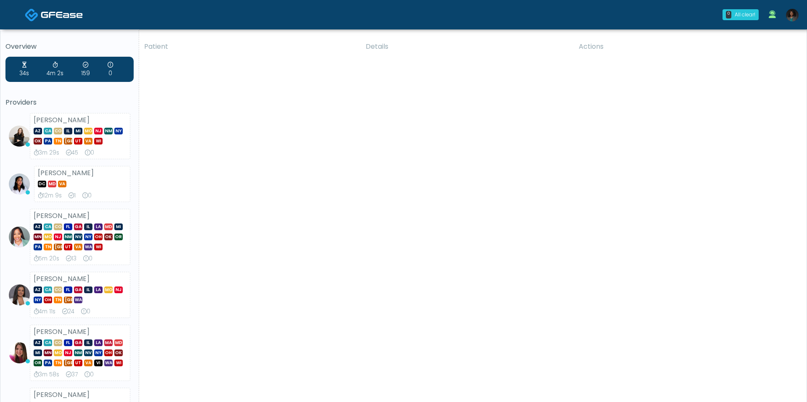
click at [794, 10] on img at bounding box center [792, 15] width 13 height 13
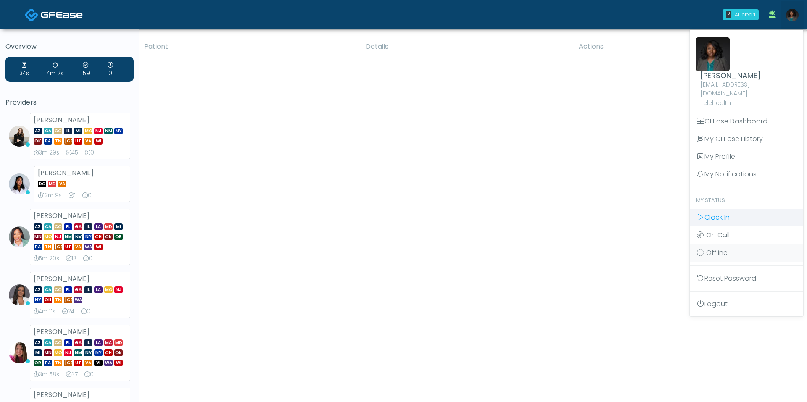
click at [728, 213] on span "Clock In" at bounding box center [716, 218] width 25 height 10
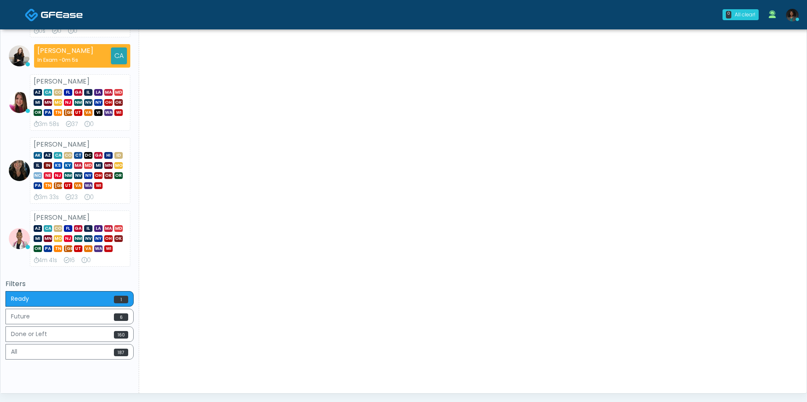
scroll to position [327, 0]
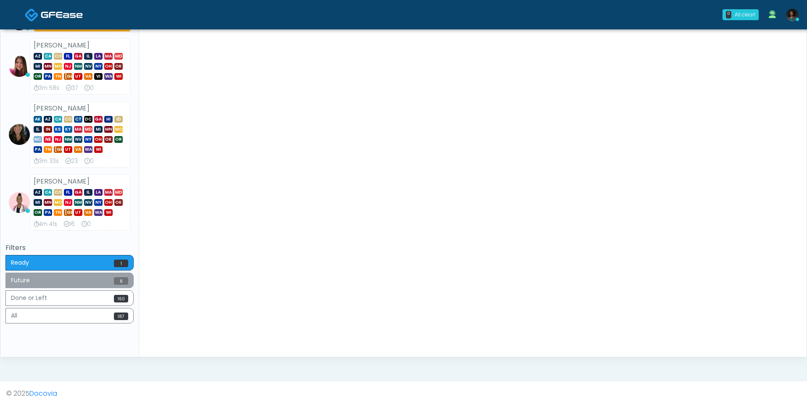
click at [87, 279] on button "Future 6" at bounding box center [69, 281] width 128 height 16
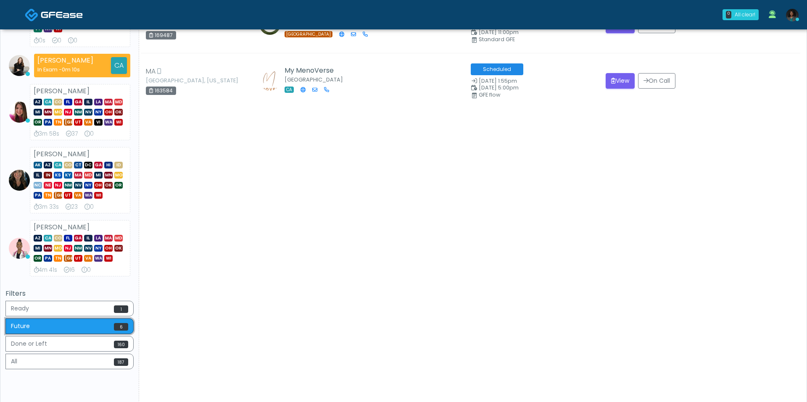
scroll to position [302, 0]
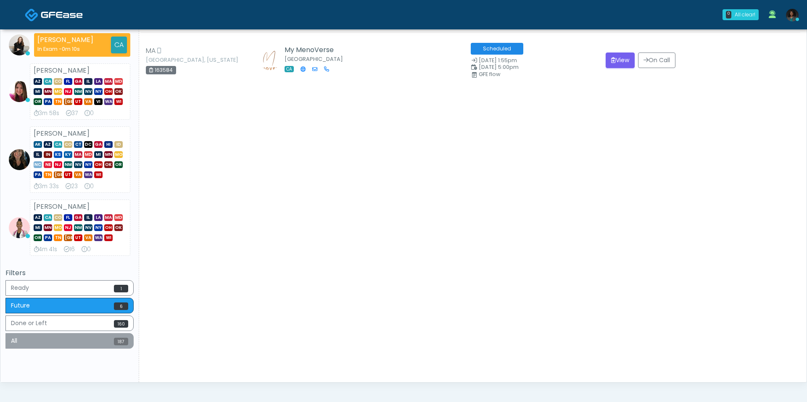
click at [58, 334] on button "All 187" at bounding box center [69, 341] width 128 height 16
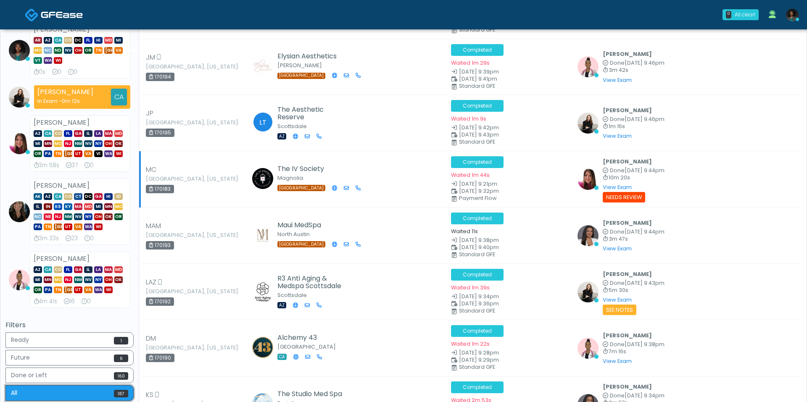
scroll to position [0, 0]
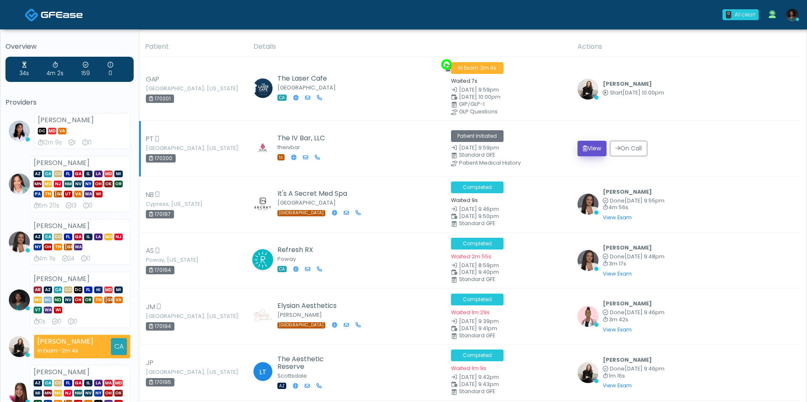
click at [598, 150] on button "View" at bounding box center [591, 149] width 29 height 16
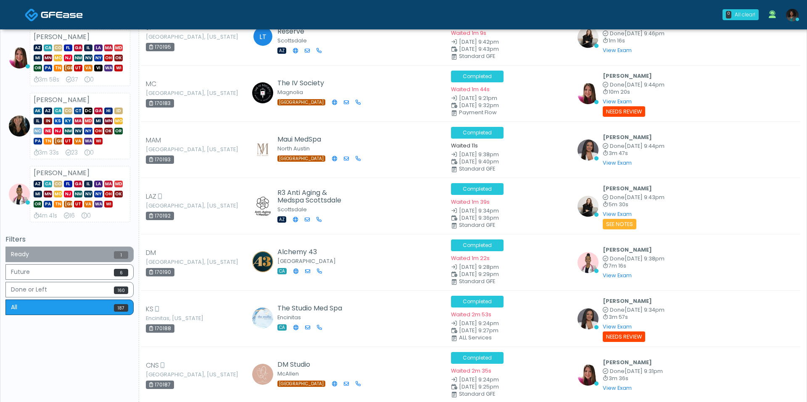
click at [96, 250] on button "Ready 1" at bounding box center [69, 255] width 128 height 16
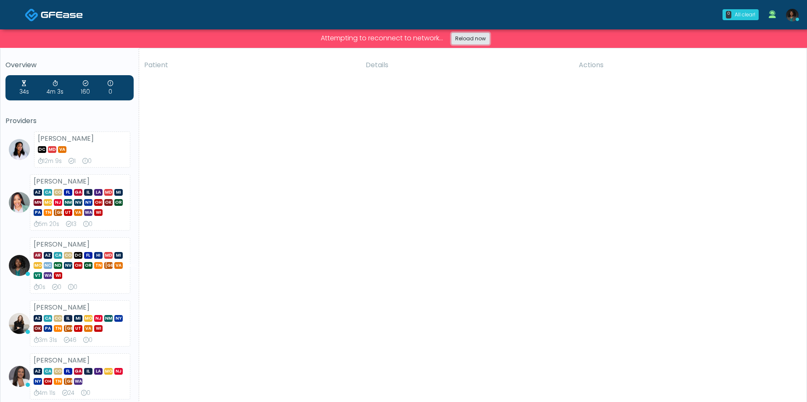
click at [466, 39] on link "Reload now" at bounding box center [470, 39] width 38 height 12
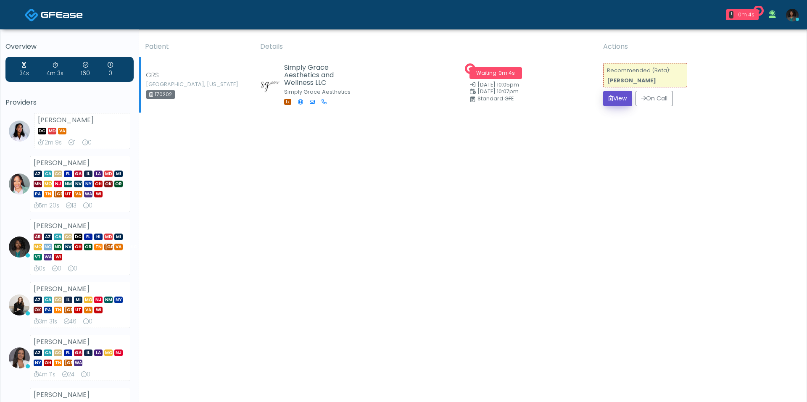
click at [612, 100] on button "View" at bounding box center [617, 99] width 29 height 16
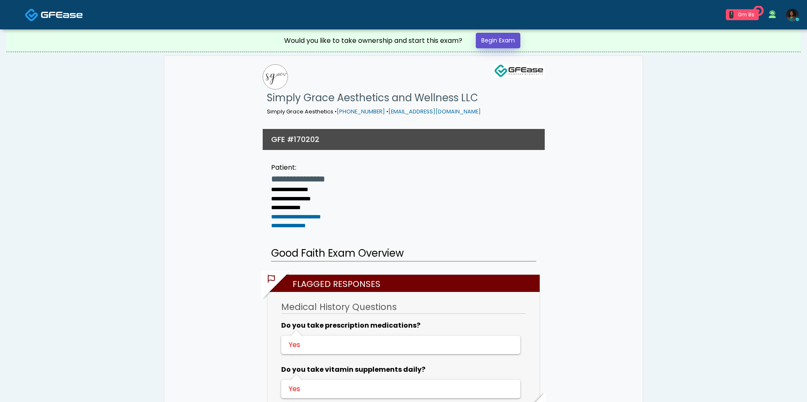
click at [491, 44] on link "Begin Exam" at bounding box center [498, 41] width 45 height 16
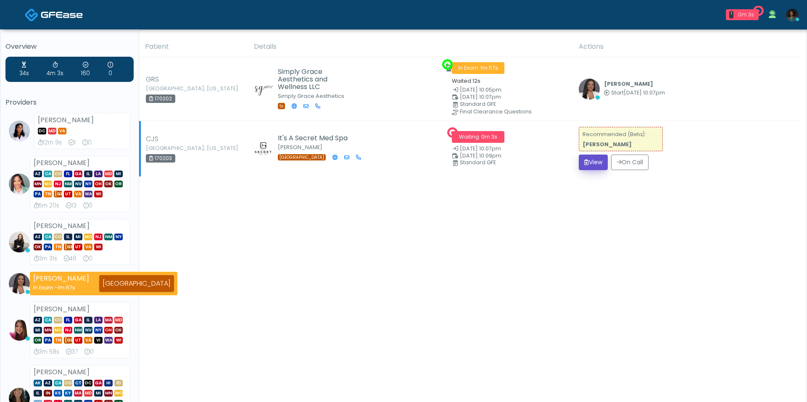
click at [584, 161] on icon "submit" at bounding box center [586, 162] width 5 height 6
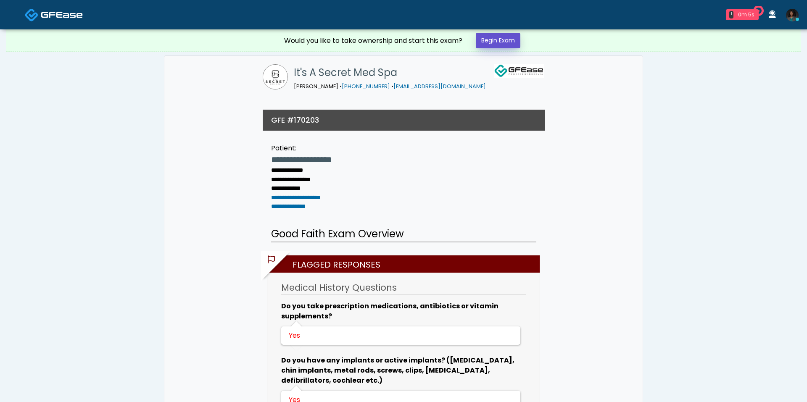
click at [500, 47] on link "Begin Exam" at bounding box center [498, 41] width 45 height 16
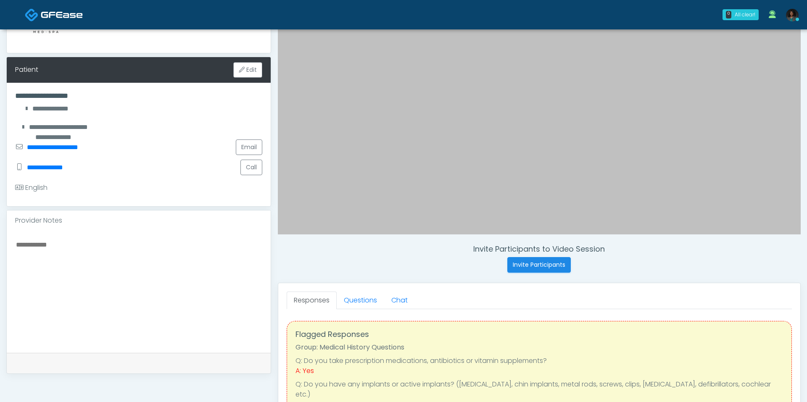
scroll to position [114, 0]
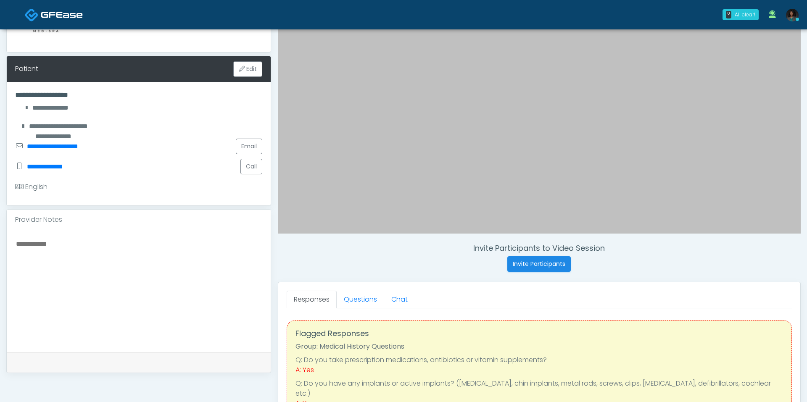
click at [366, 290] on div "Responses Questions Chat Good Faith Exam Script Good Faith Exam Script INTRODUC…" at bounding box center [539, 404] width 522 height 245
click at [361, 296] on link "Questions" at bounding box center [360, 300] width 47 height 18
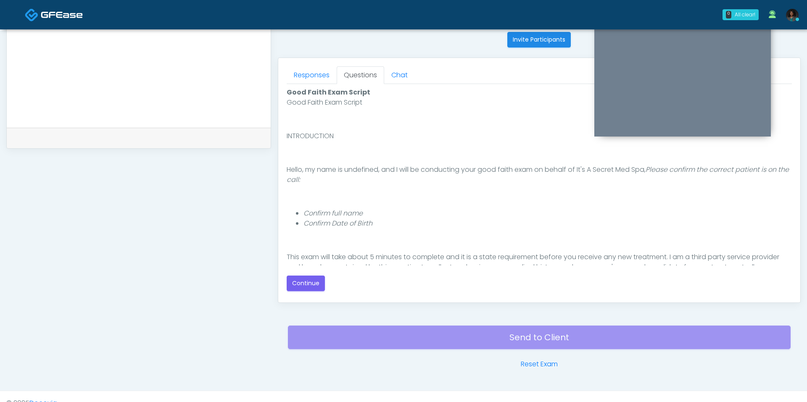
scroll to position [67, 0]
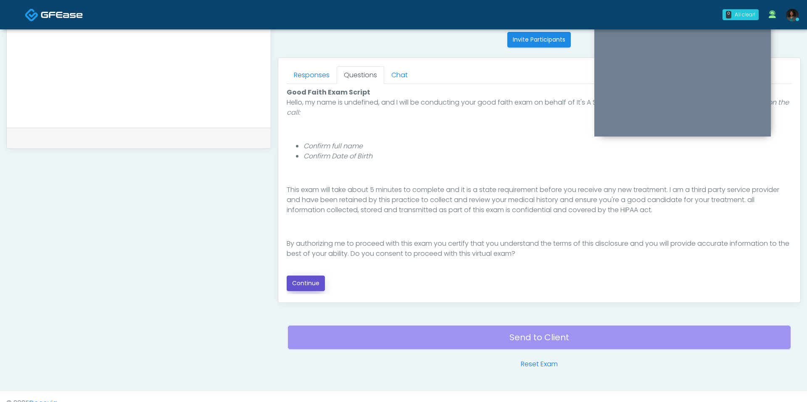
click at [322, 284] on button "Continue" at bounding box center [306, 284] width 38 height 16
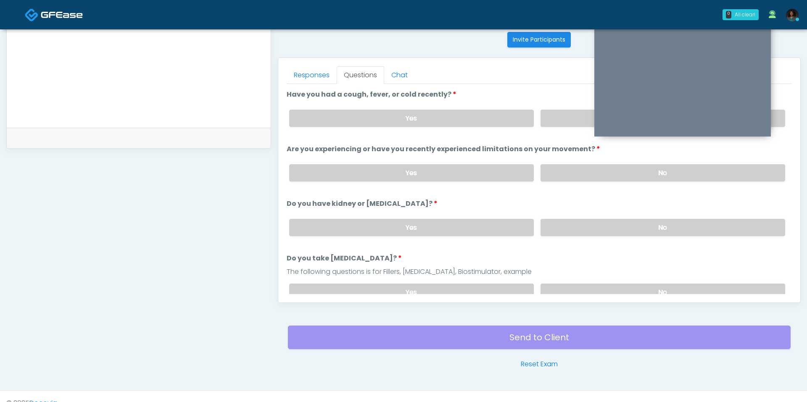
scroll to position [350, 0]
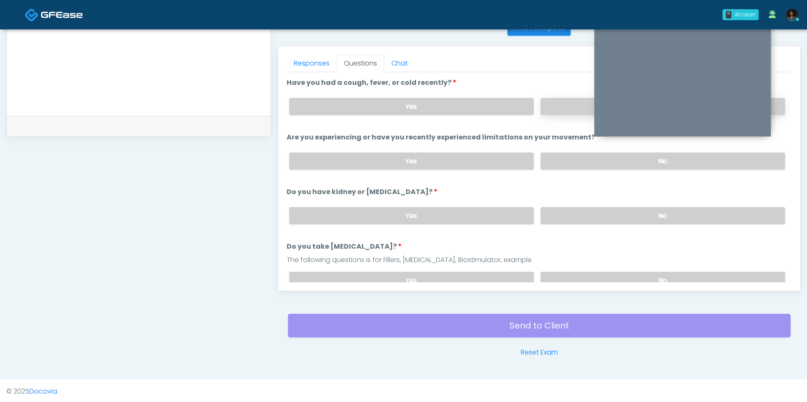
click at [562, 104] on label "No" at bounding box center [662, 106] width 245 height 17
click at [602, 164] on label "No" at bounding box center [662, 161] width 245 height 17
click at [600, 208] on label "No" at bounding box center [662, 215] width 245 height 17
click at [598, 265] on div "Yes No" at bounding box center [536, 280] width 509 height 31
click at [598, 276] on label "No" at bounding box center [662, 280] width 245 height 17
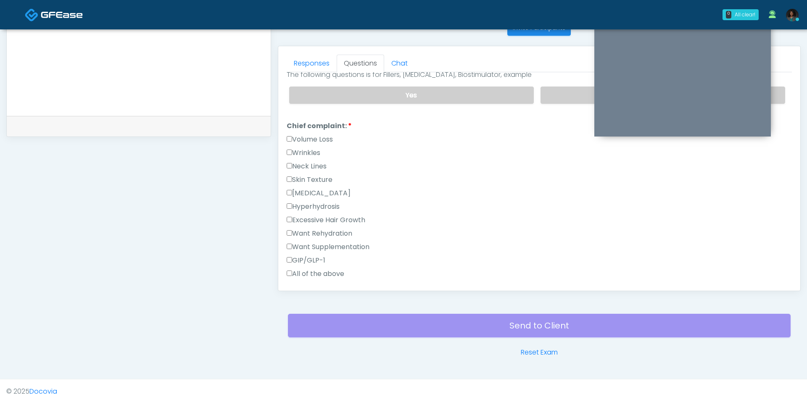
scroll to position [264, 0]
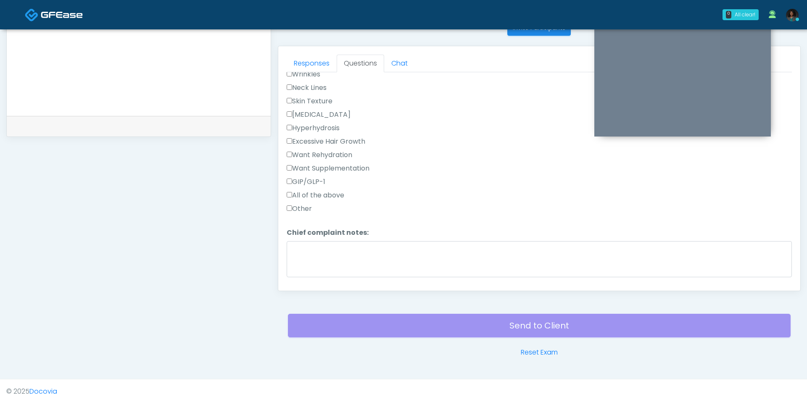
click at [300, 204] on label "Other" at bounding box center [299, 209] width 25 height 10
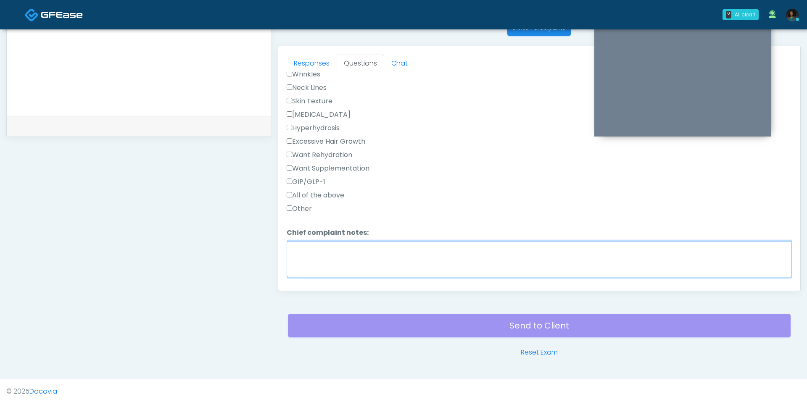
click at [339, 250] on textarea "Chief complaint notes:" at bounding box center [539, 259] width 505 height 36
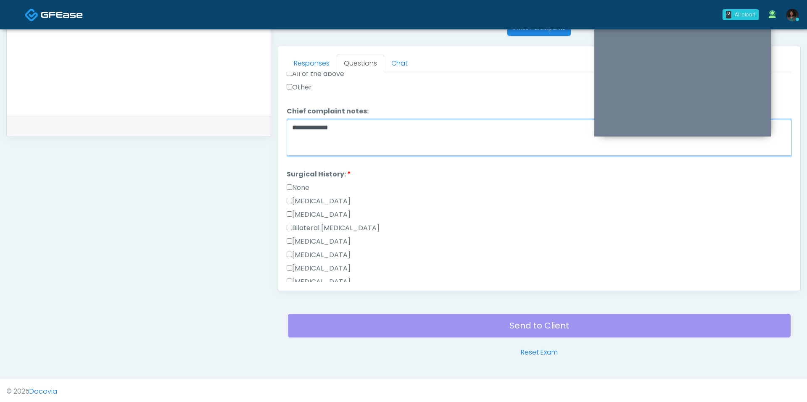
scroll to position [474, 0]
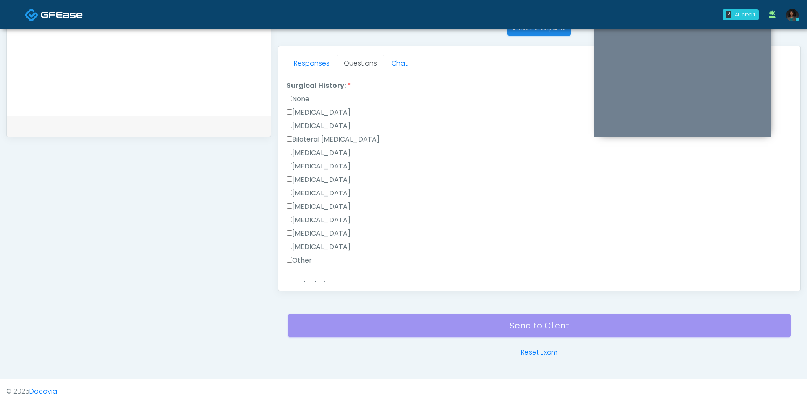
type textarea "**********"
click at [320, 124] on label "[MEDICAL_DATA]" at bounding box center [319, 126] width 64 height 10
click at [321, 149] on label "[MEDICAL_DATA]" at bounding box center [319, 153] width 64 height 10
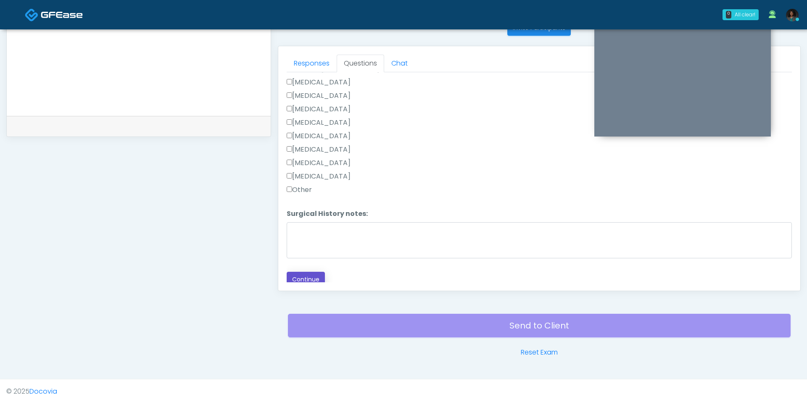
click at [322, 272] on button "Continue" at bounding box center [306, 280] width 38 height 16
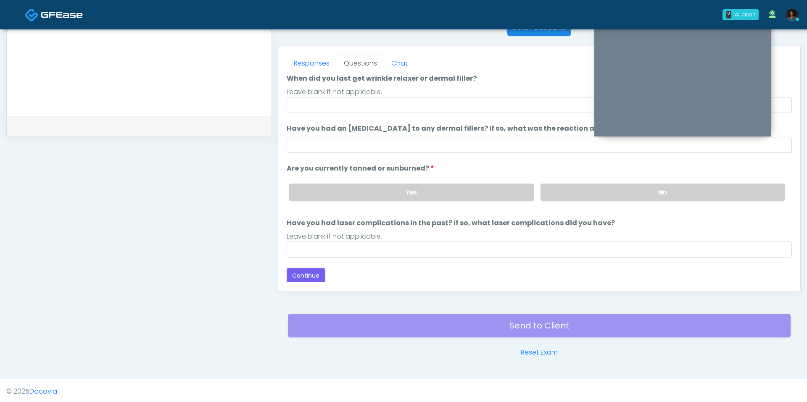
scroll to position [0, 0]
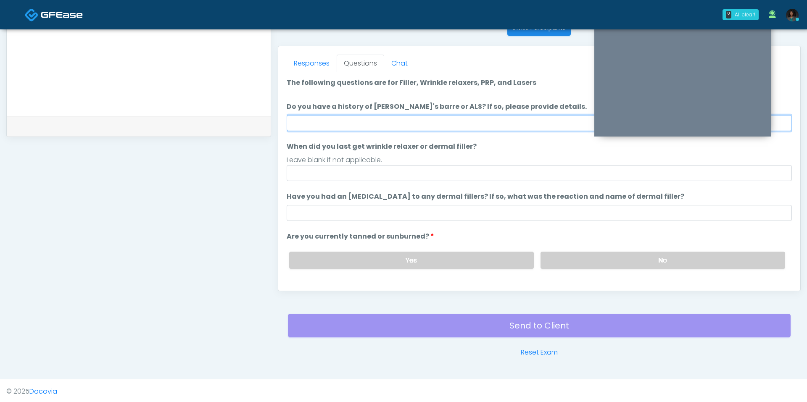
click at [393, 124] on input "Do you have a history of Guillain's barre or ALS? If so, please provide details." at bounding box center [539, 123] width 505 height 16
type input "**"
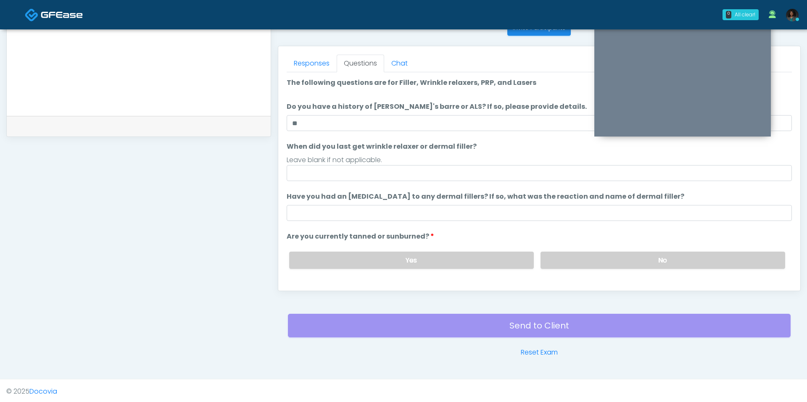
click at [352, 184] on ol "The following questions are for Filler, Wrinkle relaxers, PRP, and Lasers The f…" at bounding box center [539, 202] width 505 height 248
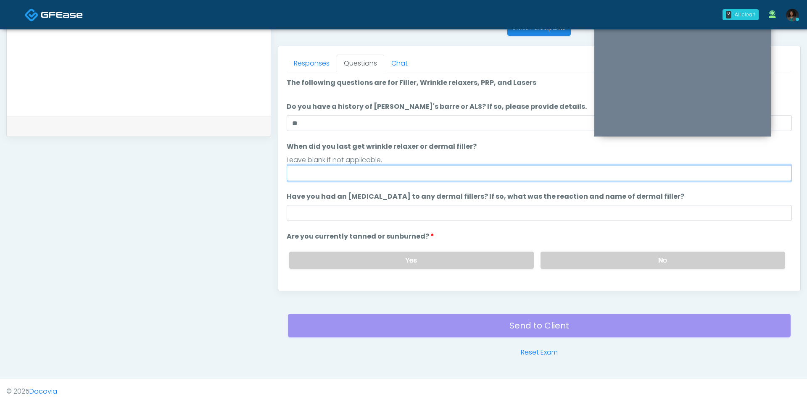
click at [354, 173] on input "When did you last get wrinkle relaxer or dermal filler?" at bounding box center [539, 173] width 505 height 16
type input "**********"
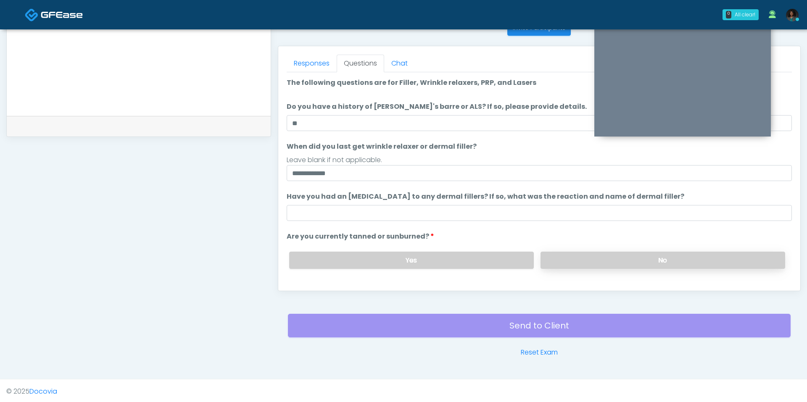
click at [692, 255] on label "No" at bounding box center [662, 260] width 245 height 17
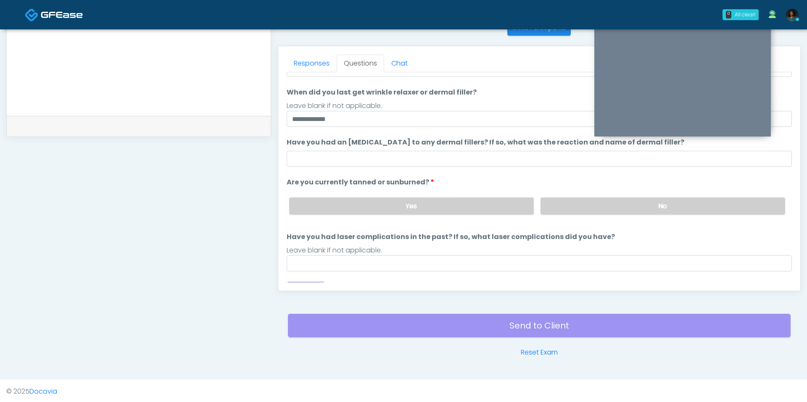
scroll to position [56, 0]
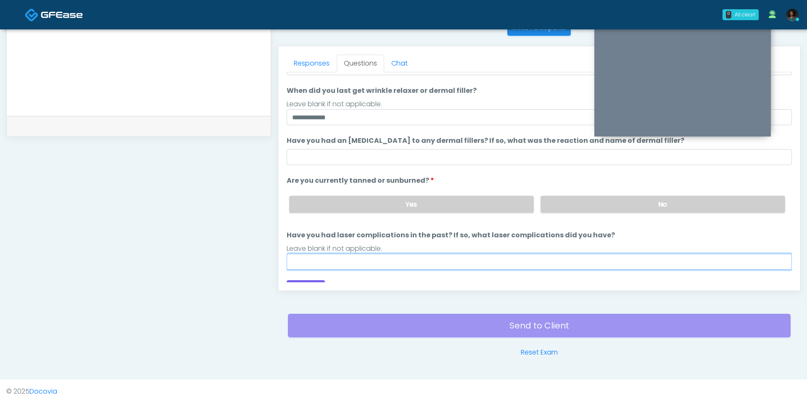
click at [408, 259] on input "Have you had laser complications in the past? If so, what laser complications d…" at bounding box center [539, 262] width 505 height 16
type input "**"
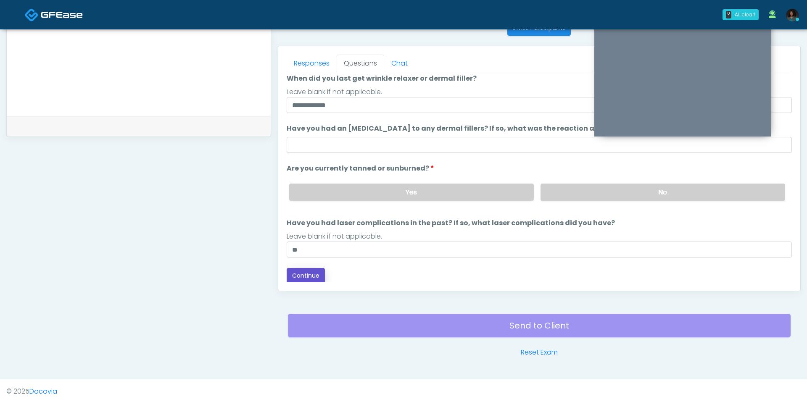
click at [319, 279] on button "Continue" at bounding box center [306, 276] width 38 height 16
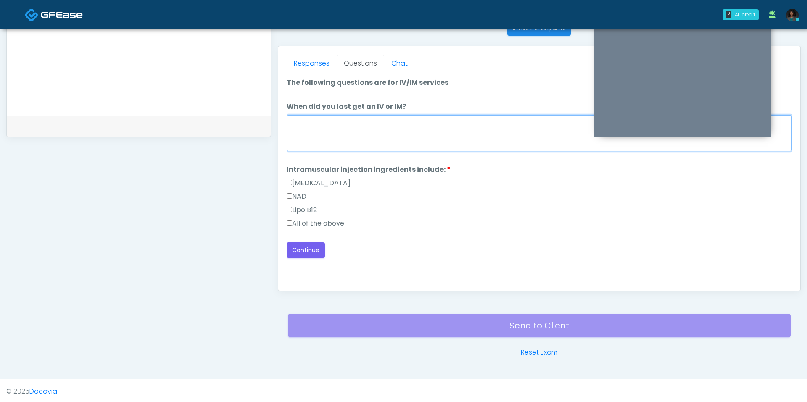
click at [380, 133] on textarea "When did you last get an IV or IM?" at bounding box center [539, 133] width 505 height 36
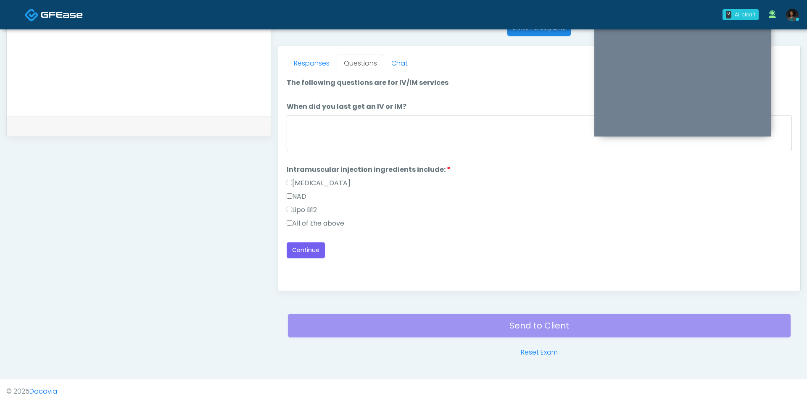
click at [300, 221] on label "All of the above" at bounding box center [316, 224] width 58 height 10
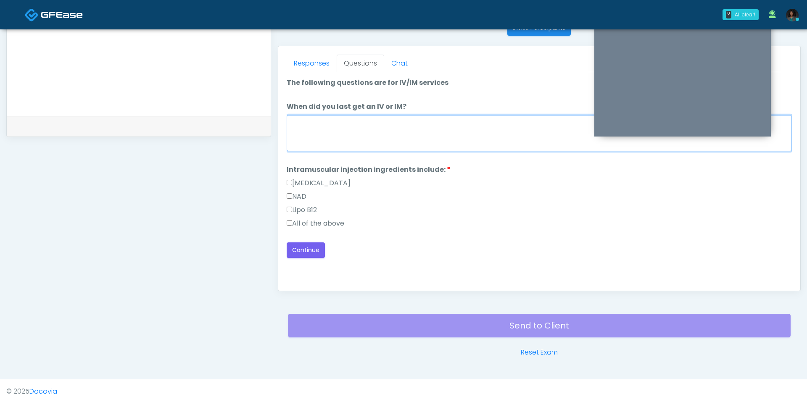
click at [339, 128] on textarea "When did you last get an IV or IM?" at bounding box center [539, 133] width 505 height 36
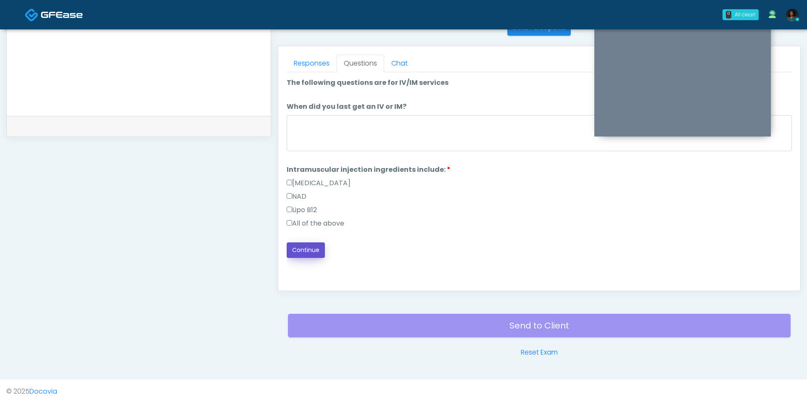
click at [305, 251] on button "Continue" at bounding box center [306, 250] width 38 height 16
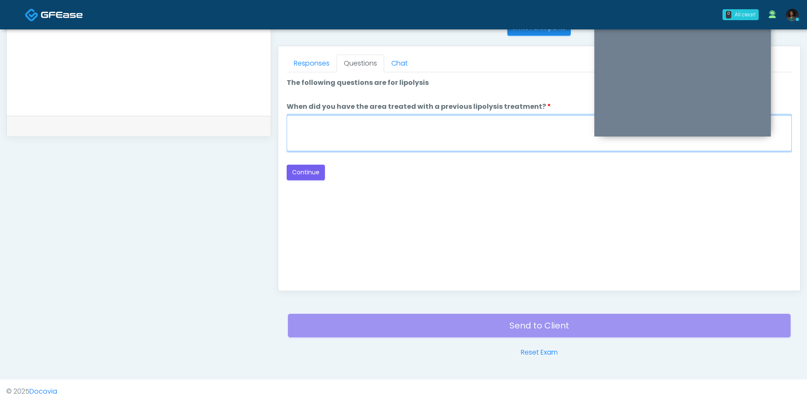
click at [358, 130] on textarea "When did you have the area treated with a previous lipolysis treatment?" at bounding box center [539, 133] width 505 height 36
type textarea "*"
type textarea "***"
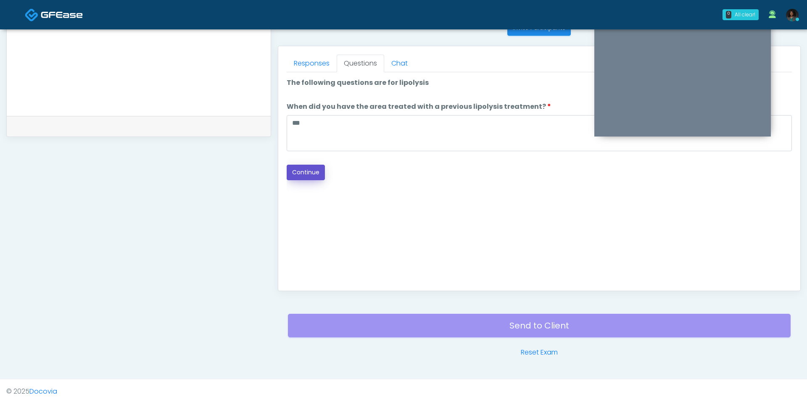
click at [296, 171] on button "Continue" at bounding box center [306, 173] width 38 height 16
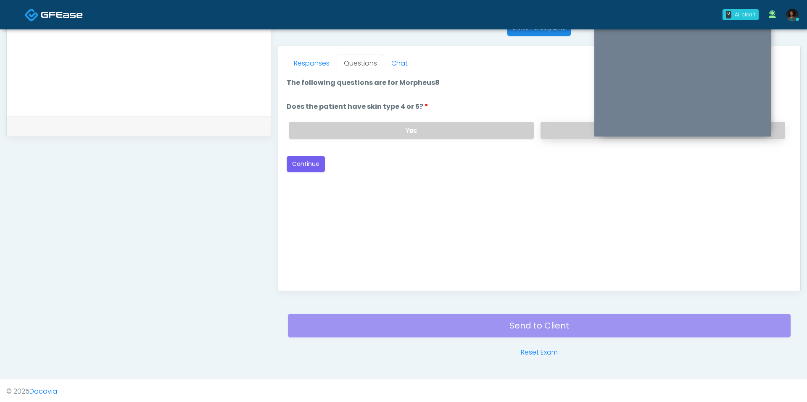
click at [577, 127] on label "No" at bounding box center [662, 130] width 245 height 17
click at [307, 161] on button "Continue" at bounding box center [306, 164] width 38 height 16
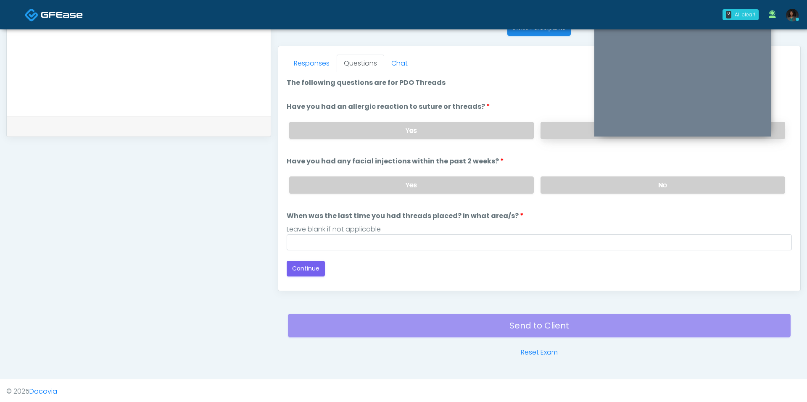
click at [549, 127] on label "No" at bounding box center [662, 130] width 245 height 17
click at [561, 184] on label "No" at bounding box center [662, 184] width 245 height 17
click at [412, 248] on div "Loading... Connecting to your agent... Please wait while we prepare your person…" at bounding box center [539, 177] width 505 height 199
click at [410, 234] on input "When was the last time you had threads placed? In what area/s?" at bounding box center [539, 242] width 505 height 16
type input "***"
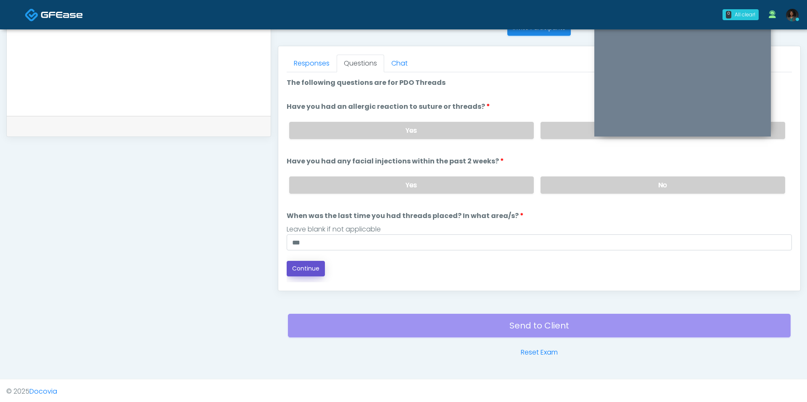
click at [311, 262] on button "Continue" at bounding box center [306, 269] width 38 height 16
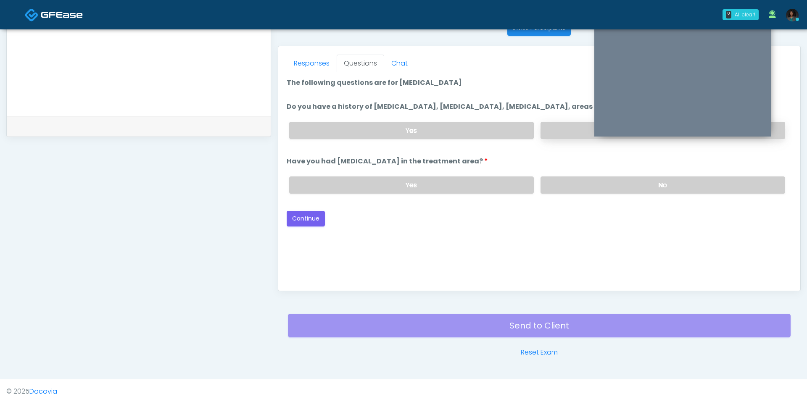
click at [557, 131] on label "No" at bounding box center [662, 130] width 245 height 17
click at [562, 176] on label "No" at bounding box center [662, 184] width 245 height 17
click at [301, 214] on button "Continue" at bounding box center [306, 219] width 38 height 16
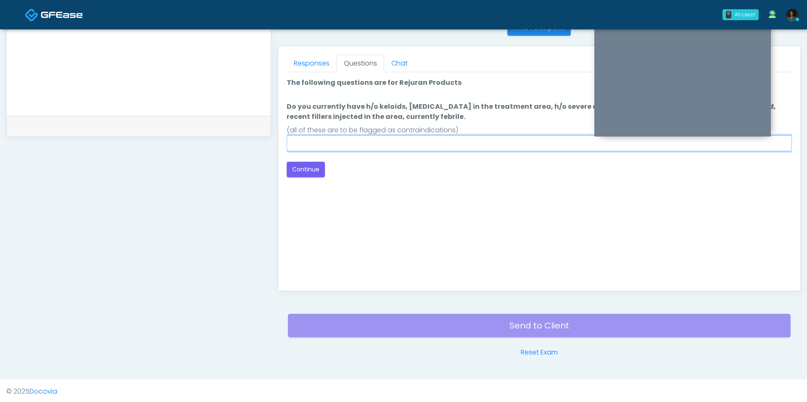
click at [343, 143] on input "Do you currently have h/o keloids, skin infection in the treatment area, h/o se…" at bounding box center [539, 143] width 505 height 16
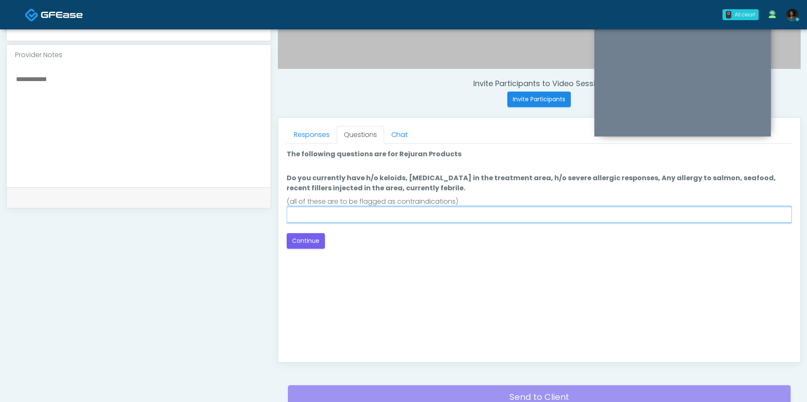
scroll to position [279, 0]
type input "**"
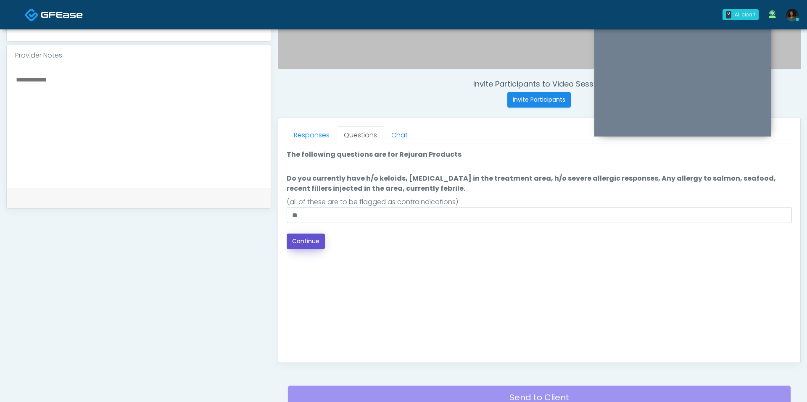
click at [302, 240] on button "Continue" at bounding box center [306, 242] width 38 height 16
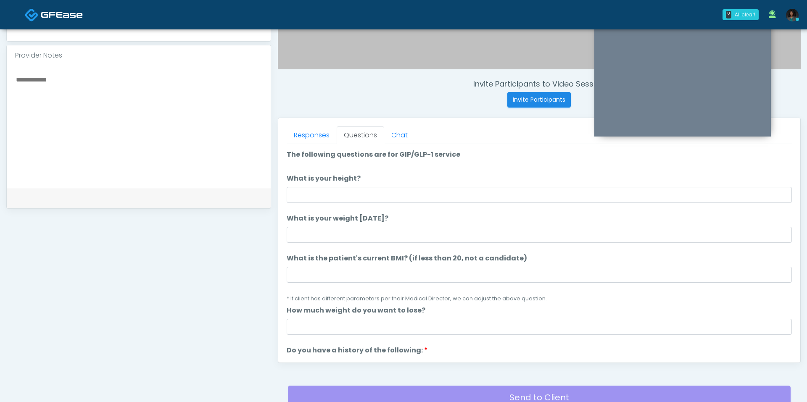
scroll to position [350, 0]
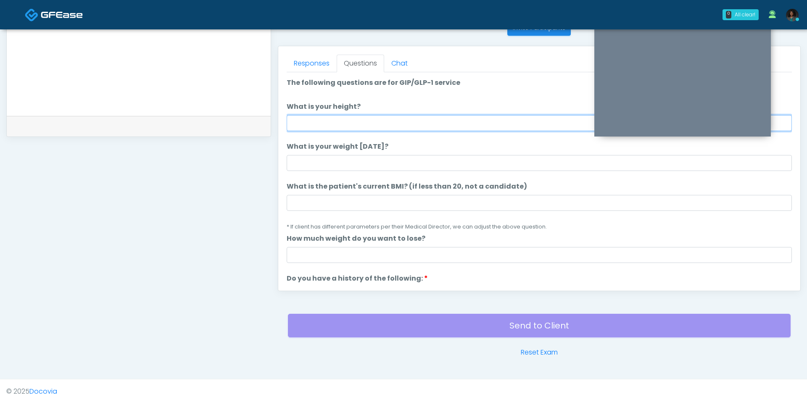
click at [347, 121] on input "What is your height?" at bounding box center [539, 123] width 505 height 16
type input "***"
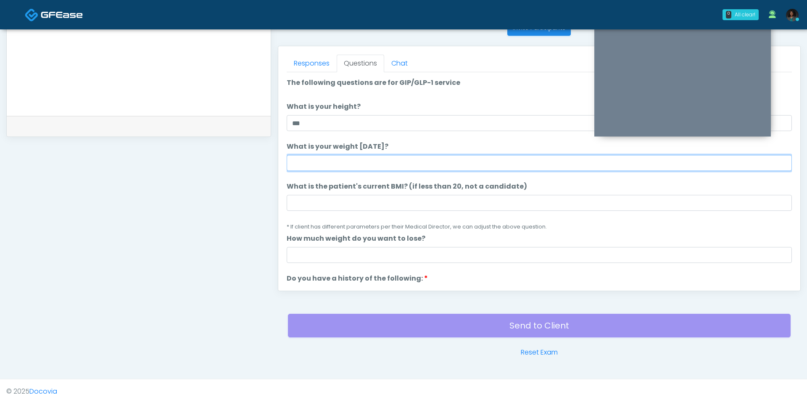
click at [339, 163] on input "What is your weight today?" at bounding box center [539, 163] width 505 height 16
type input "***"
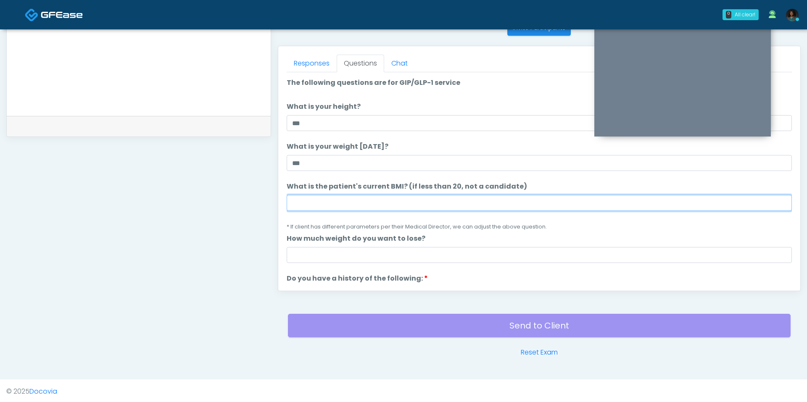
click at [333, 201] on input "What is the patient's current BMI? (if less than 20, not a candidate)" at bounding box center [539, 203] width 505 height 16
type input "****"
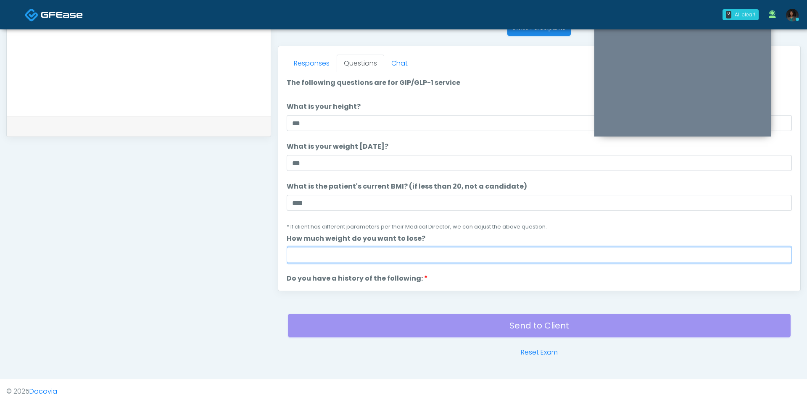
click at [350, 253] on input "How much weight do you want to lose?" at bounding box center [539, 255] width 505 height 16
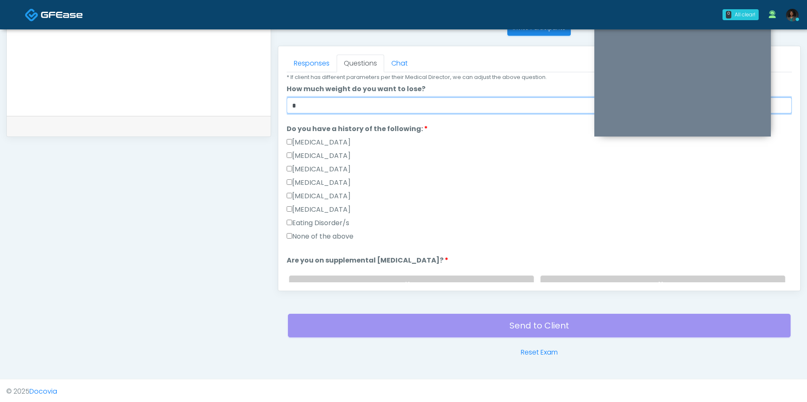
scroll to position [153, 0]
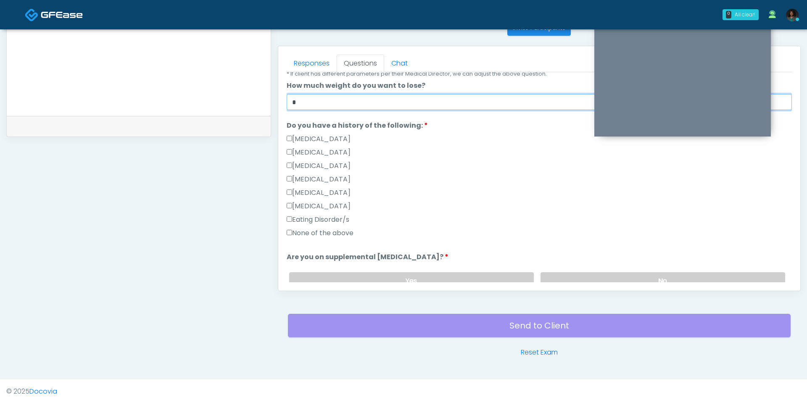
type input "*"
click at [337, 231] on label "None of the above" at bounding box center [320, 233] width 67 height 10
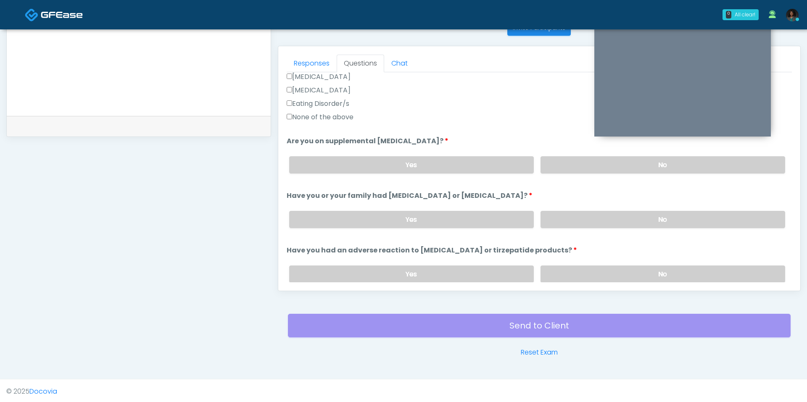
scroll to position [269, 0]
click at [589, 163] on label "No" at bounding box center [662, 164] width 245 height 17
click at [590, 216] on label "No" at bounding box center [662, 219] width 245 height 17
click at [573, 274] on label "No" at bounding box center [662, 273] width 245 height 17
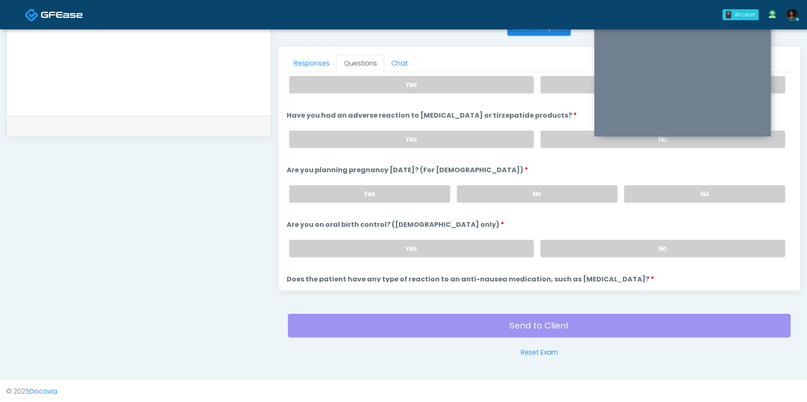
scroll to position [406, 0]
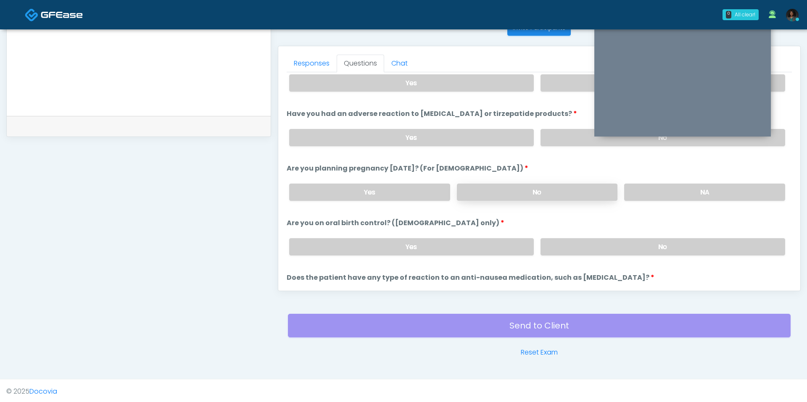
click at [576, 184] on label "No" at bounding box center [537, 192] width 161 height 17
click at [594, 248] on label "No" at bounding box center [662, 246] width 245 height 17
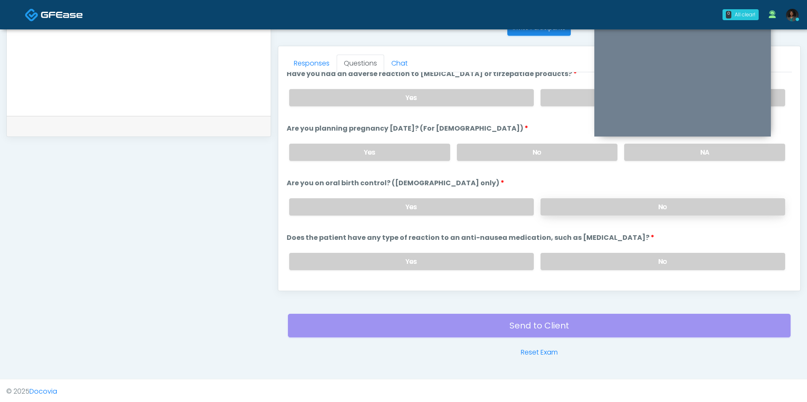
scroll to position [454, 0]
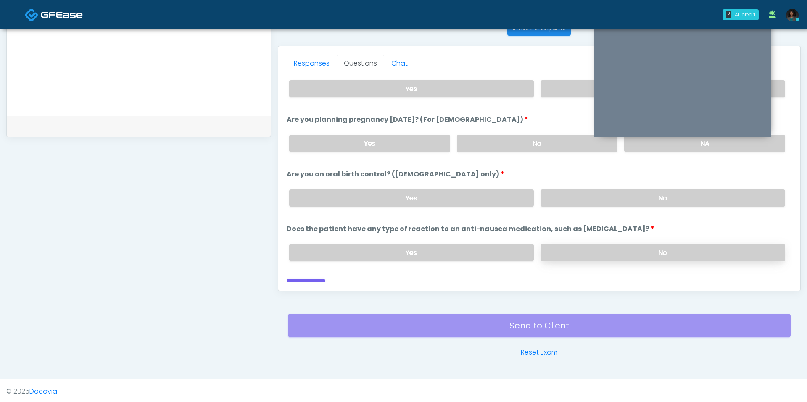
click at [582, 244] on label "No" at bounding box center [662, 252] width 245 height 17
click at [311, 279] on button "Continue" at bounding box center [306, 287] width 38 height 16
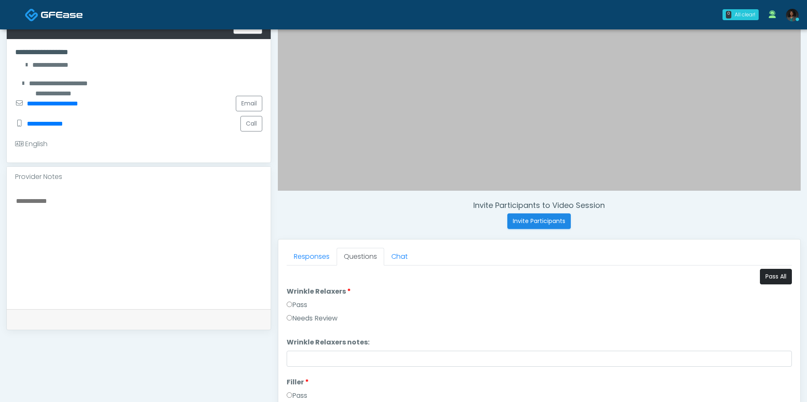
scroll to position [166, 0]
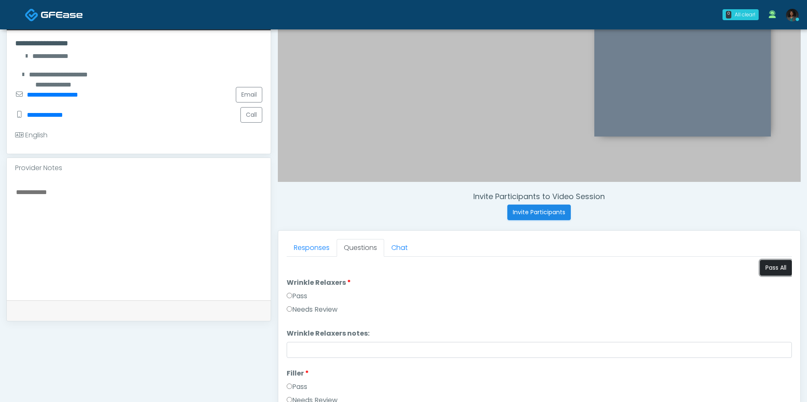
click at [783, 265] on button "Pass All" at bounding box center [776, 268] width 32 height 16
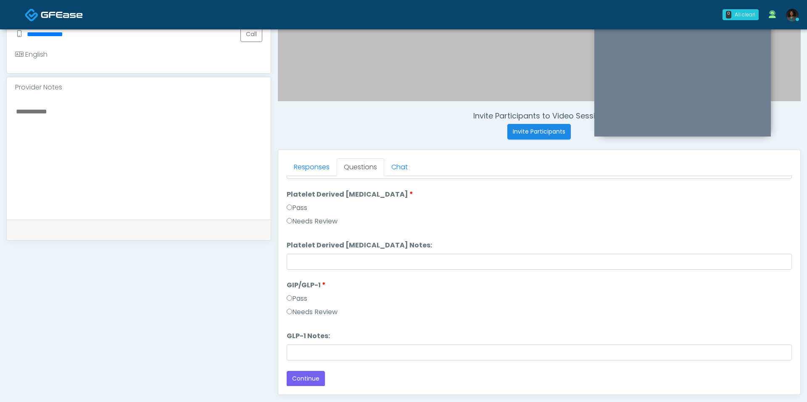
scroll to position [277, 0]
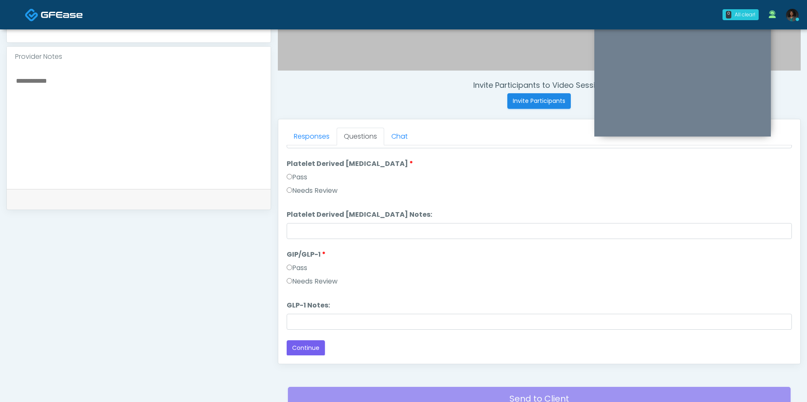
click at [306, 283] on label "Needs Review" at bounding box center [312, 282] width 51 height 10
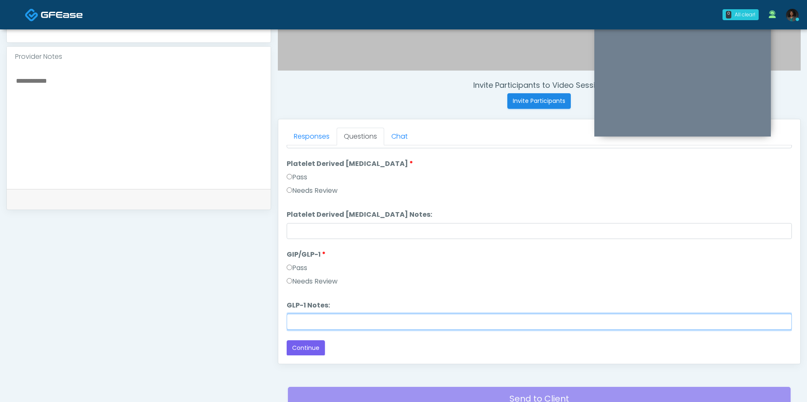
click at [317, 316] on input "GLP-1 Notes:" at bounding box center [539, 322] width 505 height 16
type input "********"
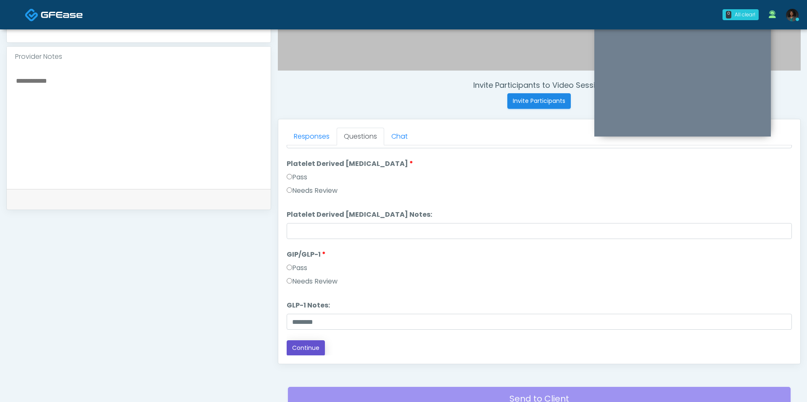
click at [308, 344] on button "Continue" at bounding box center [306, 348] width 38 height 16
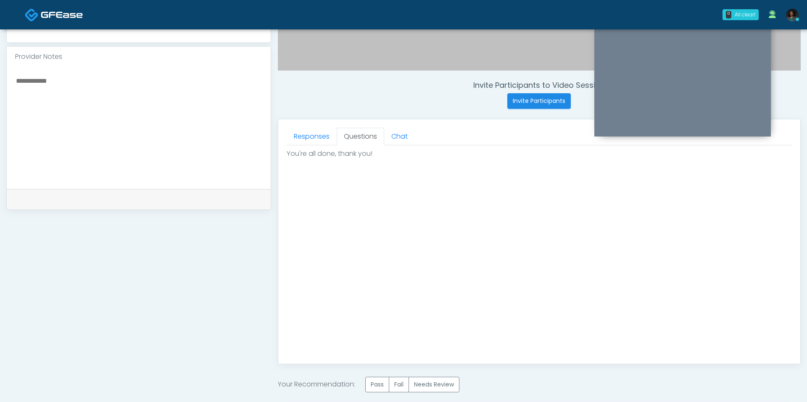
scroll to position [0, 0]
click at [370, 382] on label "Pass" at bounding box center [377, 385] width 24 height 16
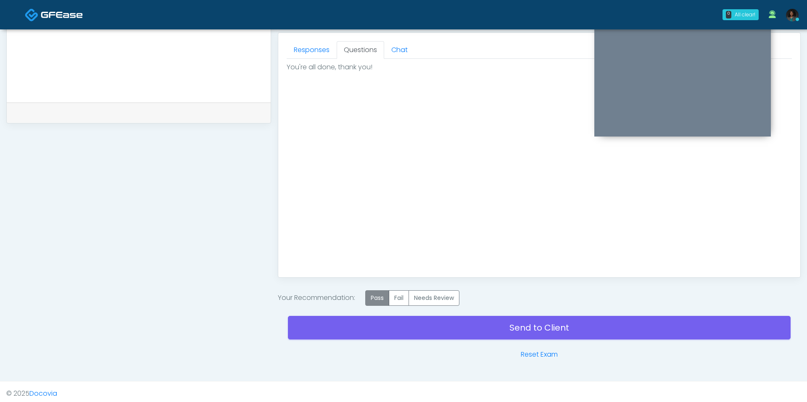
scroll to position [366, 0]
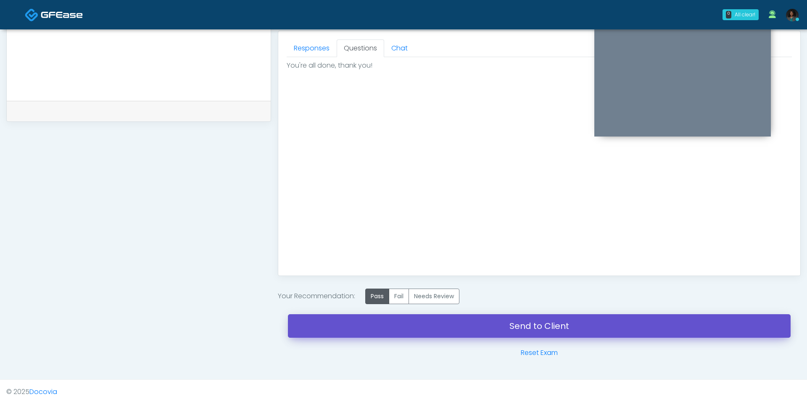
click at [412, 327] on link "Send to Client" at bounding box center [539, 326] width 503 height 24
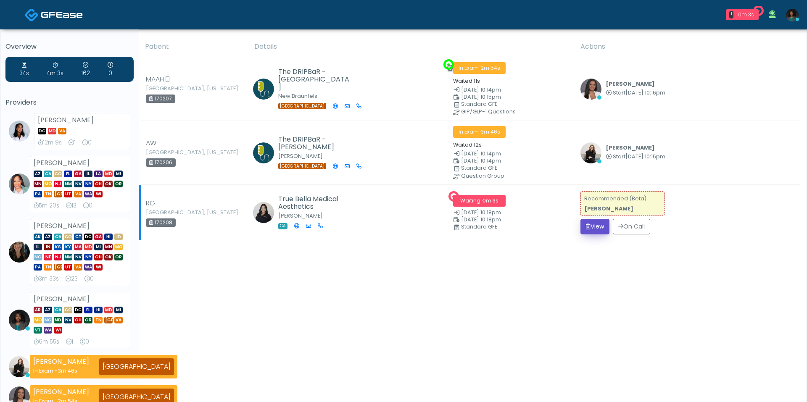
click at [589, 219] on button "View" at bounding box center [594, 227] width 29 height 16
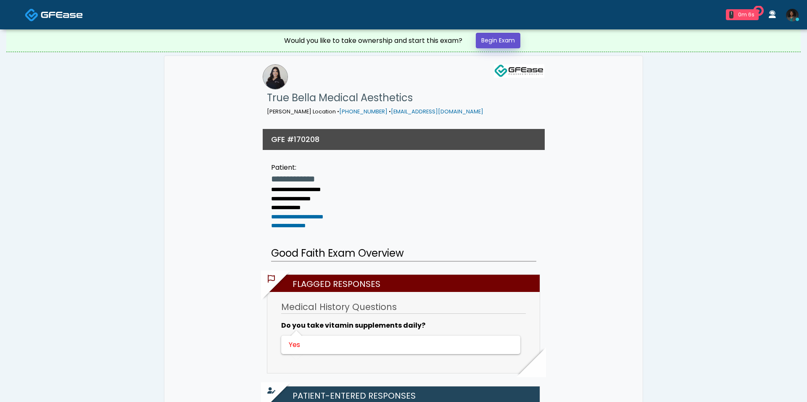
click at [506, 35] on link "Begin Exam" at bounding box center [498, 41] width 45 height 16
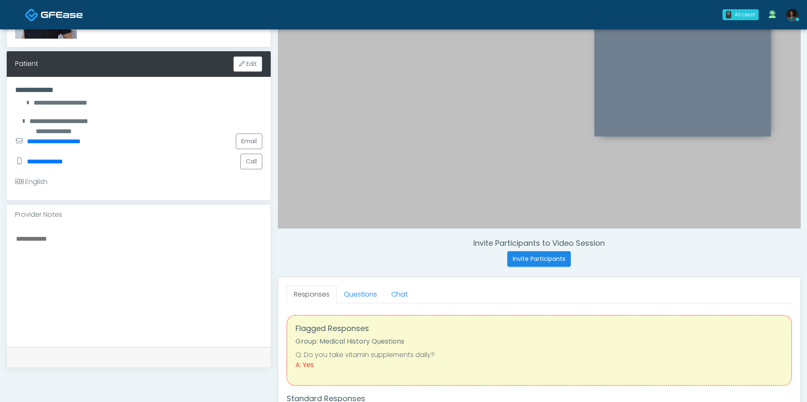
scroll to position [117, 0]
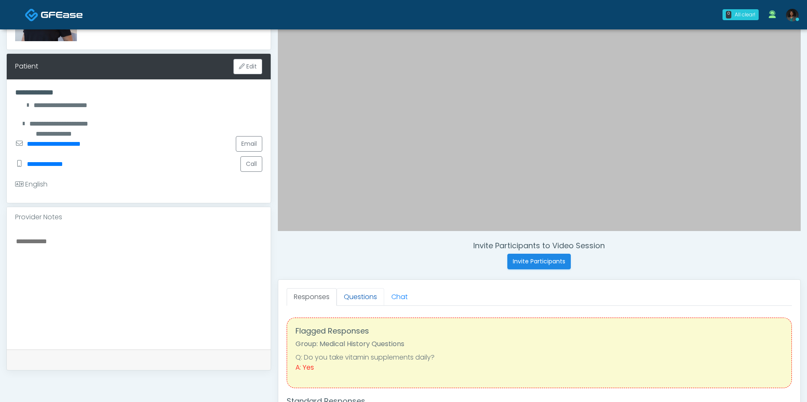
click at [361, 296] on link "Questions" at bounding box center [360, 297] width 47 height 18
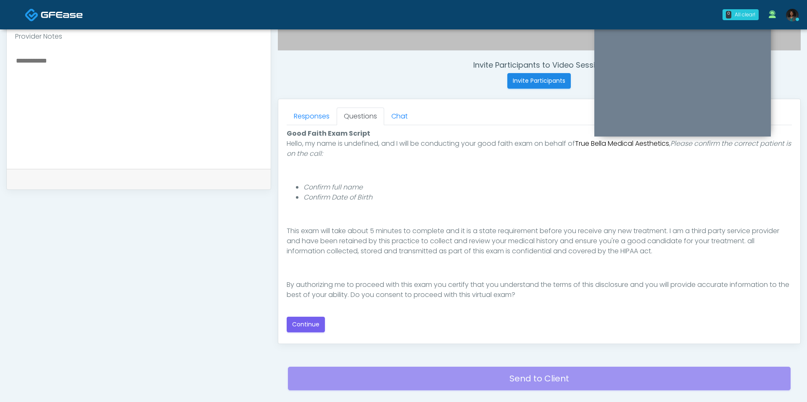
scroll to position [298, 0]
click at [303, 326] on button "Continue" at bounding box center [306, 324] width 38 height 16
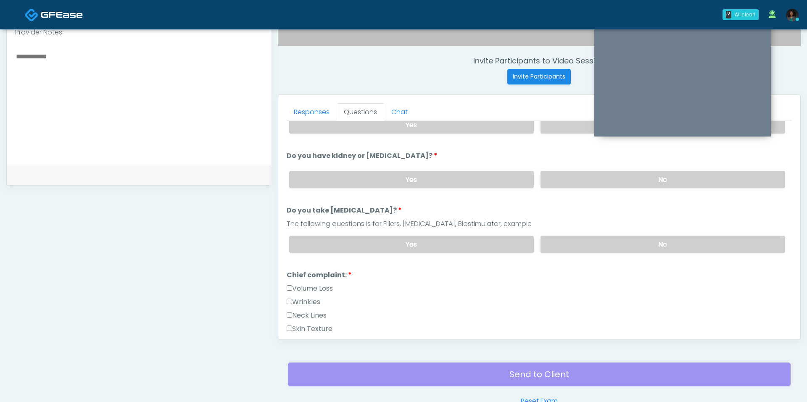
scroll to position [0, 0]
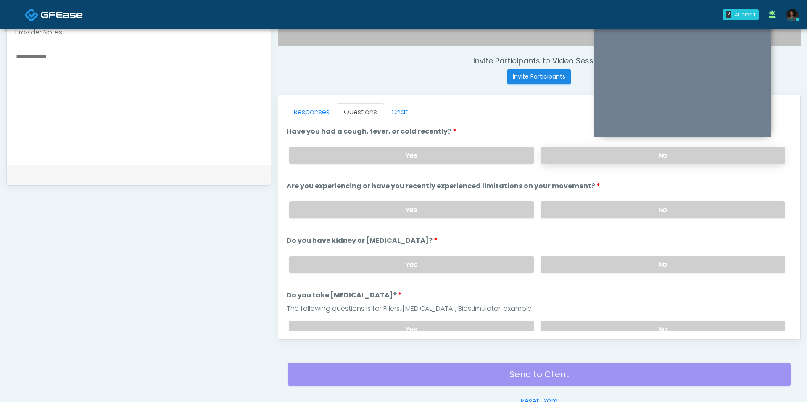
click at [571, 156] on label "No" at bounding box center [662, 155] width 245 height 17
click at [575, 208] on label "No" at bounding box center [662, 209] width 245 height 17
click at [575, 268] on label "No" at bounding box center [662, 264] width 245 height 17
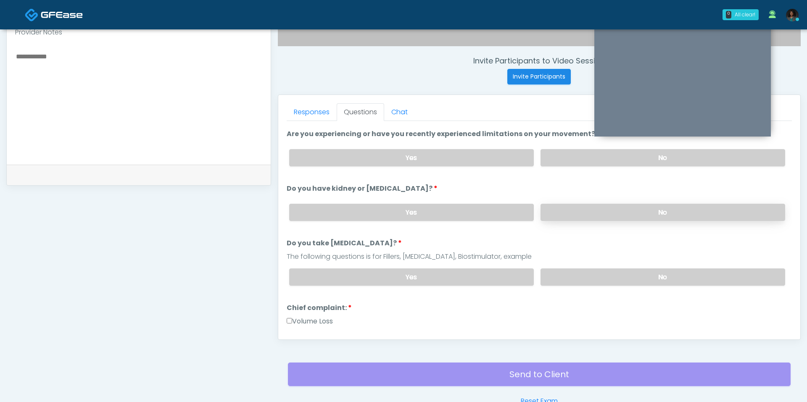
scroll to position [58, 0]
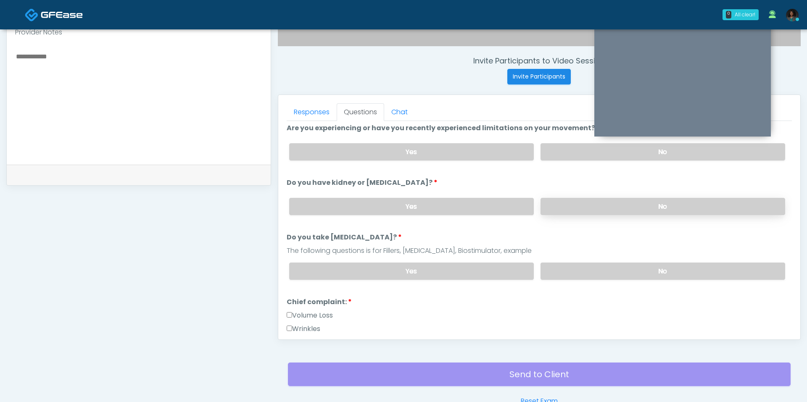
click at [575, 268] on label "No" at bounding box center [662, 271] width 245 height 17
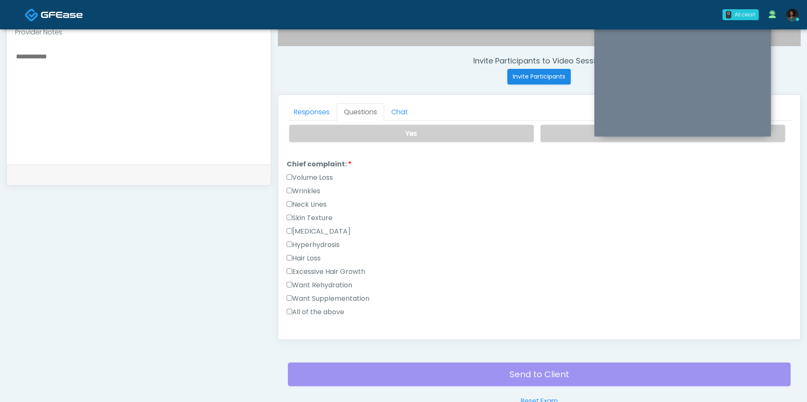
scroll to position [199, 0]
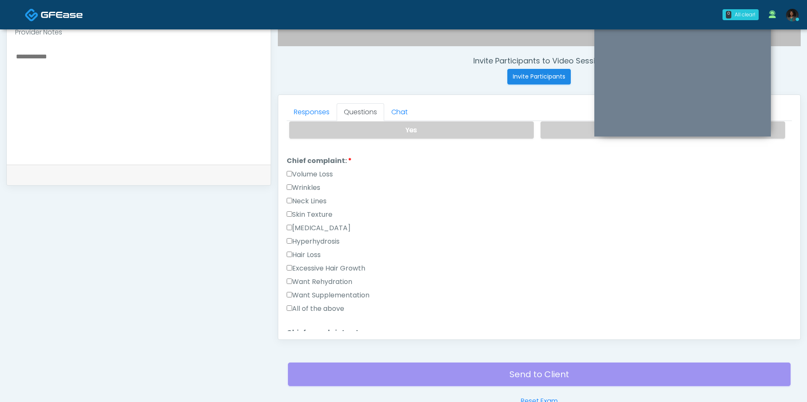
click at [333, 224] on label "[MEDICAL_DATA]" at bounding box center [319, 228] width 64 height 10
click at [334, 309] on div "All of the above" at bounding box center [539, 310] width 505 height 13
click at [334, 304] on label "All of the above" at bounding box center [316, 309] width 58 height 10
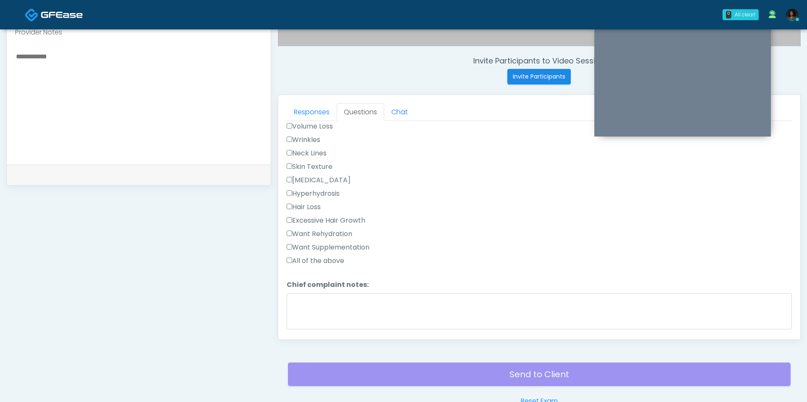
scroll to position [248, 0]
click at [310, 134] on label "Wrinkles" at bounding box center [304, 139] width 34 height 10
click at [311, 148] on label "Neck Lines" at bounding box center [307, 153] width 40 height 10
click at [310, 161] on label "Skin Texture" at bounding box center [310, 166] width 46 height 10
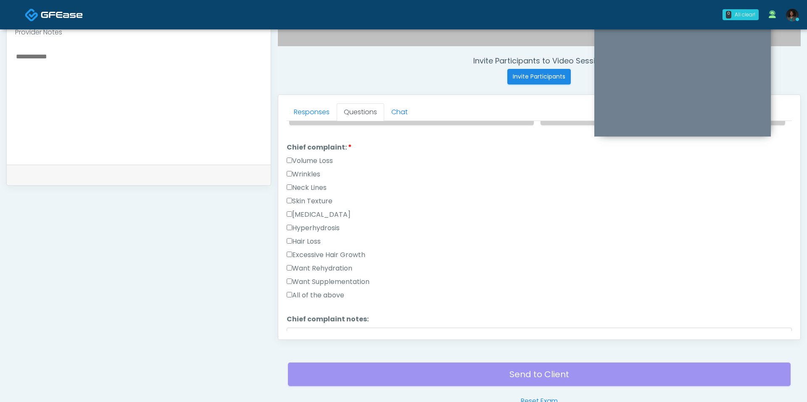
scroll to position [212, 0]
click at [308, 170] on label "Wrinkles" at bounding box center [304, 175] width 34 height 10
click at [308, 184] on label "Neck Lines" at bounding box center [307, 189] width 40 height 10
click at [308, 191] on div "Neck Lines" at bounding box center [539, 190] width 505 height 13
click at [308, 198] on label "Skin Texture" at bounding box center [310, 202] width 46 height 10
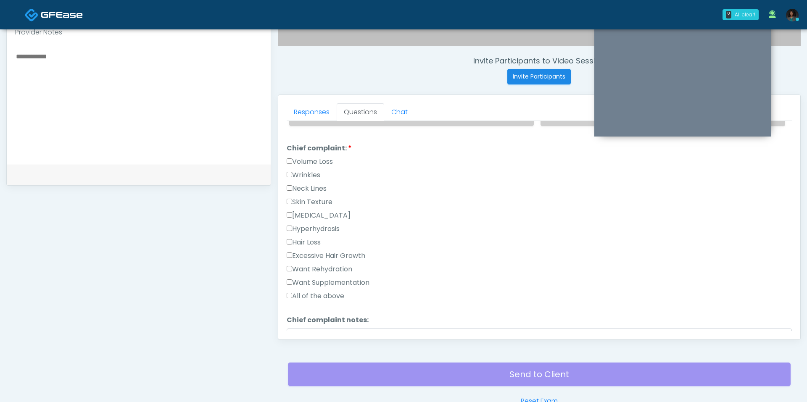
click at [308, 198] on label "Skin Texture" at bounding box center [310, 202] width 46 height 10
click at [336, 332] on div "Responses Questions Chat Good Faith Exam Script Good Faith Exam Script INTRODUC…" at bounding box center [539, 217] width 522 height 245
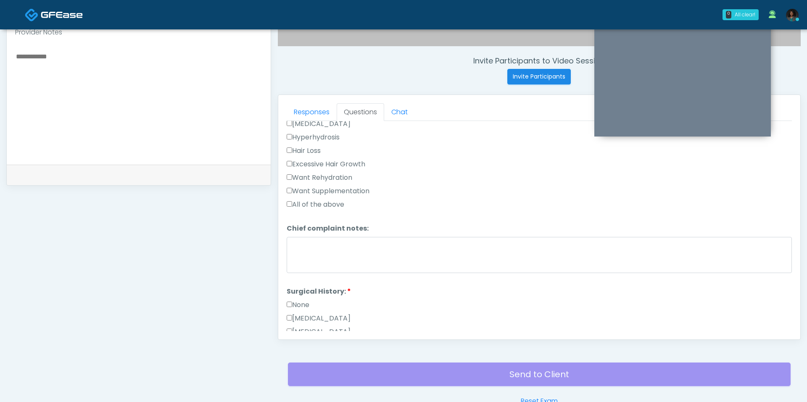
scroll to position [308, 0]
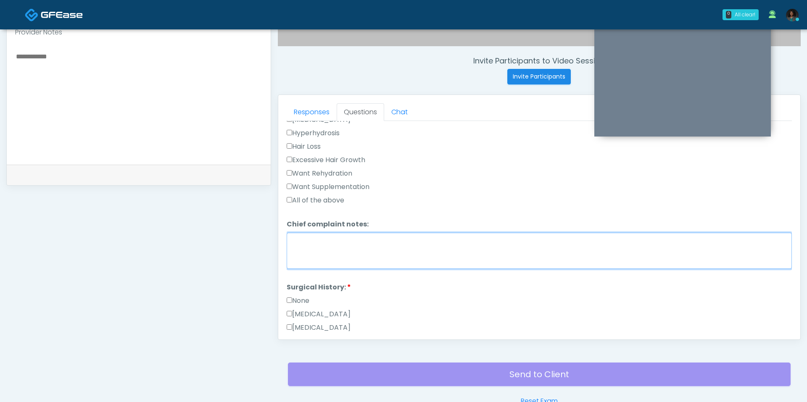
click at [333, 239] on textarea "Chief complaint notes:" at bounding box center [539, 251] width 505 height 36
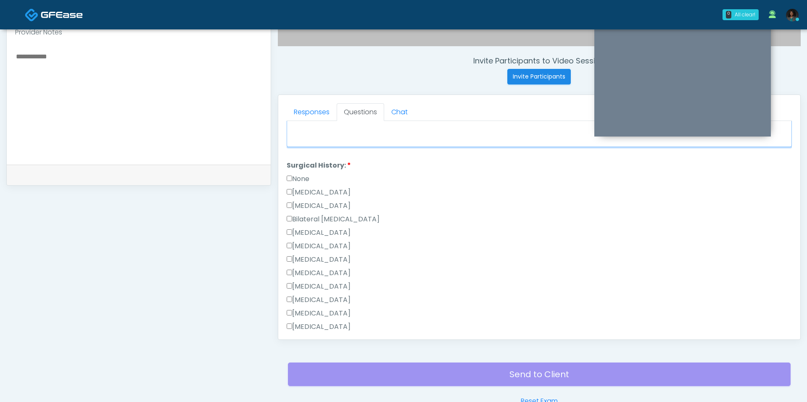
scroll to position [432, 0]
type textarea "*****"
click at [292, 171] on label "None" at bounding box center [298, 176] width 23 height 10
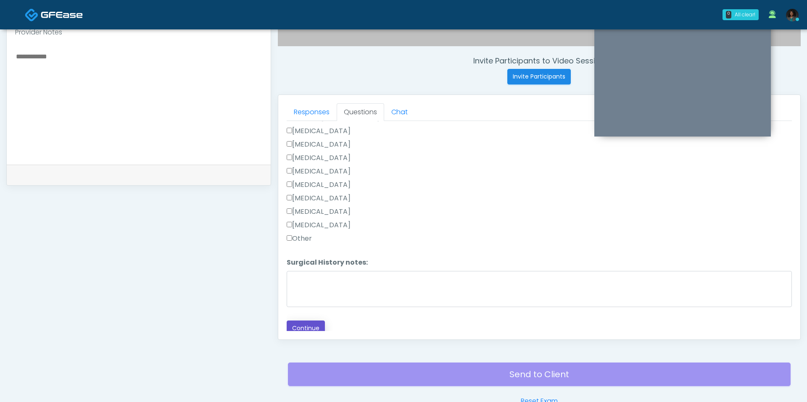
click at [307, 324] on button "Continue" at bounding box center [306, 329] width 38 height 16
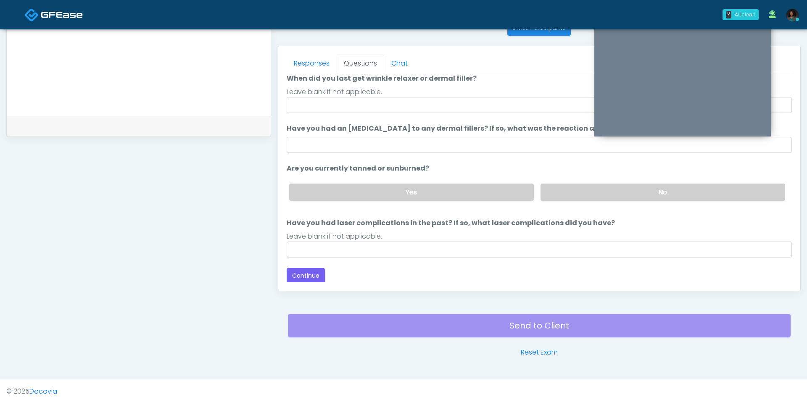
scroll to position [0, 0]
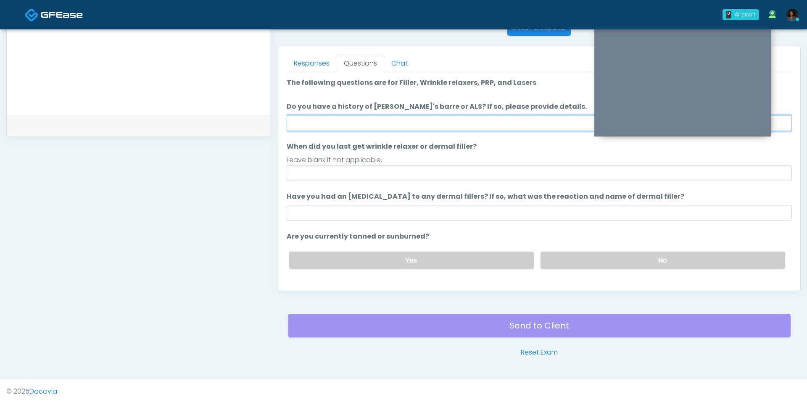
click at [371, 126] on input "Do you have a history of [PERSON_NAME]'s barre or ALS? If so, please provide de…" at bounding box center [539, 123] width 505 height 16
type input "**"
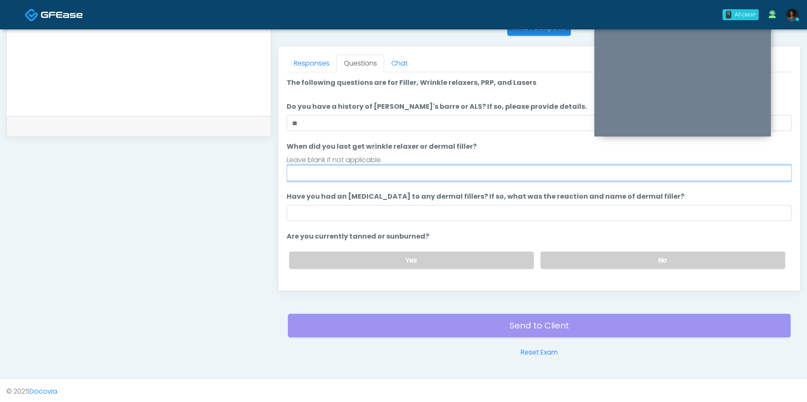
click at [360, 175] on input "When did you last get wrinkle relaxer or dermal filler?" at bounding box center [539, 173] width 505 height 16
type input "***"
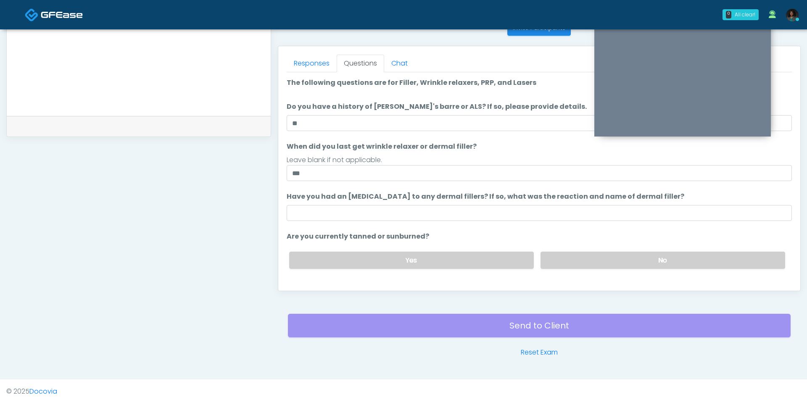
click at [545, 269] on div "Yes No" at bounding box center [536, 260] width 509 height 31
click at [558, 261] on label "No" at bounding box center [662, 260] width 245 height 17
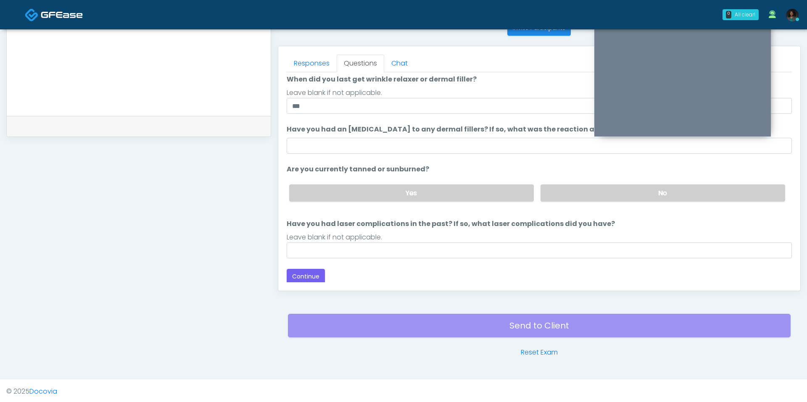
scroll to position [68, 0]
click at [460, 246] on input "Have you had laser complications in the past? If so, what laser complications d…" at bounding box center [539, 250] width 505 height 16
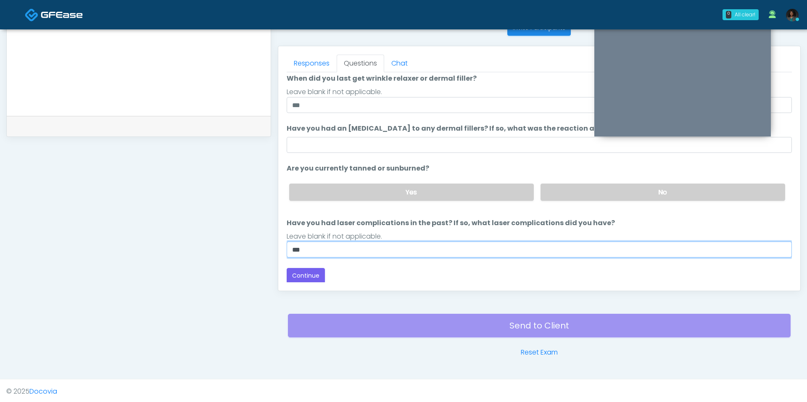
type input "***"
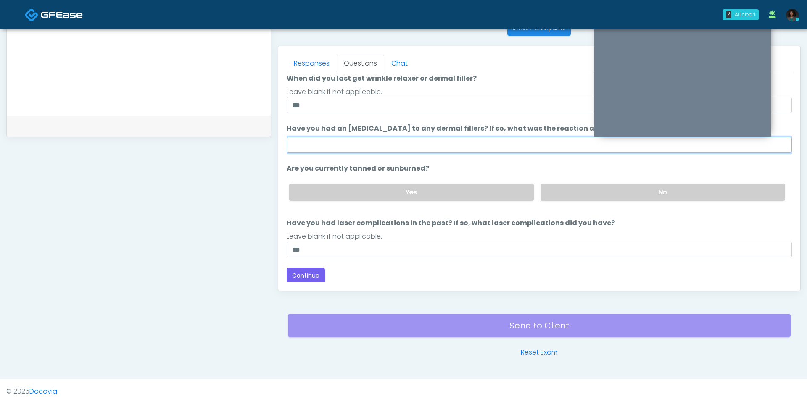
click at [383, 149] on input "Have you had an [MEDICAL_DATA] to any dermal fillers? If so, what was the react…" at bounding box center [539, 145] width 505 height 16
type input "***"
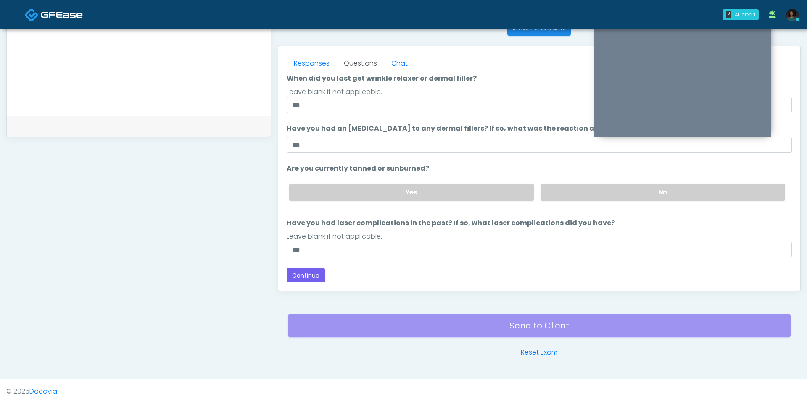
click at [306, 282] on div "Responses Questions Chat Good Faith Exam Script Good Faith Exam Script INTRODUC…" at bounding box center [539, 168] width 522 height 245
click at [309, 274] on button "Continue" at bounding box center [306, 276] width 38 height 16
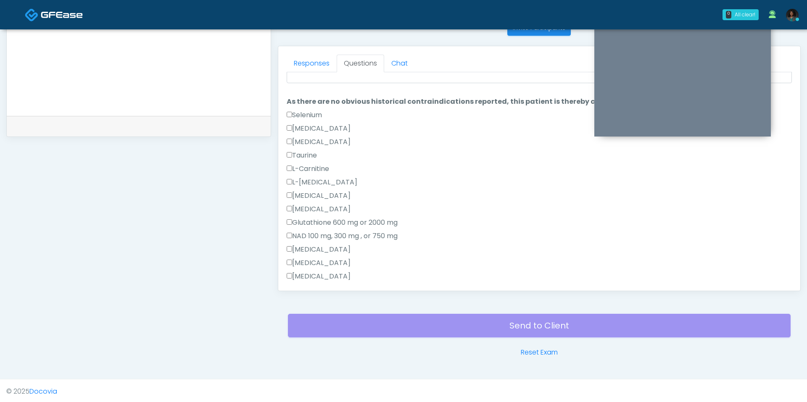
scroll to position [0, 0]
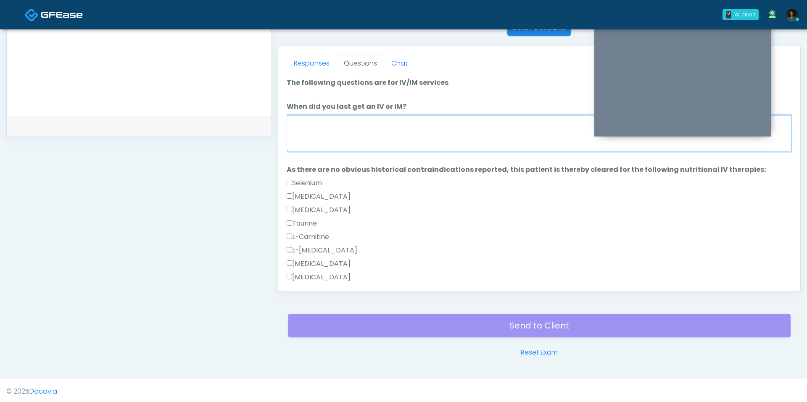
click at [335, 129] on textarea "When did you last get an IV or IM?" at bounding box center [539, 133] width 505 height 36
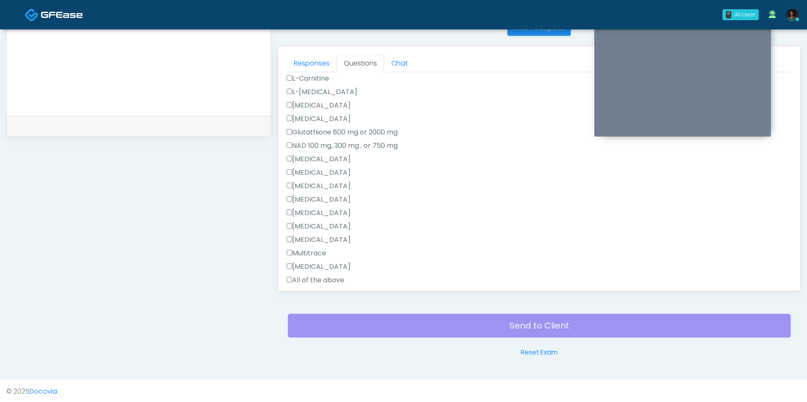
scroll to position [268, 0]
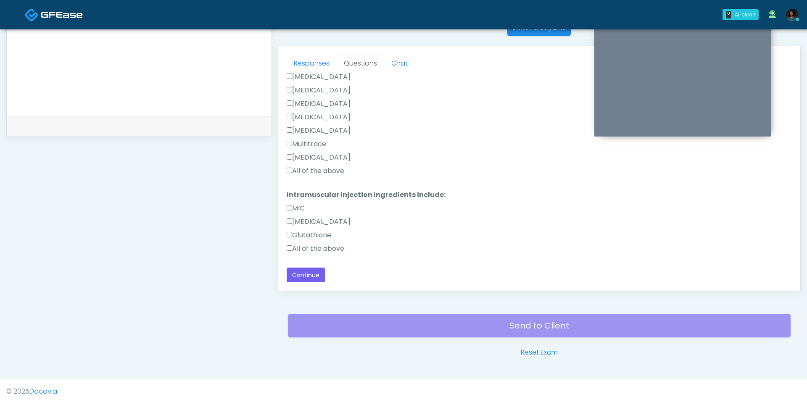
type textarea "***"
click at [328, 169] on label "All of the above" at bounding box center [316, 171] width 58 height 10
click at [317, 244] on label "All of the above" at bounding box center [316, 249] width 58 height 10
click at [311, 273] on button "Continue" at bounding box center [306, 276] width 38 height 16
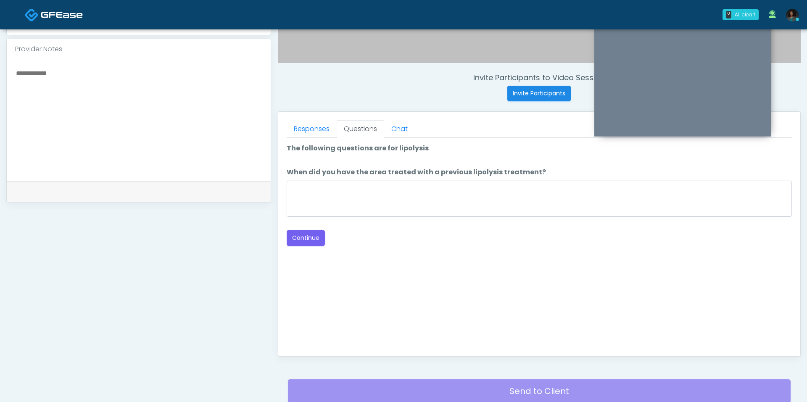
scroll to position [282, 0]
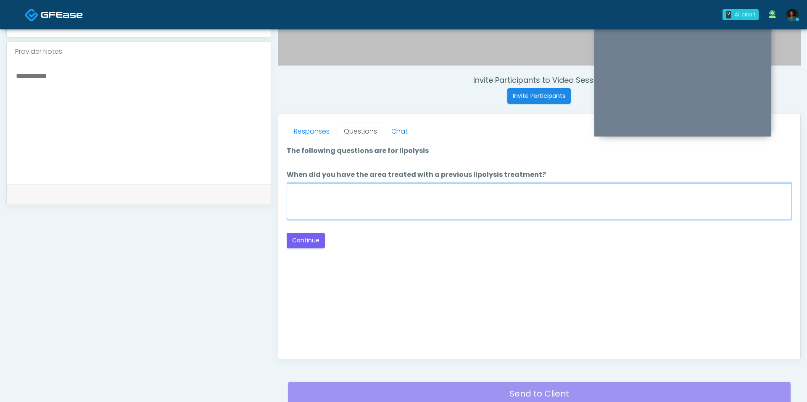
click at [374, 207] on textarea "When did you have the area treated with a previous lipolysis treatment?" at bounding box center [539, 201] width 505 height 36
type textarea "*"
type textarea "***"
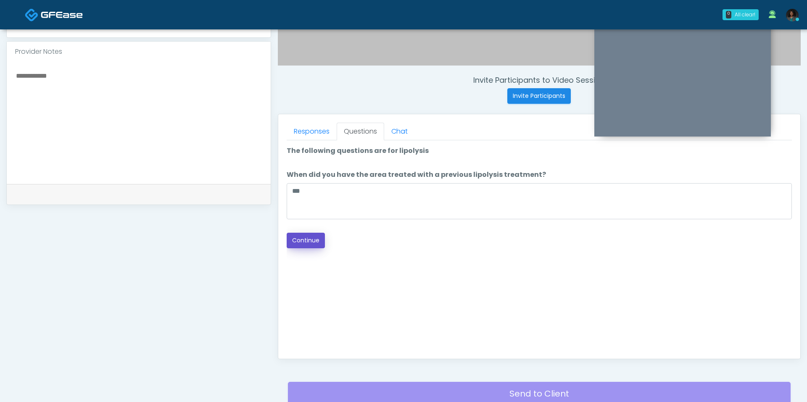
click at [312, 245] on button "Continue" at bounding box center [306, 241] width 38 height 16
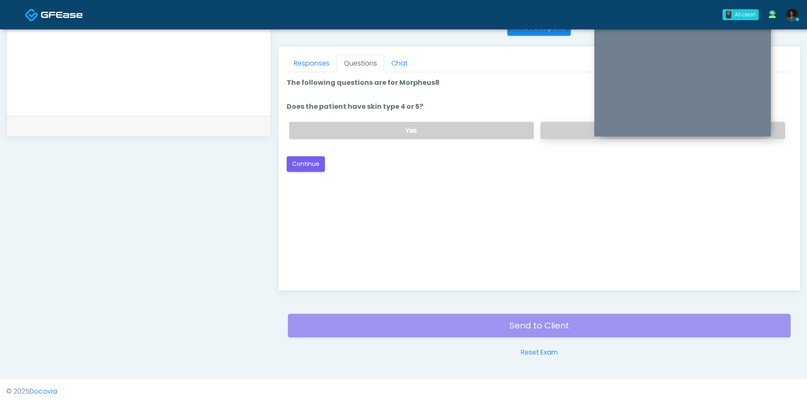
click at [558, 128] on label "No" at bounding box center [662, 130] width 245 height 17
click at [313, 162] on button "Continue" at bounding box center [306, 164] width 38 height 16
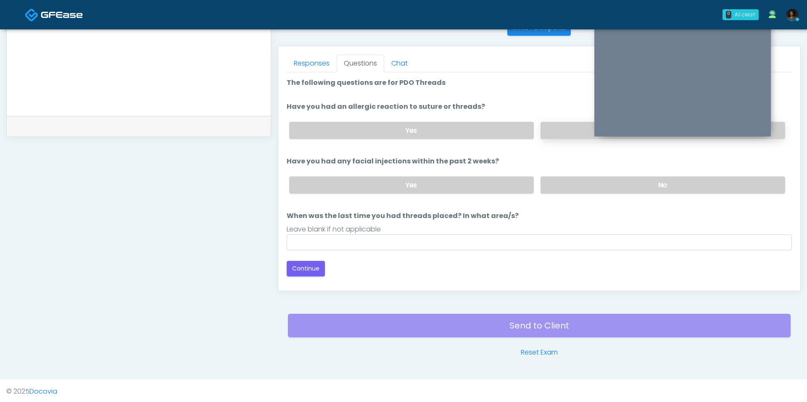
click at [542, 125] on label "No" at bounding box center [662, 130] width 245 height 17
click at [550, 178] on label "No" at bounding box center [662, 184] width 245 height 17
click at [497, 240] on input "When was the last time you had threads placed? In what area/s?" at bounding box center [539, 242] width 505 height 16
type input "***"
click at [297, 265] on button "Continue" at bounding box center [306, 269] width 38 height 16
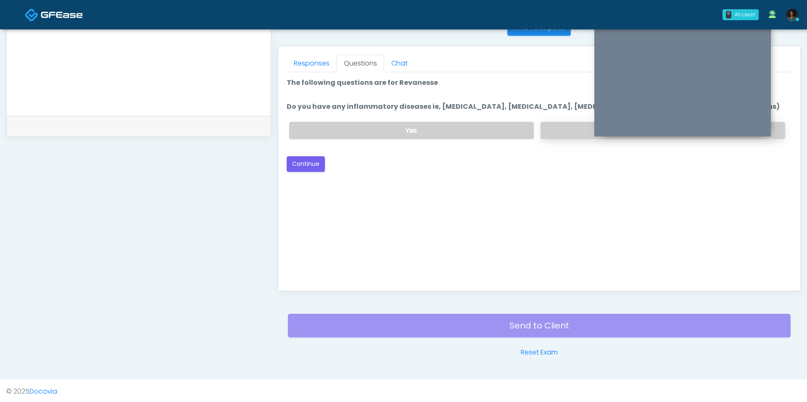
click at [563, 132] on label "No" at bounding box center [662, 130] width 245 height 17
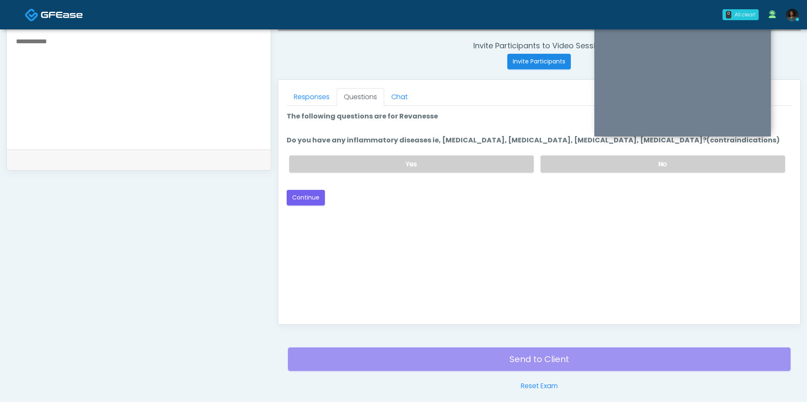
scroll to position [306, 0]
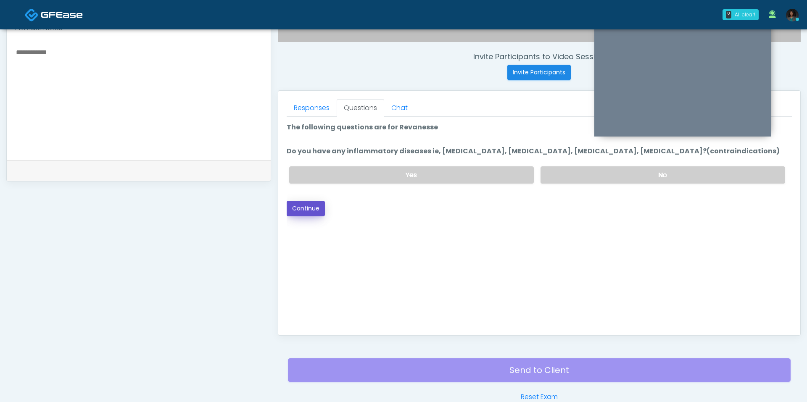
click at [317, 202] on button "Continue" at bounding box center [306, 209] width 38 height 16
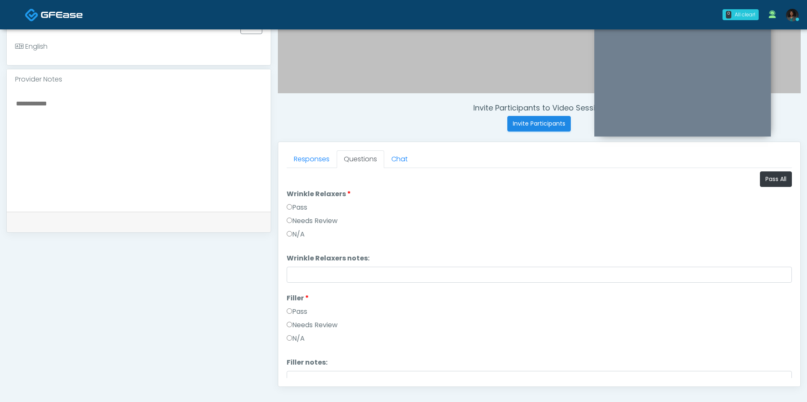
scroll to position [228, 0]
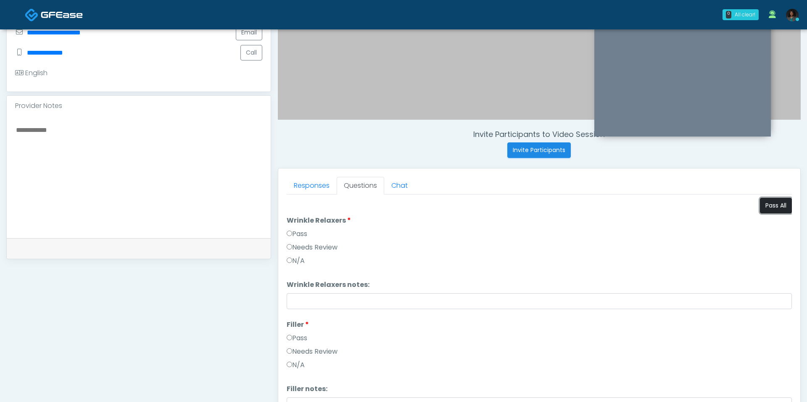
click at [781, 201] on button "Pass All" at bounding box center [776, 206] width 32 height 16
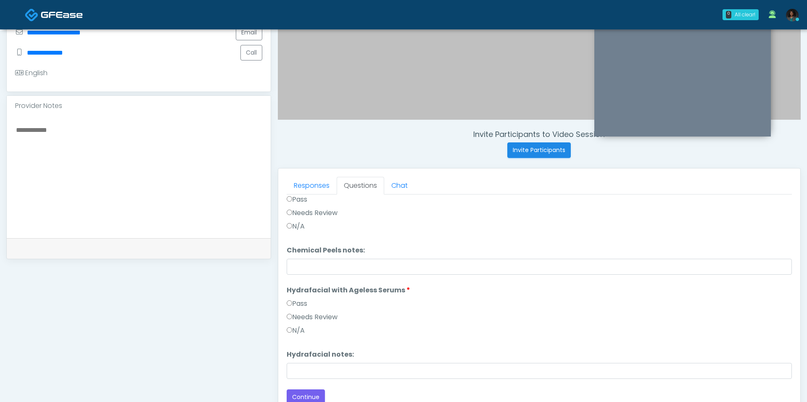
scroll to position [350, 0]
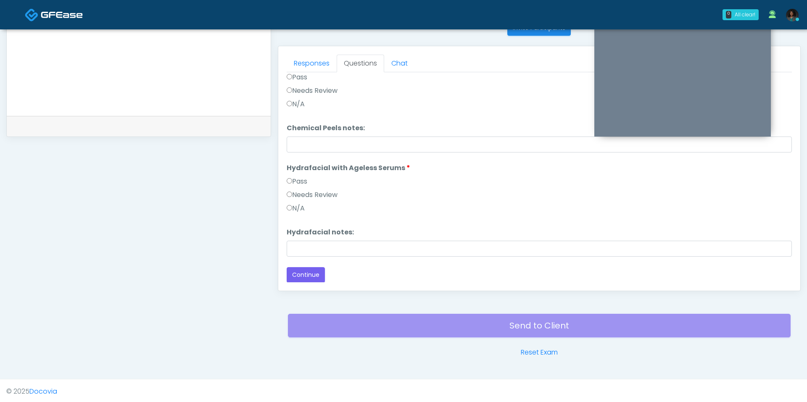
click at [303, 282] on div "Responses Questions Chat Good Faith Exam Script Good Faith Exam Script INTRODUC…" at bounding box center [539, 168] width 522 height 245
click at [307, 274] on button "Continue" at bounding box center [306, 275] width 38 height 16
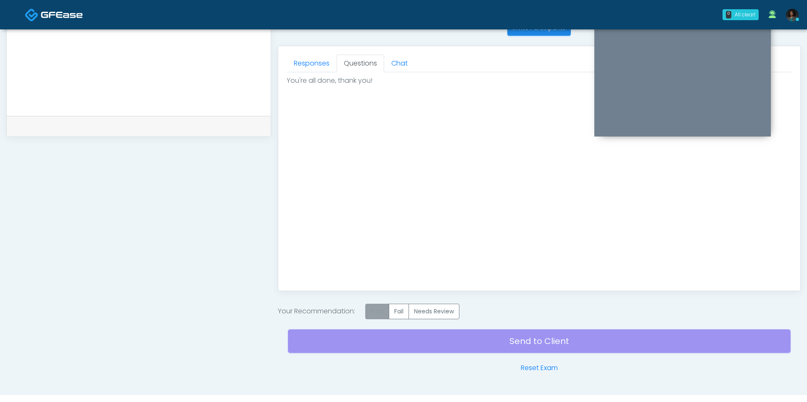
click at [374, 305] on label "Pass" at bounding box center [377, 312] width 24 height 16
click at [400, 347] on div "Send to Client Reset Exam" at bounding box center [539, 346] width 503 height 54
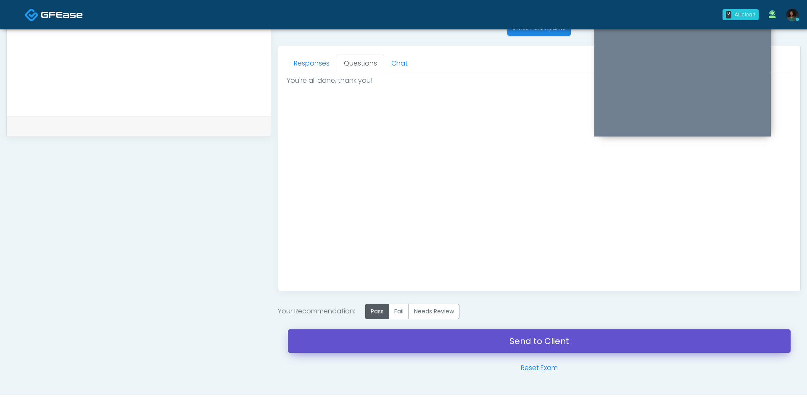
click at [407, 342] on link "Send to Client" at bounding box center [539, 341] width 503 height 24
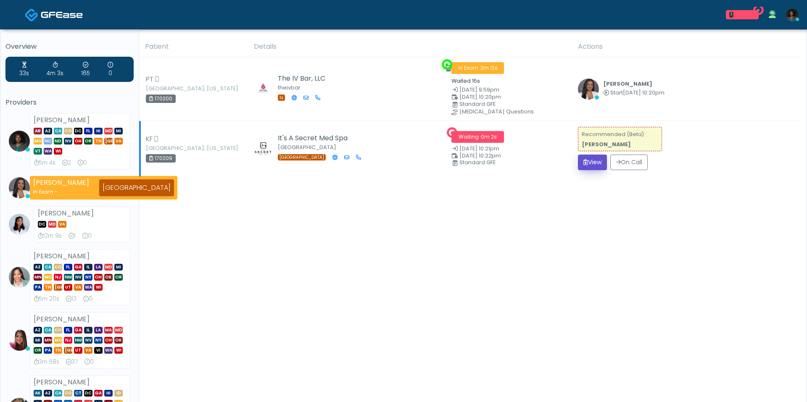
click at [587, 165] on button "View" at bounding box center [592, 163] width 29 height 16
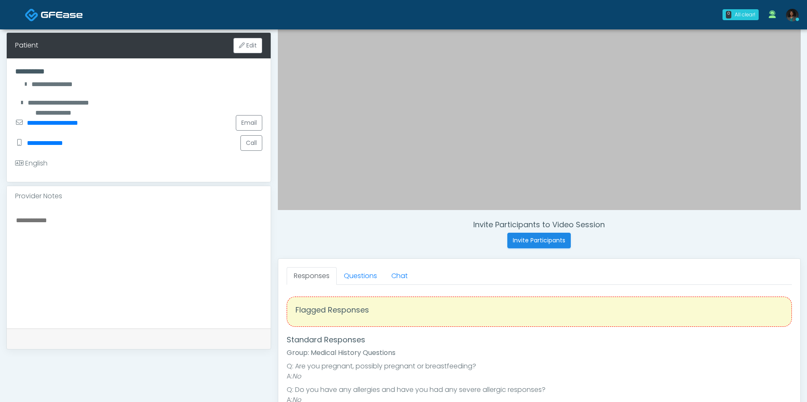
scroll to position [138, 0]
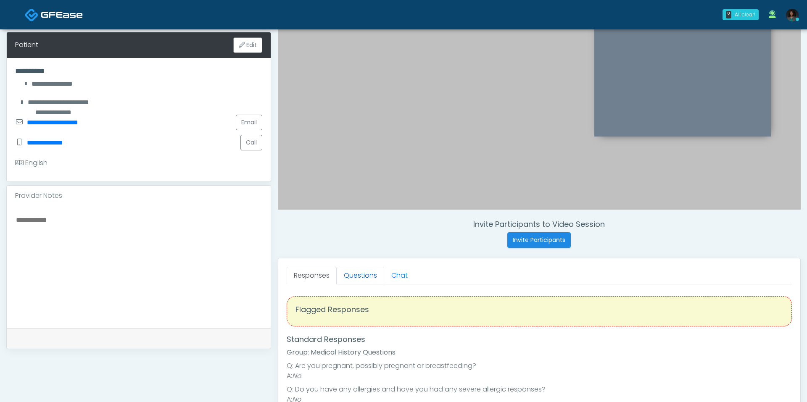
click at [363, 271] on link "Questions" at bounding box center [360, 276] width 47 height 18
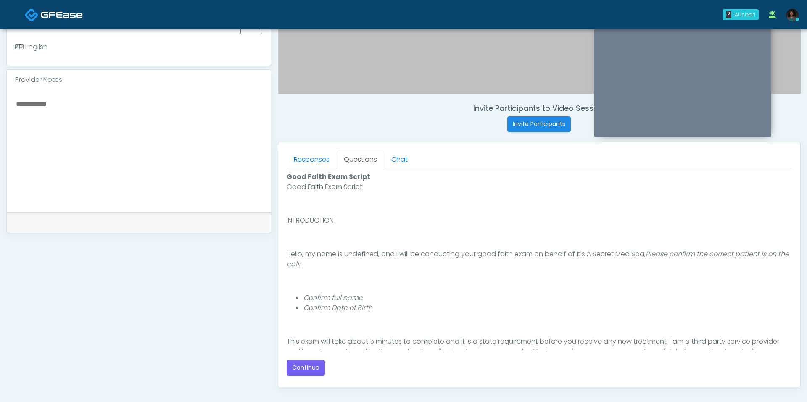
scroll to position [67, 0]
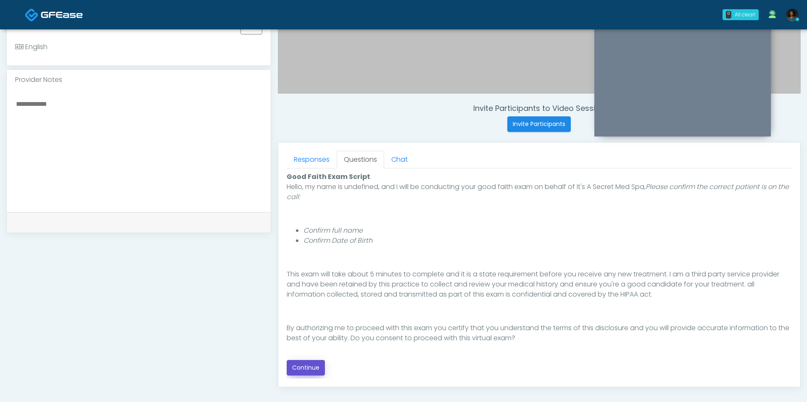
click at [317, 371] on button "Continue" at bounding box center [306, 368] width 38 height 16
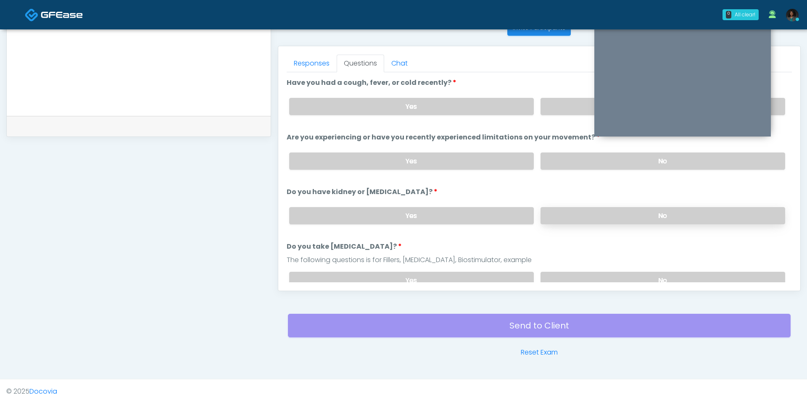
click at [610, 214] on label "No" at bounding box center [662, 215] width 245 height 17
click at [601, 276] on label "No" at bounding box center [662, 280] width 245 height 17
click at [578, 162] on label "No" at bounding box center [662, 161] width 245 height 17
click at [561, 96] on div "Yes No" at bounding box center [536, 106] width 509 height 31
click at [559, 103] on label "No" at bounding box center [662, 106] width 245 height 17
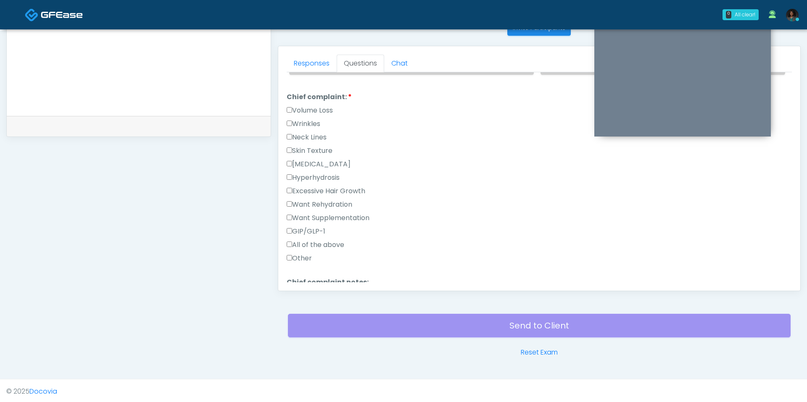
scroll to position [219, 0]
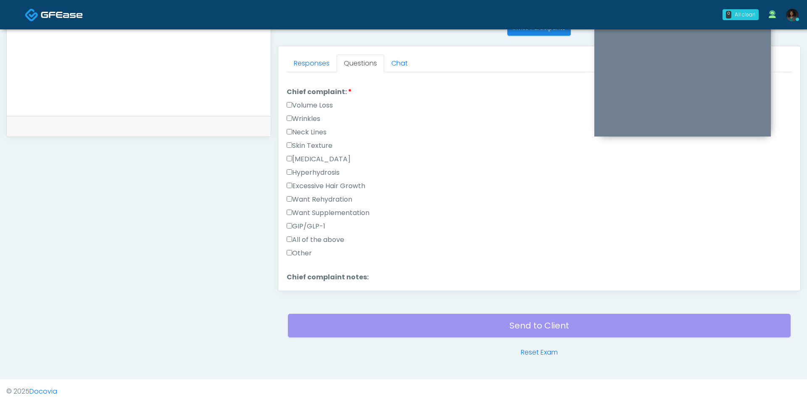
click at [305, 248] on label "Other" at bounding box center [299, 253] width 25 height 10
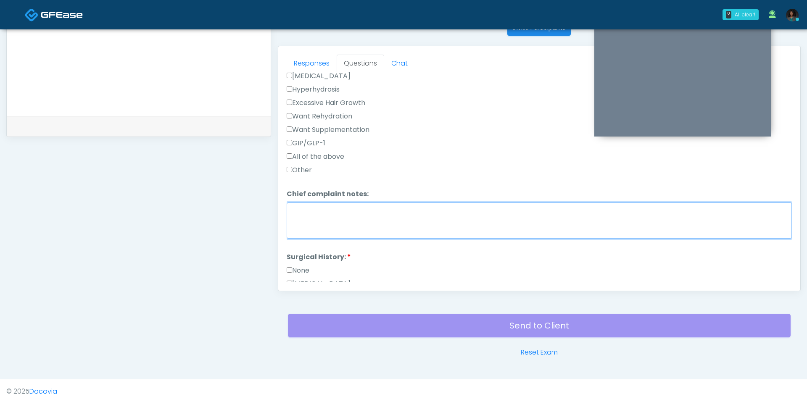
click at [358, 209] on textarea "Chief complaint notes:" at bounding box center [539, 221] width 505 height 36
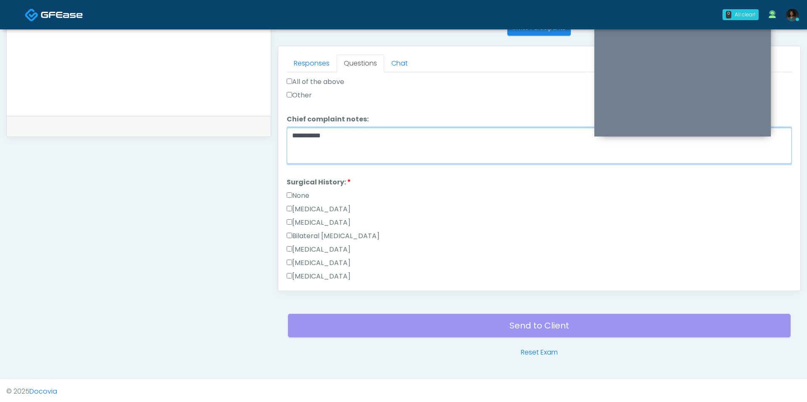
scroll to position [405, 0]
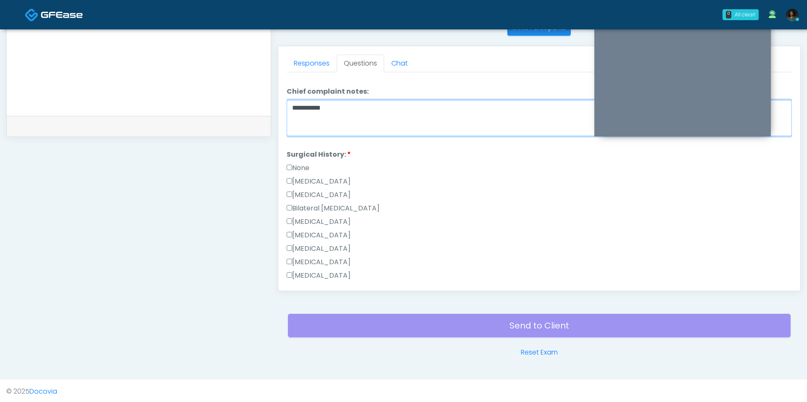
type textarea "**********"
click at [302, 165] on label "None" at bounding box center [298, 168] width 23 height 10
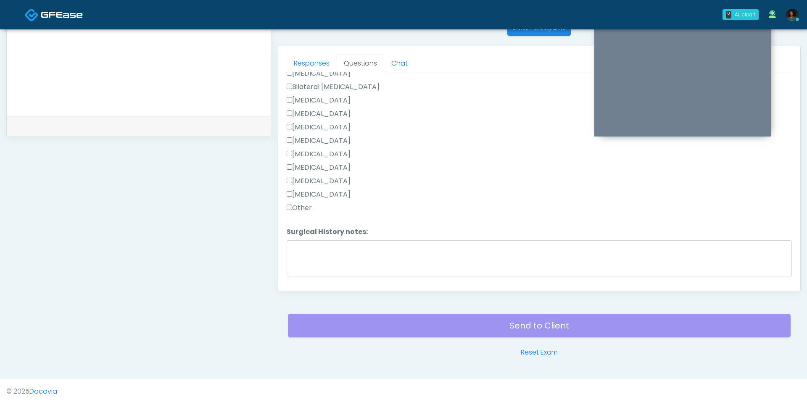
scroll to position [545, 0]
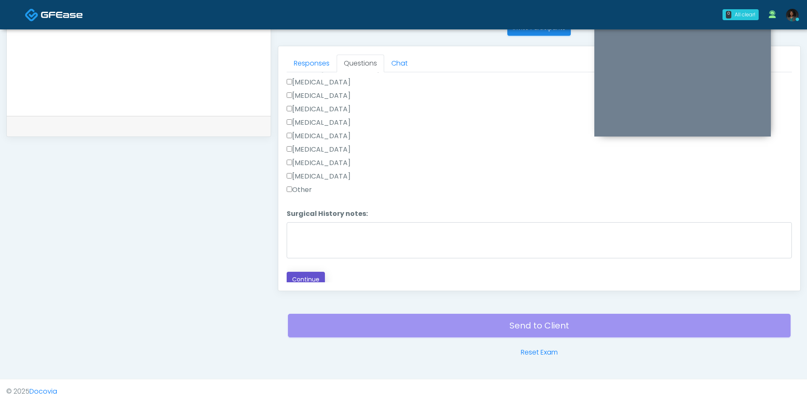
click at [308, 277] on button "Continue" at bounding box center [306, 280] width 38 height 16
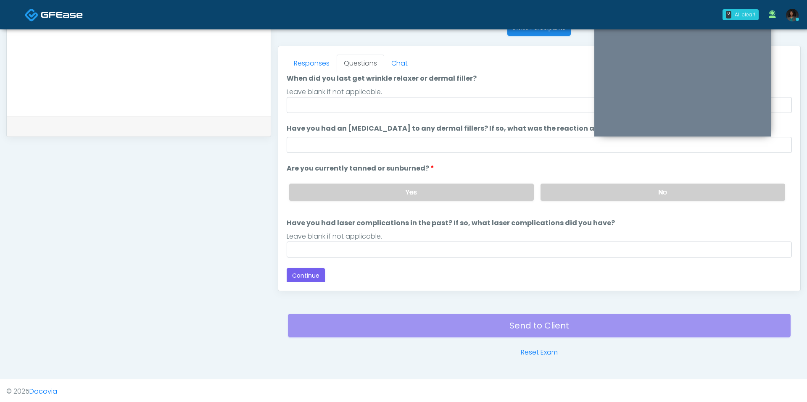
scroll to position [0, 0]
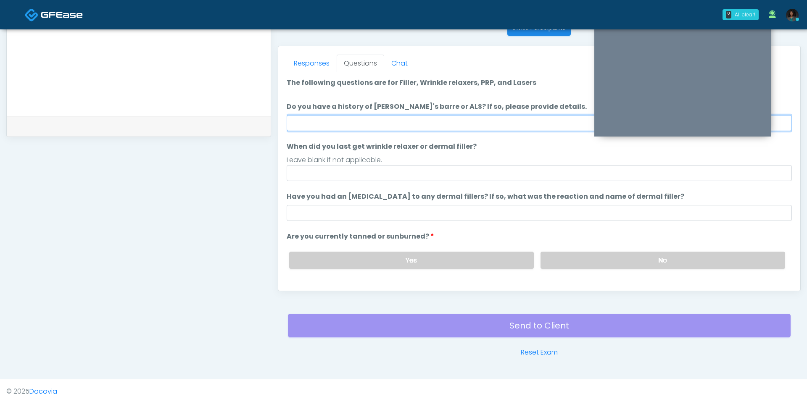
click at [403, 120] on input "Do you have a history of Guillain's barre or ALS? If so, please provide details." at bounding box center [539, 123] width 505 height 16
type input "**"
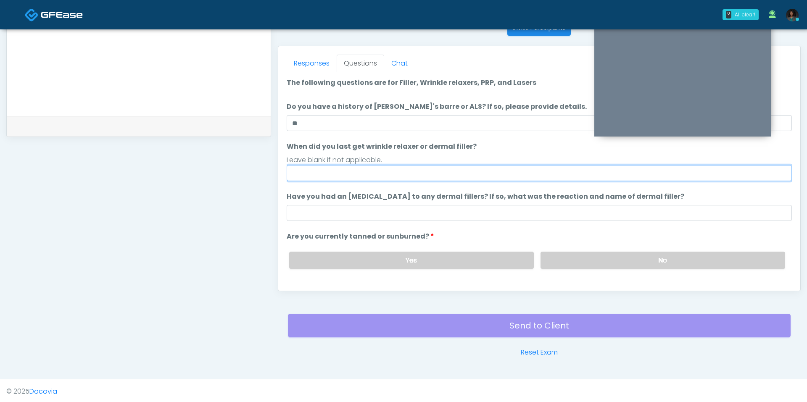
click at [366, 179] on input "When did you last get wrinkle relaxer or dermal filler?" at bounding box center [539, 173] width 505 height 16
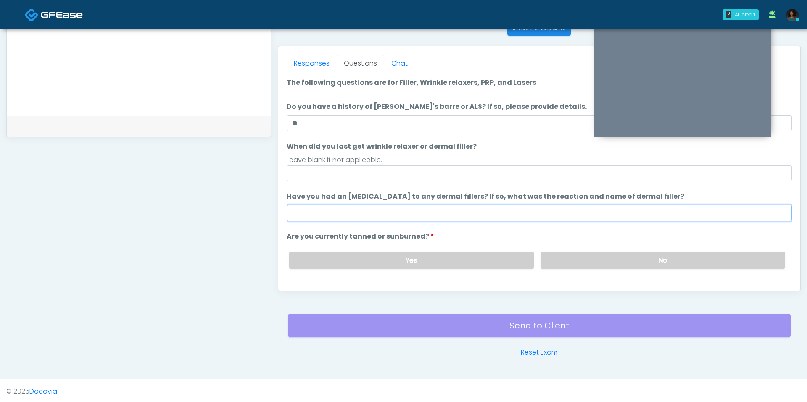
click at [308, 219] on input "Have you had an [MEDICAL_DATA] to any dermal fillers? If so, what was the react…" at bounding box center [539, 213] width 505 height 16
type input "***"
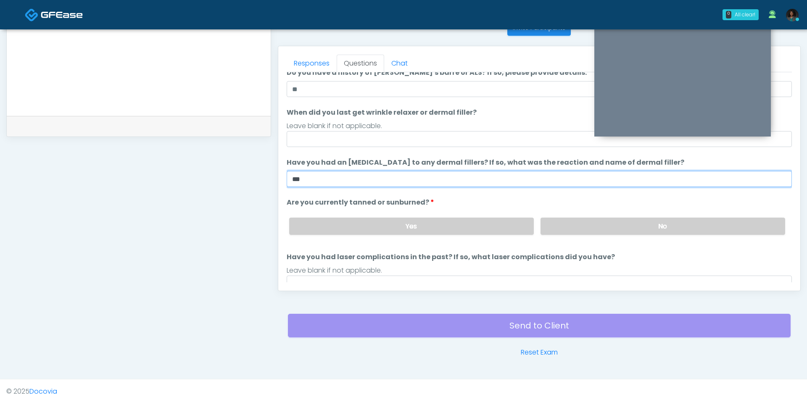
scroll to position [42, 0]
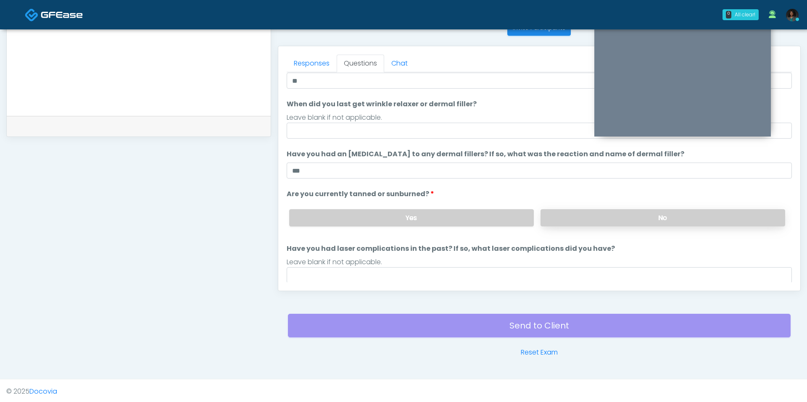
click at [564, 213] on label "No" at bounding box center [662, 217] width 245 height 17
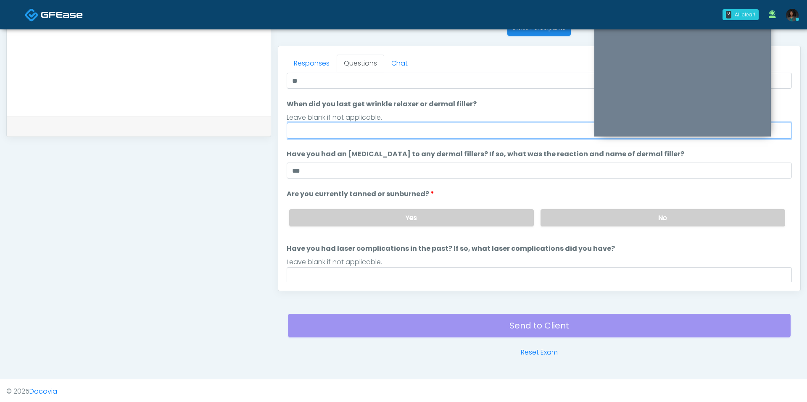
click at [448, 128] on input "When did you last get wrinkle relaxer or dermal filler?" at bounding box center [539, 131] width 505 height 16
type input "***"
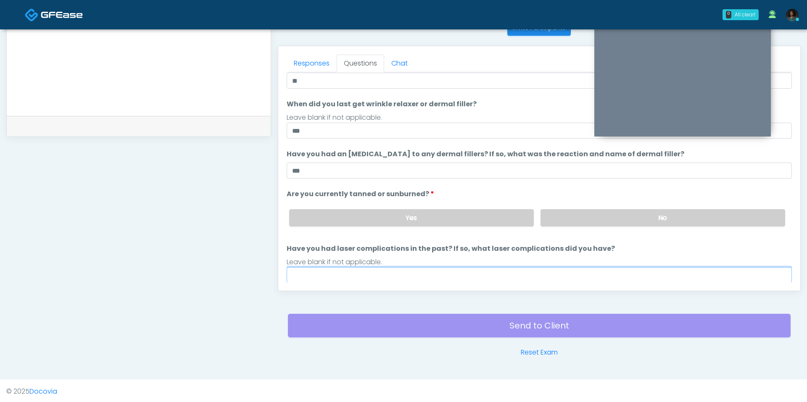
click at [403, 273] on input "Have you had laser complications in the past? If so, what laser complications d…" at bounding box center [539, 275] width 505 height 16
type input "***"
click at [481, 246] on label "Have you had laser complications in the past? If so, what laser complications d…" at bounding box center [451, 249] width 328 height 10
click at [481, 267] on input "***" at bounding box center [539, 275] width 505 height 16
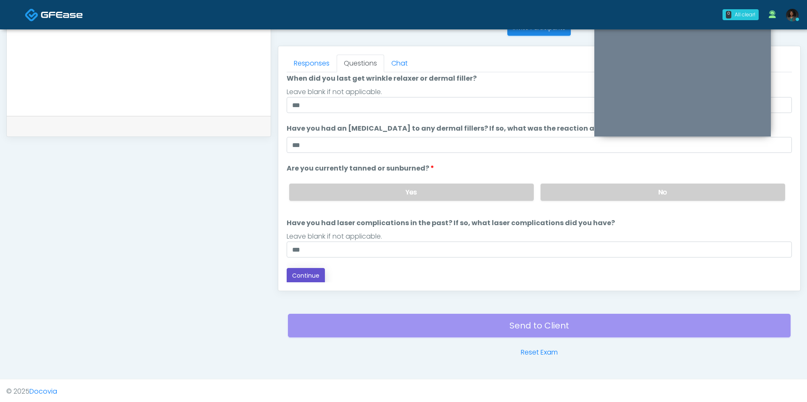
click at [317, 277] on button "Continue" at bounding box center [306, 276] width 38 height 16
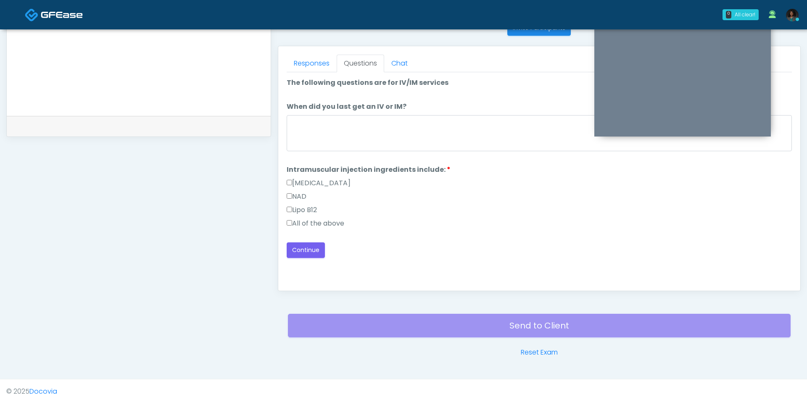
scroll to position [0, 0]
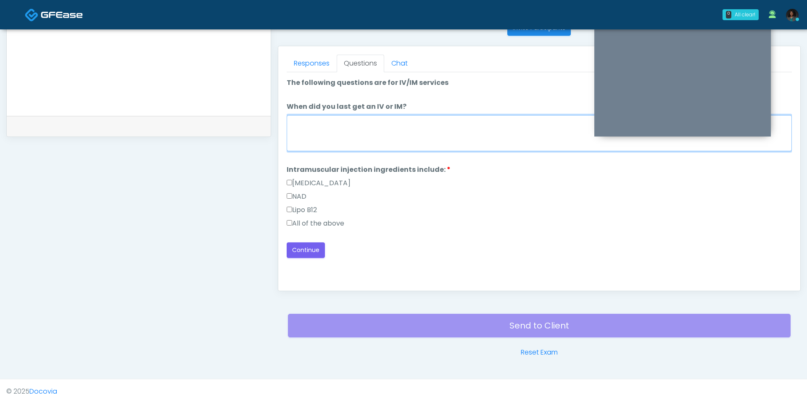
click at [371, 139] on textarea "When did you last get an IV or IM?" at bounding box center [539, 133] width 505 height 36
type textarea "***"
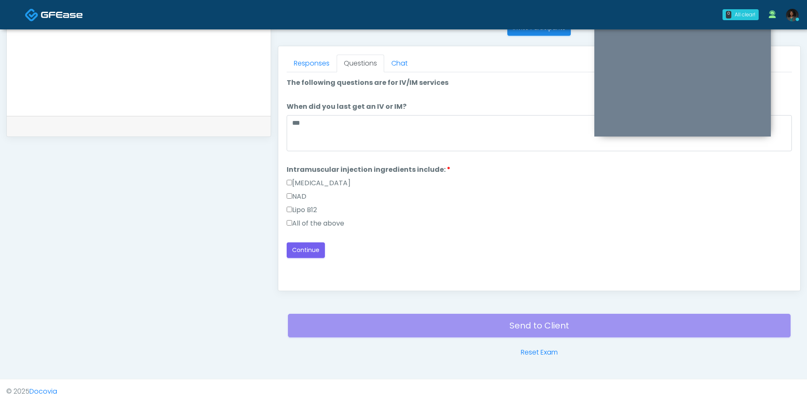
click at [312, 223] on label "All of the above" at bounding box center [316, 224] width 58 height 10
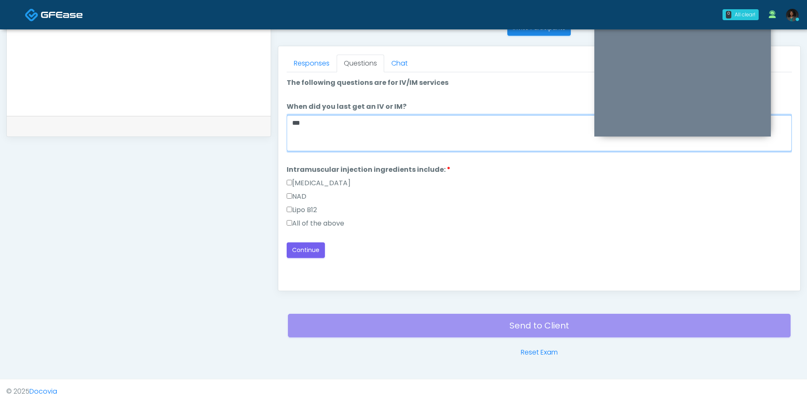
drag, startPoint x: 319, startPoint y: 124, endPoint x: 282, endPoint y: 120, distance: 37.1
click at [282, 120] on div "Responses Questions Chat Good Faith Exam Script Good Faith Exam Script INTRODUC…" at bounding box center [539, 168] width 522 height 245
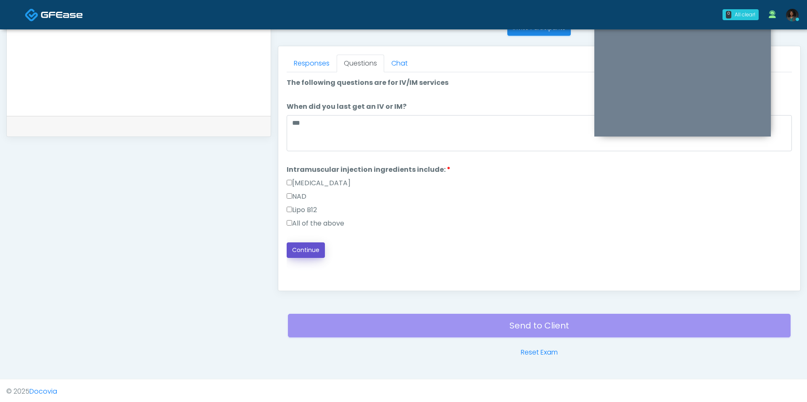
click at [308, 247] on button "Continue" at bounding box center [306, 250] width 38 height 16
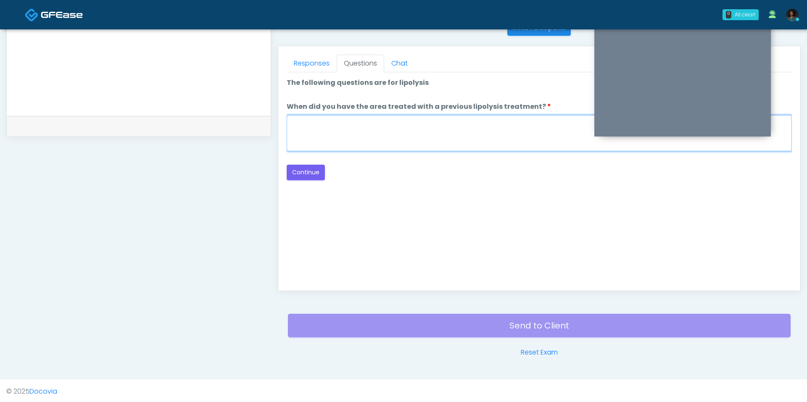
click at [340, 135] on textarea "When did you have the area treated with a previous lipolysis treatment?" at bounding box center [539, 133] width 505 height 36
type textarea "***"
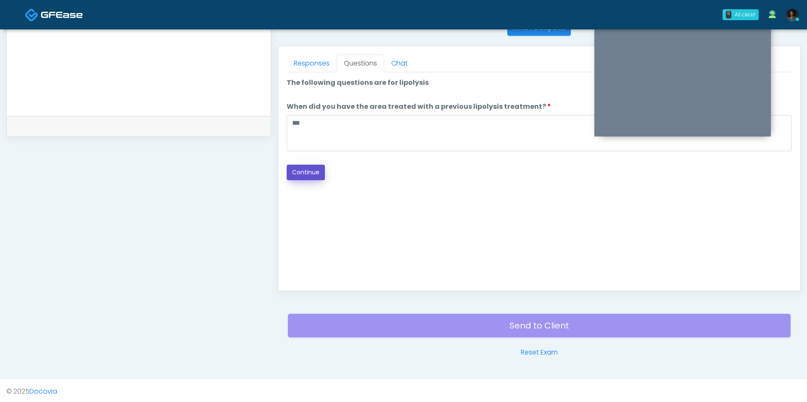
click at [313, 172] on button "Continue" at bounding box center [306, 173] width 38 height 16
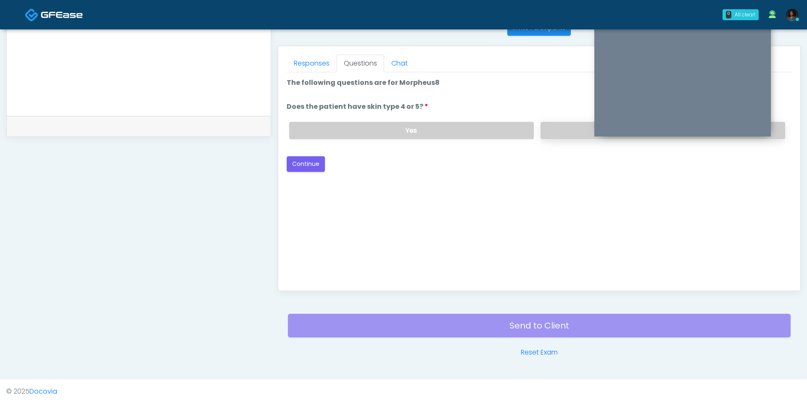
click at [564, 133] on label "No" at bounding box center [662, 130] width 245 height 17
click at [302, 168] on button "Continue" at bounding box center [306, 164] width 38 height 16
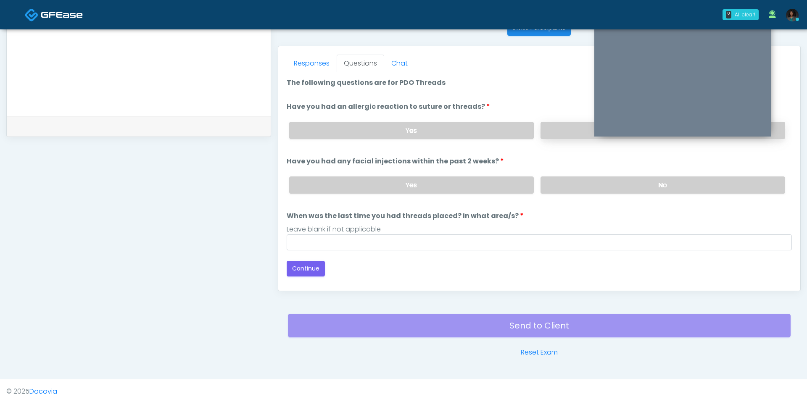
click at [553, 132] on label "No" at bounding box center [662, 130] width 245 height 17
click at [546, 187] on label "No" at bounding box center [662, 184] width 245 height 17
click at [324, 242] on input "When was the last time you had threads placed? In what area/s?" at bounding box center [539, 242] width 505 height 16
type input "***"
click at [294, 262] on button "Continue" at bounding box center [306, 269] width 38 height 16
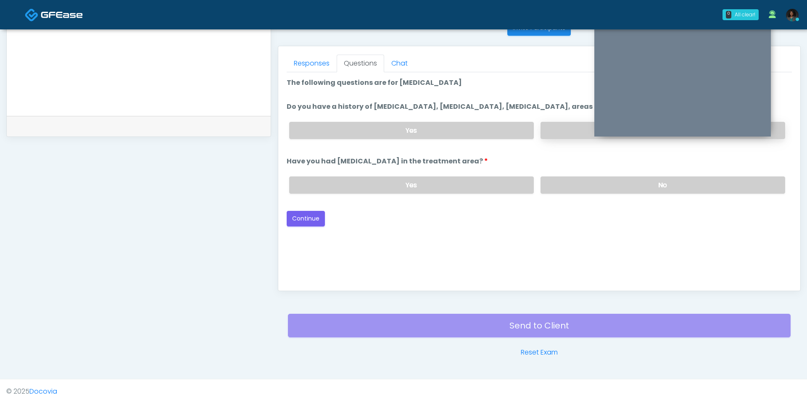
click at [545, 137] on label "No" at bounding box center [662, 130] width 245 height 17
click at [569, 186] on label "No" at bounding box center [662, 184] width 245 height 17
click at [303, 216] on button "Continue" at bounding box center [306, 219] width 38 height 16
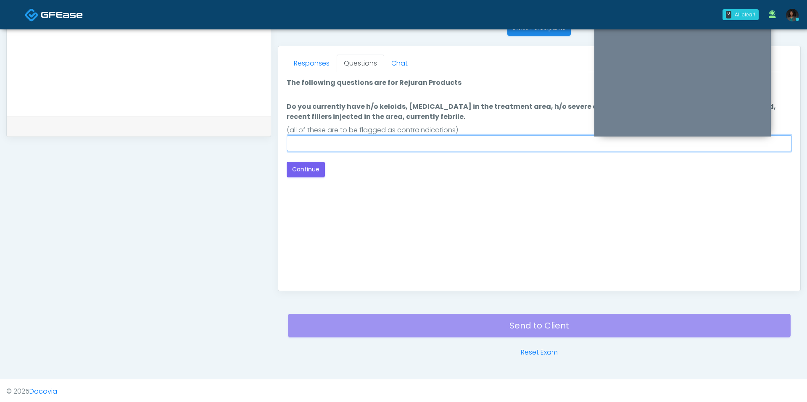
click at [439, 139] on input "Do you currently have h/o keloids, skin infection in the treatment area, h/o se…" at bounding box center [539, 143] width 505 height 16
type input "**"
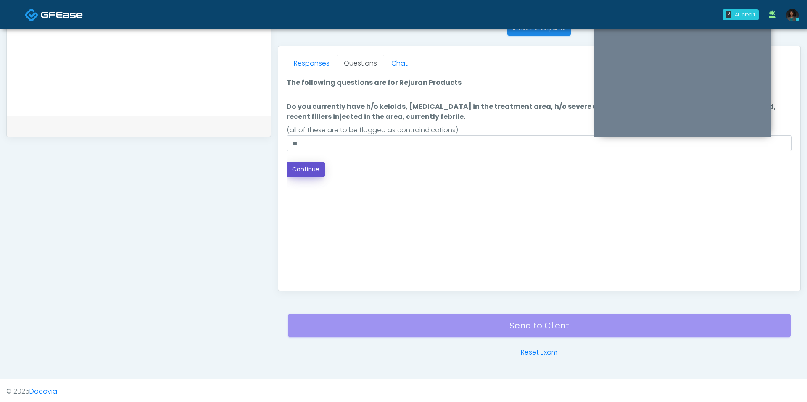
click at [292, 167] on button "Continue" at bounding box center [306, 170] width 38 height 16
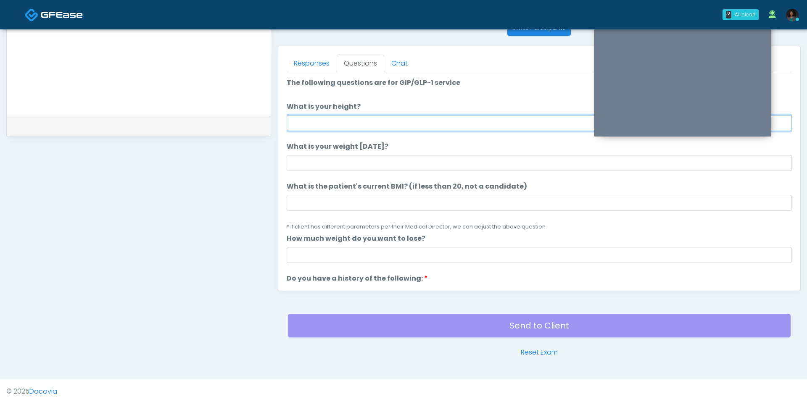
click at [348, 121] on input "What is your height?" at bounding box center [539, 123] width 505 height 16
type input "***"
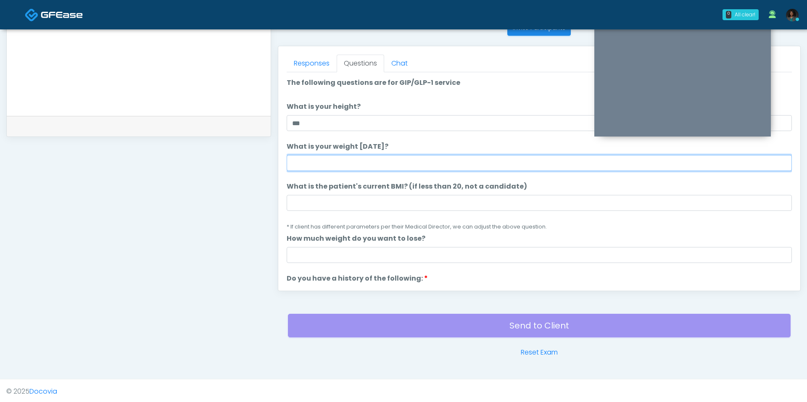
click at [334, 155] on input "What is your weight today?" at bounding box center [539, 163] width 505 height 16
type input "***"
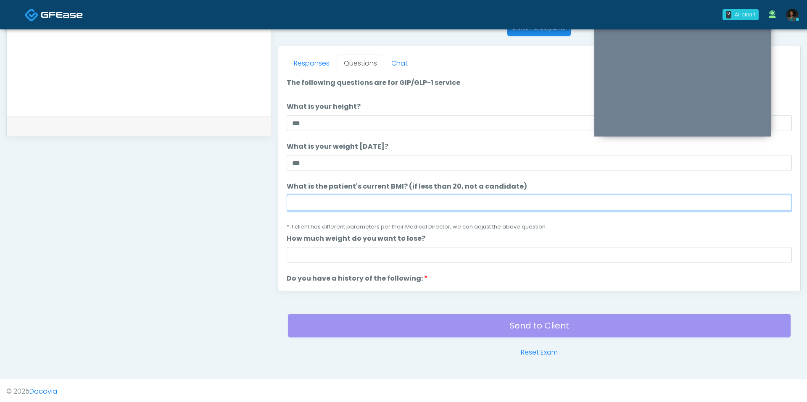
click at [321, 196] on input "What is the patient's current BMI? (if less than 20, not a candidate)" at bounding box center [539, 203] width 505 height 16
type input "****"
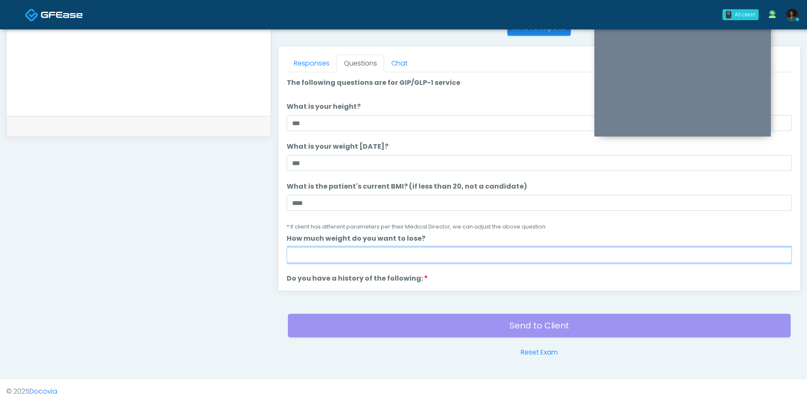
click at [386, 255] on input "How much weight do you want to lose?" at bounding box center [539, 255] width 505 height 16
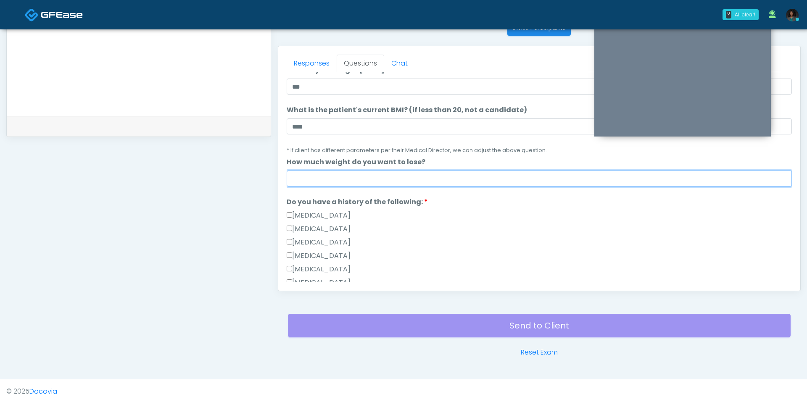
scroll to position [84, 0]
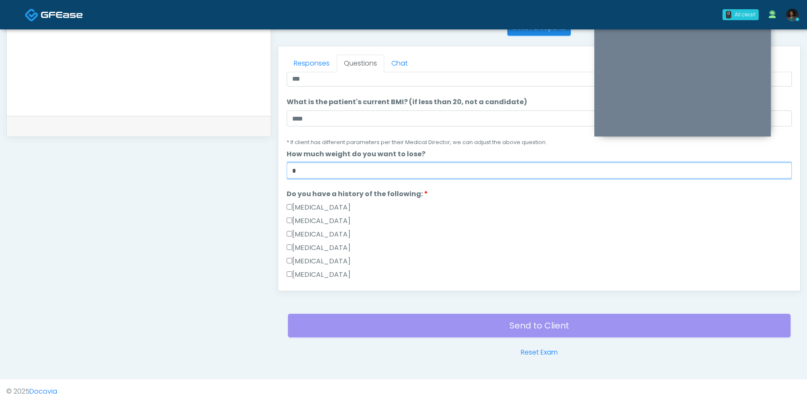
type input "********"
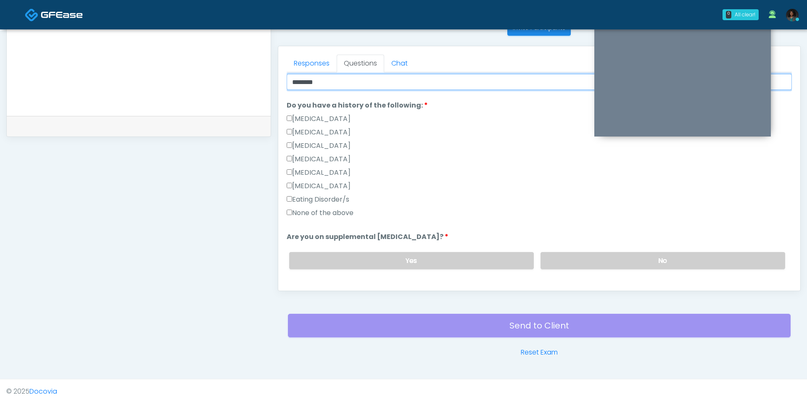
scroll to position [174, 0]
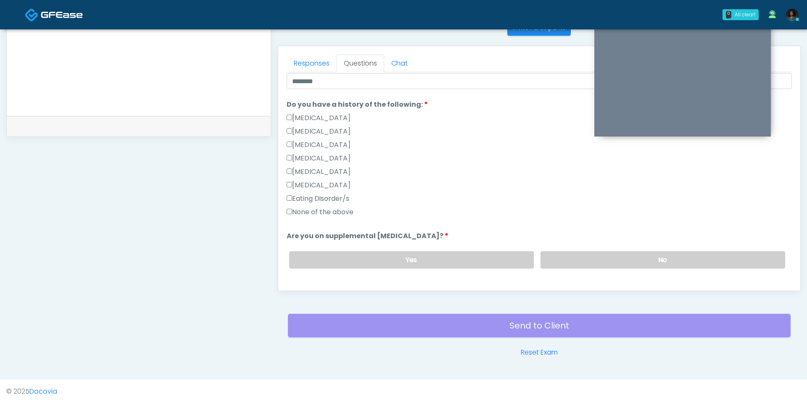
click at [335, 210] on label "None of the above" at bounding box center [320, 212] width 67 height 10
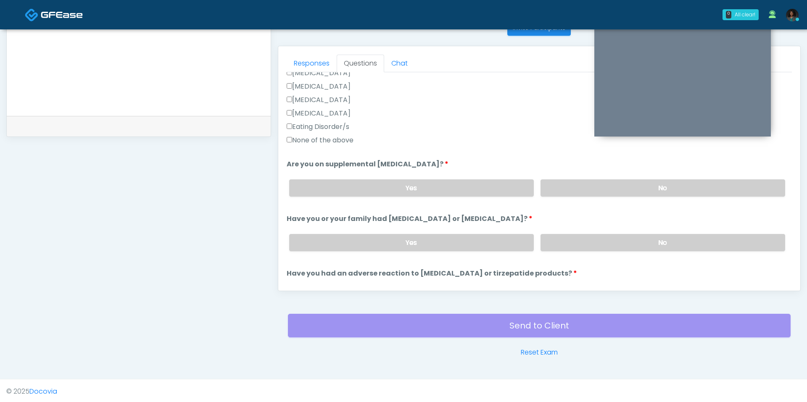
scroll to position [248, 0]
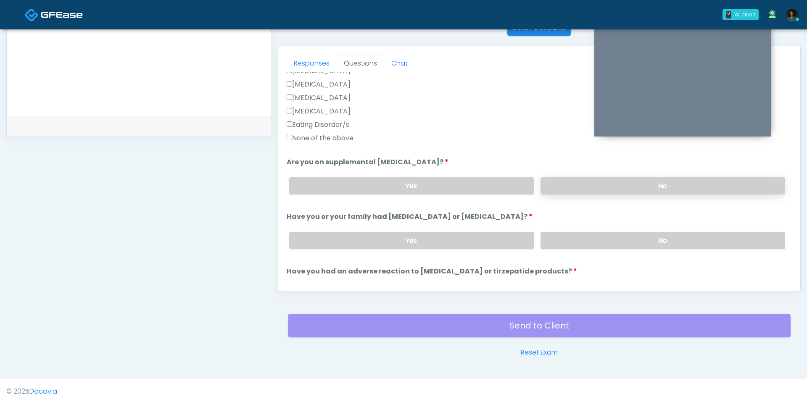
click at [567, 182] on label "No" at bounding box center [662, 185] width 245 height 17
click at [575, 244] on label "No" at bounding box center [662, 240] width 245 height 17
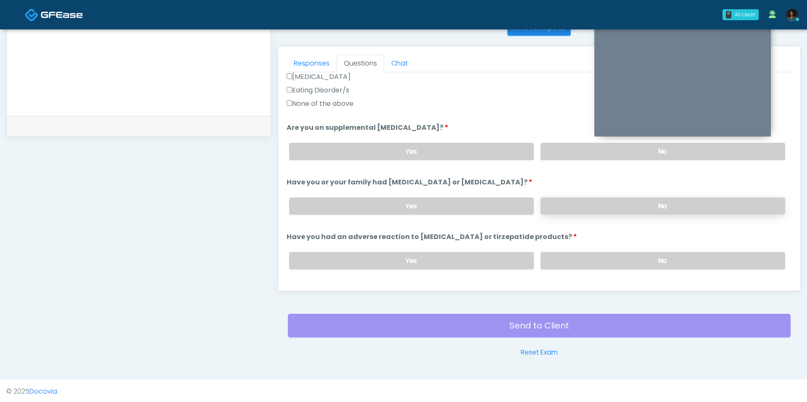
scroll to position [286, 0]
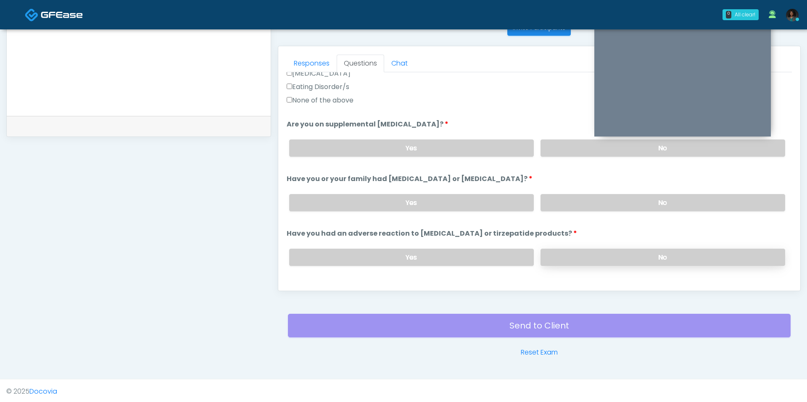
click at [574, 254] on label "No" at bounding box center [662, 257] width 245 height 17
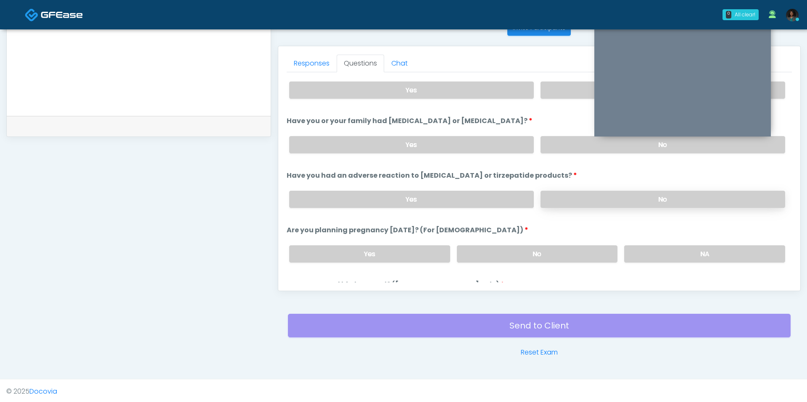
scroll to position [347, 0]
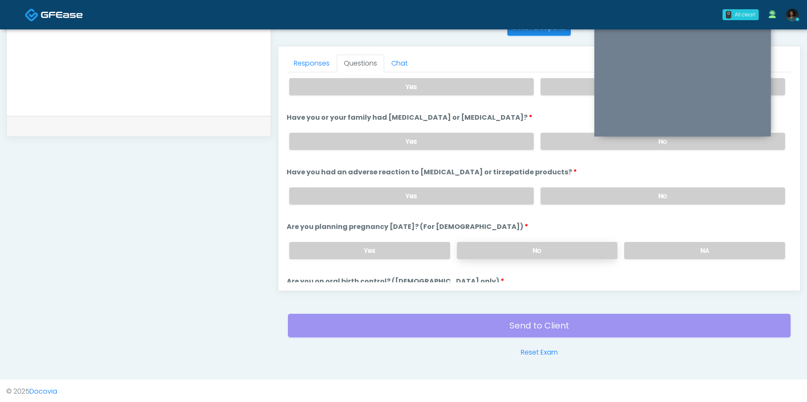
click at [588, 245] on label "No" at bounding box center [537, 250] width 161 height 17
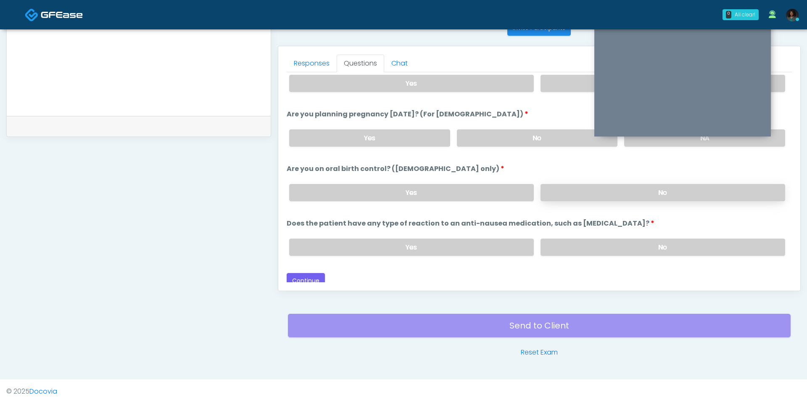
click at [585, 193] on label "No" at bounding box center [662, 192] width 245 height 17
click at [608, 242] on label "No" at bounding box center [662, 247] width 245 height 17
click at [309, 276] on button "Continue" at bounding box center [306, 281] width 38 height 16
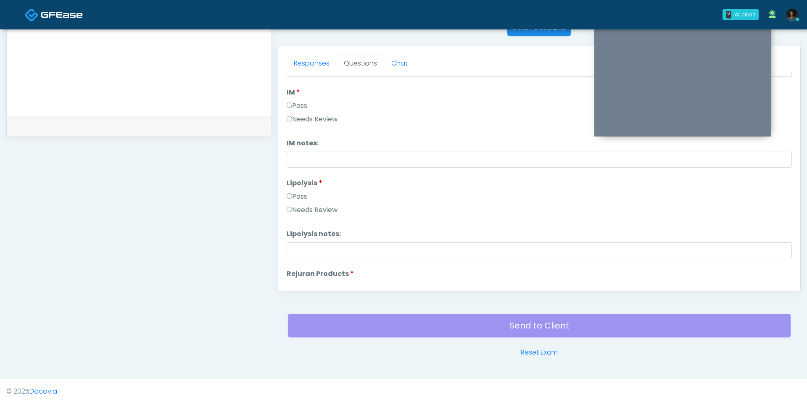
click at [786, 90] on li "IM IM Pass Needs Review" at bounding box center [539, 107] width 505 height 40
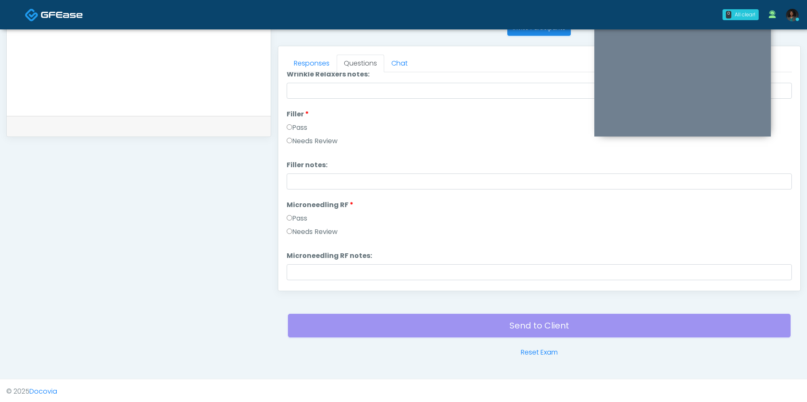
scroll to position [0, 0]
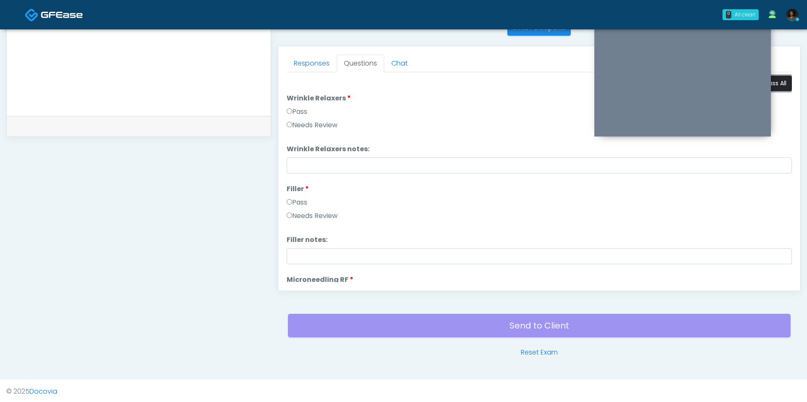
click at [782, 83] on button "Pass All" at bounding box center [776, 84] width 32 height 16
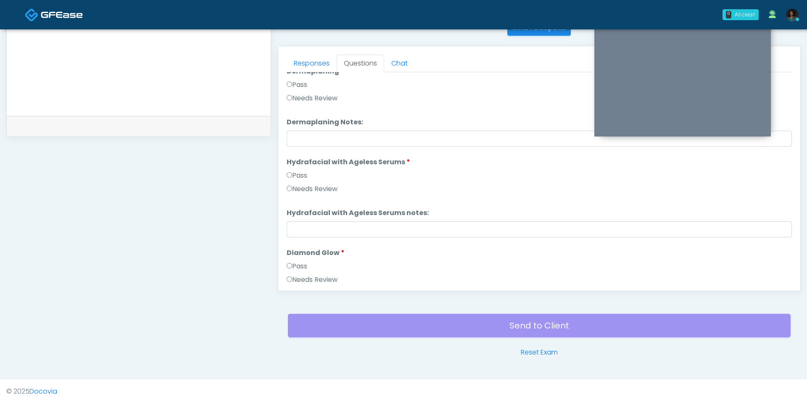
scroll to position [1655, 0]
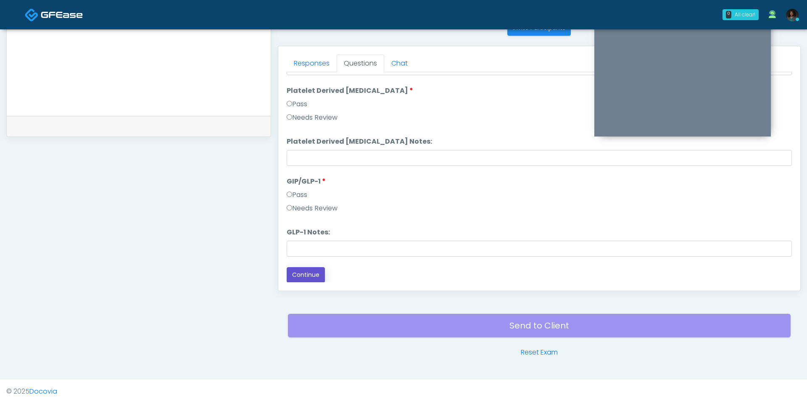
click at [305, 272] on button "Continue" at bounding box center [306, 275] width 38 height 16
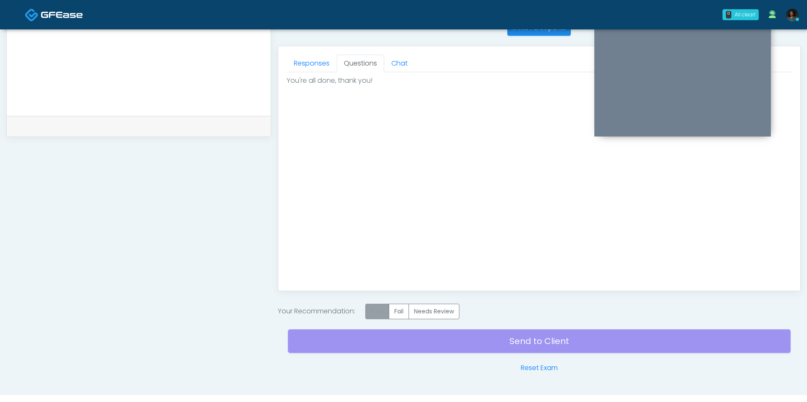
click at [369, 312] on label "Pass" at bounding box center [377, 312] width 24 height 16
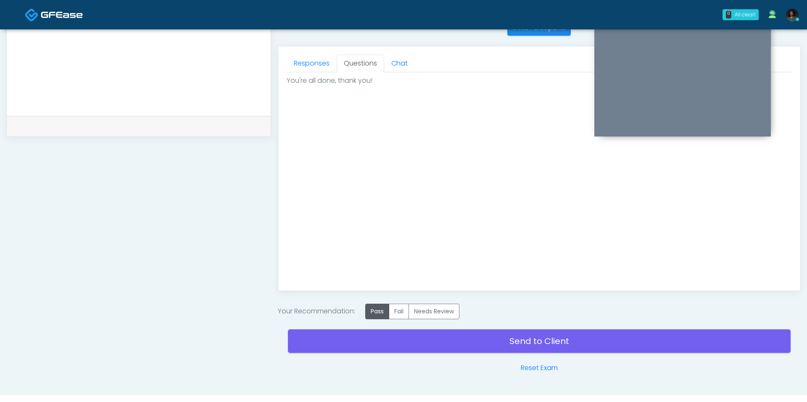
click at [420, 354] on div "Send to Client Reset Exam" at bounding box center [539, 346] width 503 height 54
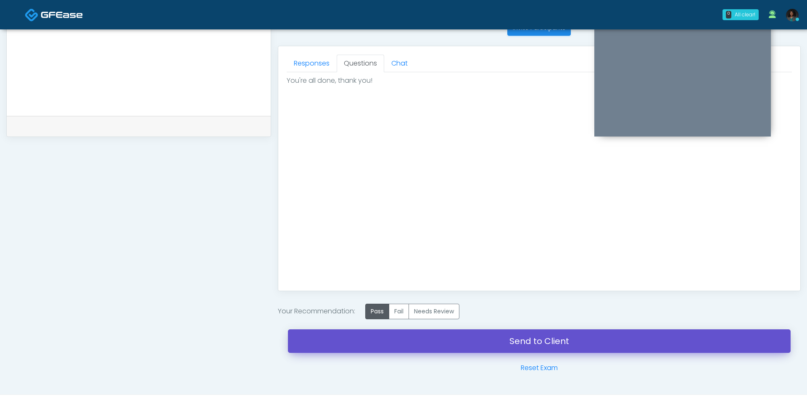
click at [422, 348] on link "Send to Client" at bounding box center [539, 341] width 503 height 24
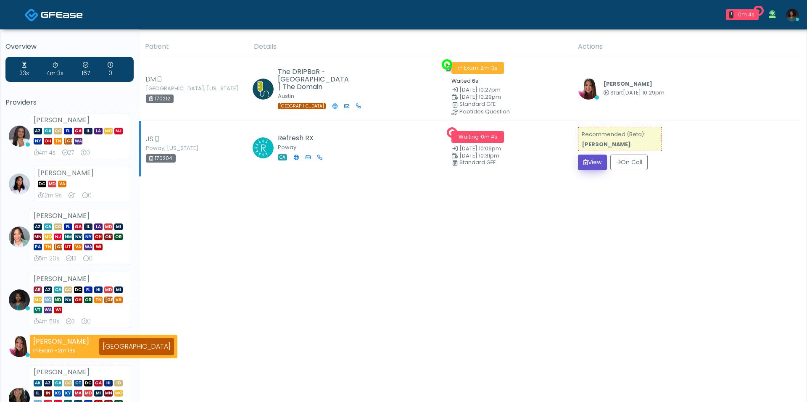
click at [585, 164] on button "View" at bounding box center [592, 163] width 29 height 16
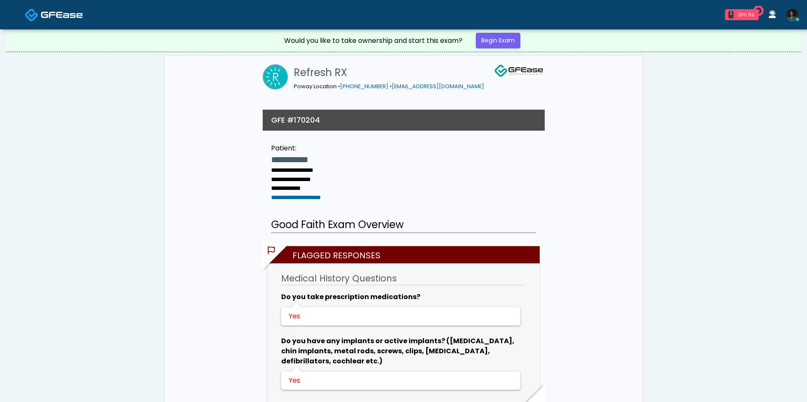
click at [489, 43] on link "Begin Exam" at bounding box center [498, 41] width 45 height 16
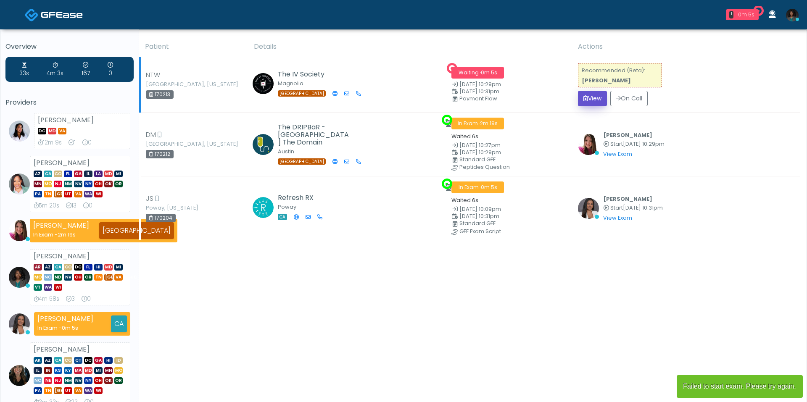
click at [591, 101] on button "View" at bounding box center [592, 99] width 29 height 16
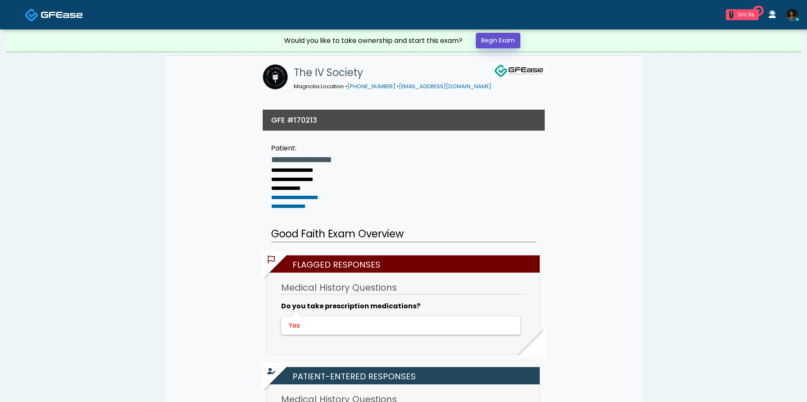
click at [508, 36] on link "Begin Exam" at bounding box center [498, 41] width 45 height 16
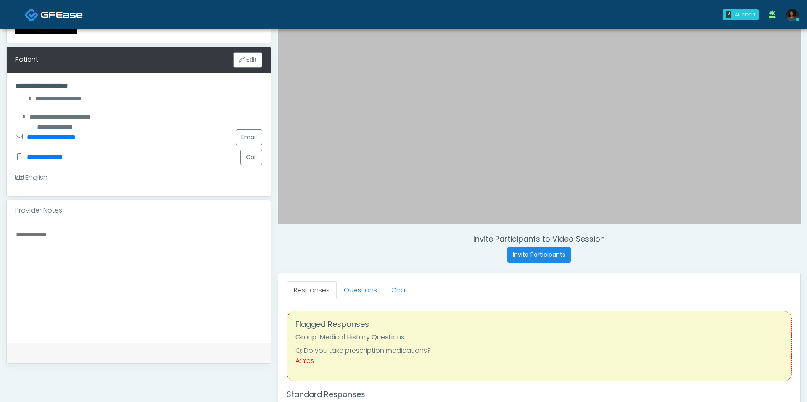
scroll to position [126, 0]
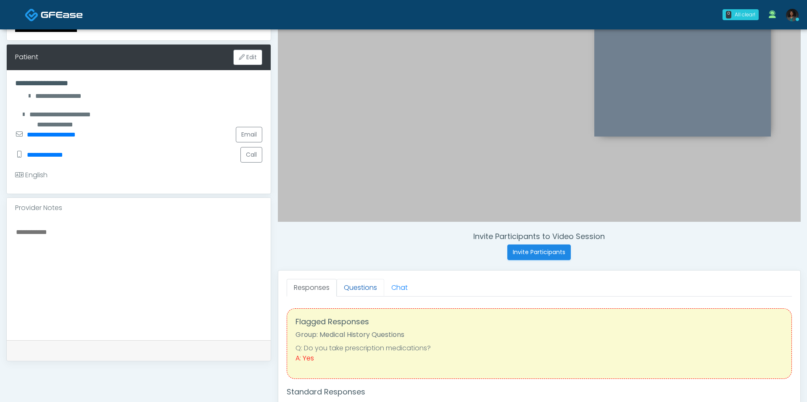
click at [350, 290] on link "Questions" at bounding box center [360, 288] width 47 height 18
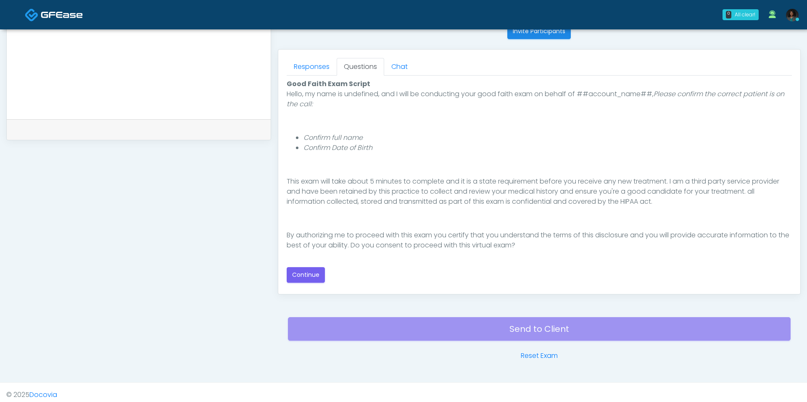
scroll to position [350, 0]
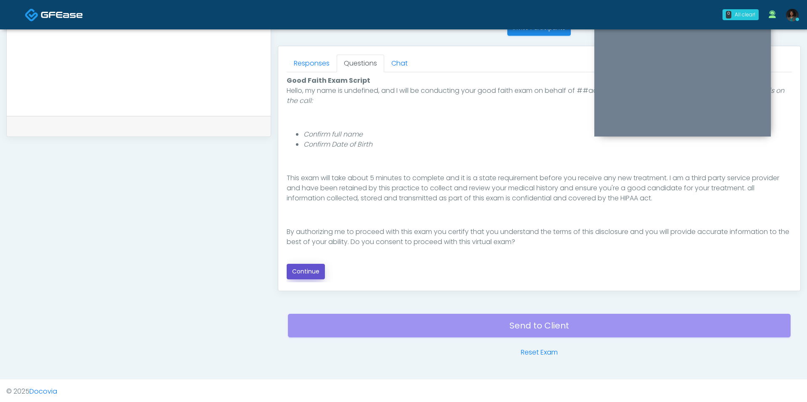
click at [312, 266] on button "Continue" at bounding box center [306, 272] width 38 height 16
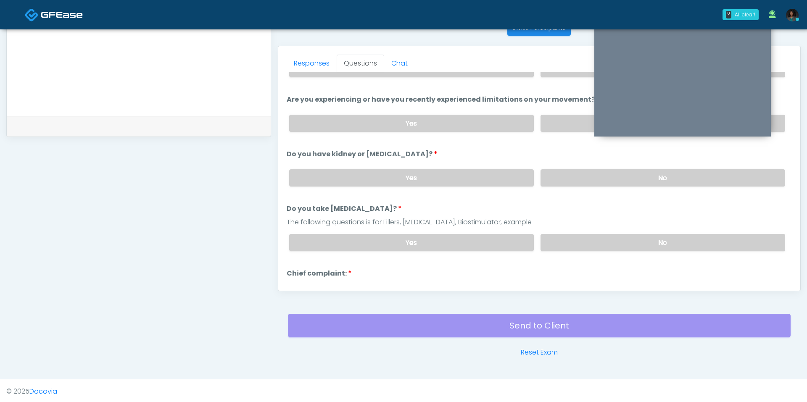
scroll to position [0, 0]
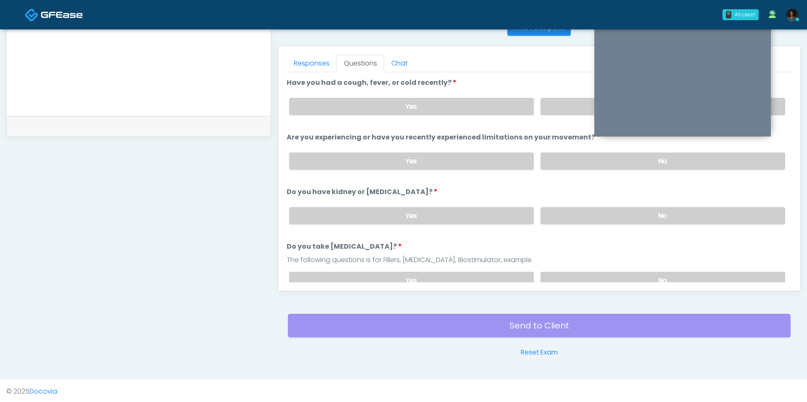
click at [555, 113] on div "Yes No" at bounding box center [536, 106] width 509 height 31
click at [555, 100] on label "No" at bounding box center [662, 106] width 245 height 17
click at [494, 99] on label "Yes" at bounding box center [411, 106] width 245 height 17
click at [556, 158] on label "No" at bounding box center [662, 161] width 245 height 17
click at [575, 212] on label "No" at bounding box center [662, 215] width 245 height 17
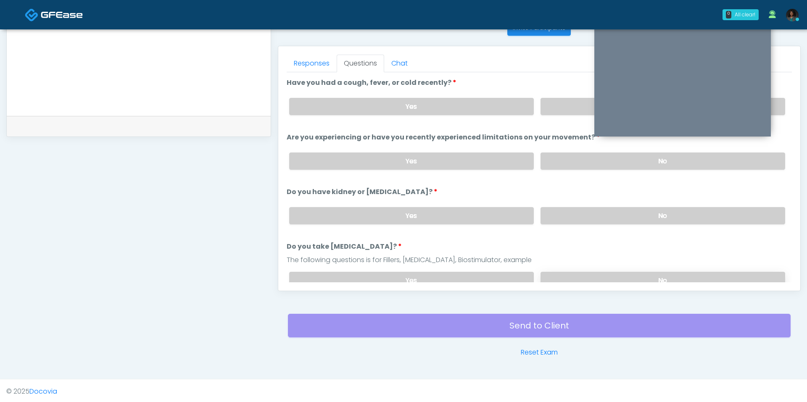
click at [590, 272] on label "No" at bounding box center [662, 280] width 245 height 17
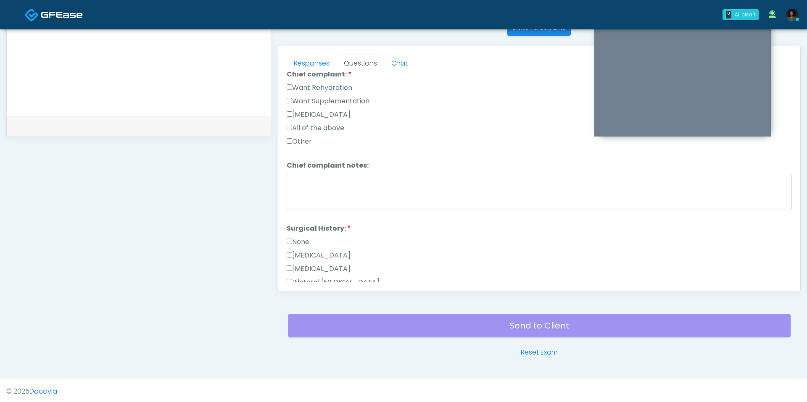
scroll to position [172, 0]
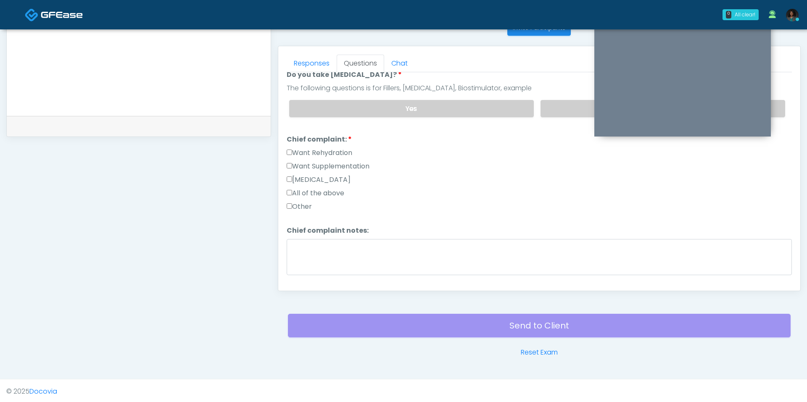
click at [334, 148] on label "Want Rehydration" at bounding box center [320, 153] width 66 height 10
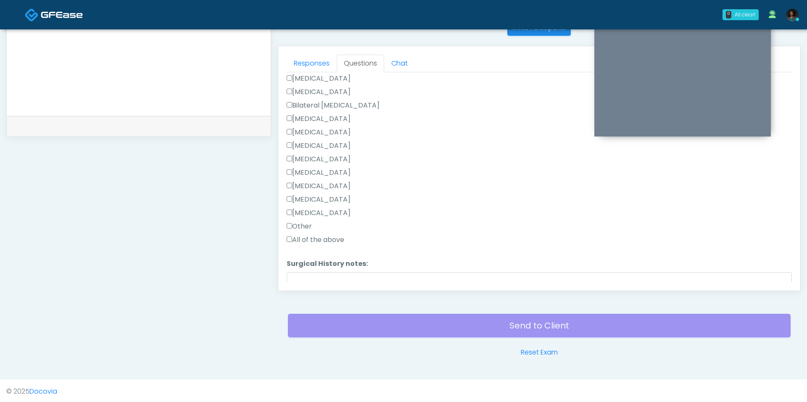
scroll to position [464, 0]
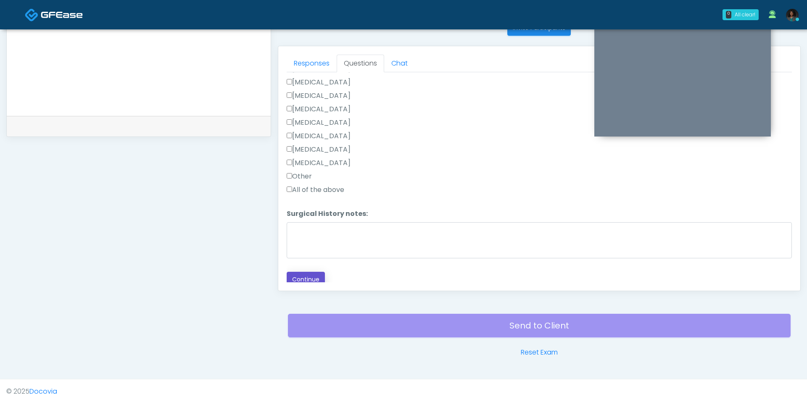
click at [318, 272] on button "Continue" at bounding box center [306, 280] width 38 height 16
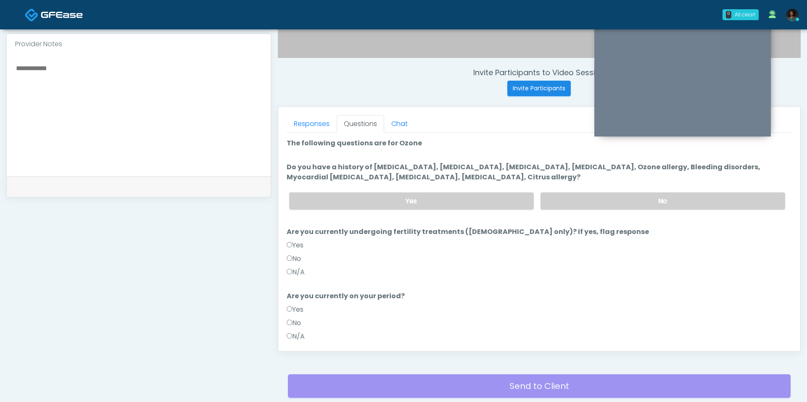
scroll to position [289, 0]
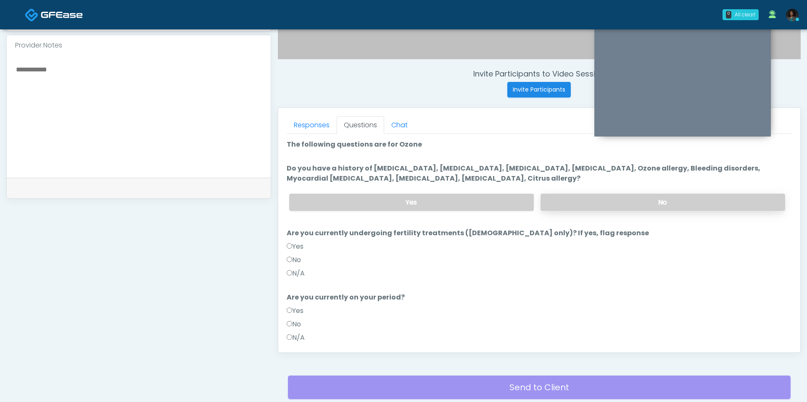
click at [572, 197] on label "No" at bounding box center [662, 202] width 245 height 17
click at [295, 273] on label "N/A" at bounding box center [296, 274] width 18 height 10
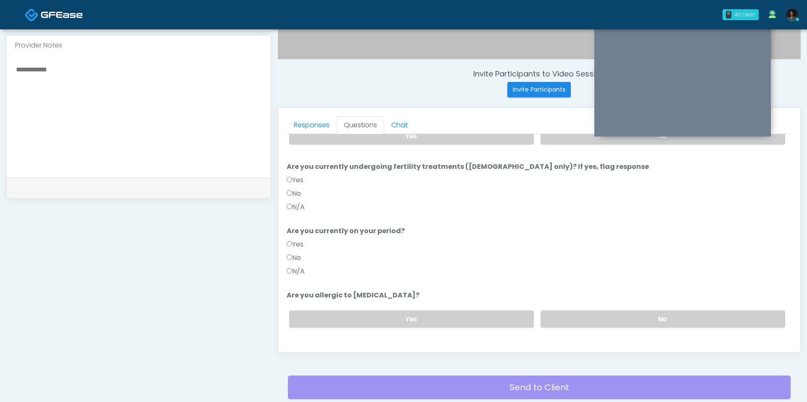
scroll to position [81, 0]
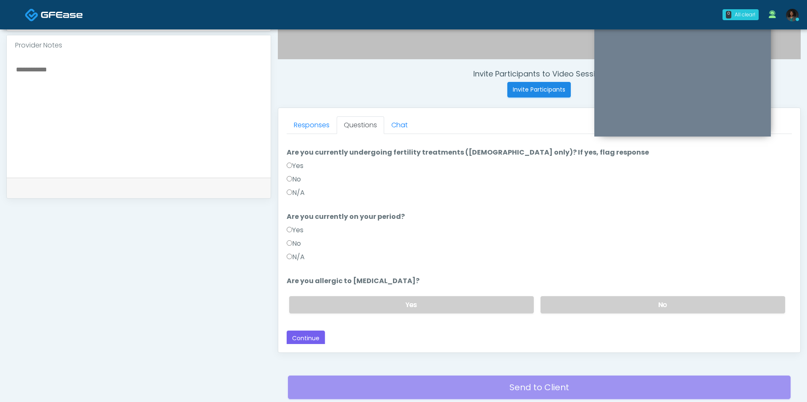
click at [295, 259] on label "N/A" at bounding box center [296, 257] width 18 height 10
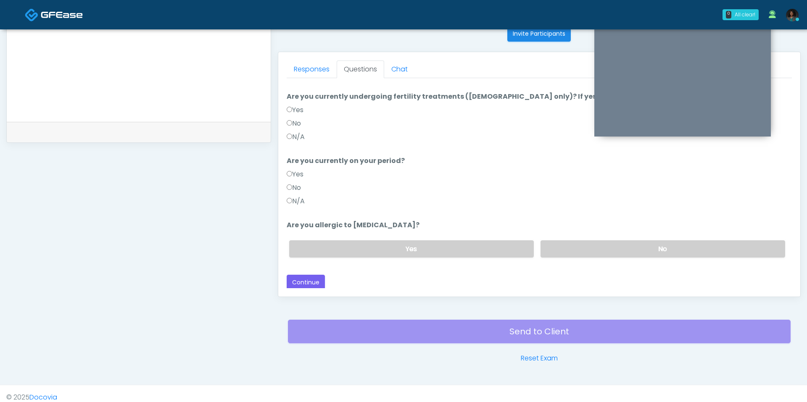
scroll to position [350, 0]
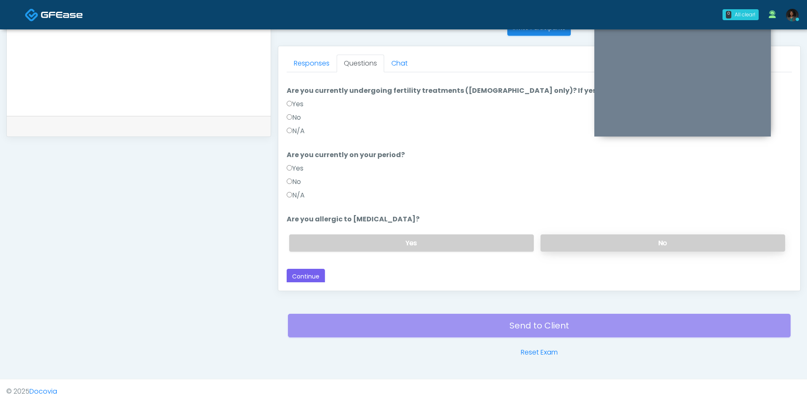
click at [640, 237] on label "No" at bounding box center [662, 242] width 245 height 17
click at [302, 269] on button "Continue" at bounding box center [306, 277] width 38 height 16
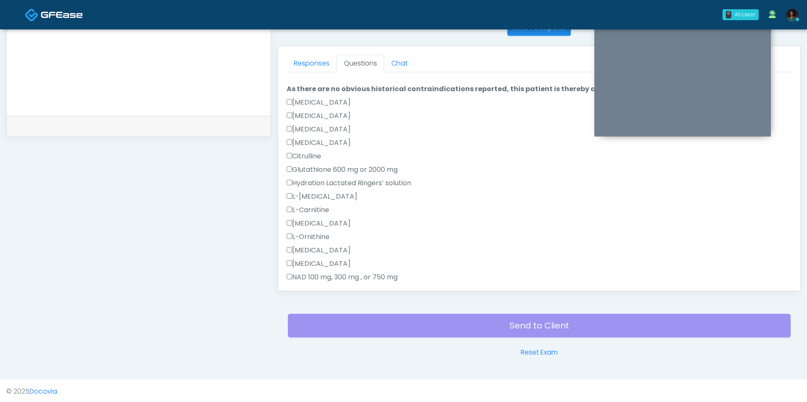
scroll to position [0, 0]
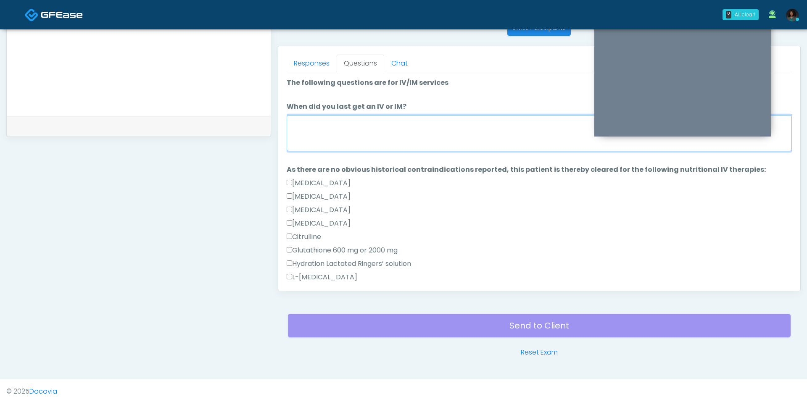
click at [440, 150] on textarea "When did you last get an IV or IM?" at bounding box center [539, 133] width 505 height 36
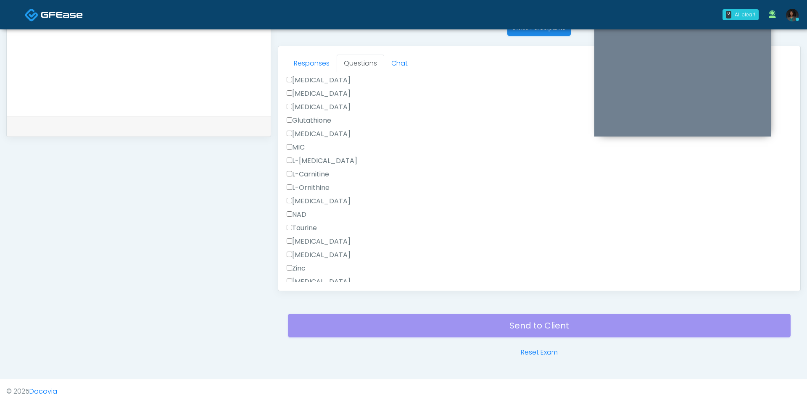
scroll to position [356, 0]
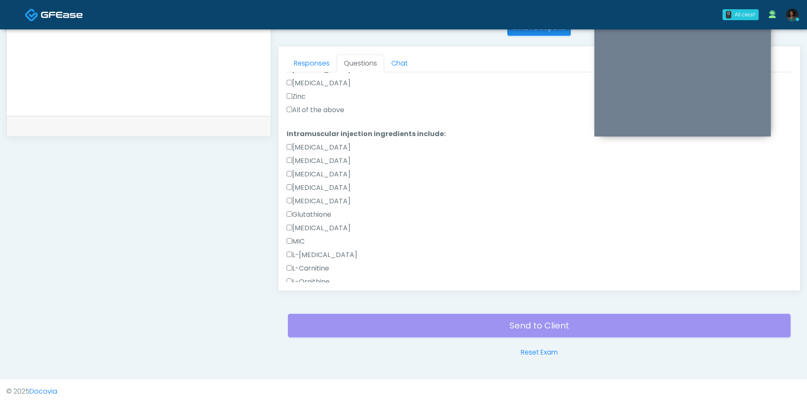
type textarea "***"
click at [334, 99] on div "Zinc" at bounding box center [539, 98] width 505 height 13
click at [329, 112] on label "All of the above" at bounding box center [316, 110] width 58 height 10
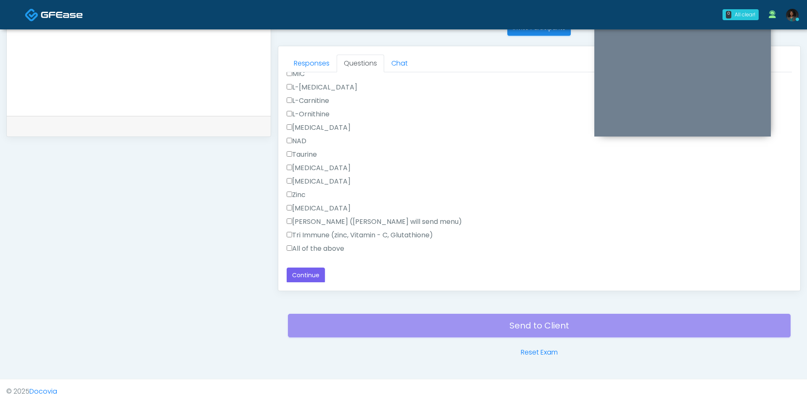
click at [319, 244] on label "All of the above" at bounding box center [316, 249] width 58 height 10
click at [308, 268] on button "Continue" at bounding box center [306, 276] width 38 height 16
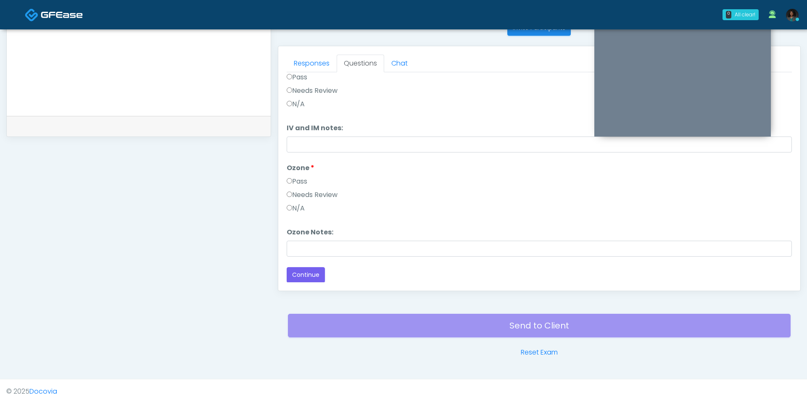
scroll to position [0, 0]
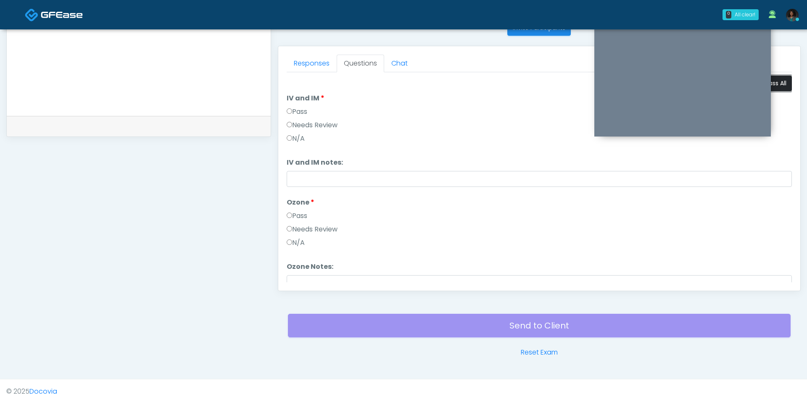
click at [785, 83] on button "Pass All" at bounding box center [776, 84] width 32 height 16
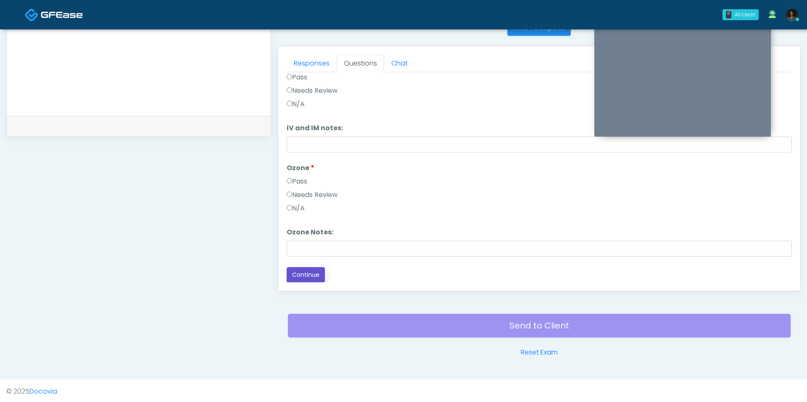
click at [306, 277] on button "Continue" at bounding box center [306, 275] width 38 height 16
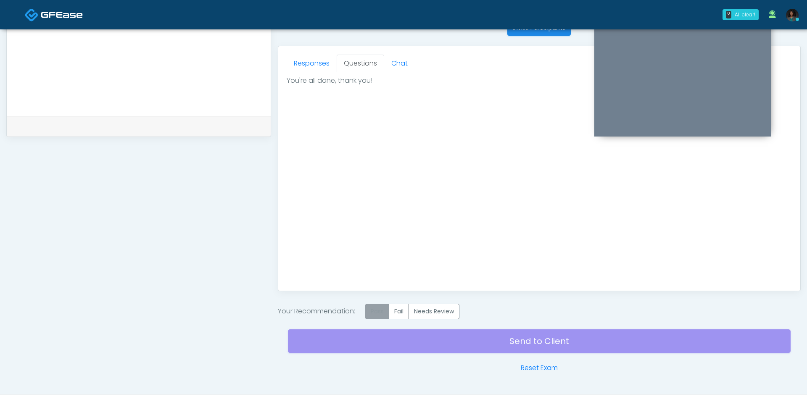
click at [379, 316] on label "Pass" at bounding box center [377, 312] width 24 height 16
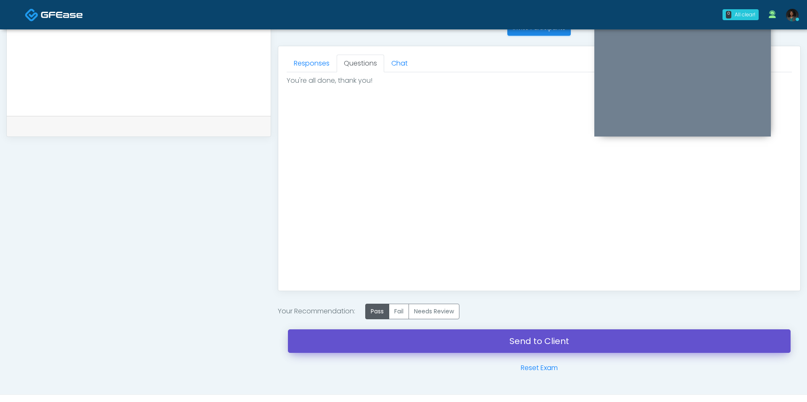
click at [426, 340] on link "Send to Client" at bounding box center [539, 341] width 503 height 24
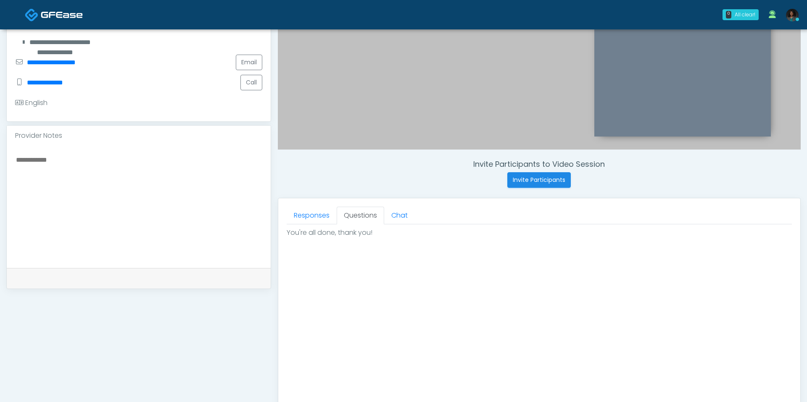
scroll to position [160, 0]
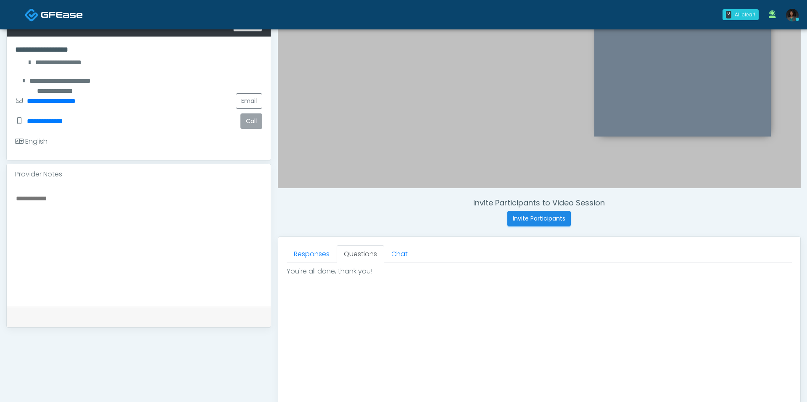
click at [253, 114] on button "Call" at bounding box center [251, 121] width 22 height 16
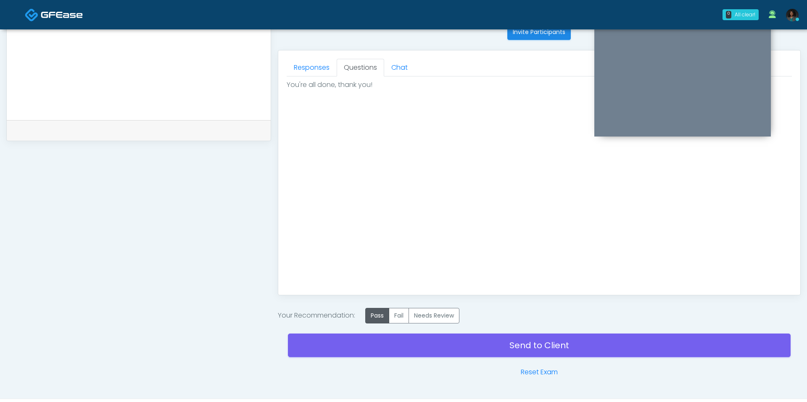
scroll to position [352, 0]
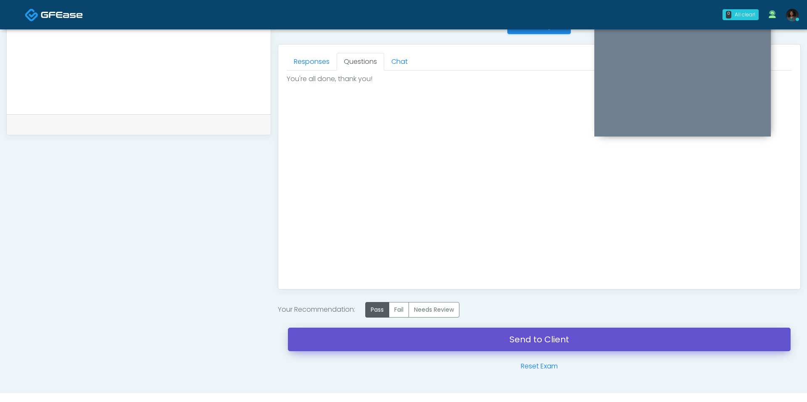
click at [514, 333] on link "Send to Client" at bounding box center [539, 340] width 503 height 24
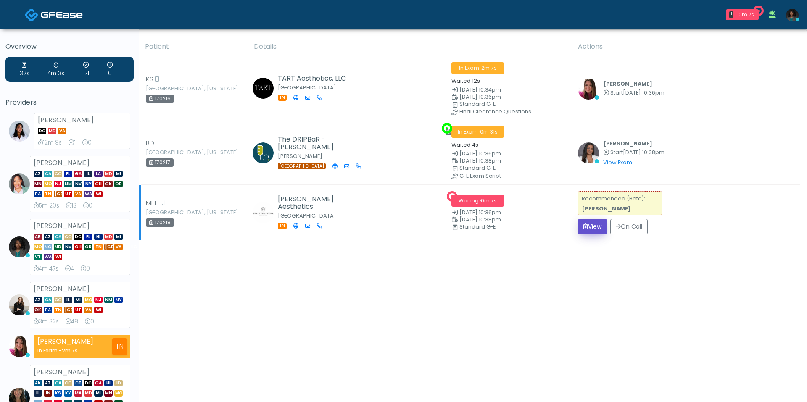
click at [594, 232] on button "View" at bounding box center [592, 227] width 29 height 16
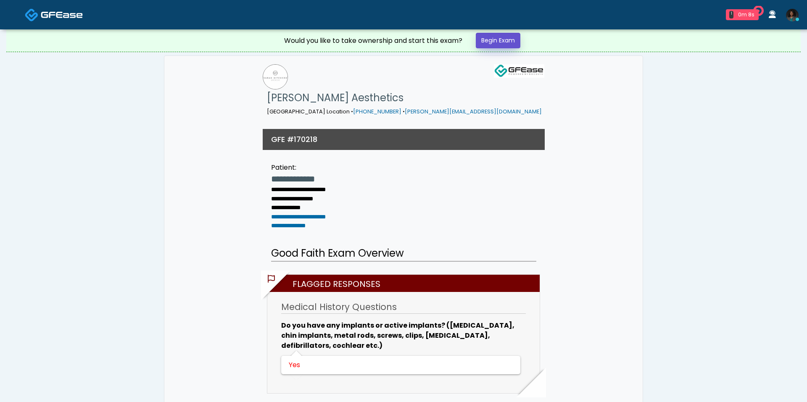
click at [505, 47] on link "Begin Exam" at bounding box center [498, 41] width 45 height 16
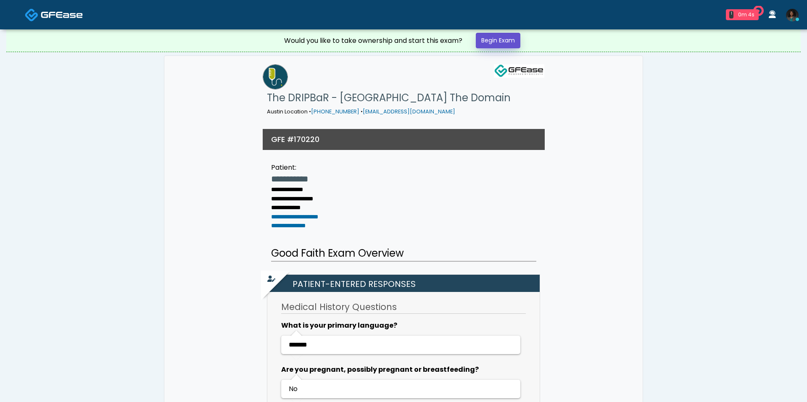
click at [507, 37] on link "Begin Exam" at bounding box center [498, 41] width 45 height 16
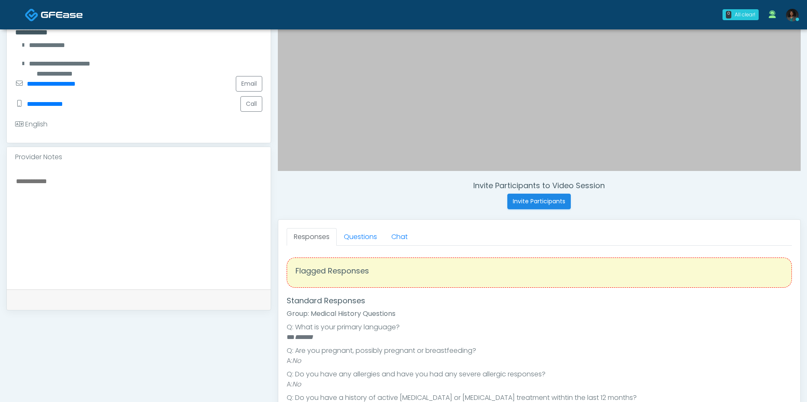
scroll to position [178, 0]
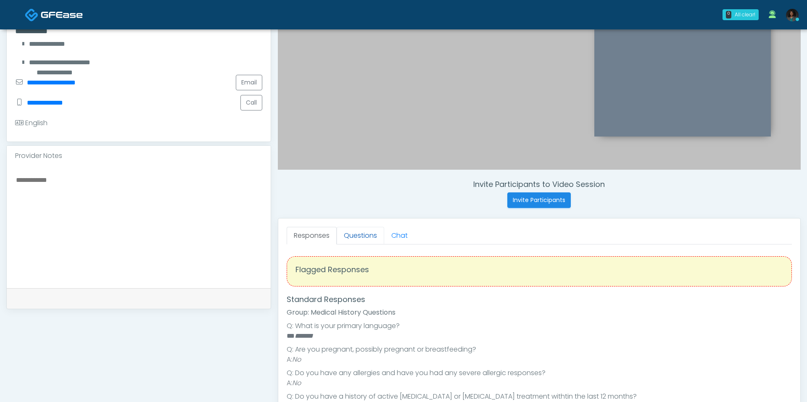
click at [367, 237] on link "Questions" at bounding box center [360, 236] width 47 height 18
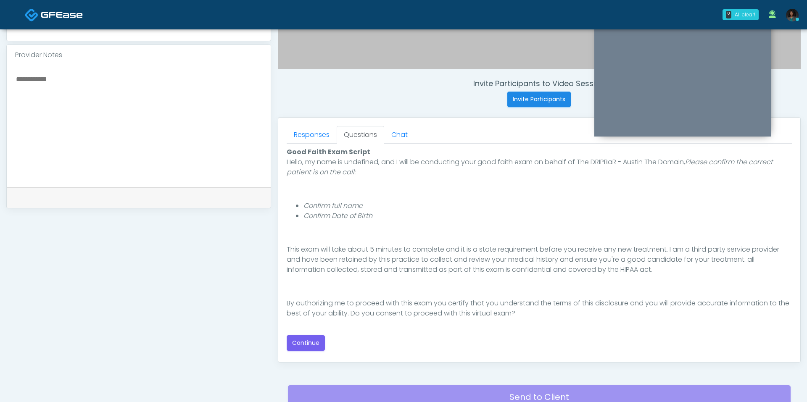
scroll to position [279, 0]
click at [317, 338] on button "Continue" at bounding box center [306, 343] width 38 height 16
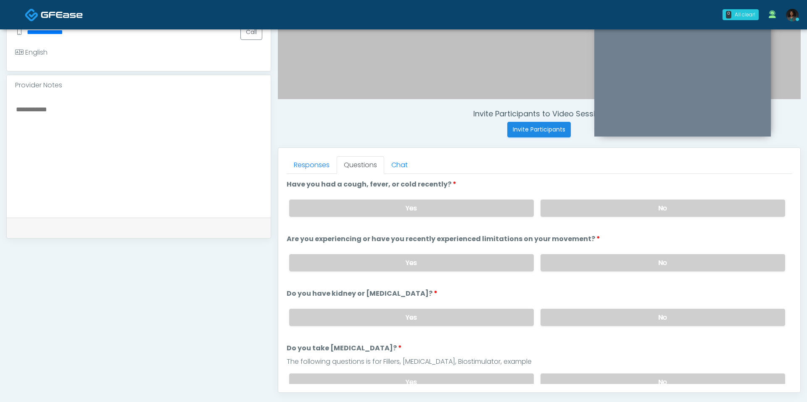
scroll to position [245, 0]
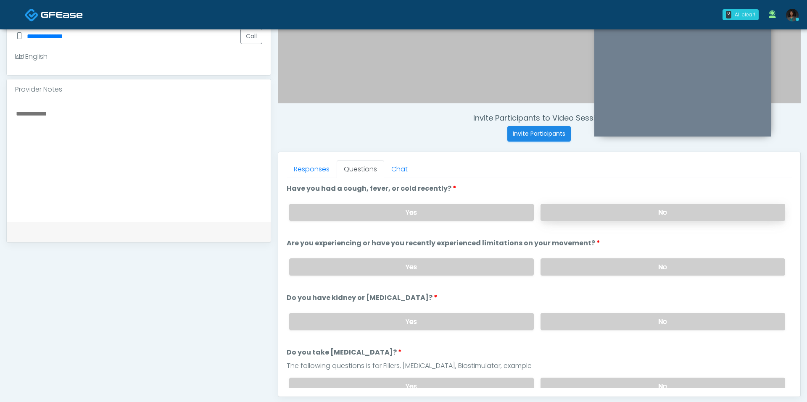
click at [581, 207] on label "No" at bounding box center [662, 212] width 245 height 17
click at [579, 262] on label "No" at bounding box center [662, 266] width 245 height 17
click at [569, 313] on label "No" at bounding box center [662, 321] width 245 height 17
click at [587, 378] on label "No" at bounding box center [662, 386] width 245 height 17
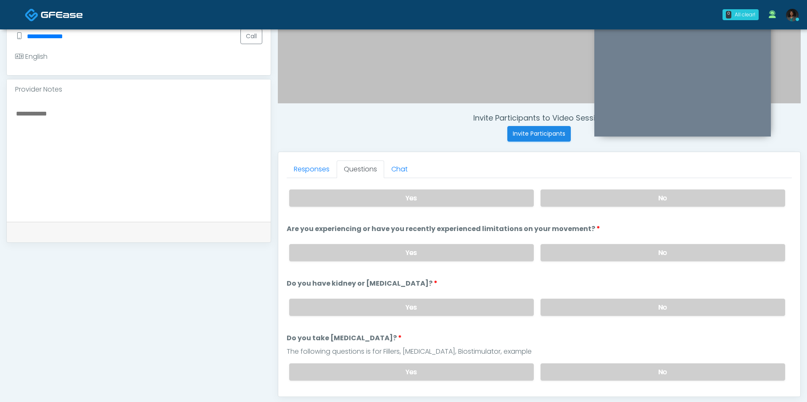
scroll to position [21, 0]
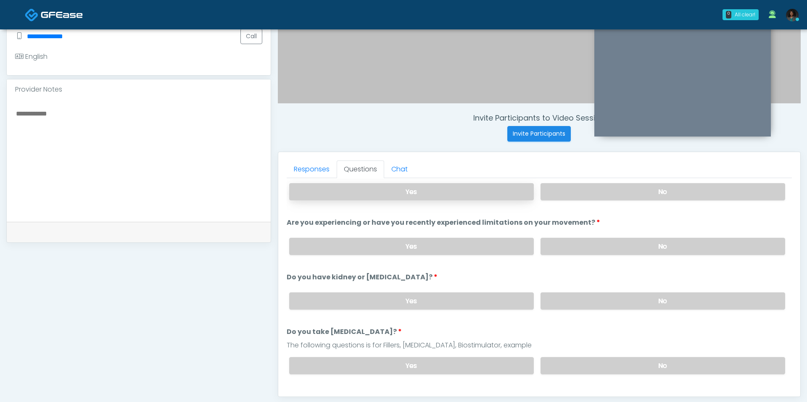
click at [489, 197] on label "Yes" at bounding box center [411, 191] width 245 height 17
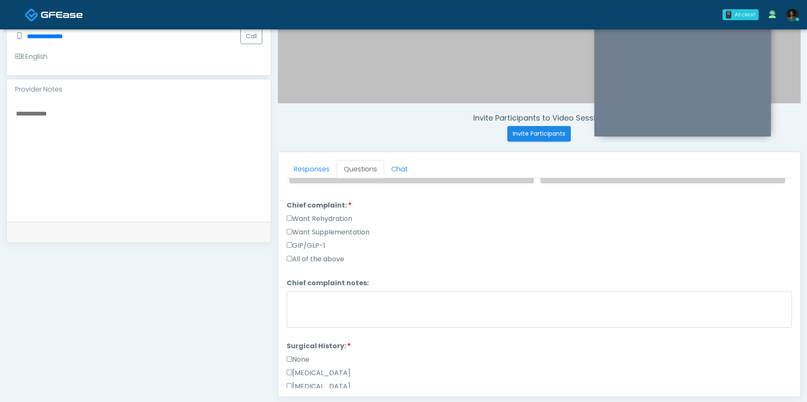
scroll to position [212, 0]
click at [347, 217] on label "Want Rehydration" at bounding box center [320, 218] width 66 height 10
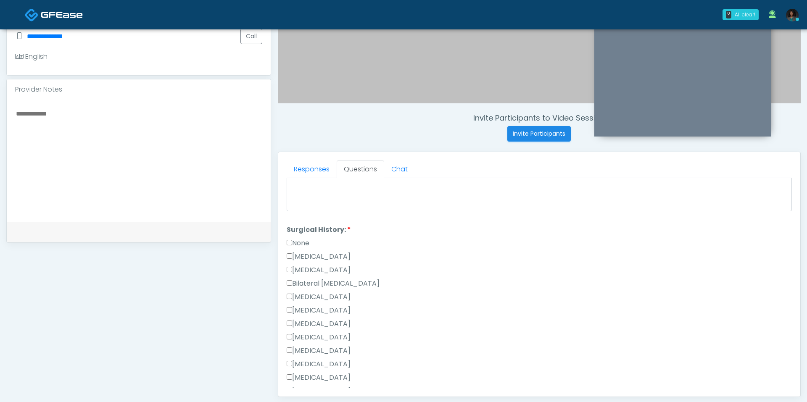
click at [307, 238] on label "None" at bounding box center [298, 243] width 23 height 10
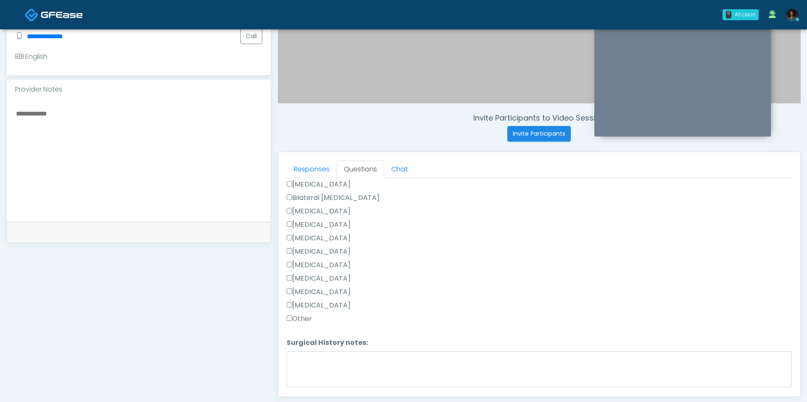
scroll to position [437, 0]
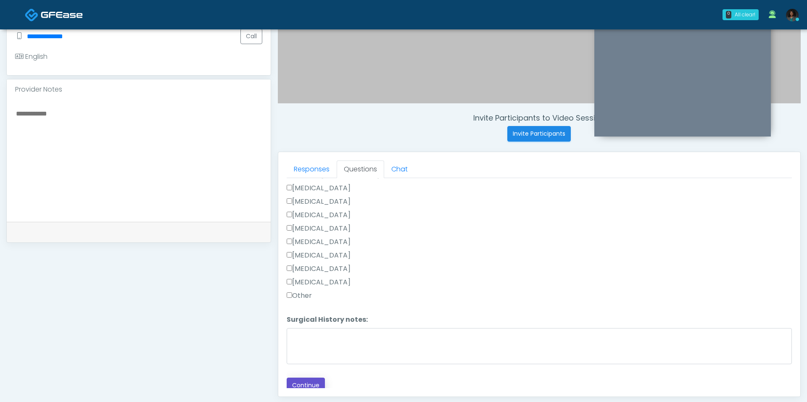
click at [304, 378] on button "Continue" at bounding box center [306, 386] width 38 height 16
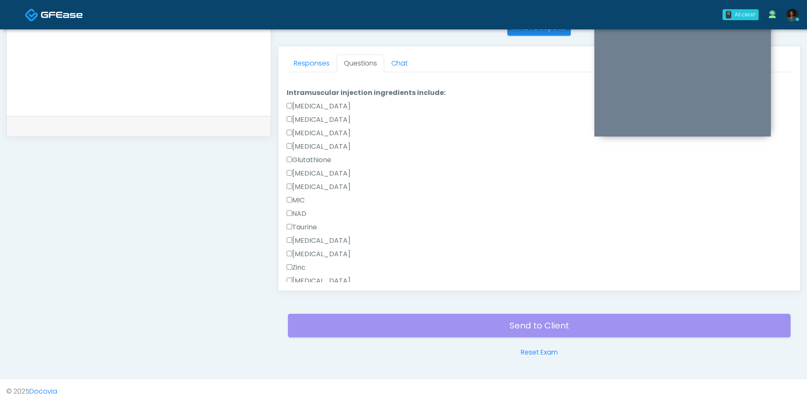
scroll to position [0, 0]
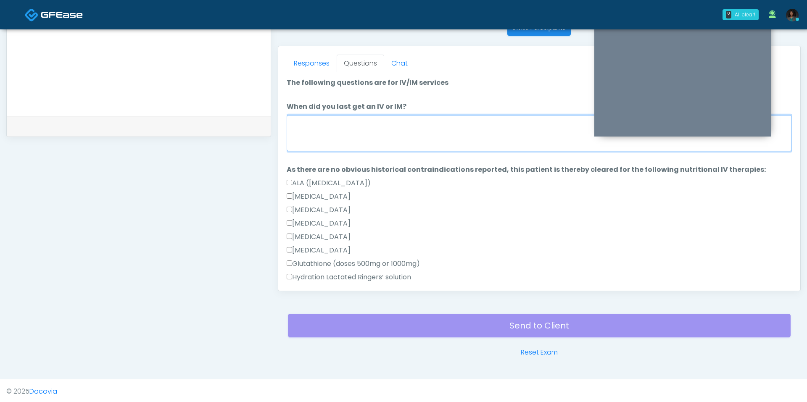
click at [381, 131] on textarea "When did you last get an IV or IM?" at bounding box center [539, 133] width 505 height 36
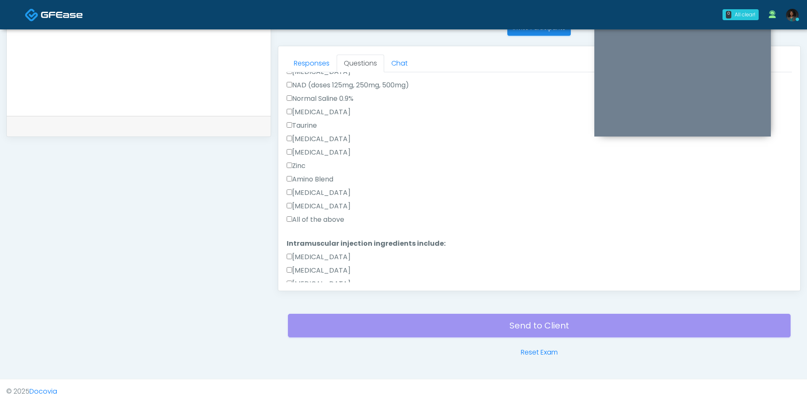
scroll to position [334, 0]
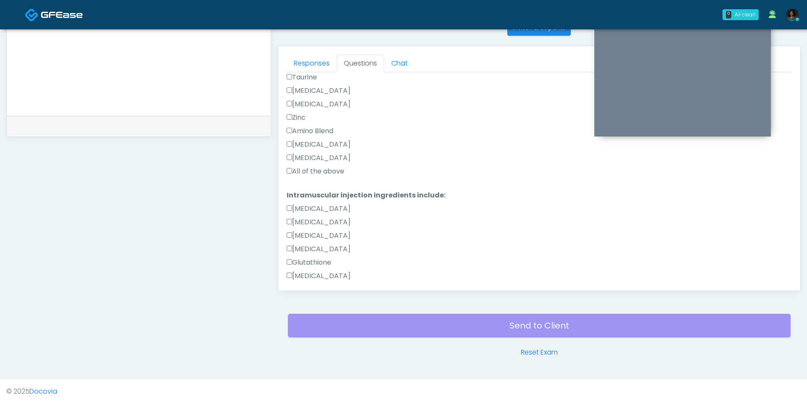
type textarea "**********"
click at [319, 176] on div "All of the above" at bounding box center [539, 172] width 505 height 13
click at [319, 175] on div "All of the above" at bounding box center [539, 172] width 505 height 13
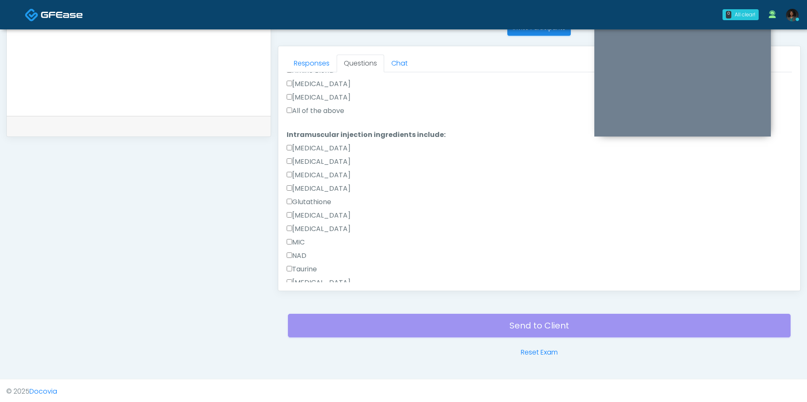
click at [321, 112] on label "All of the above" at bounding box center [316, 111] width 58 height 10
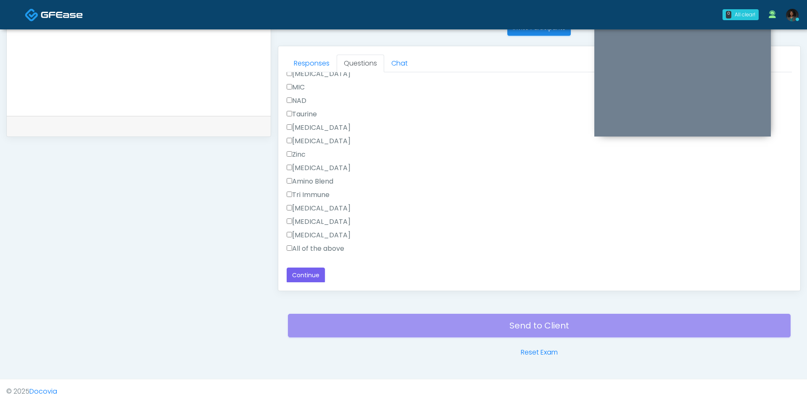
click at [313, 249] on label "All of the above" at bounding box center [316, 249] width 58 height 10
click at [310, 279] on button "Continue" at bounding box center [306, 276] width 38 height 16
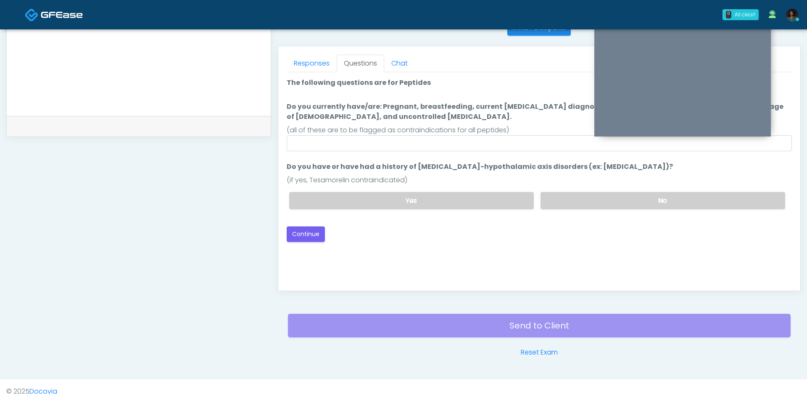
scroll to position [0, 0]
click at [429, 133] on div "(all of these are to be flagged as contraindications for all peptides)" at bounding box center [539, 130] width 505 height 10
click at [428, 139] on input "Do you currently have/are: Pregnant, breastfeeding, current cancer diagnosis or…" at bounding box center [539, 143] width 505 height 16
type input "***"
click at [592, 207] on label "No" at bounding box center [662, 200] width 245 height 17
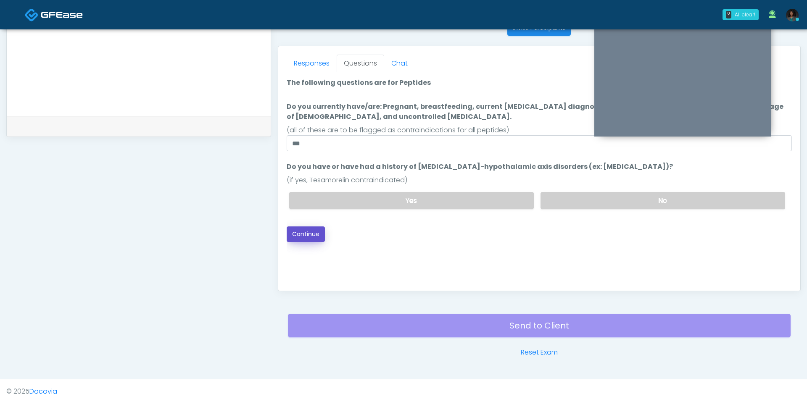
click at [311, 238] on button "Continue" at bounding box center [306, 234] width 38 height 16
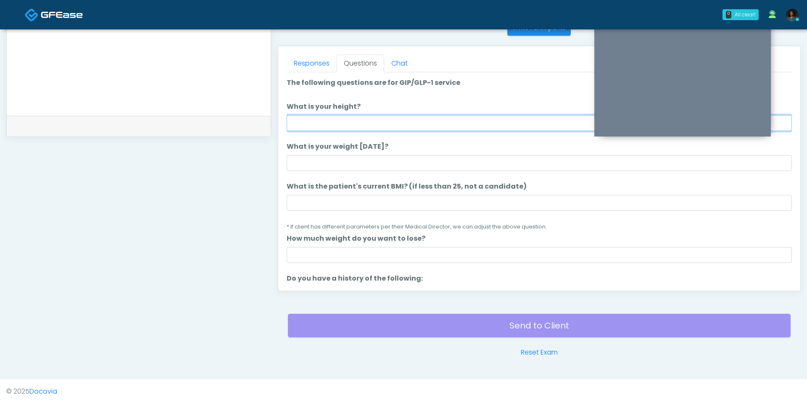
click at [377, 124] on input "What is your height?" at bounding box center [539, 123] width 505 height 16
type input "***"
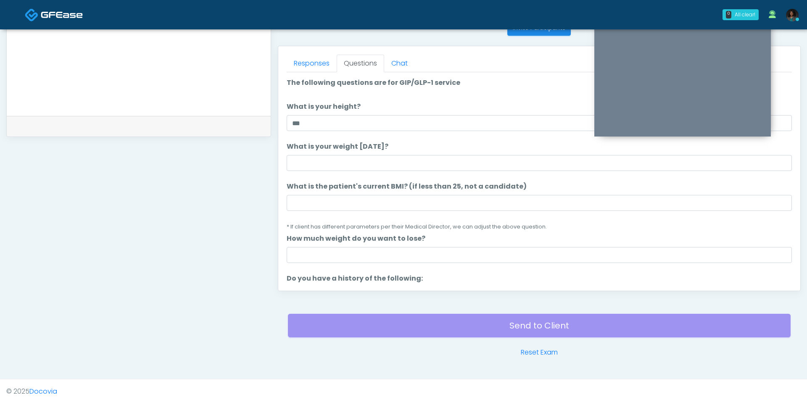
click at [330, 171] on ol "The following questions are for GIP/GLP-1 service The following questions are f…" at bounding box center [539, 400] width 505 height 645
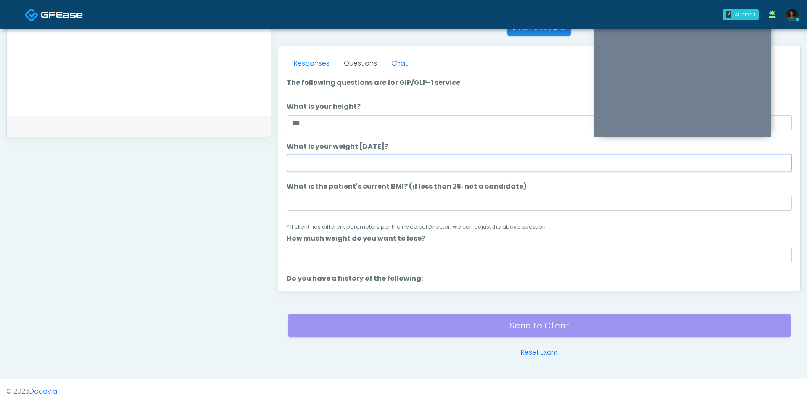
click at [326, 162] on input "What is your weight today?" at bounding box center [539, 163] width 505 height 16
type input "***"
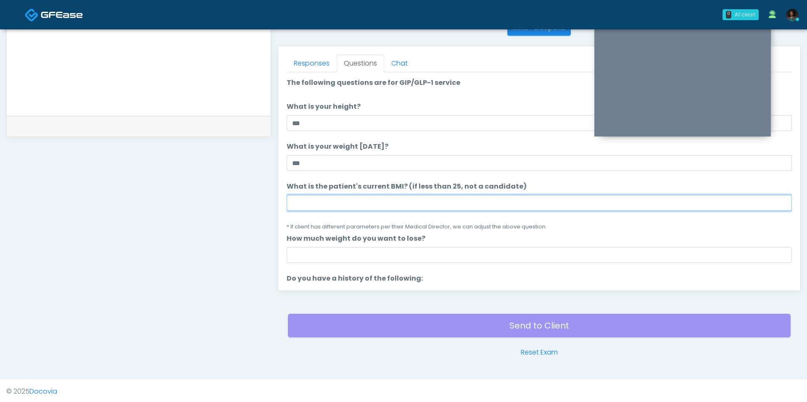
click at [334, 200] on input "What is the patient's current BMI? (if less than 25, not a candidate)" at bounding box center [539, 203] width 505 height 16
type input "****"
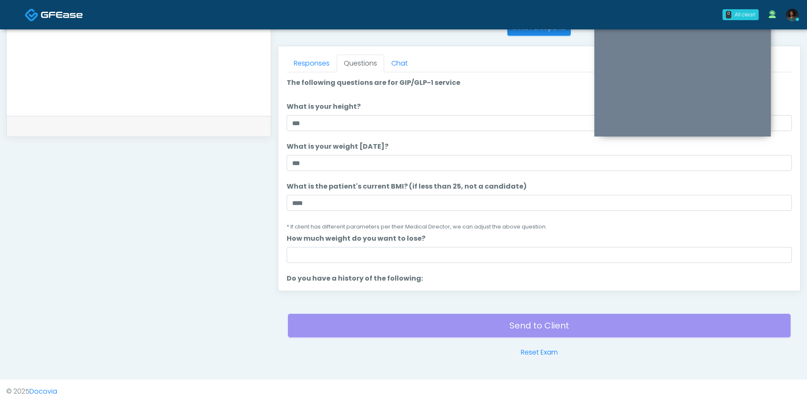
click at [364, 243] on li "How much weight do you want to lose? How much weight do you want to lose?" at bounding box center [539, 248] width 505 height 29
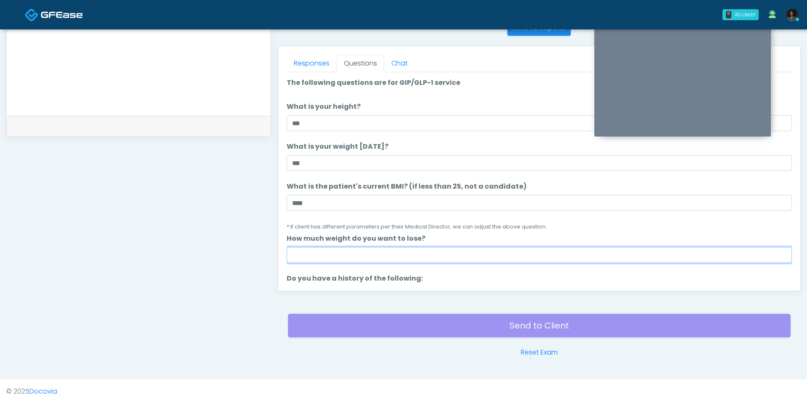
click at [364, 254] on input "How much weight do you want to lose?" at bounding box center [539, 255] width 505 height 16
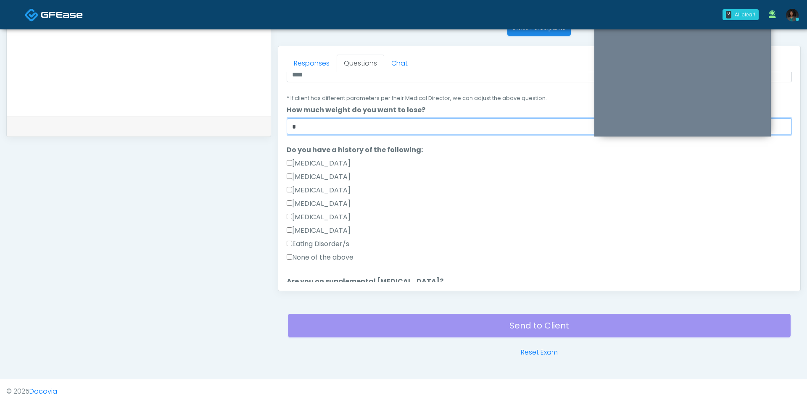
scroll to position [148, 0]
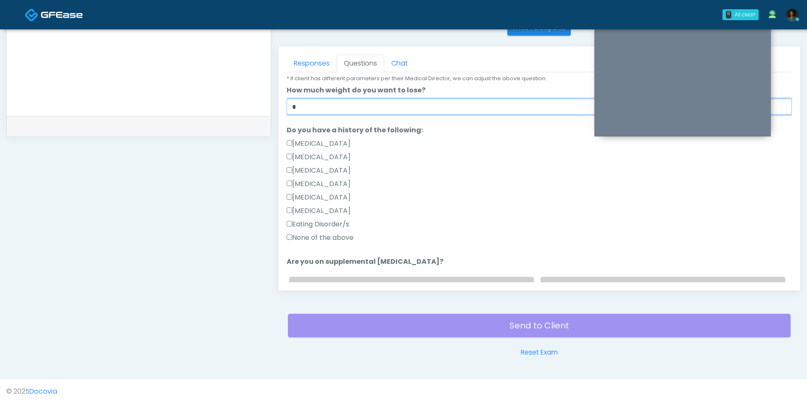
type input "*"
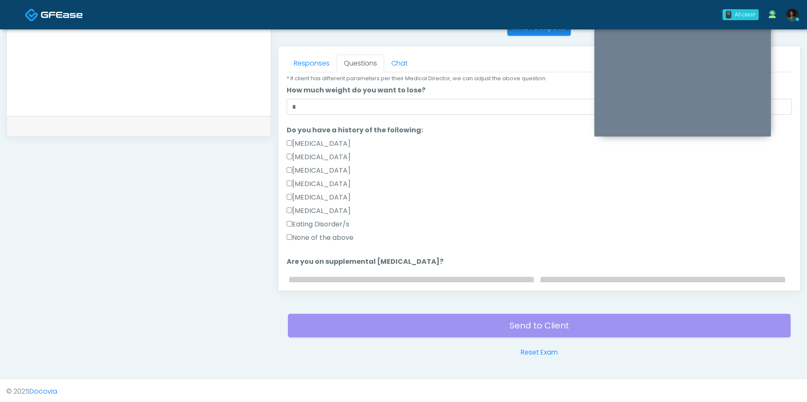
click at [332, 239] on label "None of the above" at bounding box center [320, 238] width 67 height 10
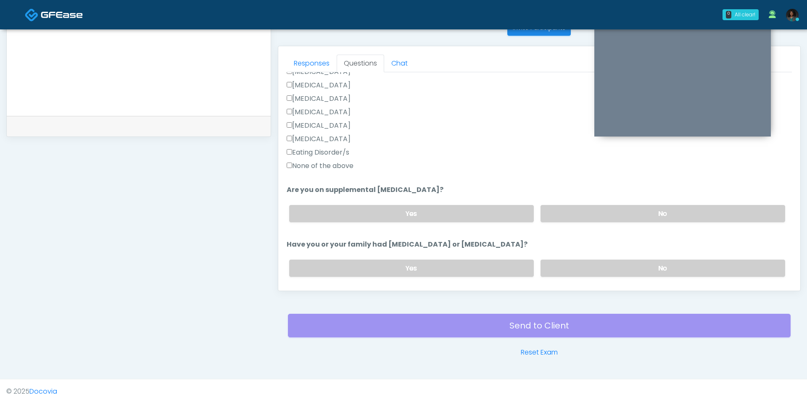
scroll to position [244, 0]
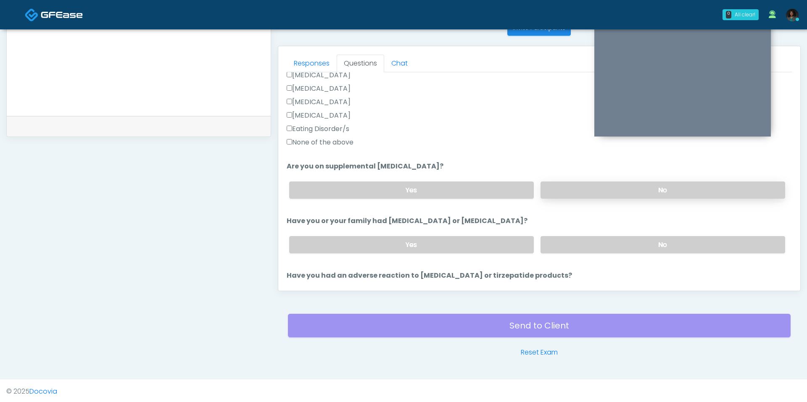
click at [586, 182] on label "No" at bounding box center [662, 190] width 245 height 17
click at [577, 242] on label "No" at bounding box center [662, 244] width 245 height 17
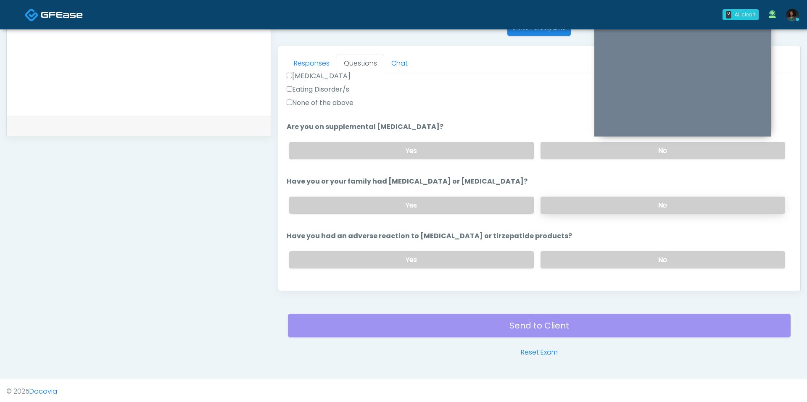
scroll to position [323, 0]
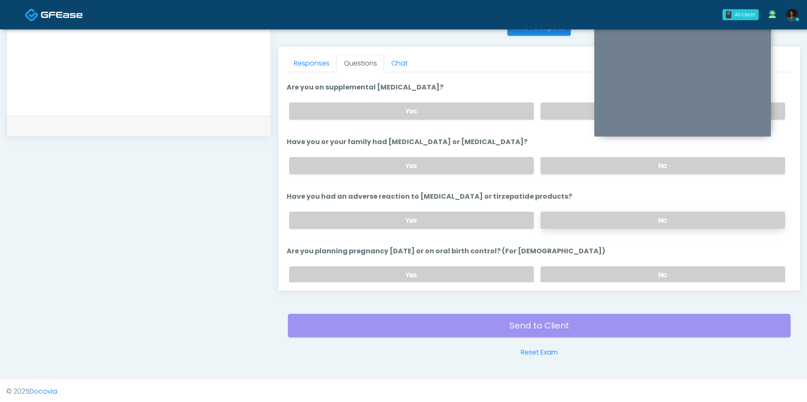
click at [569, 213] on label "No" at bounding box center [662, 220] width 245 height 17
click at [570, 266] on label "No" at bounding box center [662, 274] width 245 height 17
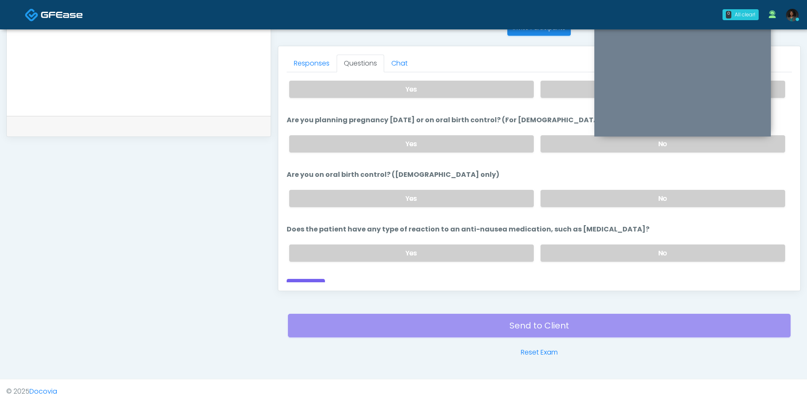
scroll to position [456, 0]
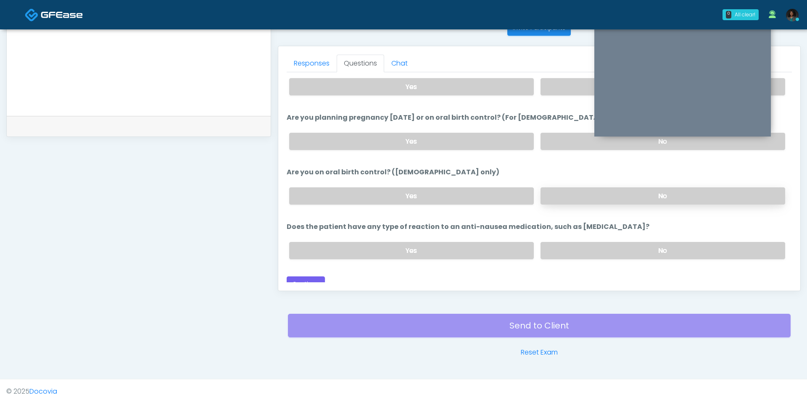
click at [569, 194] on label "No" at bounding box center [662, 195] width 245 height 17
click at [571, 242] on label "No" at bounding box center [662, 250] width 245 height 17
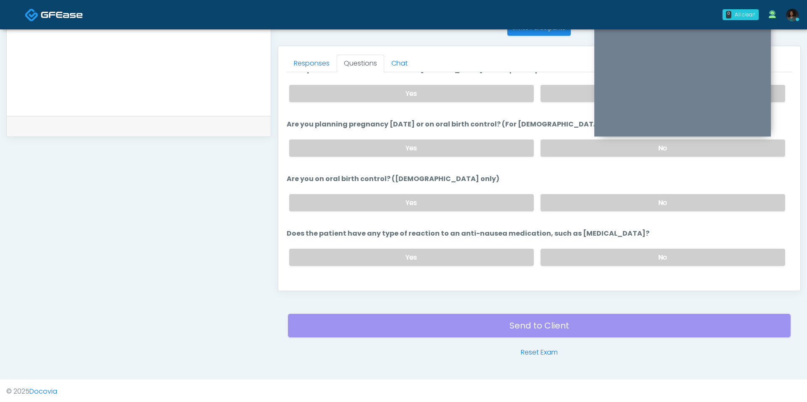
scroll to position [460, 0]
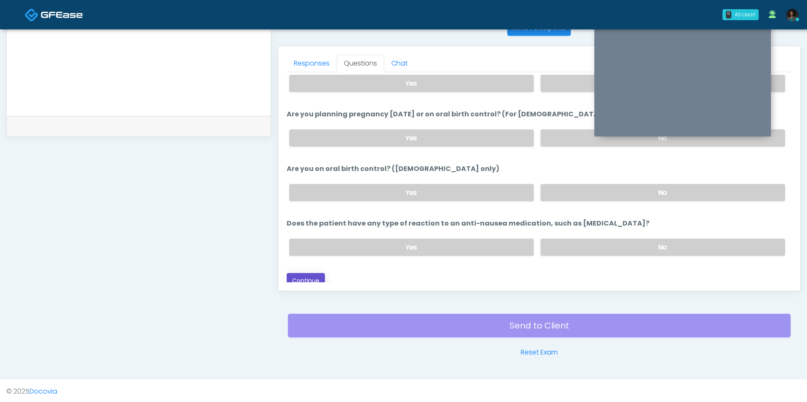
click at [305, 273] on button "Continue" at bounding box center [306, 281] width 38 height 16
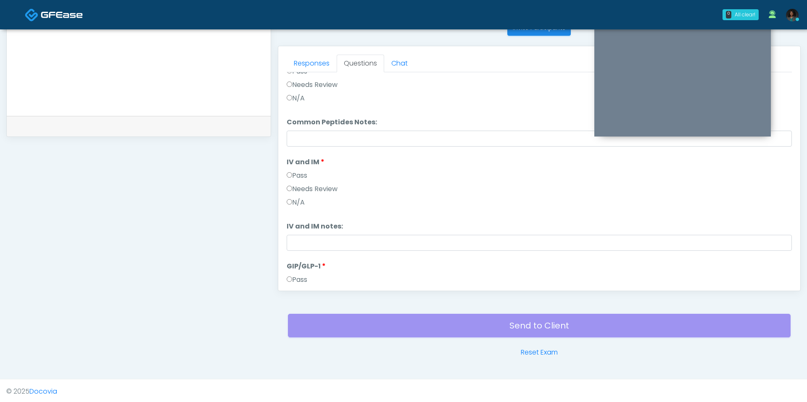
scroll to position [0, 0]
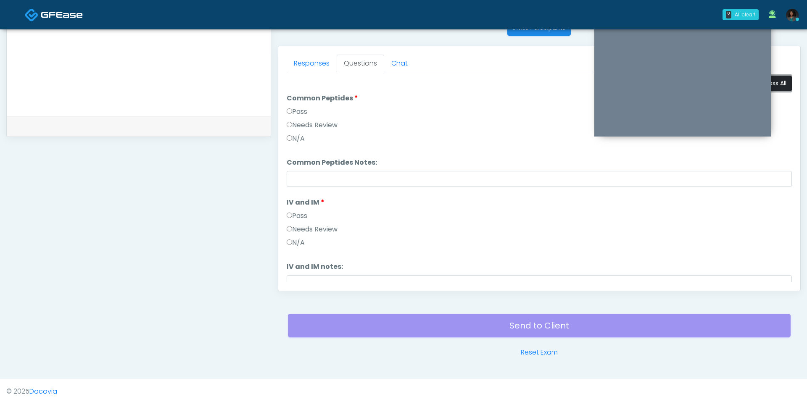
click at [782, 82] on button "Pass All" at bounding box center [776, 84] width 32 height 16
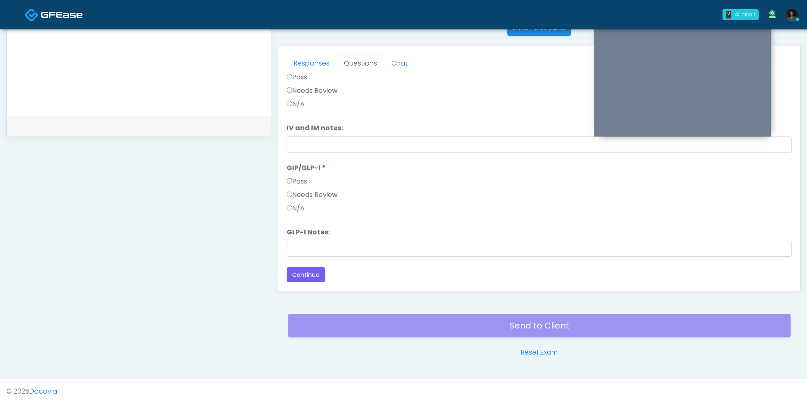
click at [295, 198] on label "Needs Review" at bounding box center [312, 195] width 51 height 10
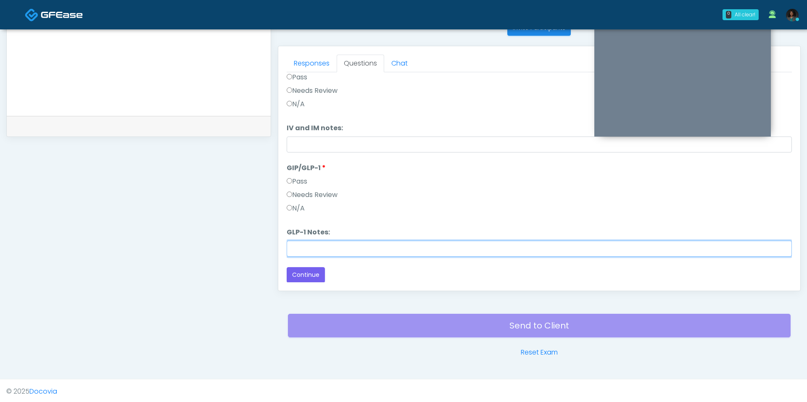
click at [331, 245] on input "GLP-1 Notes:" at bounding box center [539, 249] width 505 height 16
click at [339, 252] on input "****" at bounding box center [539, 249] width 505 height 16
type input "********"
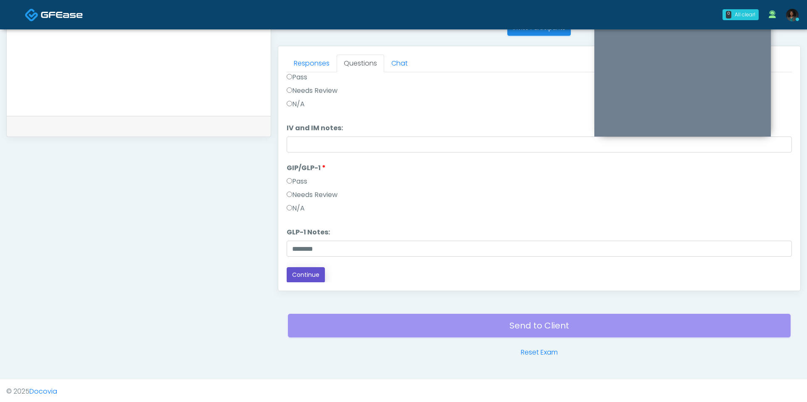
click at [298, 274] on button "Continue" at bounding box center [306, 275] width 38 height 16
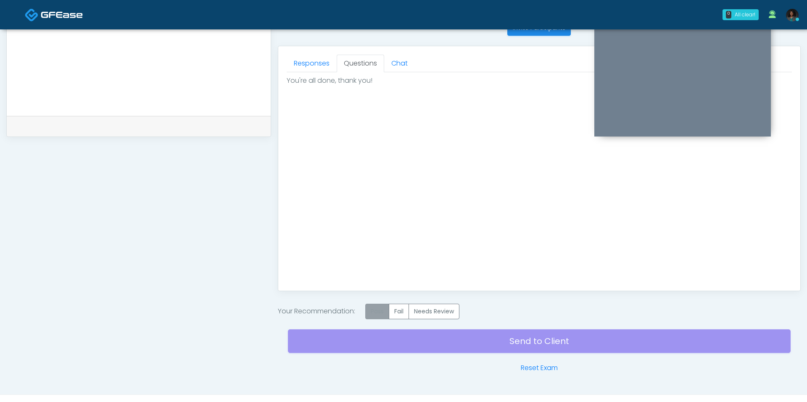
click at [382, 315] on label "Pass" at bounding box center [377, 312] width 24 height 16
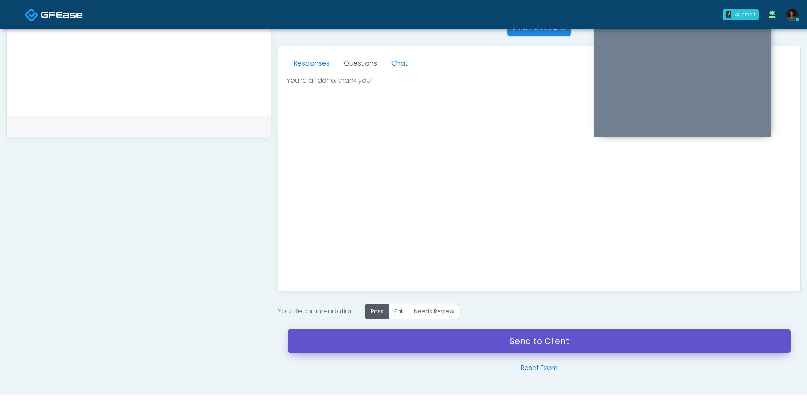
click at [399, 337] on link "Send to Client" at bounding box center [539, 341] width 503 height 24
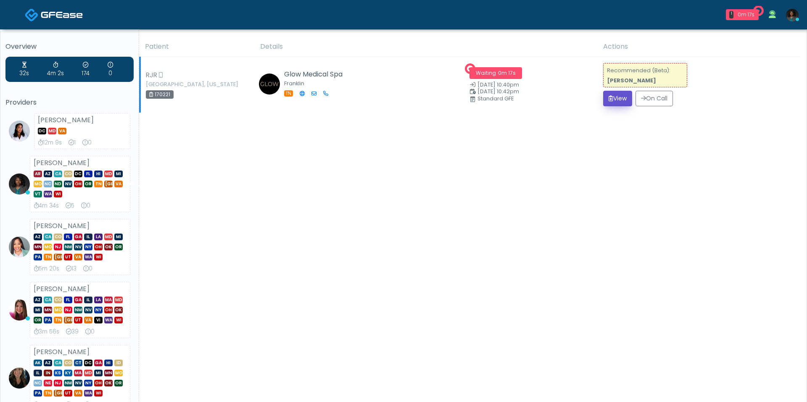
click at [618, 101] on button "View" at bounding box center [617, 99] width 29 height 16
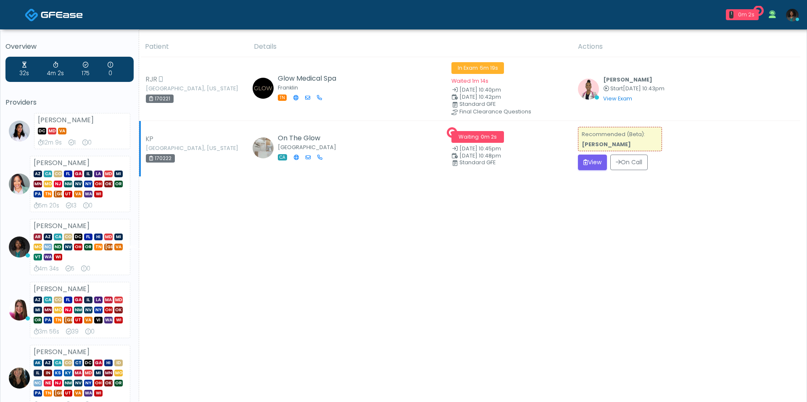
click at [591, 174] on td "Recommended (Beta): Anjali Nandakumar View On Call" at bounding box center [686, 148] width 227 height 55
click at [591, 166] on button "View" at bounding box center [592, 163] width 29 height 16
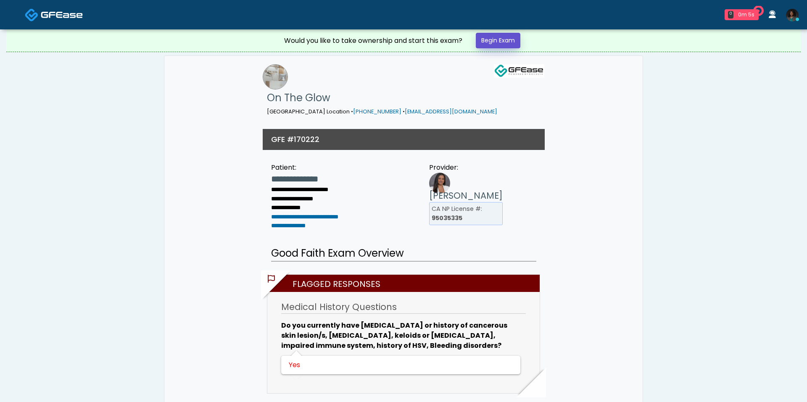
click at [493, 42] on link "Begin Exam" at bounding box center [498, 41] width 45 height 16
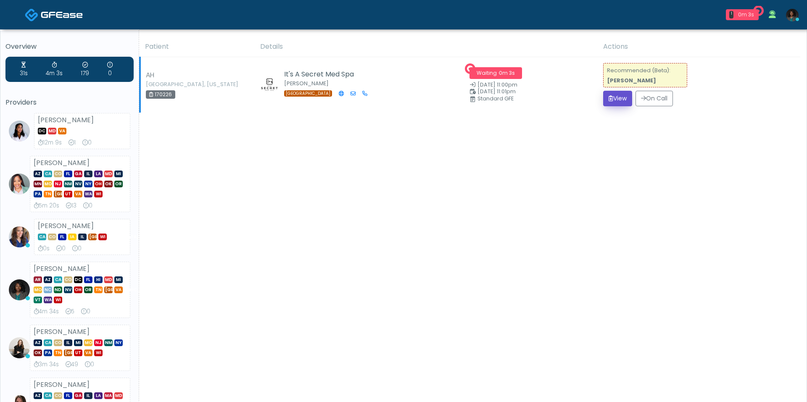
click at [622, 94] on button "View" at bounding box center [617, 99] width 29 height 16
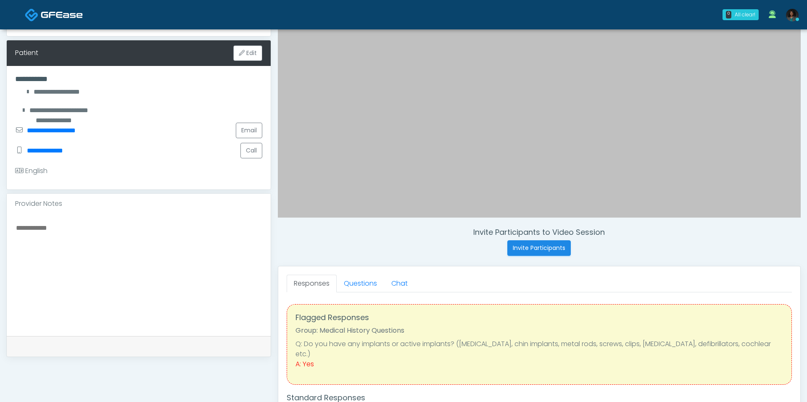
scroll to position [135, 0]
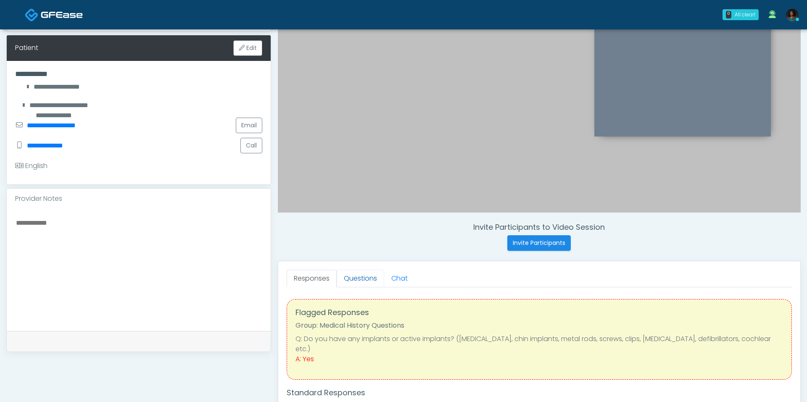
click at [353, 278] on link "Questions" at bounding box center [360, 279] width 47 height 18
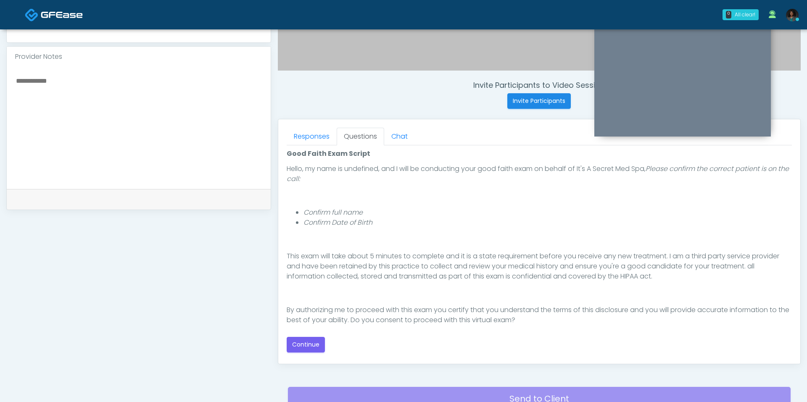
scroll to position [67, 0]
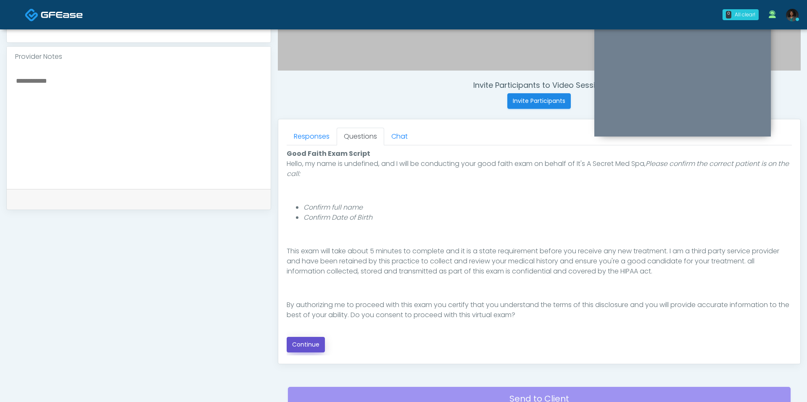
click at [307, 343] on button "Continue" at bounding box center [306, 345] width 38 height 16
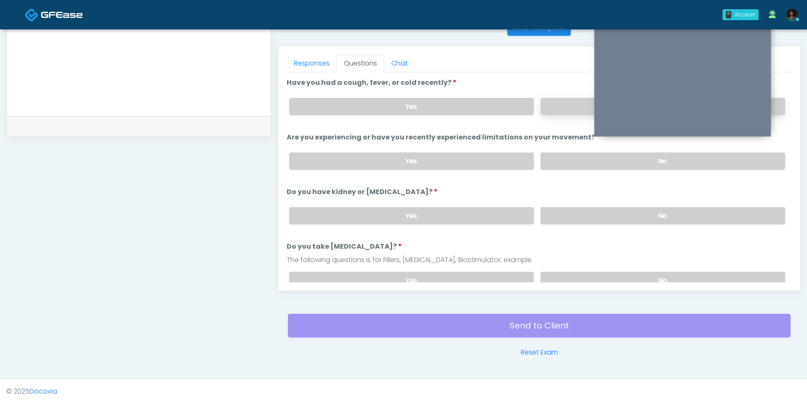
click at [565, 105] on label "No" at bounding box center [662, 106] width 245 height 17
click at [572, 153] on label "No" at bounding box center [662, 161] width 245 height 17
click at [585, 211] on label "No" at bounding box center [662, 215] width 245 height 17
click at [583, 273] on label "No" at bounding box center [662, 280] width 245 height 17
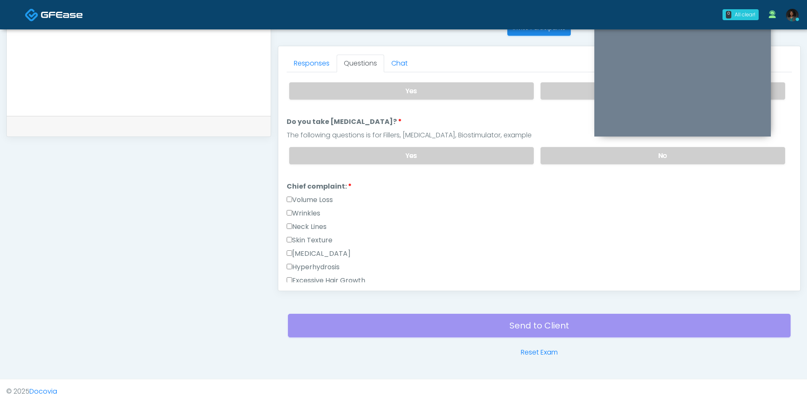
scroll to position [246, 0]
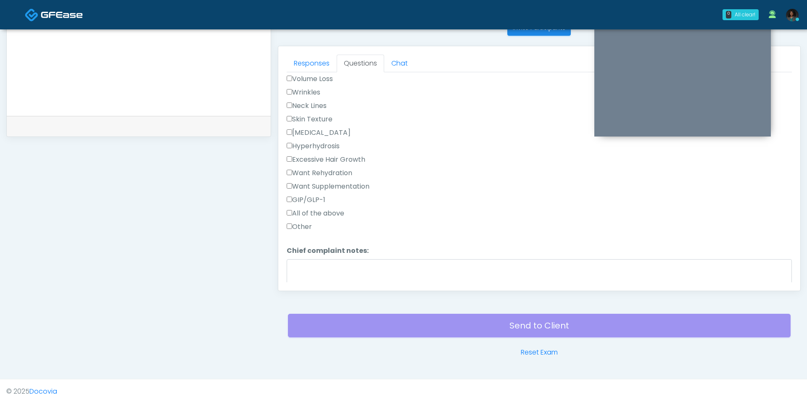
click at [299, 216] on div "All of the above" at bounding box center [539, 214] width 505 height 13
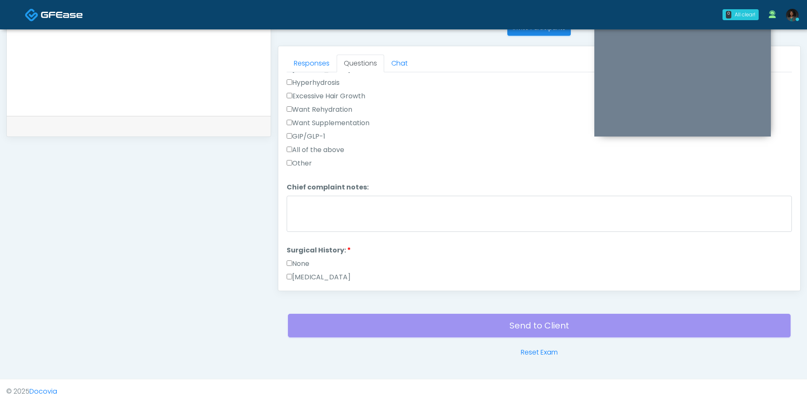
scroll to position [319, 0]
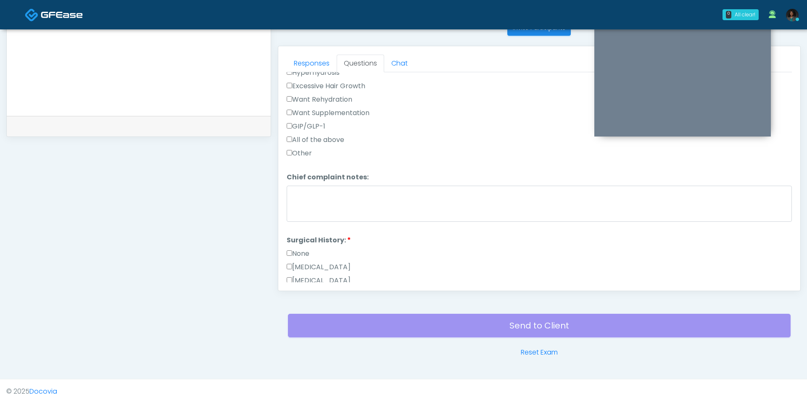
click at [300, 150] on label "Other" at bounding box center [299, 153] width 25 height 10
click at [348, 216] on div at bounding box center [539, 205] width 505 height 39
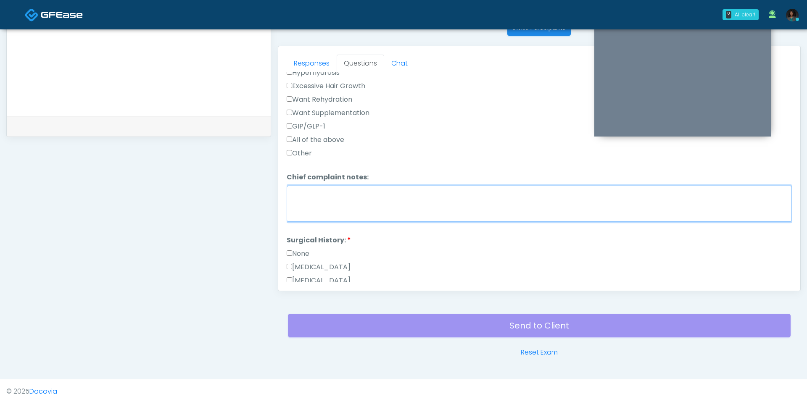
click at [354, 186] on textarea "Chief complaint notes:" at bounding box center [539, 204] width 505 height 36
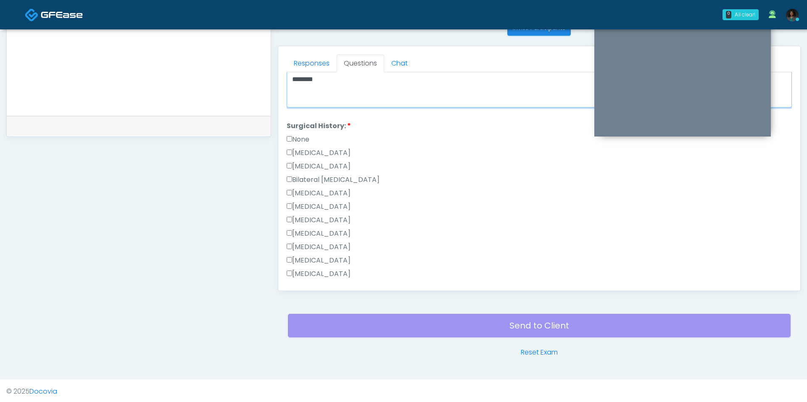
scroll to position [434, 0]
type textarea "*******"
click at [329, 161] on label "Hysterectomy" at bounding box center [319, 166] width 64 height 10
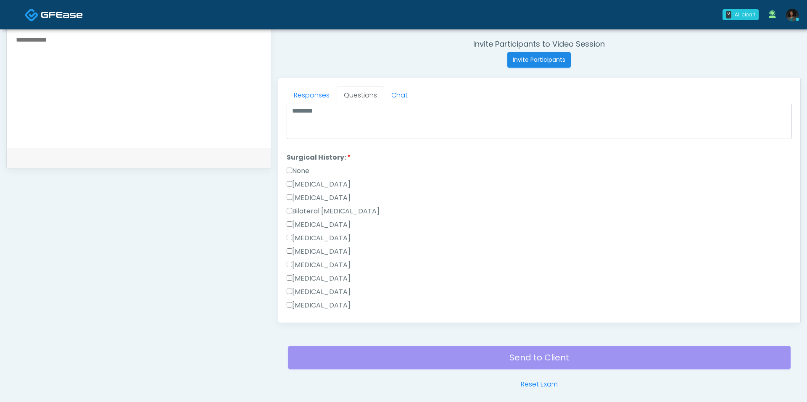
scroll to position [333, 0]
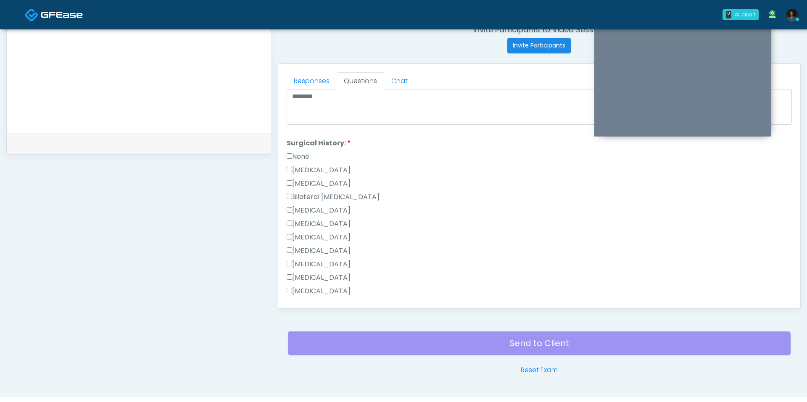
click at [323, 205] on label "Breast Augmentation" at bounding box center [319, 210] width 64 height 10
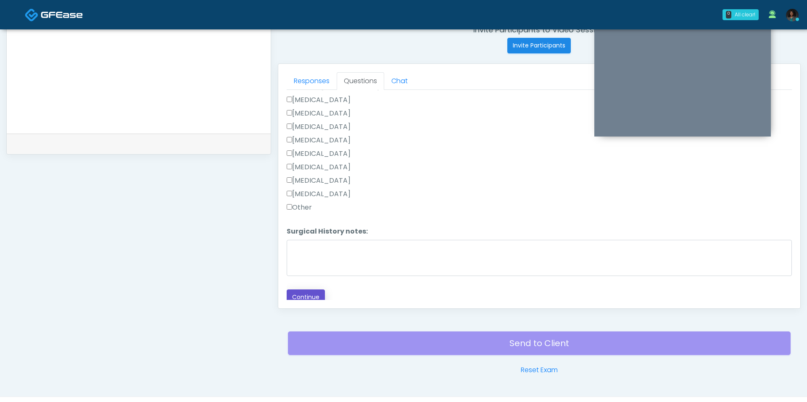
click at [303, 295] on button "Continue" at bounding box center [306, 298] width 38 height 16
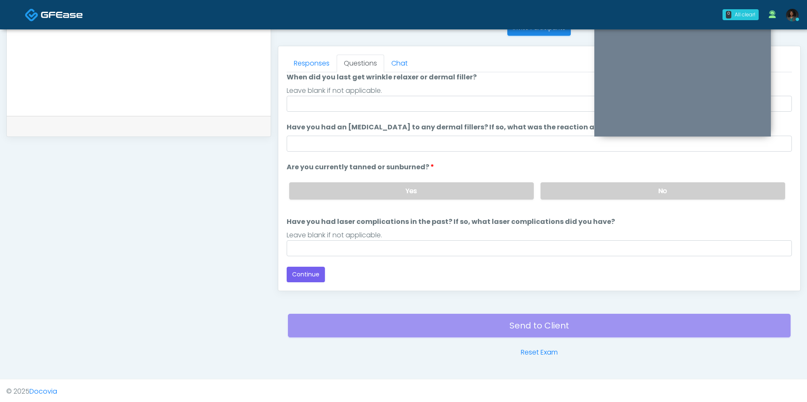
scroll to position [68, 0]
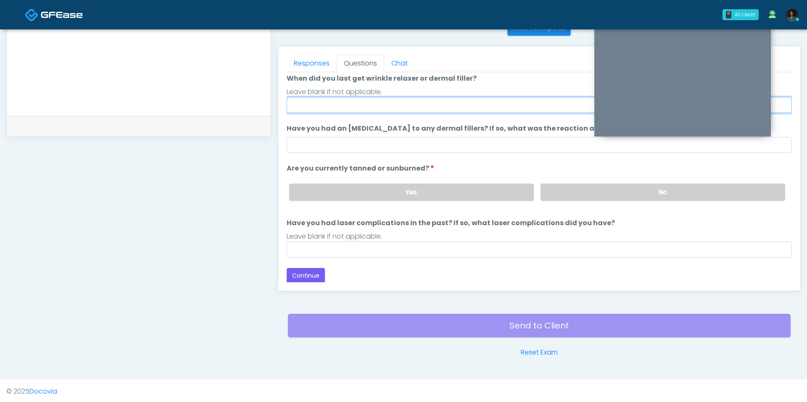
click at [435, 97] on div at bounding box center [539, 105] width 505 height 16
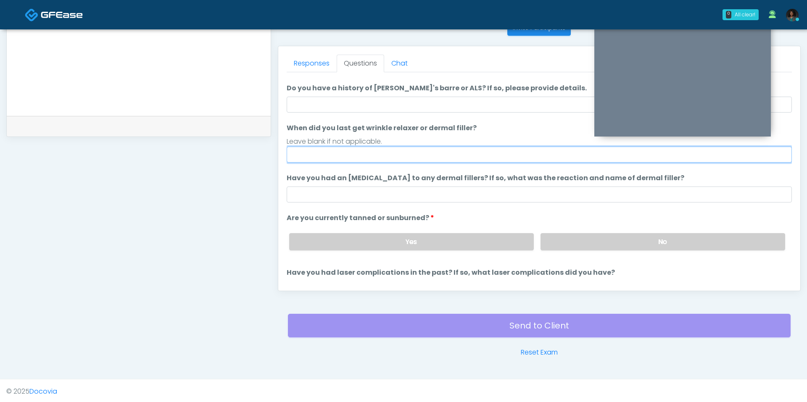
scroll to position [0, 0]
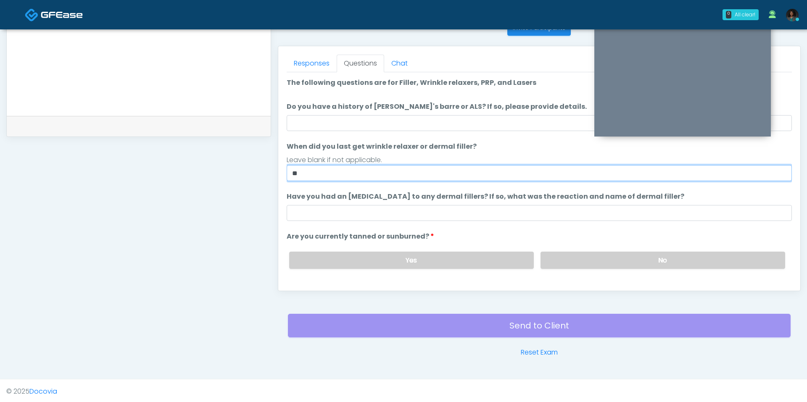
type input "*"
click at [317, 172] on input "**********" at bounding box center [539, 173] width 505 height 16
type input "*"
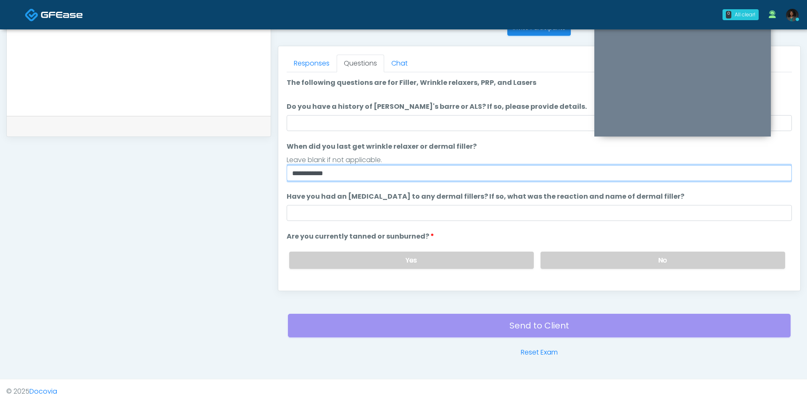
type input "**********"
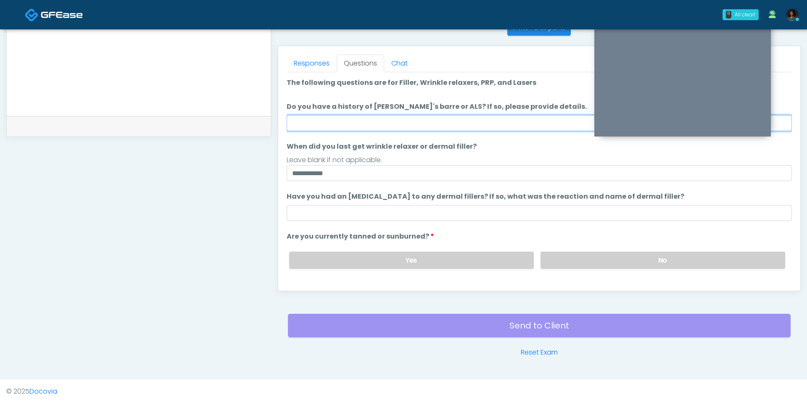
click at [319, 126] on input "Do you have a history of Guillain's barre or ALS? If so, please provide details." at bounding box center [539, 123] width 505 height 16
type input "**"
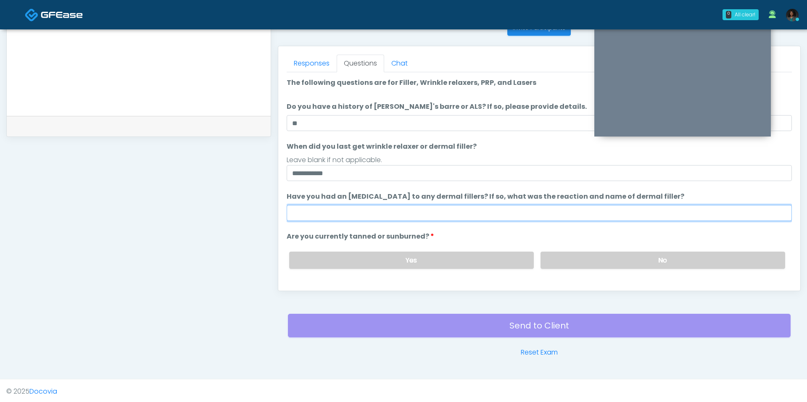
click at [358, 217] on input "Have you had an allergic response to any dermal fillers? If so, what was the re…" at bounding box center [539, 213] width 505 height 16
type input "**"
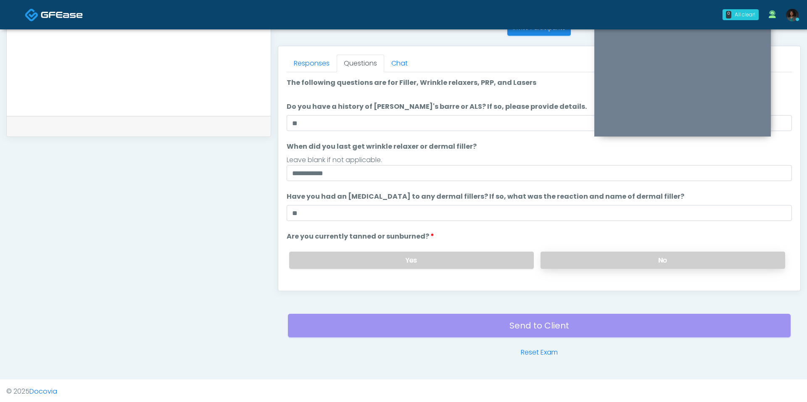
click at [571, 260] on label "No" at bounding box center [662, 260] width 245 height 17
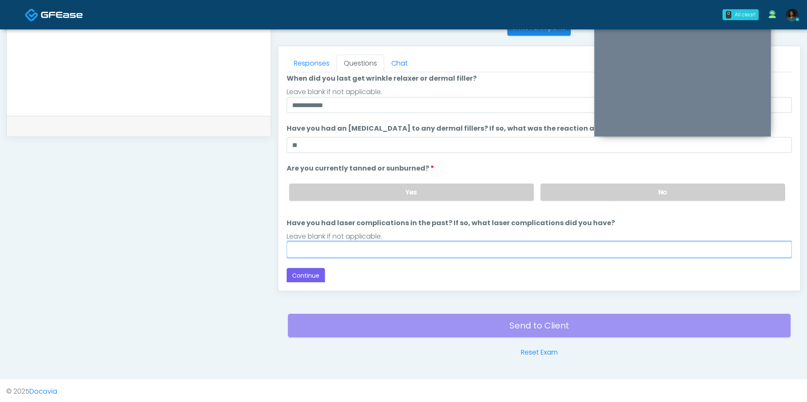
click at [432, 242] on input "Have you had laser complications in the past? If so, what laser complications d…" at bounding box center [539, 250] width 505 height 16
type input "***"
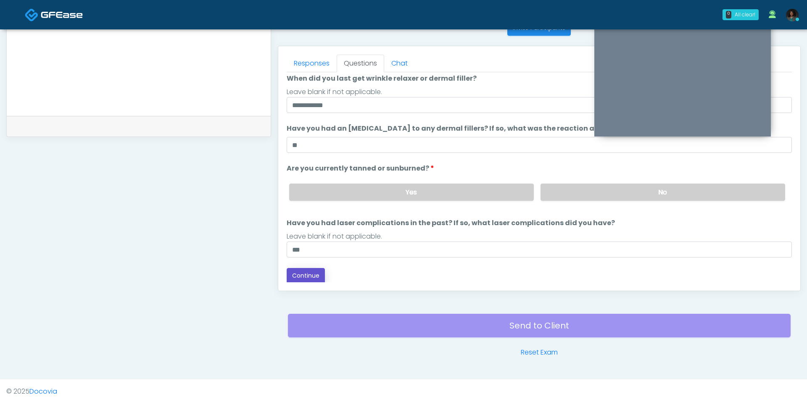
click at [307, 274] on button "Continue" at bounding box center [306, 276] width 38 height 16
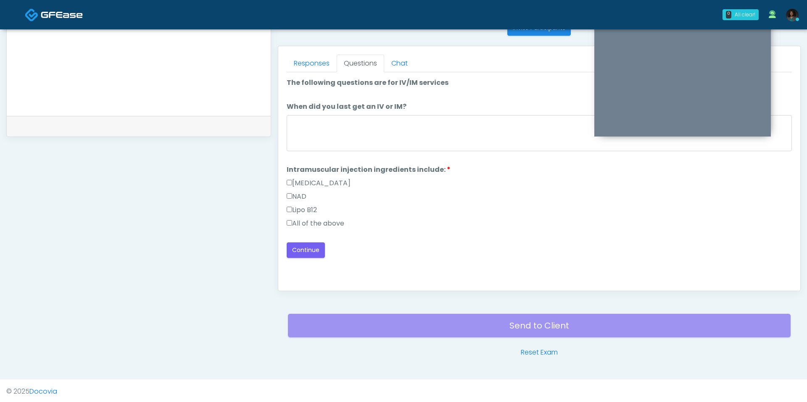
scroll to position [0, 0]
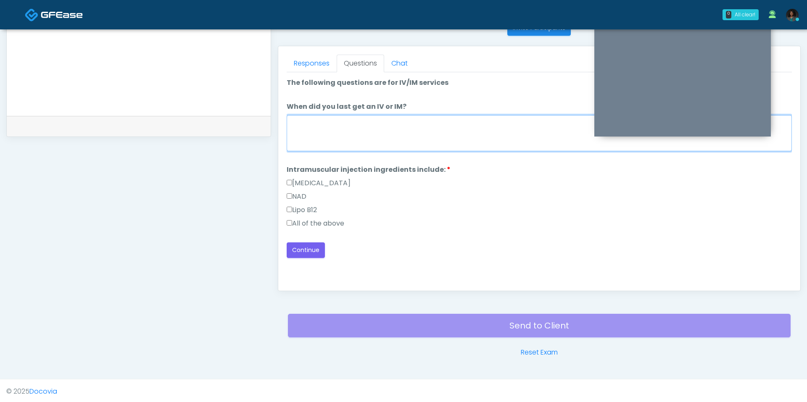
click at [353, 140] on textarea "When did you last get an IV or IM?" at bounding box center [539, 133] width 505 height 36
type textarea "***"
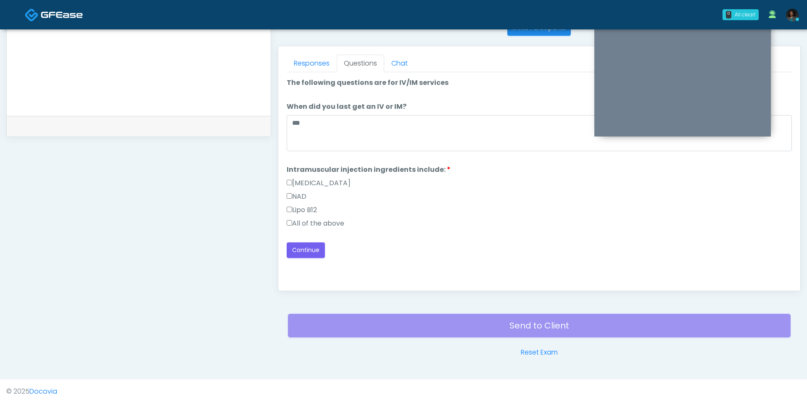
click at [312, 222] on label "All of the above" at bounding box center [316, 224] width 58 height 10
click at [313, 235] on div "Loading... Connecting to your agent... Please wait while we prepare your person…" at bounding box center [539, 168] width 505 height 180
click at [313, 259] on div "Good Faith Exam Script Good Faith Exam Script INTRODUCTION Hello, my name is un…" at bounding box center [539, 177] width 505 height 210
click at [316, 244] on button "Continue" at bounding box center [306, 250] width 38 height 16
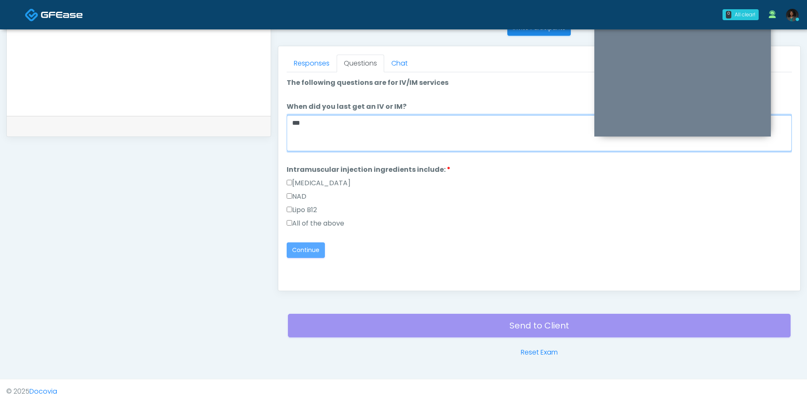
click at [365, 126] on textarea "***" at bounding box center [539, 133] width 505 height 36
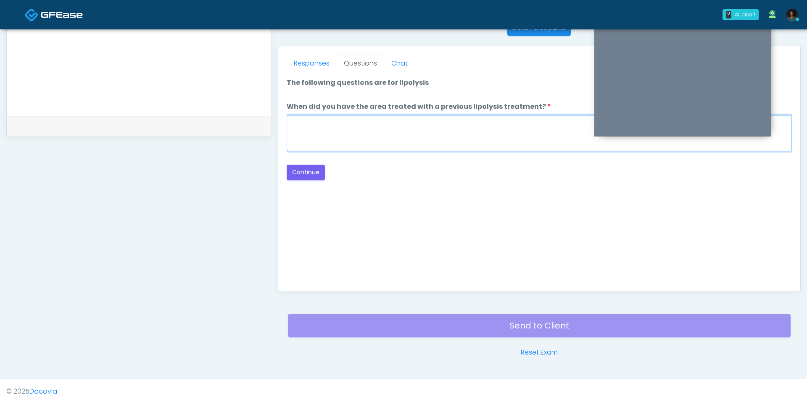
click at [365, 126] on textarea "When did you have the area treated with a previous lipolysis treatment?" at bounding box center [539, 133] width 505 height 36
type textarea "*"
type textarea "***"
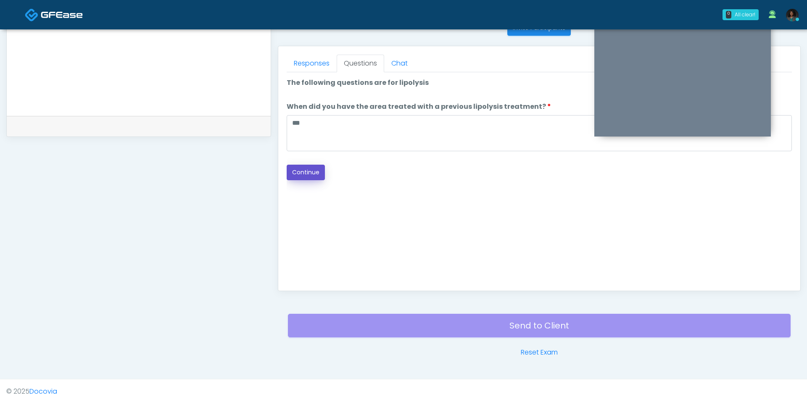
click at [311, 174] on button "Continue" at bounding box center [306, 173] width 38 height 16
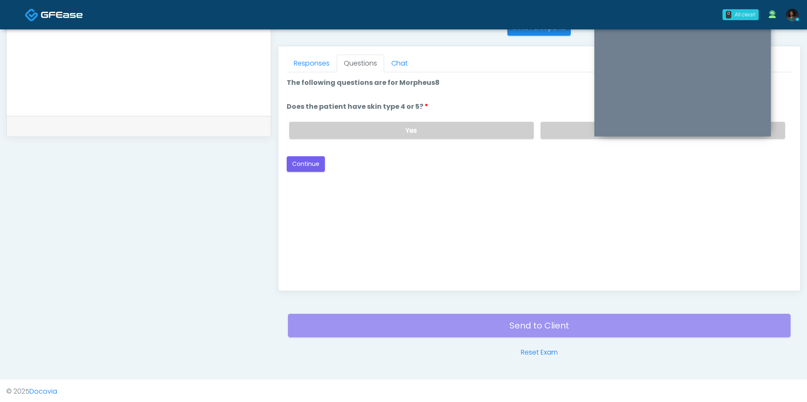
click at [550, 137] on div "Yes No" at bounding box center [536, 130] width 509 height 31
click at [550, 128] on label "No" at bounding box center [662, 130] width 245 height 17
click at [327, 163] on div "Back Continue" at bounding box center [539, 164] width 505 height 16
click at [318, 163] on button "Continue" at bounding box center [306, 164] width 38 height 16
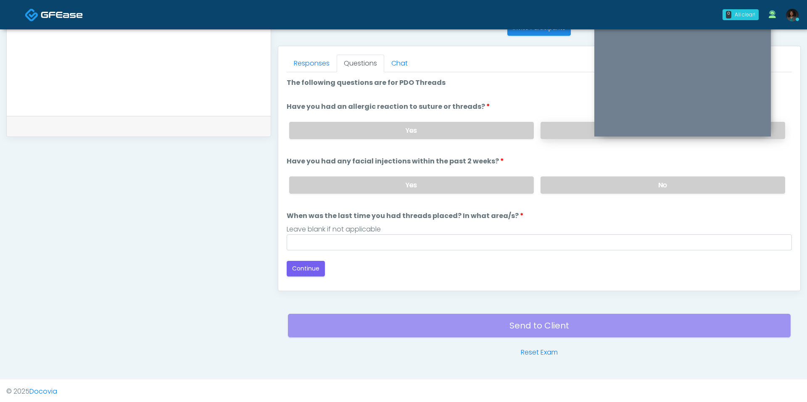
click at [559, 129] on label "No" at bounding box center [662, 130] width 245 height 17
click at [559, 184] on label "No" at bounding box center [662, 184] width 245 height 17
click at [315, 250] on div "Loading... Connecting to your agent... Please wait while we prepare your person…" at bounding box center [539, 177] width 505 height 199
click at [315, 240] on input "When was the last time you had threads placed? In what area/s?" at bounding box center [539, 242] width 505 height 16
type input "***"
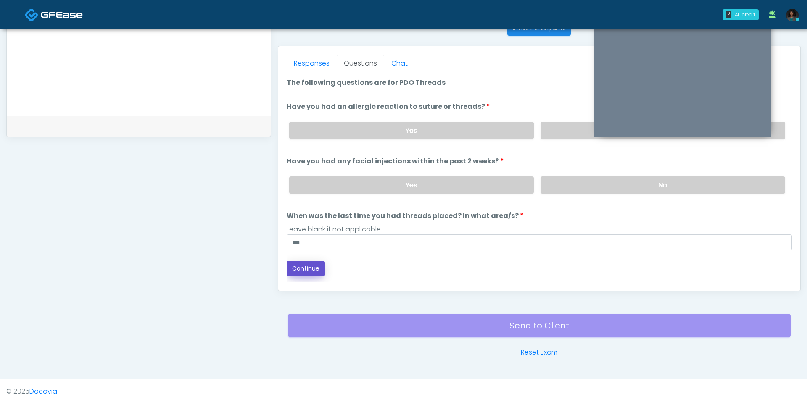
click at [300, 264] on button "Continue" at bounding box center [306, 269] width 38 height 16
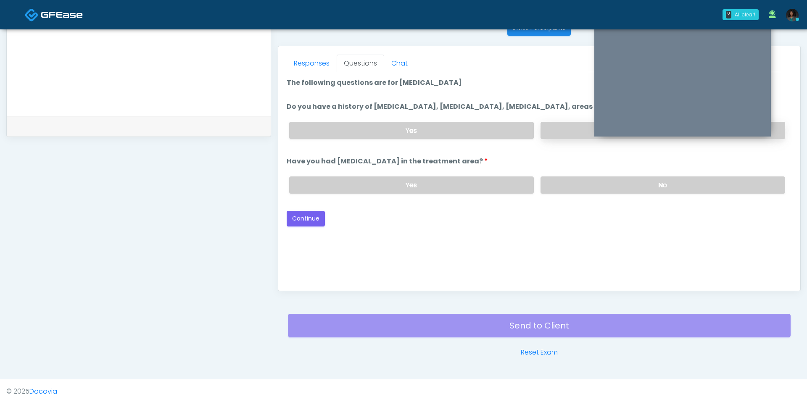
click at [549, 126] on label "No" at bounding box center [662, 130] width 245 height 17
click at [565, 176] on label "No" at bounding box center [662, 184] width 245 height 17
click at [310, 215] on button "Continue" at bounding box center [306, 219] width 38 height 16
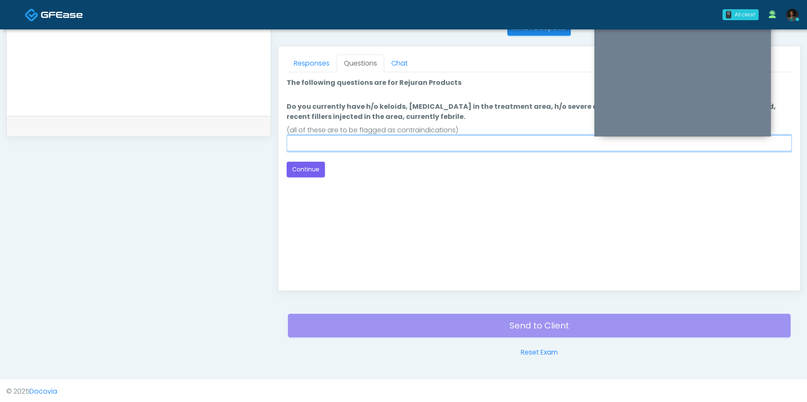
click at [409, 144] on input "Do you currently have h/o keloids, skin infection in the treatment area, h/o se…" at bounding box center [539, 143] width 505 height 16
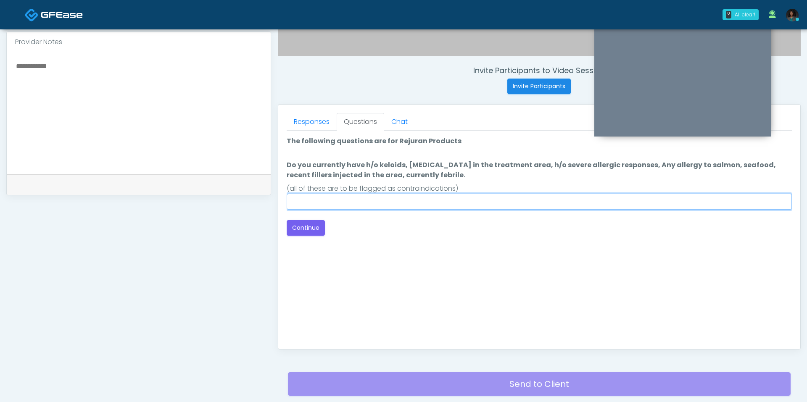
scroll to position [287, 0]
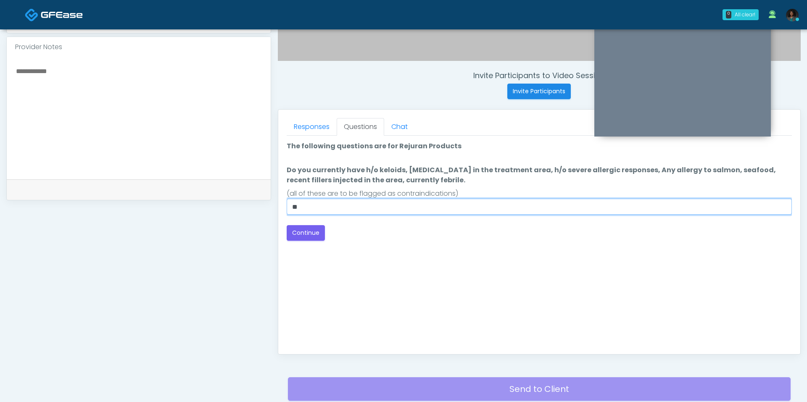
type input "**"
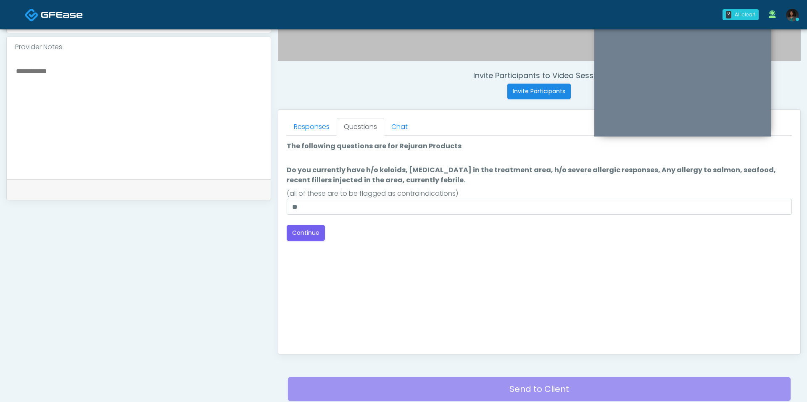
click at [313, 224] on div "Loading... Connecting to your agent... Please wait while we prepare your person…" at bounding box center [539, 191] width 505 height 100
click at [309, 227] on button "Continue" at bounding box center [306, 233] width 38 height 16
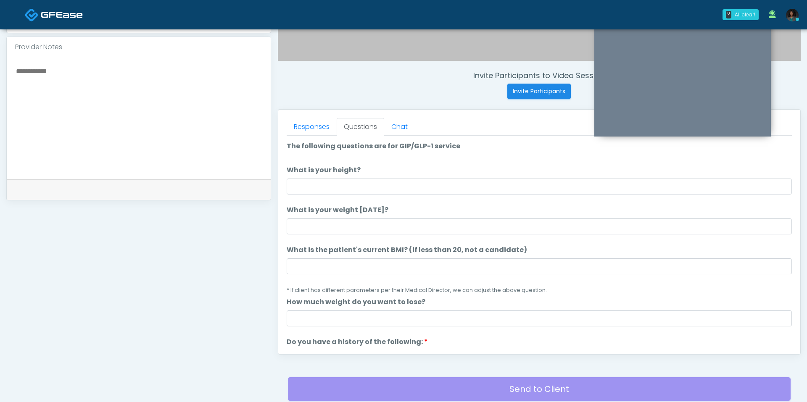
scroll to position [350, 0]
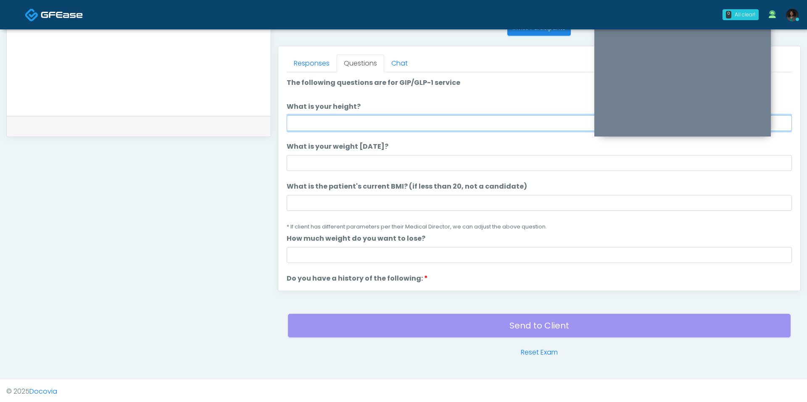
click at [342, 115] on input "What is your height?" at bounding box center [539, 123] width 505 height 16
type input "***"
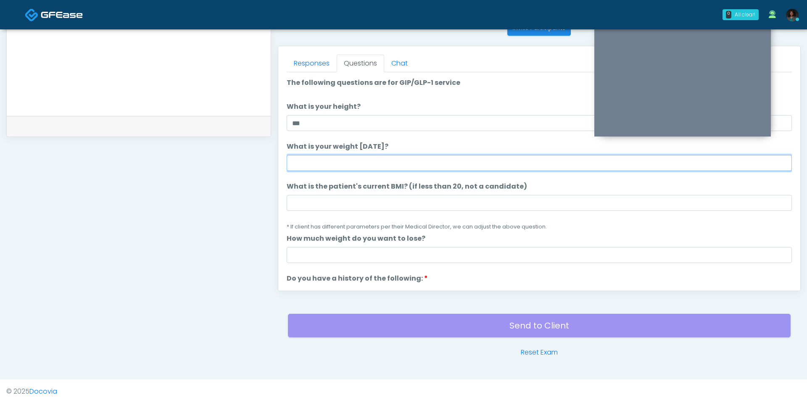
click at [333, 155] on input "What is your weight today?" at bounding box center [539, 163] width 505 height 16
type input "***"
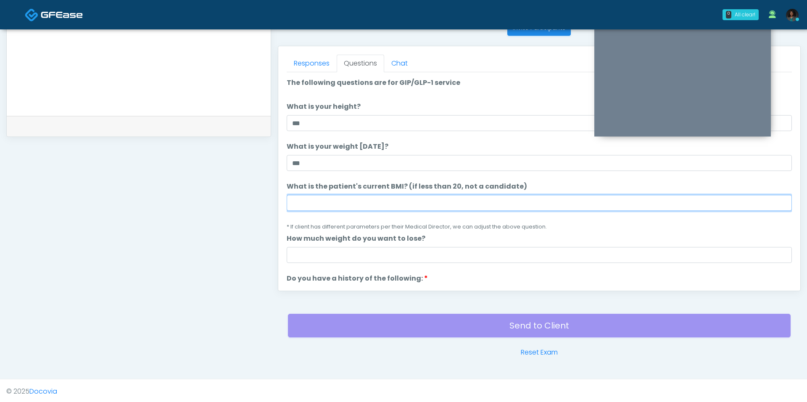
click at [324, 203] on input "What is the patient's current BMI? (if less than 20, not a candidate)" at bounding box center [539, 203] width 505 height 16
type input "****"
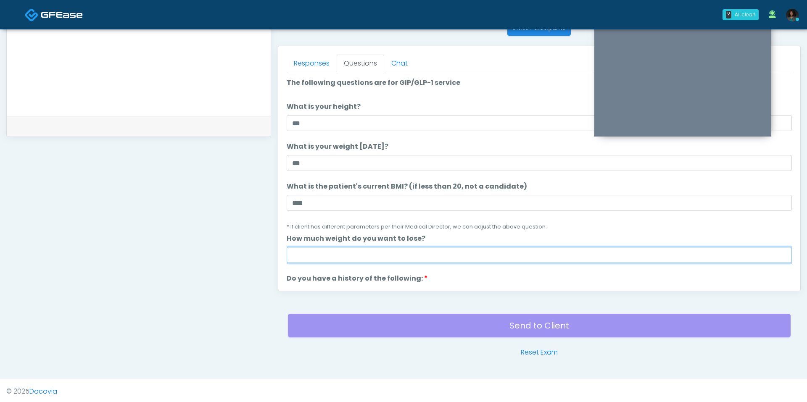
click at [356, 251] on input "How much weight do you want to lose?" at bounding box center [539, 255] width 505 height 16
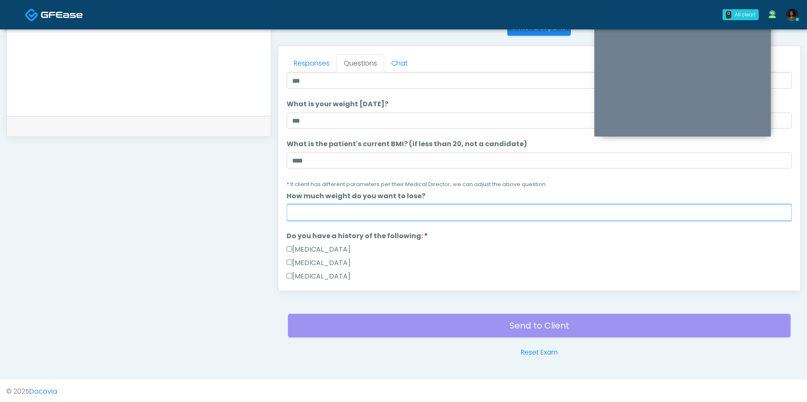
scroll to position [48, 0]
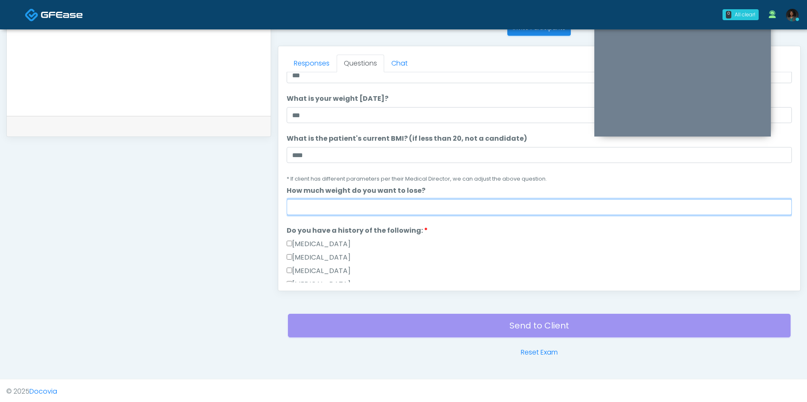
click at [361, 206] on input "How much weight do you want to lose?" at bounding box center [539, 207] width 505 height 16
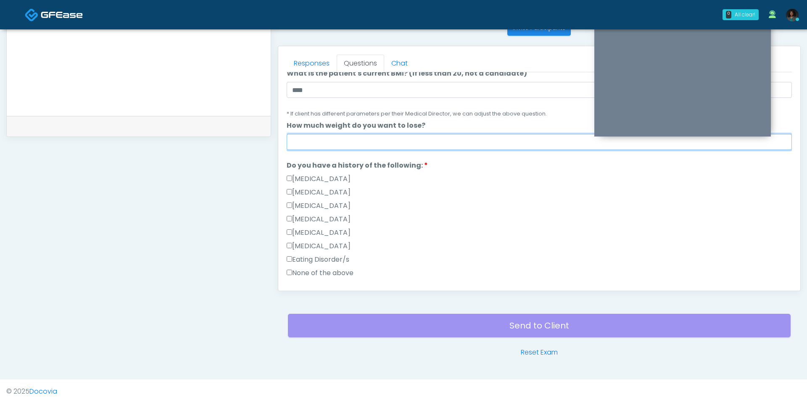
type input "*"
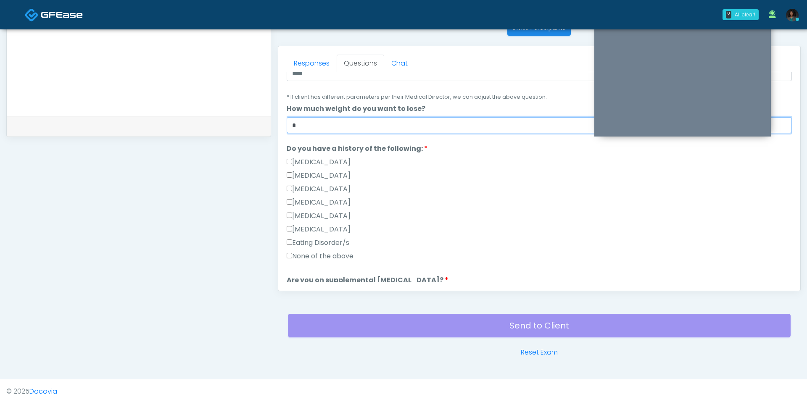
scroll to position [175, 0]
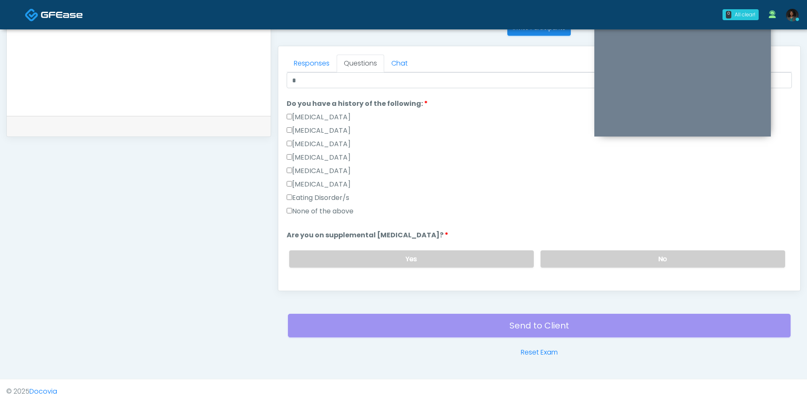
click at [329, 210] on label "None of the above" at bounding box center [320, 211] width 67 height 10
click at [568, 258] on label "No" at bounding box center [662, 258] width 245 height 17
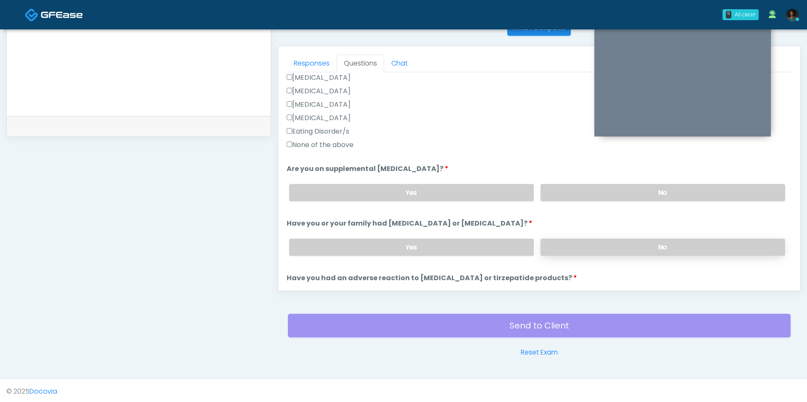
click at [579, 250] on label "No" at bounding box center [662, 247] width 245 height 17
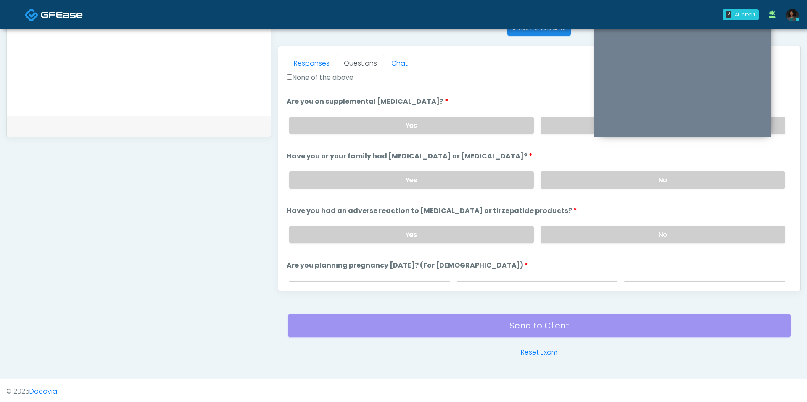
scroll to position [310, 0]
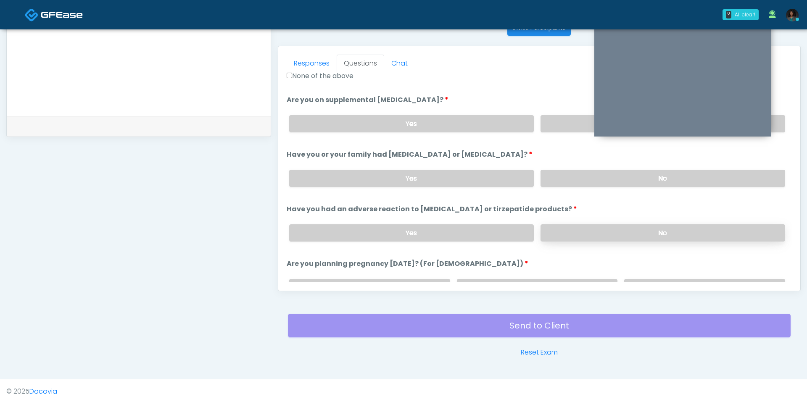
click at [582, 224] on label "No" at bounding box center [662, 232] width 245 height 17
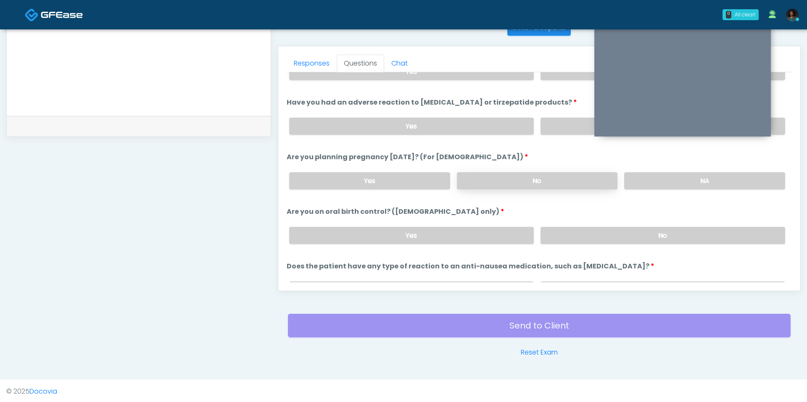
click at [536, 176] on label "No" at bounding box center [537, 180] width 161 height 17
click at [569, 233] on label "No" at bounding box center [662, 235] width 245 height 17
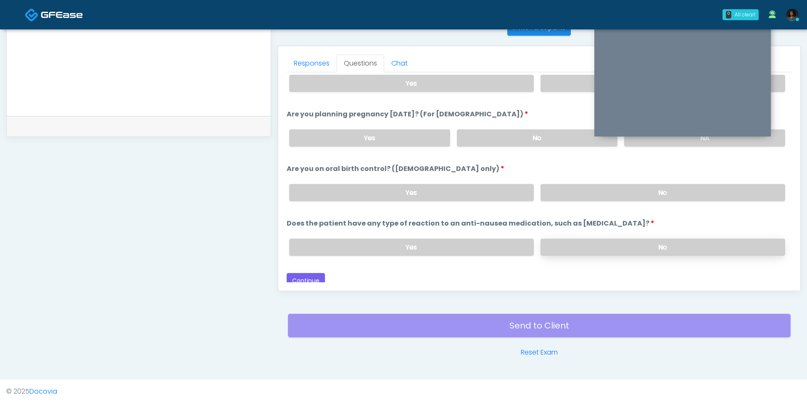
click at [577, 239] on label "No" at bounding box center [662, 247] width 245 height 17
click at [311, 275] on button "Continue" at bounding box center [306, 281] width 38 height 16
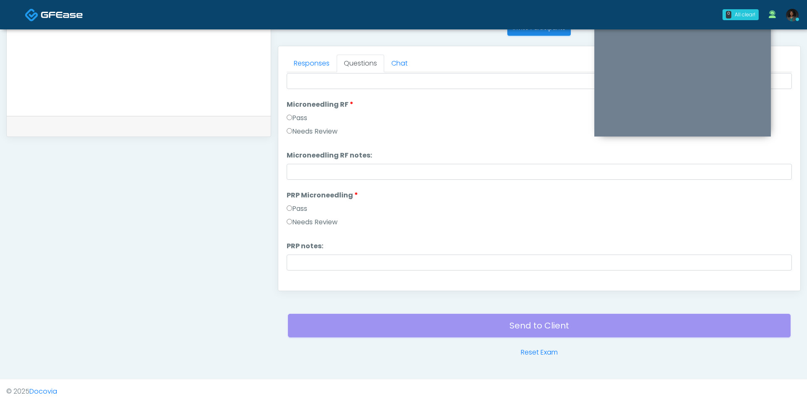
scroll to position [0, 0]
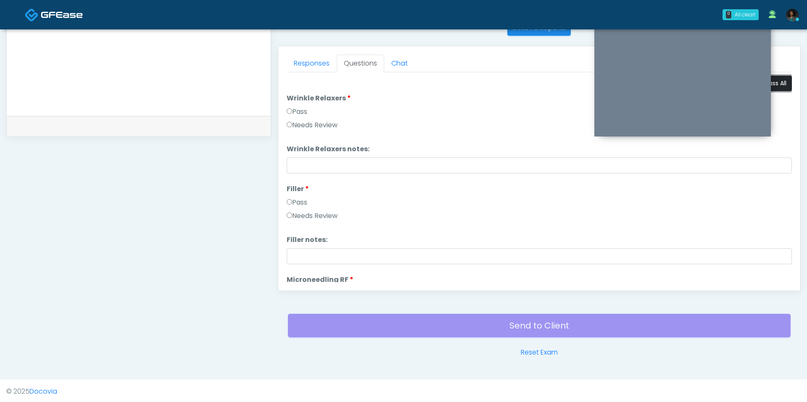
click at [782, 80] on button "Pass All" at bounding box center [776, 84] width 32 height 16
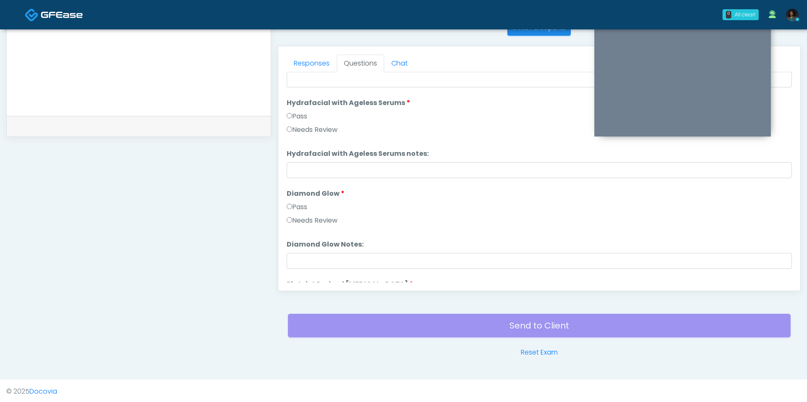
scroll to position [1655, 0]
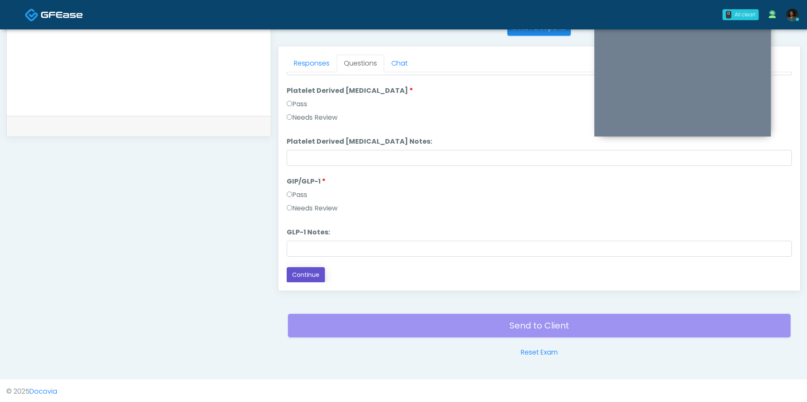
click at [307, 279] on button "Continue" at bounding box center [306, 275] width 38 height 16
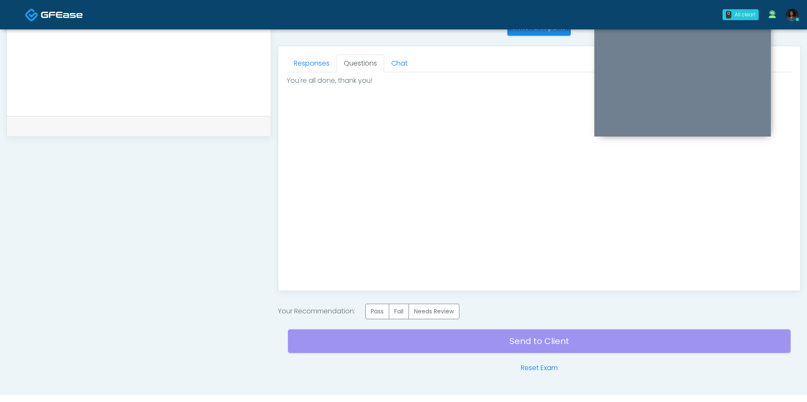
scroll to position [0, 0]
click at [377, 309] on label "Pass" at bounding box center [377, 312] width 24 height 16
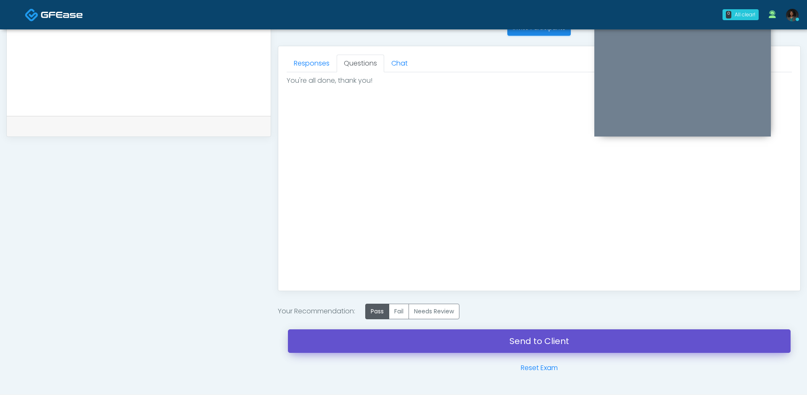
click at [402, 339] on link "Send to Client" at bounding box center [539, 341] width 503 height 24
click at [437, 340] on link "Send to Client" at bounding box center [539, 341] width 503 height 24
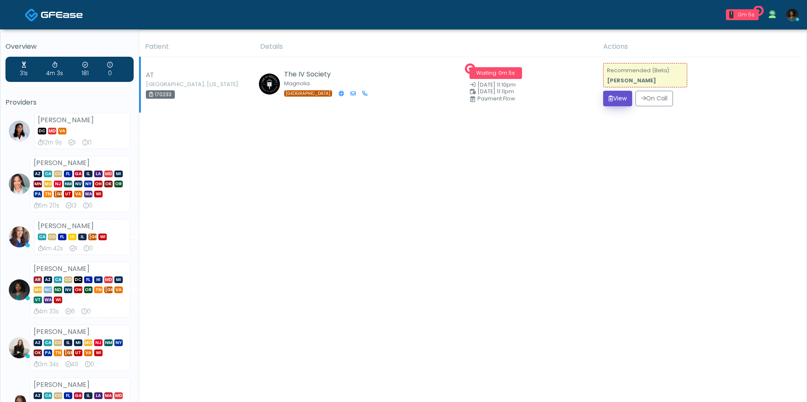
click button "View"
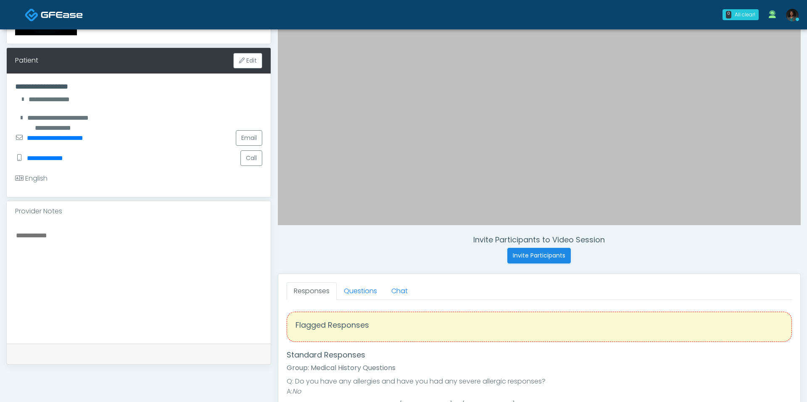
scroll to position [11, 0]
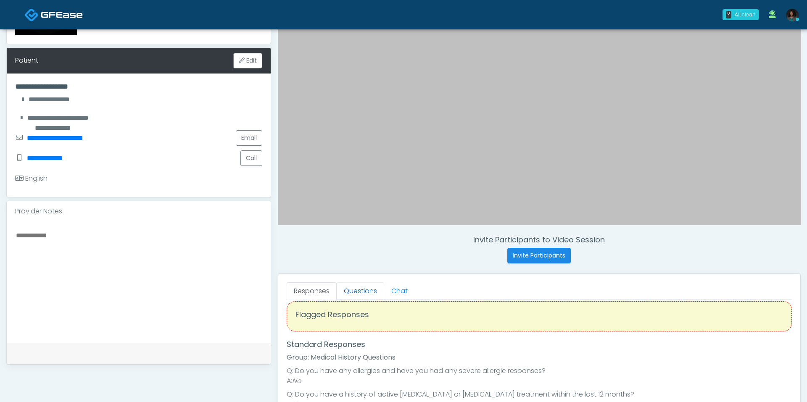
click at [370, 286] on link "Questions" at bounding box center [360, 291] width 47 height 18
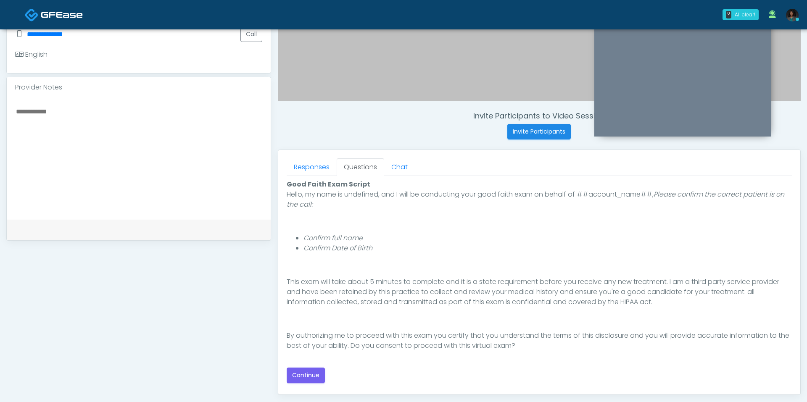
scroll to position [249, 0]
click at [319, 375] on button "Continue" at bounding box center [306, 374] width 38 height 16
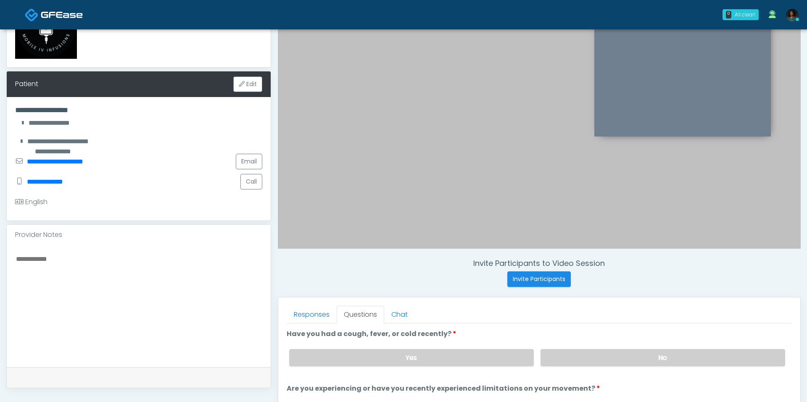
scroll to position [92, 0]
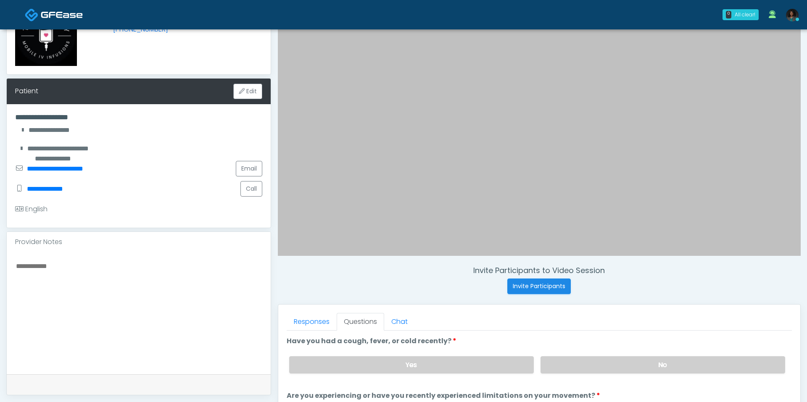
click at [65, 116] on h4 "**********" at bounding box center [139, 117] width 248 height 9
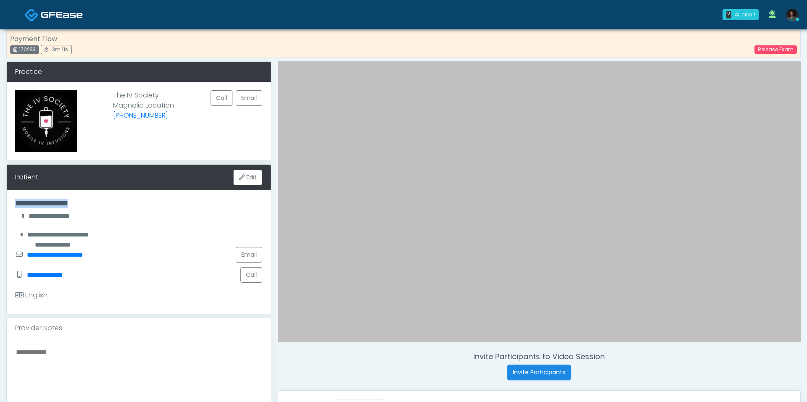
scroll to position [0, 0]
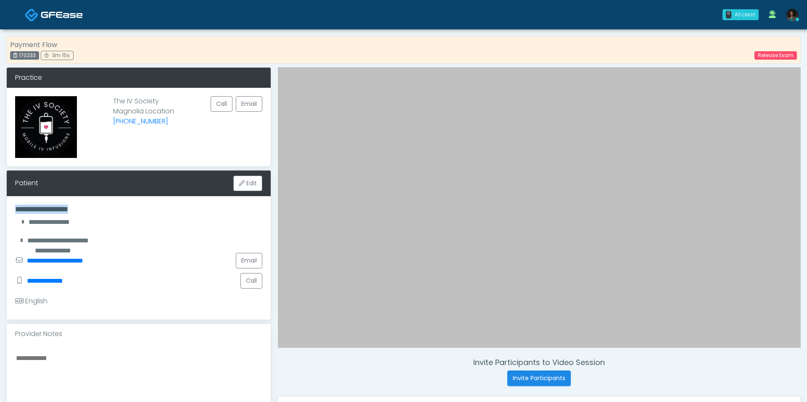
click at [146, 224] on div "**********" at bounding box center [139, 222] width 248 height 10
click at [29, 54] on div "170233" at bounding box center [24, 55] width 29 height 8
copy div "170233"
click at [775, 51] on link "Release Exam" at bounding box center [775, 55] width 42 height 8
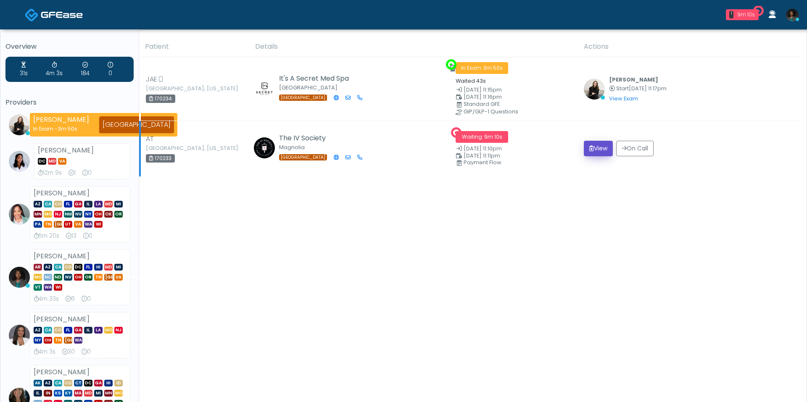
click at [595, 147] on button "View" at bounding box center [598, 149] width 29 height 16
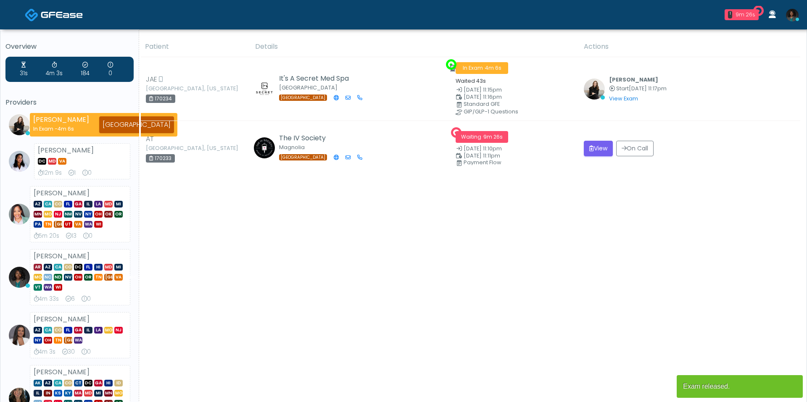
scroll to position [71, 0]
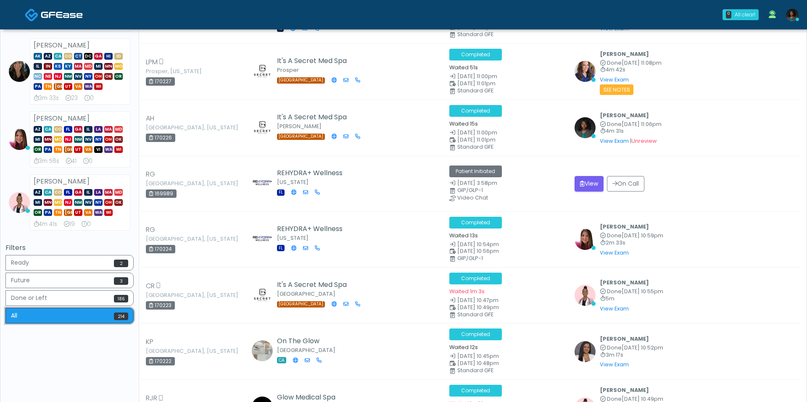
scroll to position [0, 0]
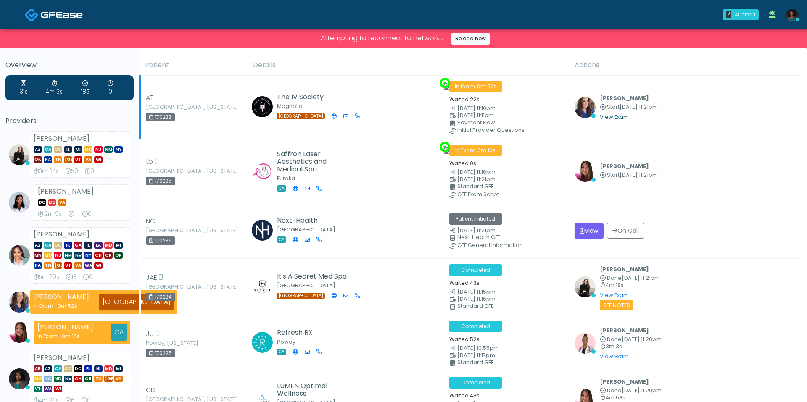
click at [610, 113] on link "View Exam" at bounding box center [614, 116] width 29 height 7
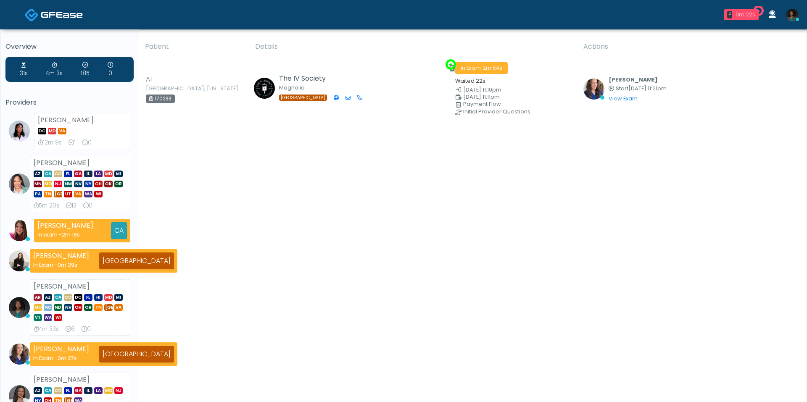
click at [746, 12] on div "0m 22s" at bounding box center [745, 15] width 20 height 8
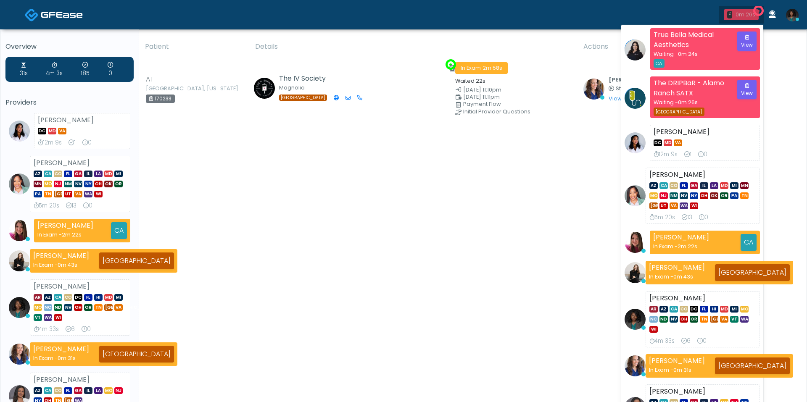
click at [742, 15] on div "0m 26s" at bounding box center [745, 15] width 20 height 8
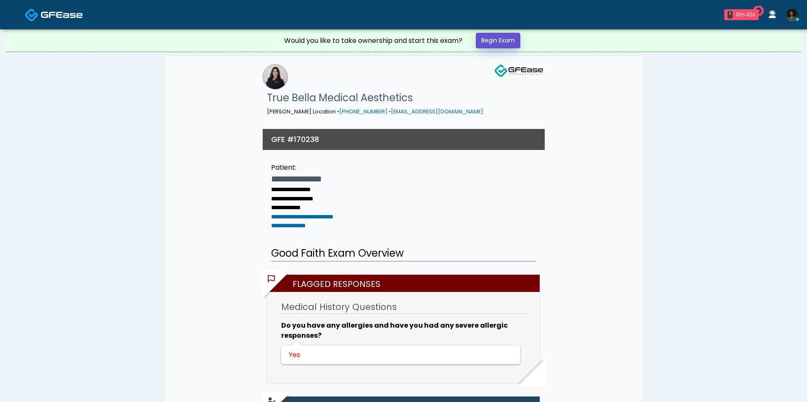
click at [509, 40] on link "Begin Exam" at bounding box center [498, 41] width 45 height 16
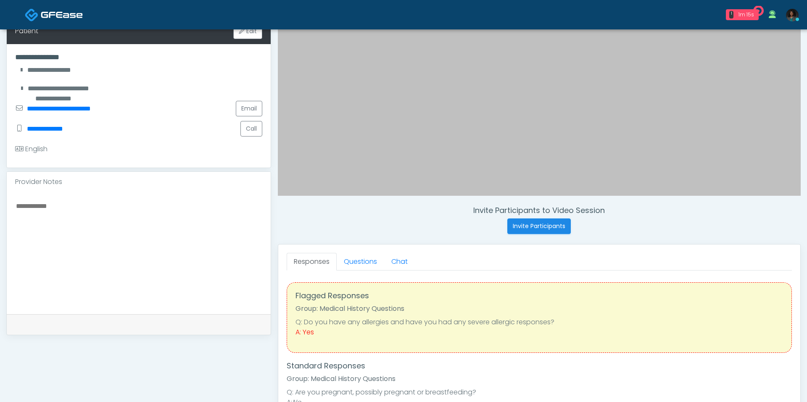
scroll to position [163, 0]
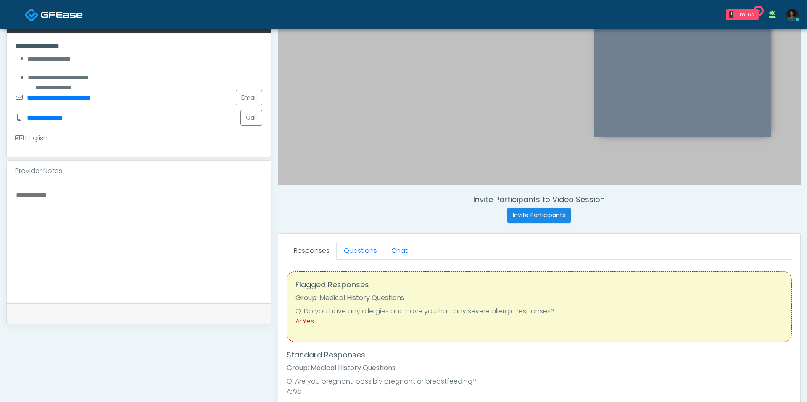
click at [345, 253] on link "Questions" at bounding box center [360, 251] width 47 height 18
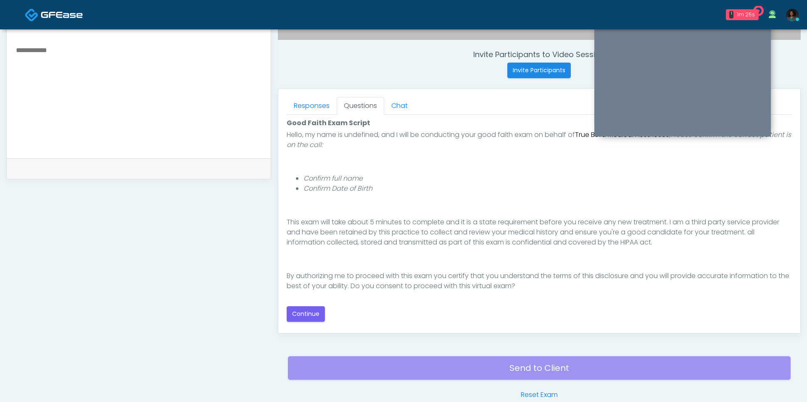
scroll to position [67, 0]
click at [306, 313] on button "Continue" at bounding box center [306, 314] width 38 height 16
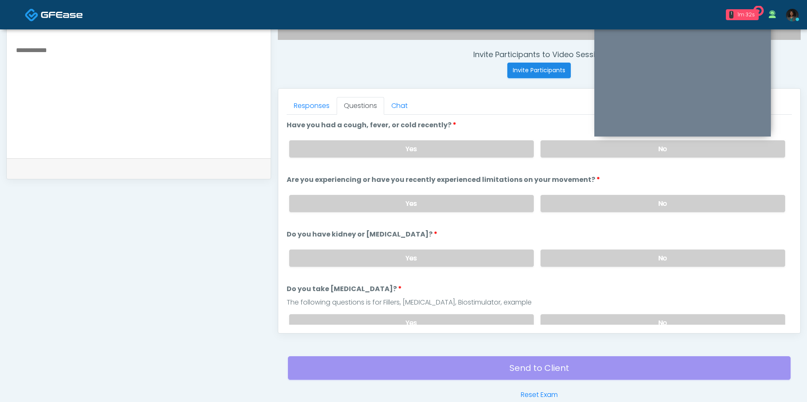
scroll to position [350, 0]
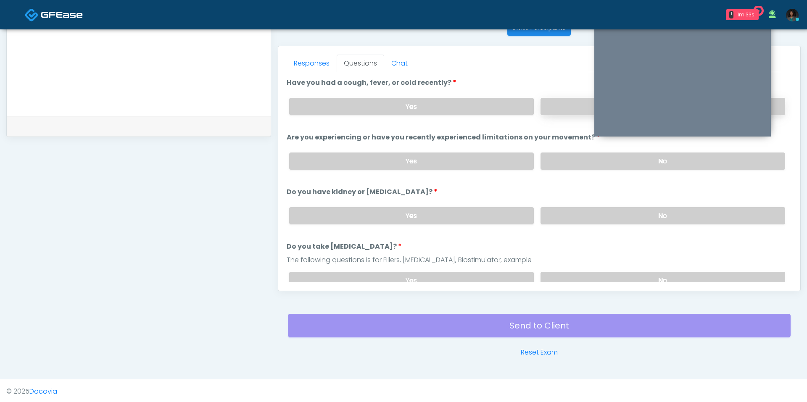
click at [562, 103] on label "No" at bounding box center [662, 106] width 245 height 17
click at [564, 165] on label "No" at bounding box center [662, 161] width 245 height 17
click at [558, 211] on label "No" at bounding box center [662, 215] width 245 height 17
click at [558, 272] on label "No" at bounding box center [662, 280] width 245 height 17
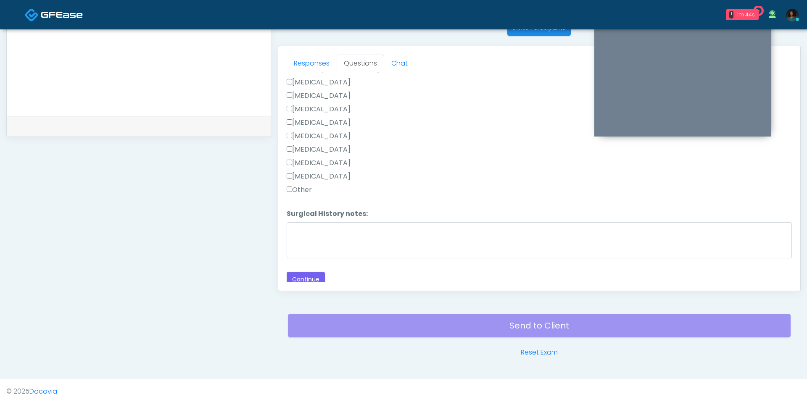
scroll to position [0, 0]
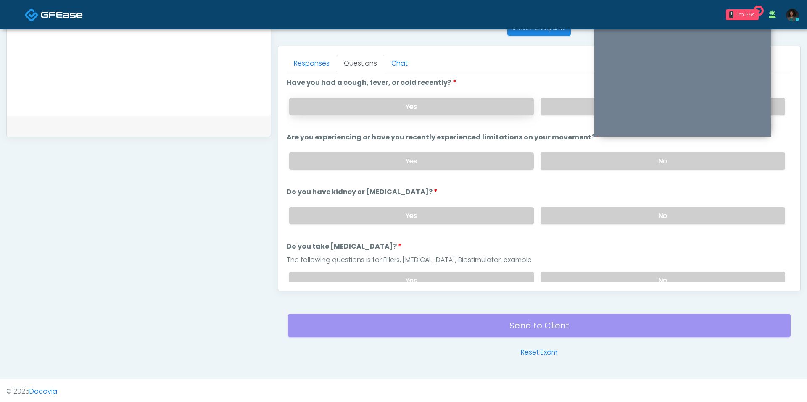
click at [433, 106] on label "Yes" at bounding box center [411, 106] width 245 height 17
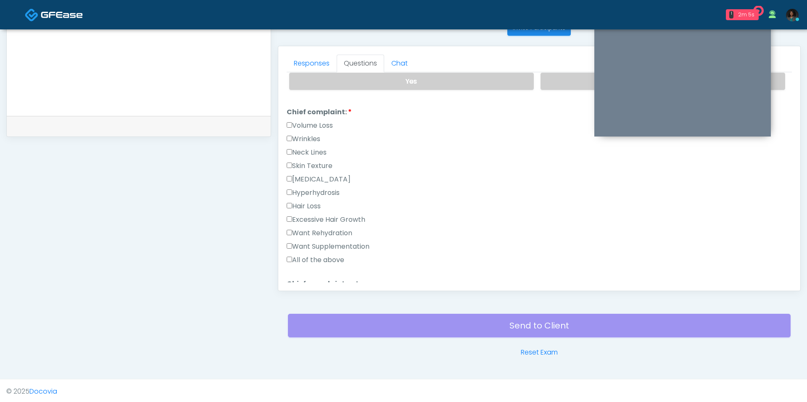
scroll to position [212, 0]
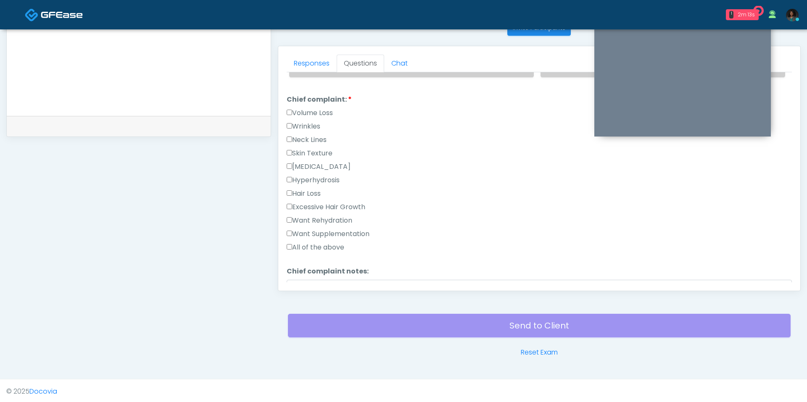
click at [311, 235] on div "Want Supplementation" at bounding box center [539, 235] width 505 height 13
click at [310, 243] on label "All of the above" at bounding box center [316, 247] width 58 height 10
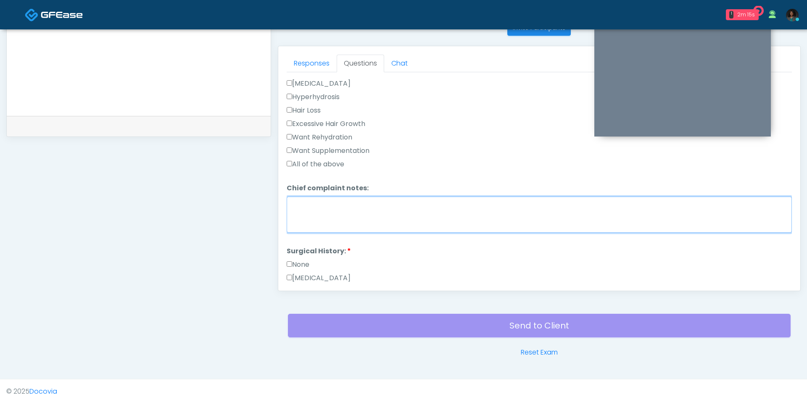
click at [326, 208] on textarea "Chief complaint notes:" at bounding box center [539, 215] width 505 height 36
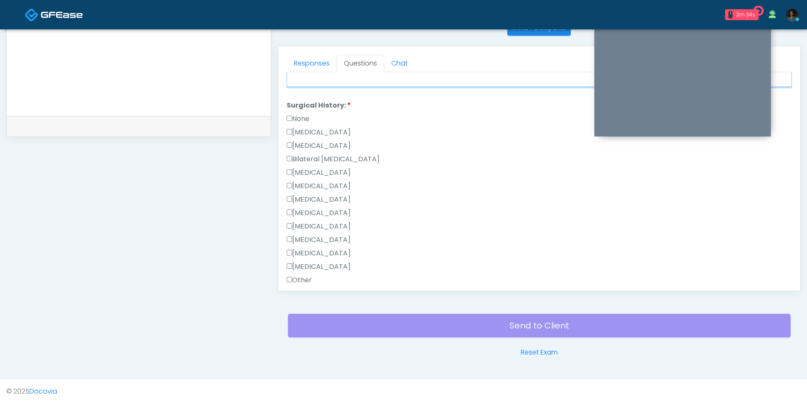
scroll to position [449, 0]
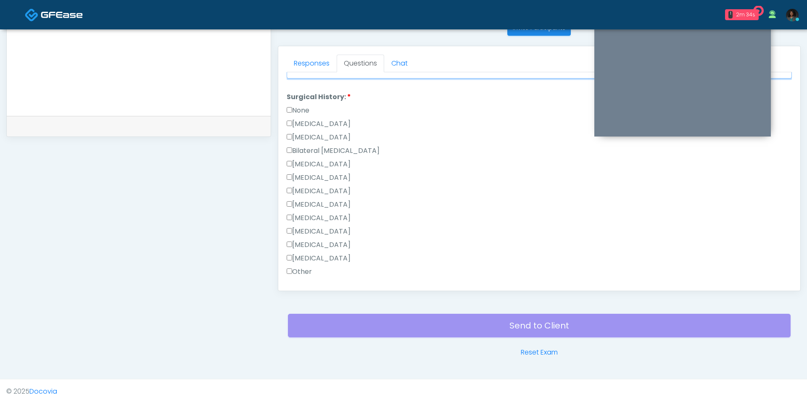
type textarea "**********"
click at [309, 226] on label "[MEDICAL_DATA]" at bounding box center [319, 231] width 64 height 10
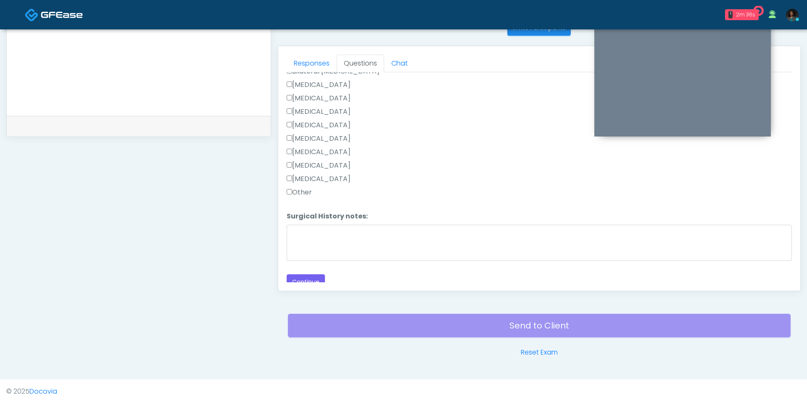
scroll to position [531, 0]
click at [306, 275] on button "Continue" at bounding box center [306, 280] width 38 height 16
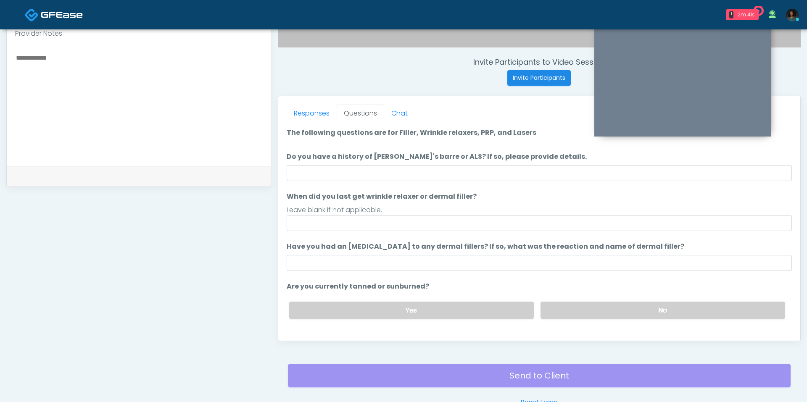
scroll to position [314, 0]
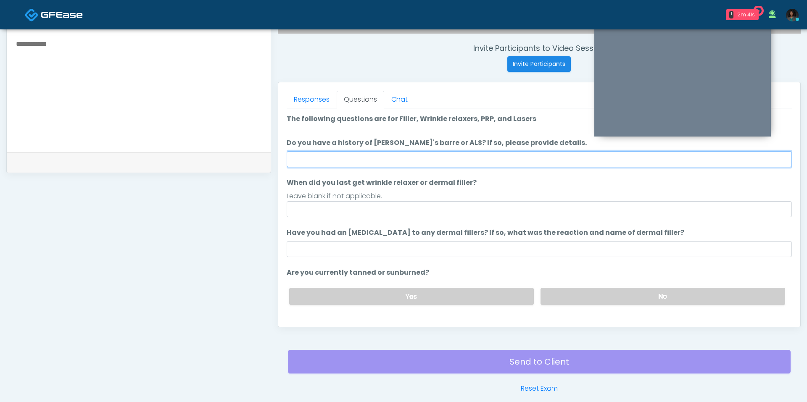
click at [355, 151] on input "Do you have a history of [PERSON_NAME]'s barre or ALS? If so, please provide de…" at bounding box center [539, 159] width 505 height 16
type input "**"
click at [376, 221] on ol "The following questions are for Filler, Wrinkle relaxers, PRP, and Lasers The f…" at bounding box center [539, 238] width 505 height 248
click at [376, 211] on input "When did you last get wrinkle relaxer or dermal filler?" at bounding box center [539, 209] width 505 height 16
type input "*"
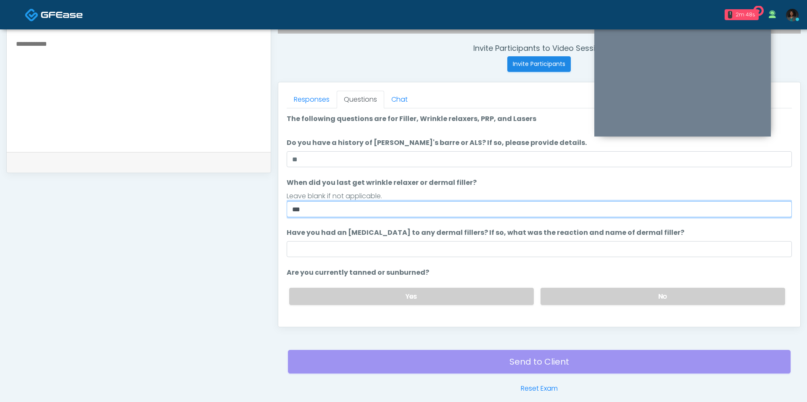
type input "***"
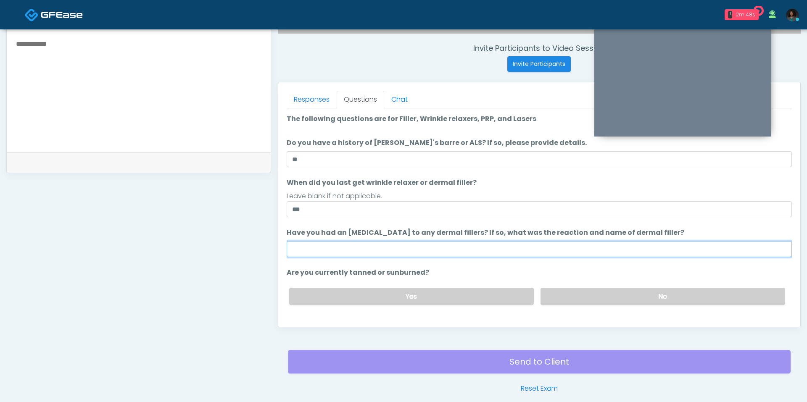
click at [320, 243] on input "Have you had an [MEDICAL_DATA] to any dermal fillers? If so, what was the react…" at bounding box center [539, 249] width 505 height 16
type input "***"
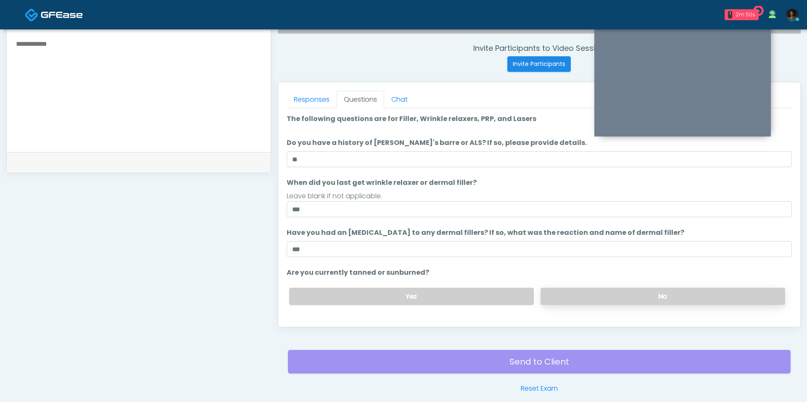
click at [608, 298] on label "No" at bounding box center [662, 296] width 245 height 17
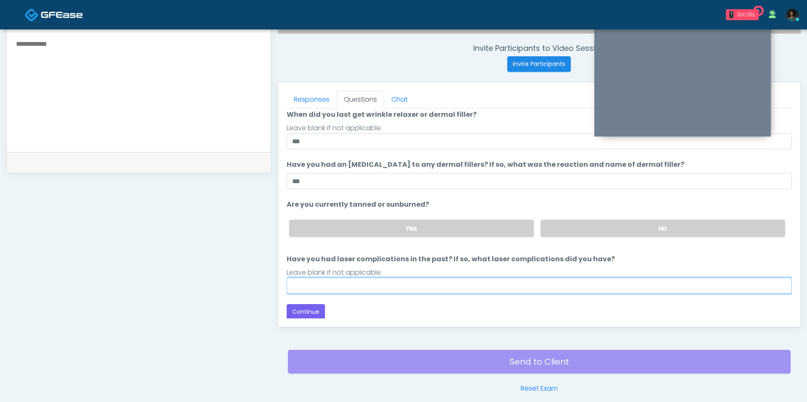
click at [385, 283] on input "Have you had laser complications in the past? If so, what laser complications d…" at bounding box center [539, 286] width 505 height 16
type input "***"
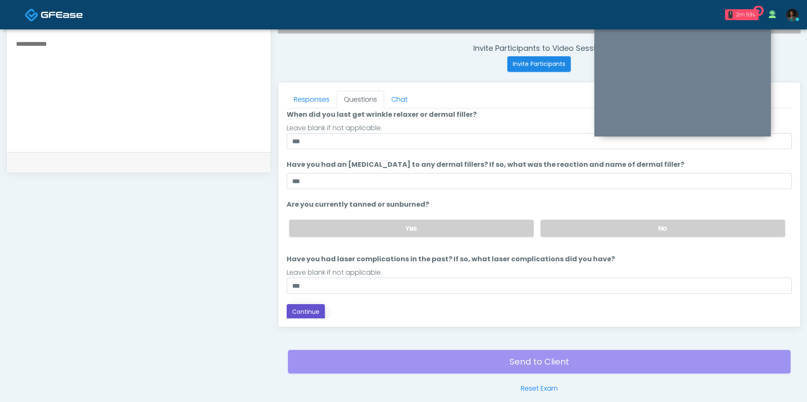
click at [303, 316] on button "Continue" at bounding box center [306, 312] width 38 height 16
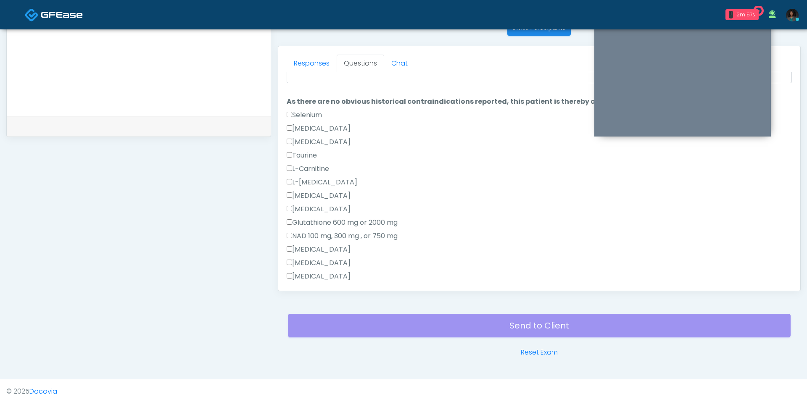
scroll to position [0, 0]
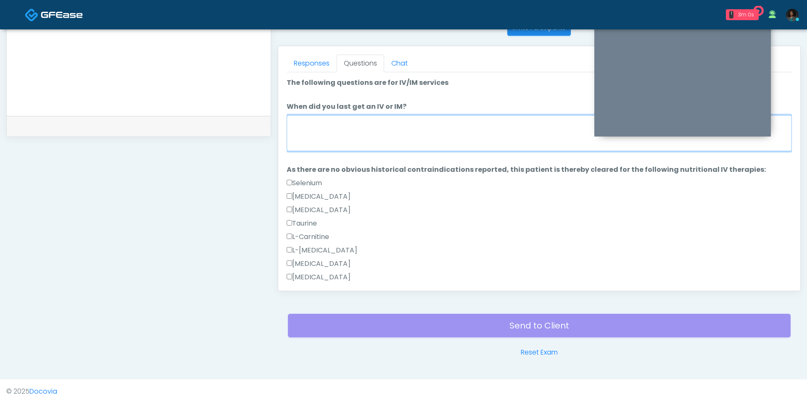
click at [382, 126] on textarea "When did you last get an IV or IM?" at bounding box center [539, 133] width 505 height 36
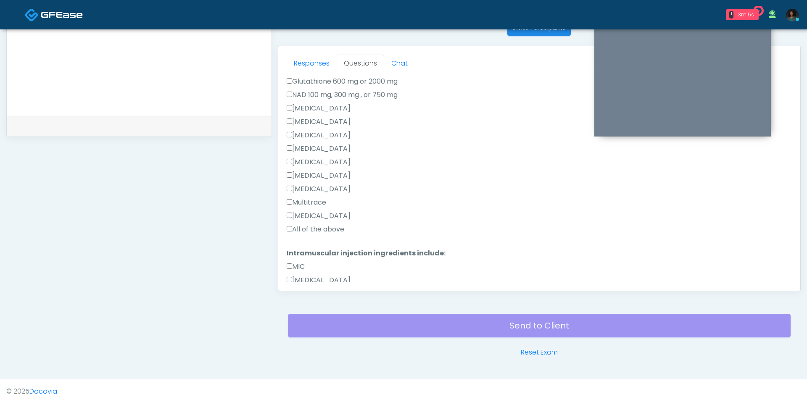
type textarea "***"
click at [310, 227] on label "All of the above" at bounding box center [316, 229] width 58 height 10
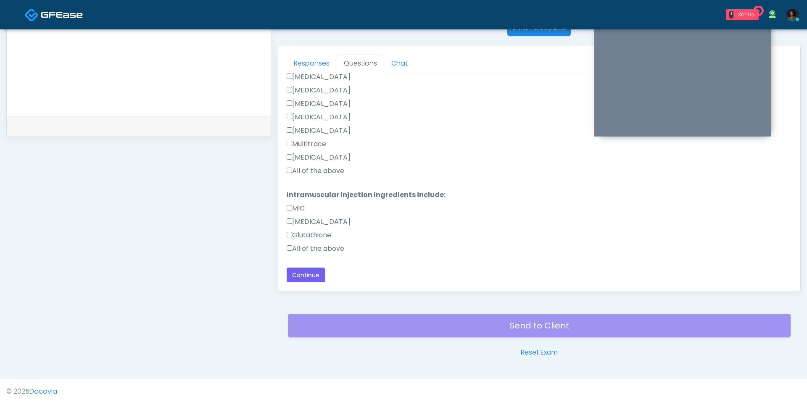
click at [306, 246] on label "All of the above" at bounding box center [316, 249] width 58 height 10
click at [314, 276] on button "Continue" at bounding box center [306, 276] width 38 height 16
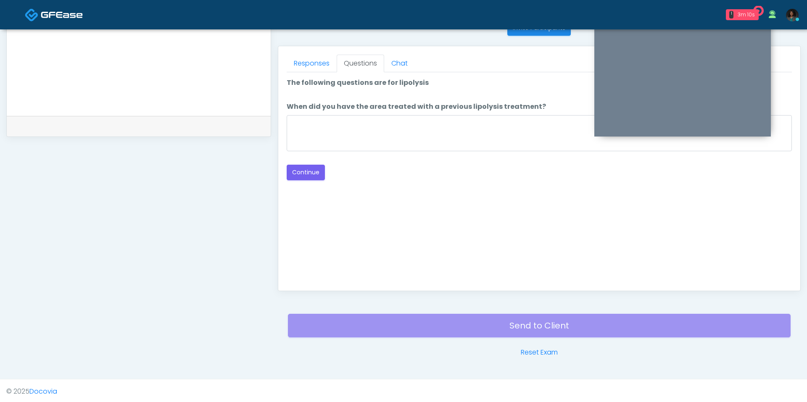
scroll to position [0, 0]
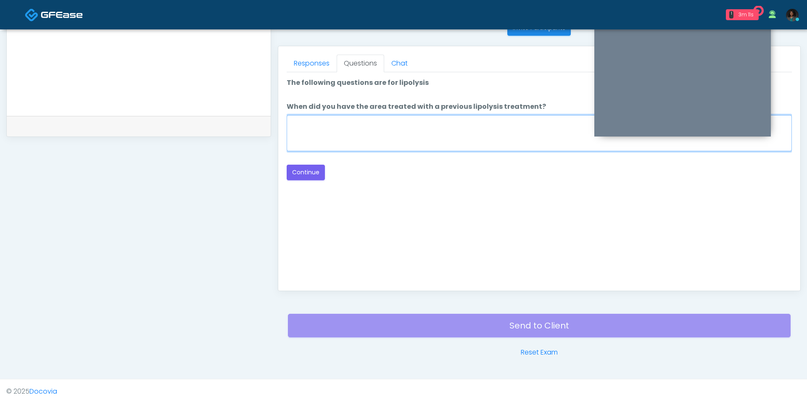
click at [396, 135] on textarea "When did you have the area treated with a previous lipolysis treatment?" at bounding box center [539, 133] width 505 height 36
type textarea "***"
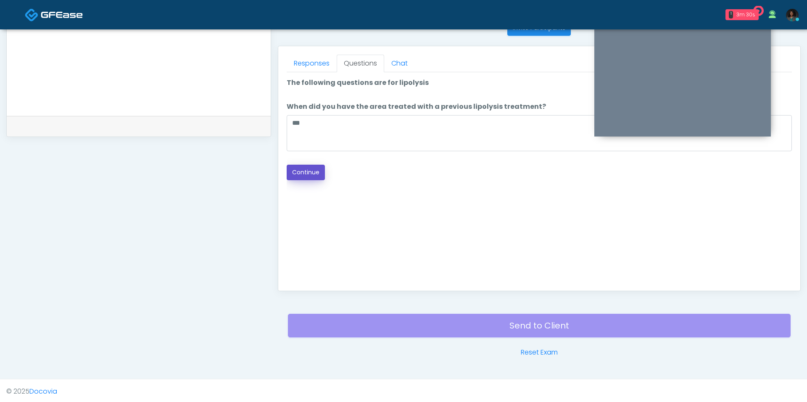
click at [311, 170] on button "Continue" at bounding box center [306, 173] width 38 height 16
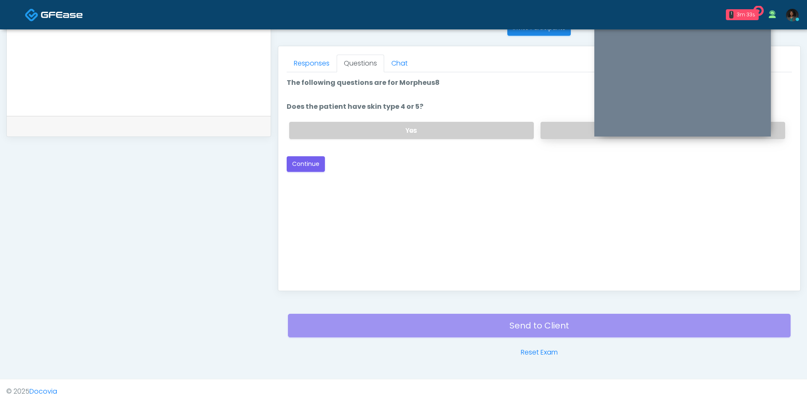
click at [558, 126] on label "No" at bounding box center [662, 130] width 245 height 17
click at [475, 132] on label "Yes" at bounding box center [411, 130] width 245 height 17
click at [294, 161] on button "Continue" at bounding box center [306, 164] width 38 height 16
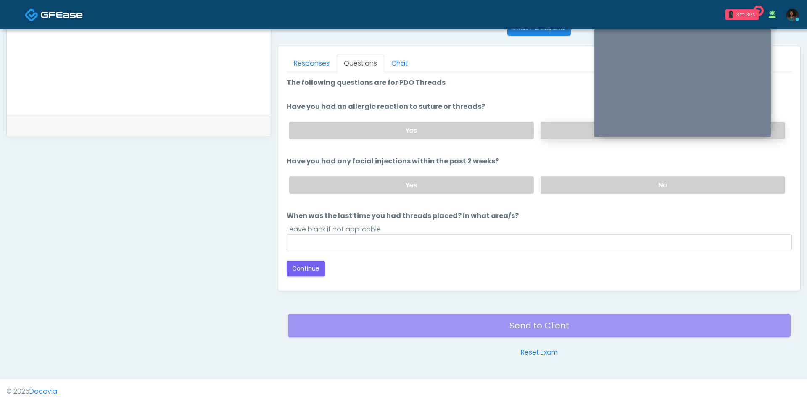
click at [548, 133] on label "No" at bounding box center [662, 130] width 245 height 17
click at [549, 187] on label "No" at bounding box center [662, 184] width 245 height 17
click at [471, 234] on input "When was the last time you had threads placed? In what area/s?" at bounding box center [539, 242] width 505 height 16
type input "***"
click at [304, 268] on button "Continue" at bounding box center [306, 269] width 38 height 16
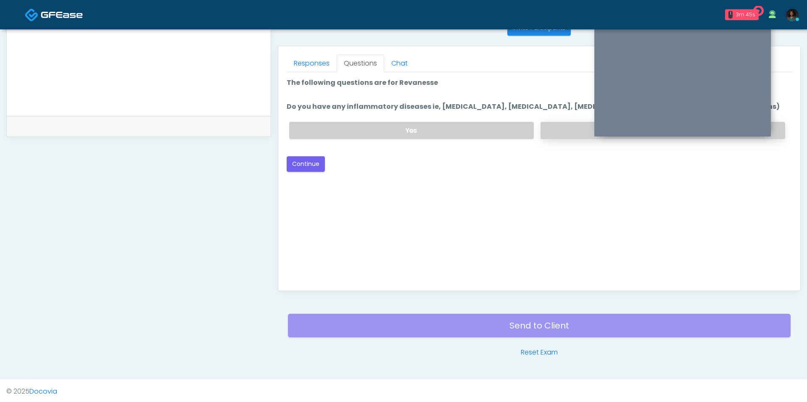
click at [573, 129] on label "No" at bounding box center [662, 130] width 245 height 17
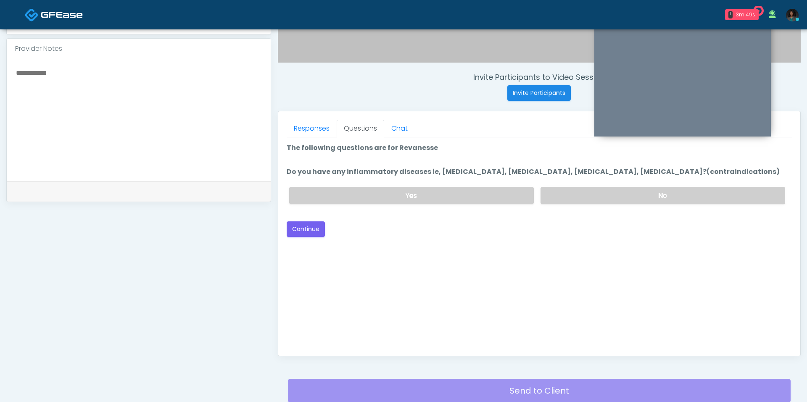
scroll to position [285, 0]
click at [319, 224] on button "Continue" at bounding box center [306, 230] width 38 height 16
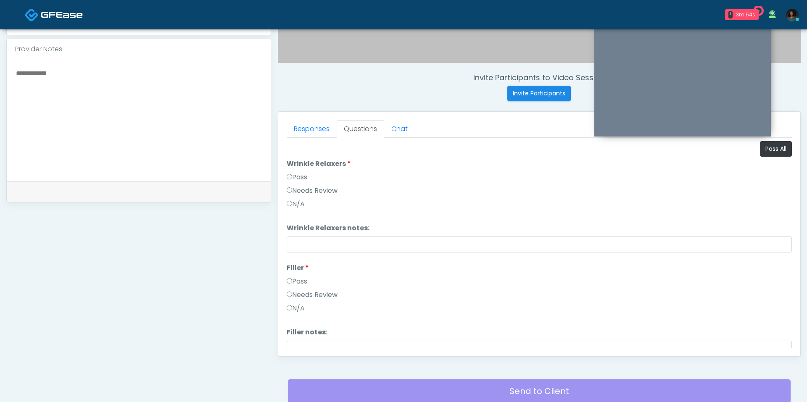
scroll to position [350, 0]
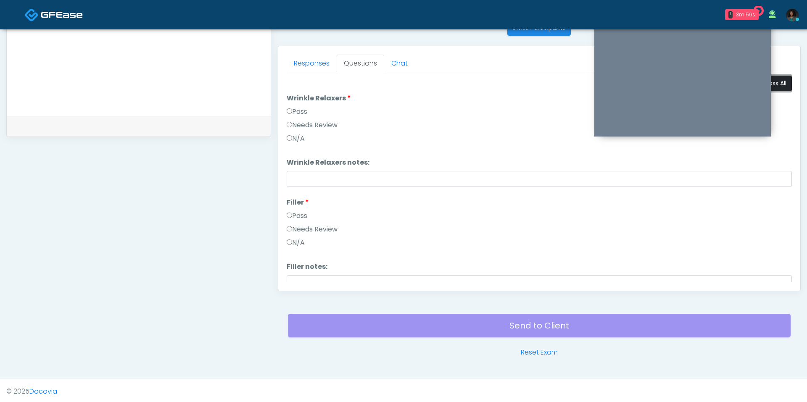
click at [787, 82] on button "Pass All" at bounding box center [776, 84] width 32 height 16
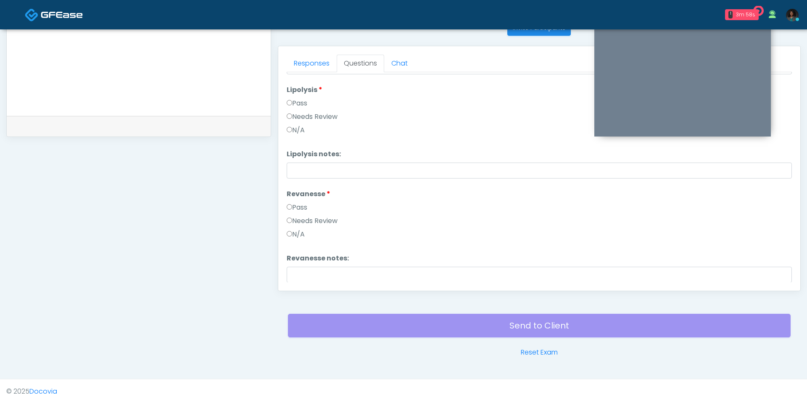
scroll to position [1181, 0]
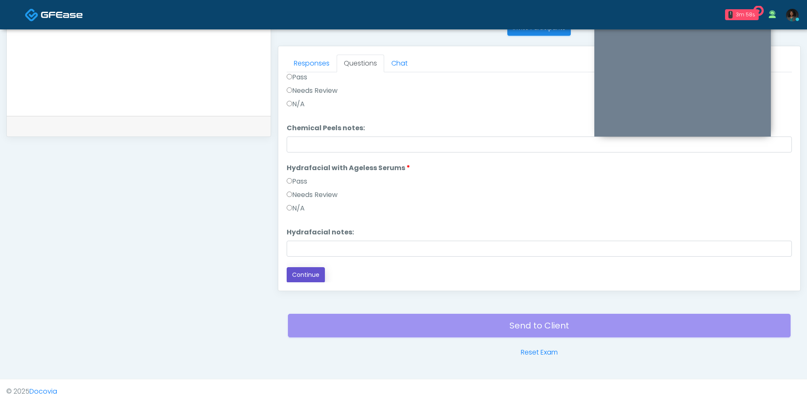
click at [312, 277] on button "Continue" at bounding box center [306, 275] width 38 height 16
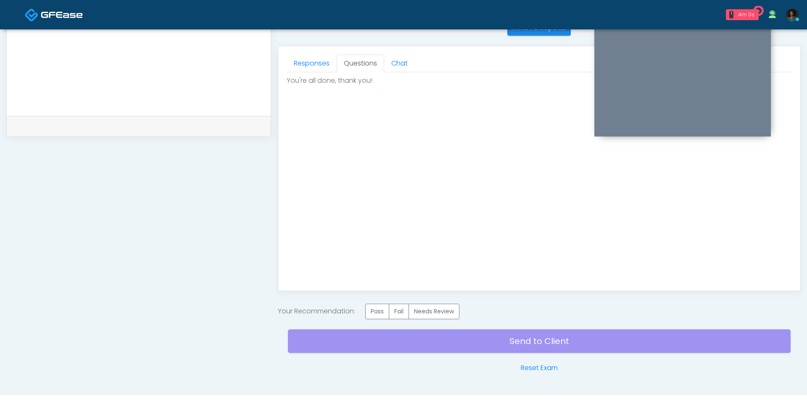
scroll to position [0, 0]
click at [381, 312] on label "Pass" at bounding box center [377, 312] width 24 height 16
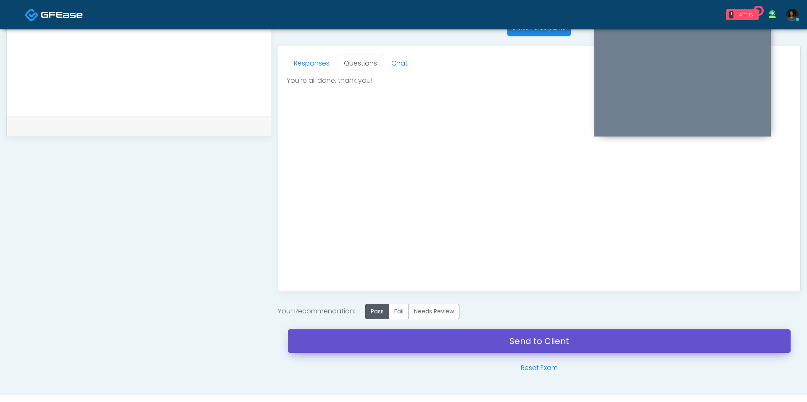
click at [396, 350] on link "Send to Client" at bounding box center [539, 341] width 503 height 24
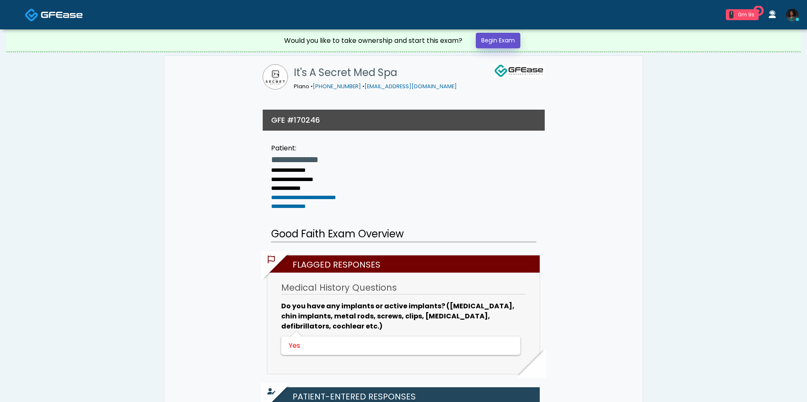
click at [501, 42] on link "Begin Exam" at bounding box center [498, 41] width 45 height 16
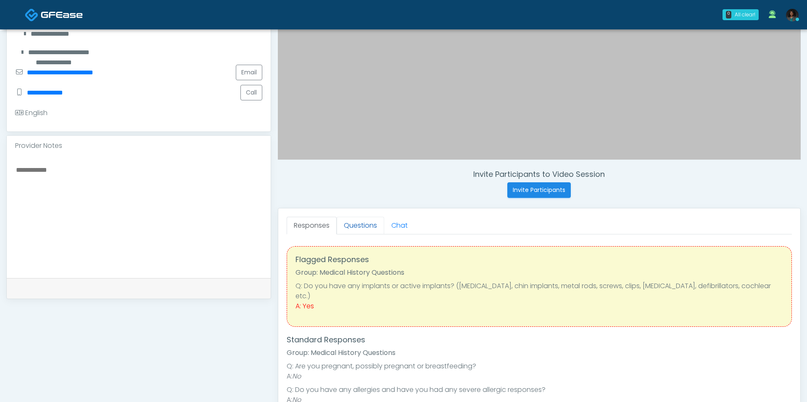
scroll to position [221, 0]
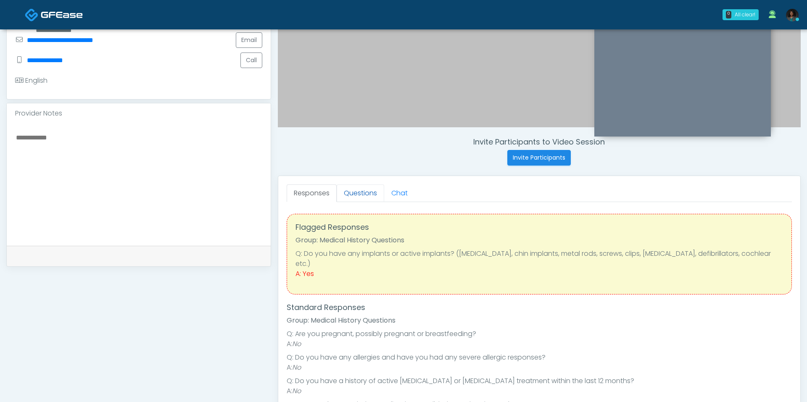
click at [361, 194] on link "Questions" at bounding box center [360, 193] width 47 height 18
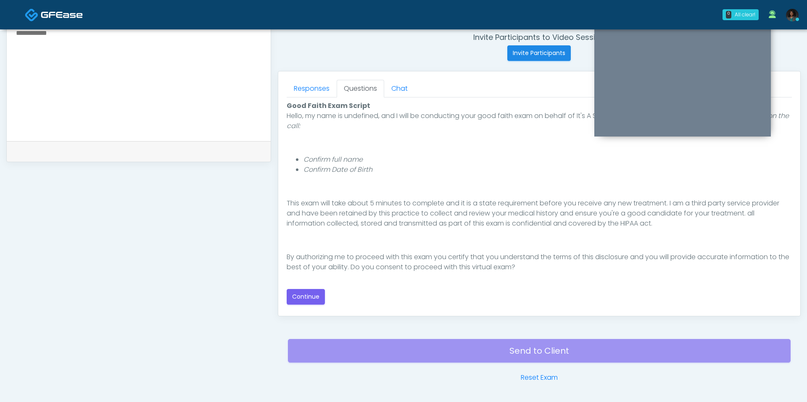
scroll to position [344, 0]
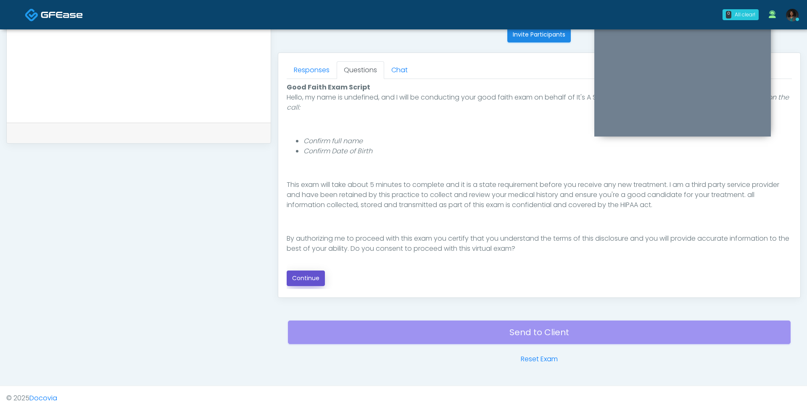
click at [308, 281] on button "Continue" at bounding box center [306, 279] width 38 height 16
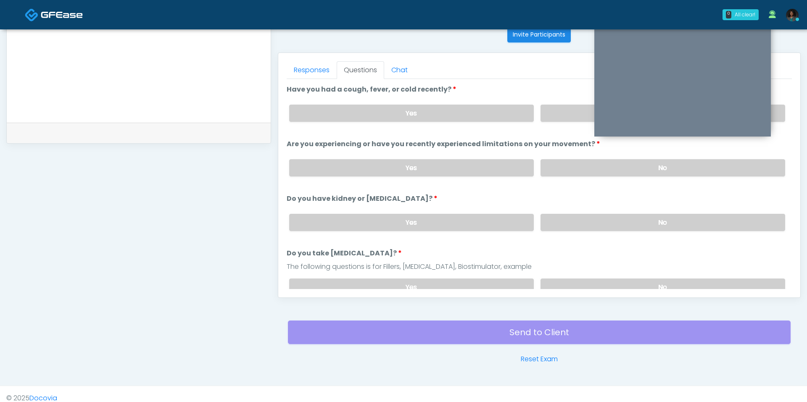
scroll to position [350, 0]
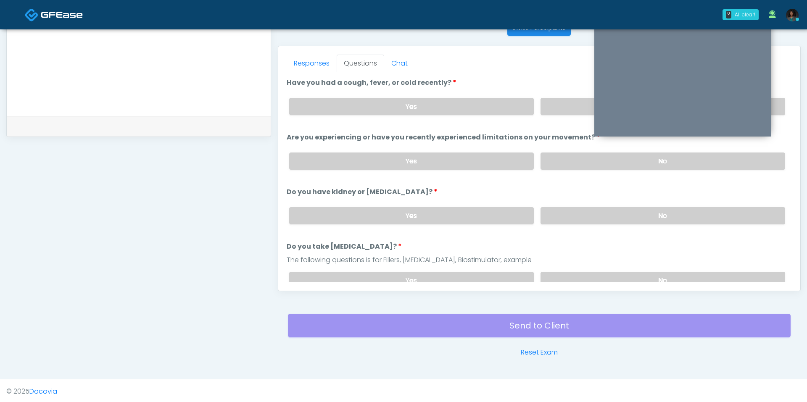
click at [563, 116] on div "Yes No" at bounding box center [536, 106] width 509 height 31
click at [563, 108] on label "No" at bounding box center [662, 106] width 245 height 17
click at [563, 155] on label "No" at bounding box center [662, 161] width 245 height 17
click at [549, 214] on label "No" at bounding box center [662, 215] width 245 height 17
click at [560, 272] on label "No" at bounding box center [662, 280] width 245 height 17
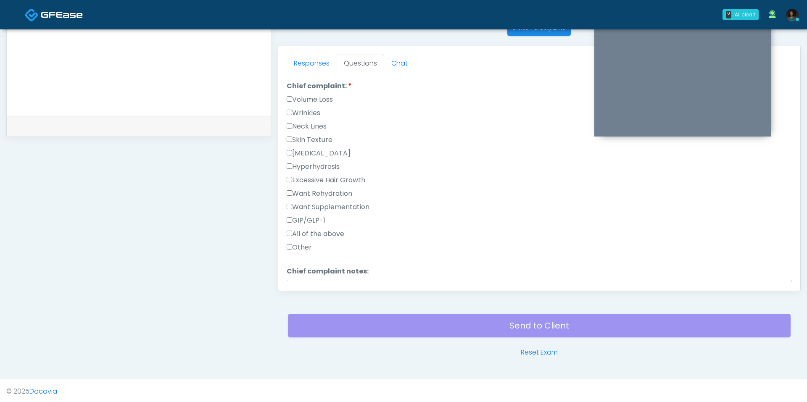
scroll to position [231, 0]
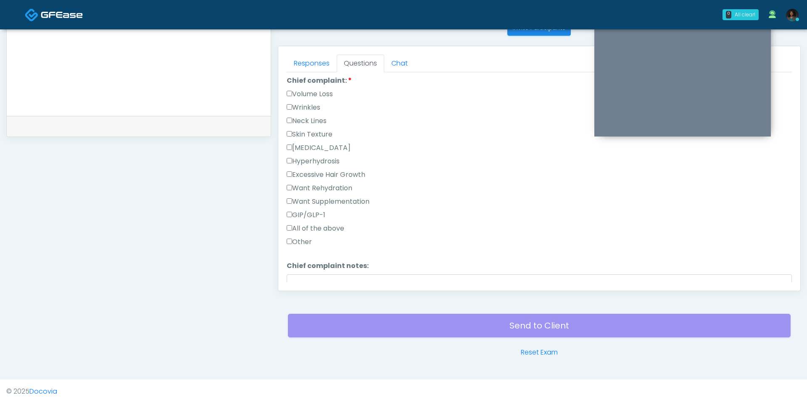
click at [304, 241] on label "Other" at bounding box center [299, 242] width 25 height 10
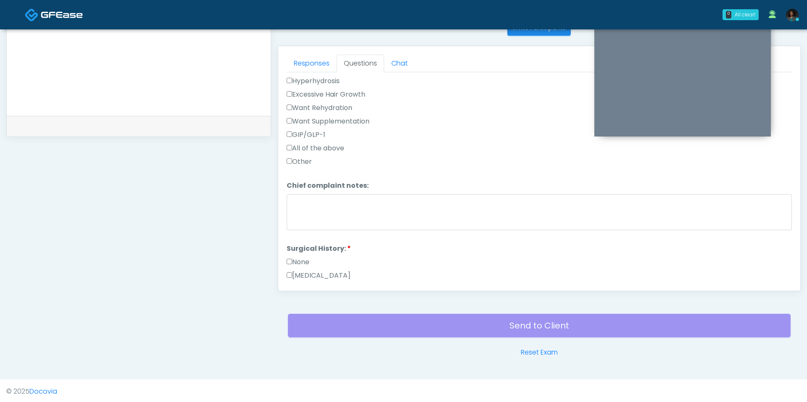
scroll to position [314, 0]
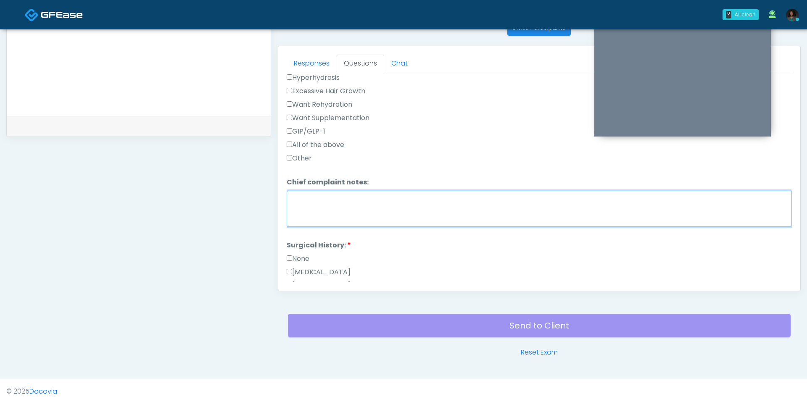
click at [321, 203] on textarea "Chief complaint notes:" at bounding box center [539, 209] width 505 height 36
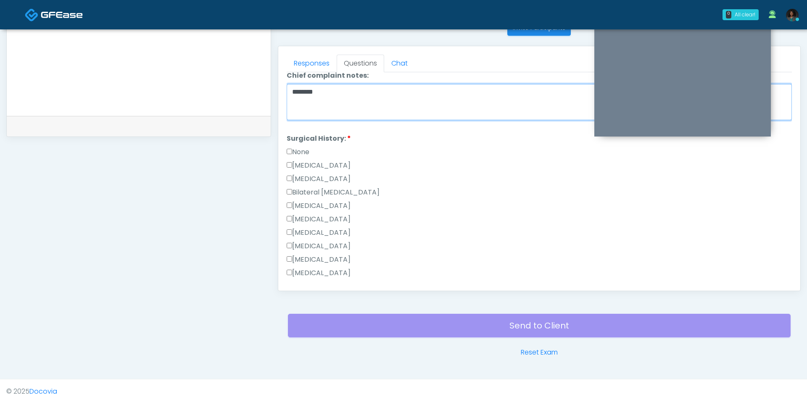
scroll to position [433, 0]
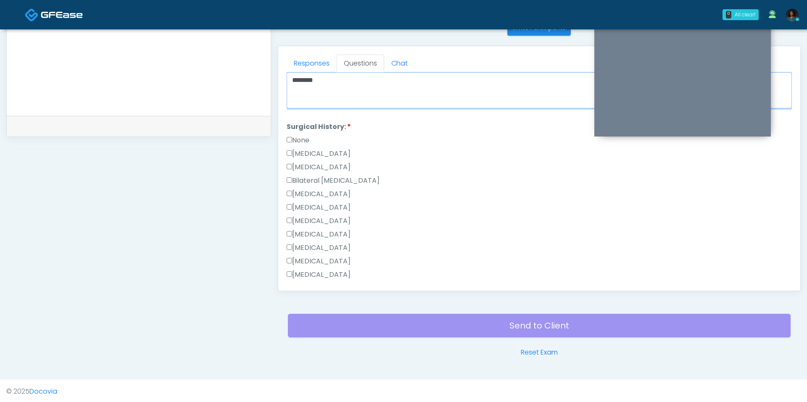
type textarea "*******"
click at [311, 190] on label "Breast Augmentation" at bounding box center [319, 194] width 64 height 10
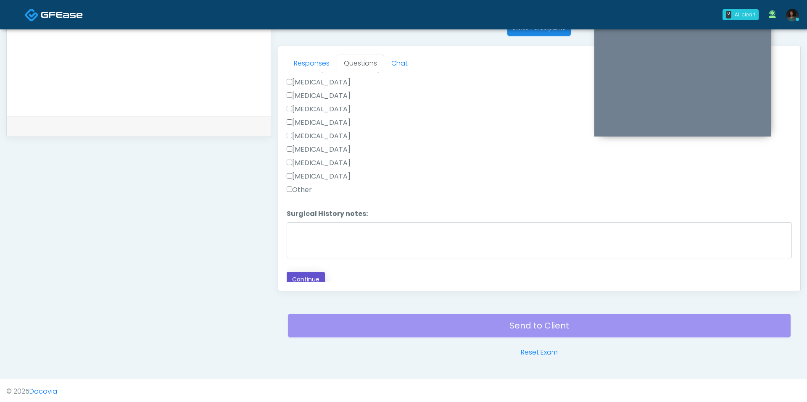
click at [308, 280] on button "Continue" at bounding box center [306, 280] width 38 height 16
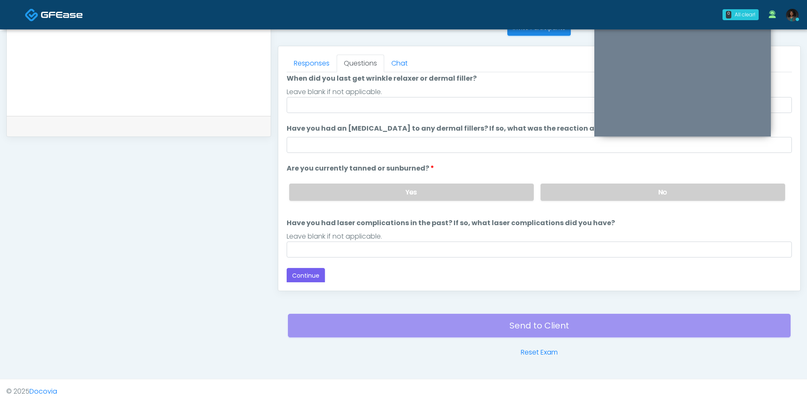
scroll to position [0, 0]
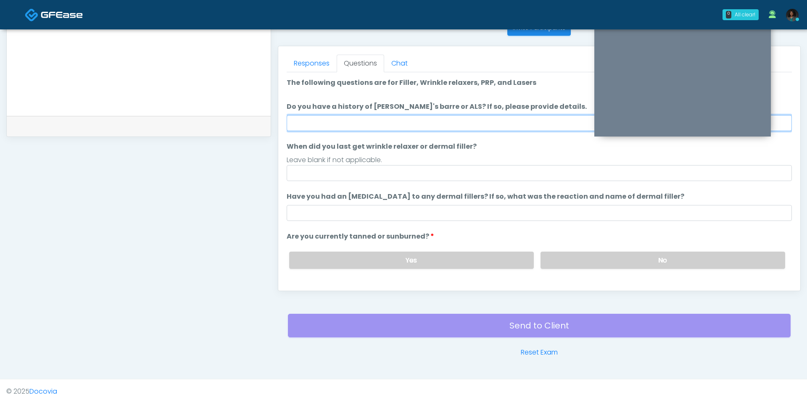
click at [331, 118] on input "Do you have a history of Guillain's barre or ALS? If so, please provide details." at bounding box center [539, 123] width 505 height 16
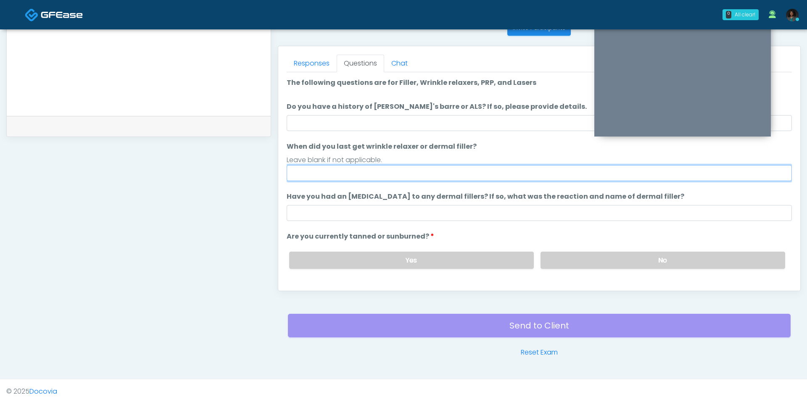
click at [321, 174] on input "When did you last get wrinkle relaxer or dermal filler?" at bounding box center [539, 173] width 505 height 16
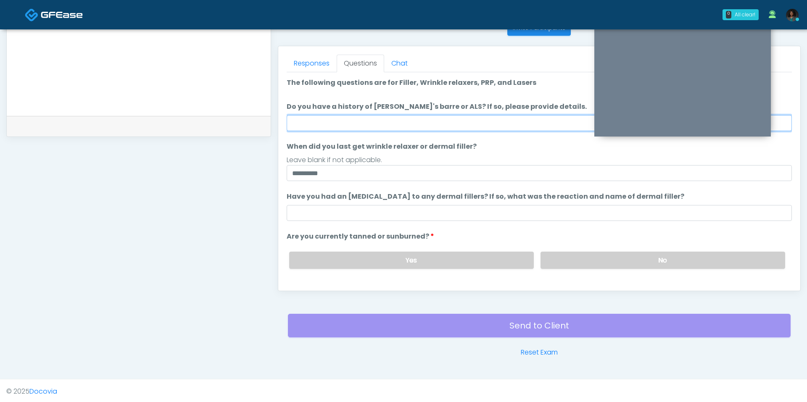
click at [336, 129] on input "Do you have a history of [PERSON_NAME]'s barre or ALS? If so, please provide de…" at bounding box center [539, 123] width 505 height 16
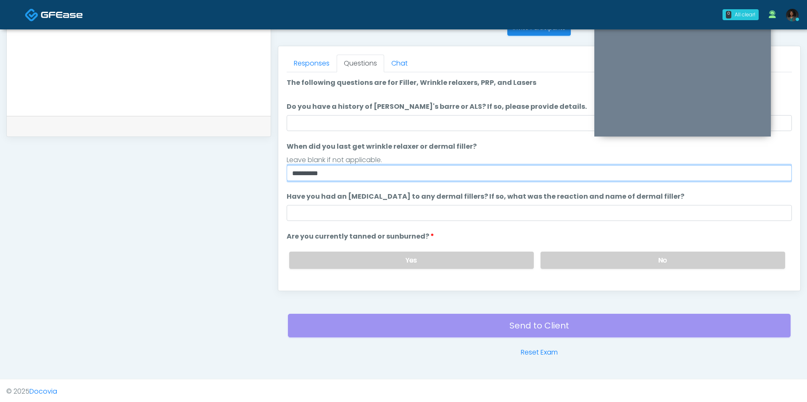
click at [303, 175] on input "**********" at bounding box center [539, 173] width 505 height 16
type input "**********"
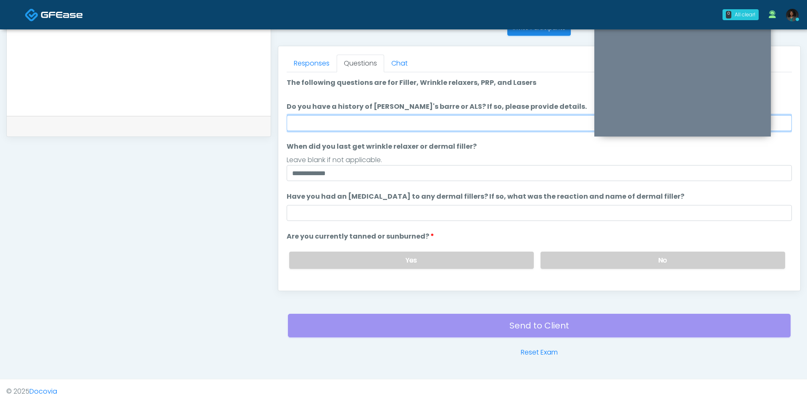
click at [331, 129] on input "Do you have a history of [PERSON_NAME]'s barre or ALS? If so, please provide de…" at bounding box center [539, 123] width 505 height 16
type input "**"
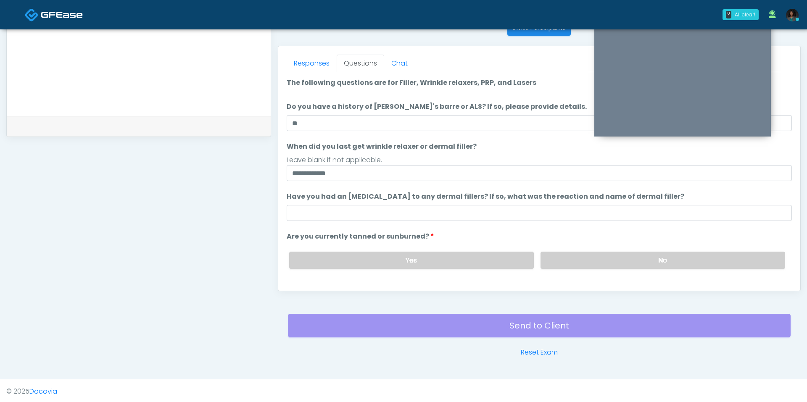
click at [347, 203] on li "Have you had an allergic response to any dermal fillers? If so, what was the re…" at bounding box center [539, 206] width 505 height 29
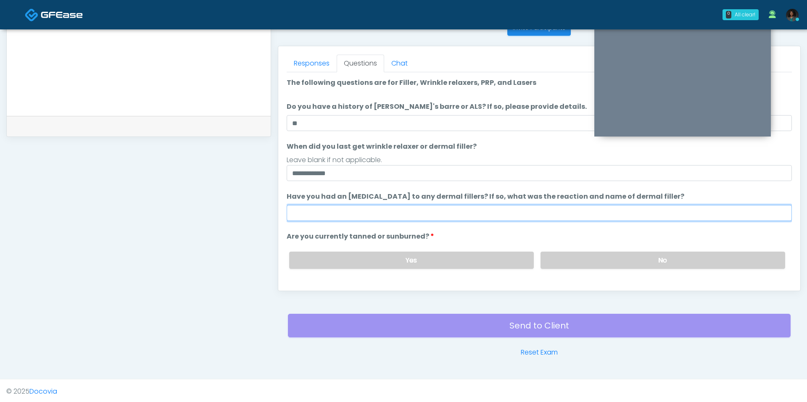
click at [343, 211] on input "Have you had an allergic response to any dermal fillers? If so, what was the re…" at bounding box center [539, 213] width 505 height 16
type input "**"
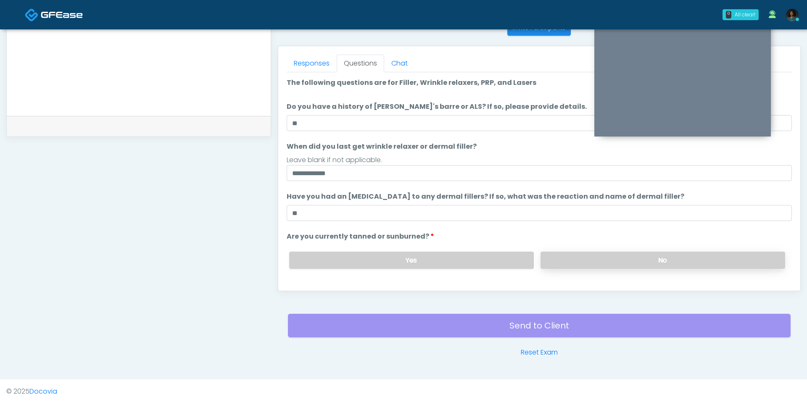
click at [614, 257] on label "No" at bounding box center [662, 260] width 245 height 17
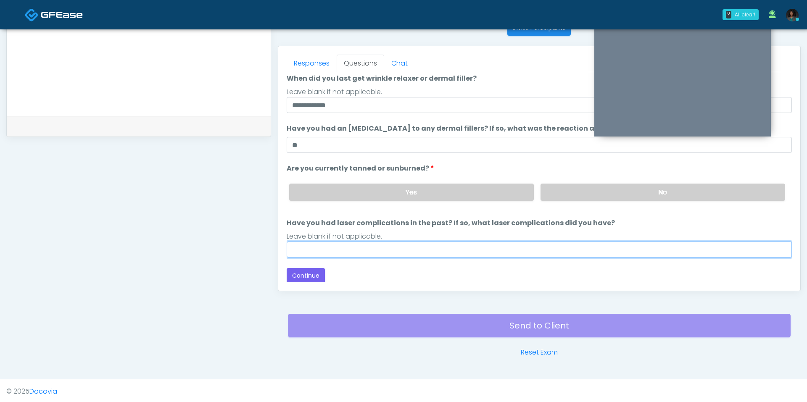
click at [408, 242] on input "Have you had laser complications in the past? If so, what laser complications d…" at bounding box center [539, 250] width 505 height 16
type input "***"
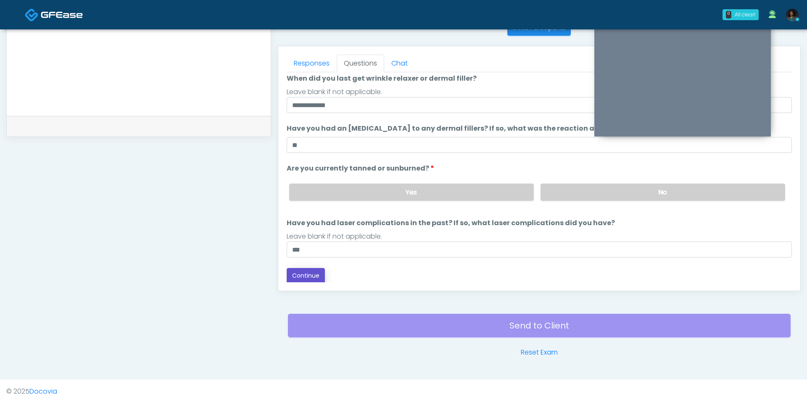
click at [291, 273] on button "Continue" at bounding box center [306, 276] width 38 height 16
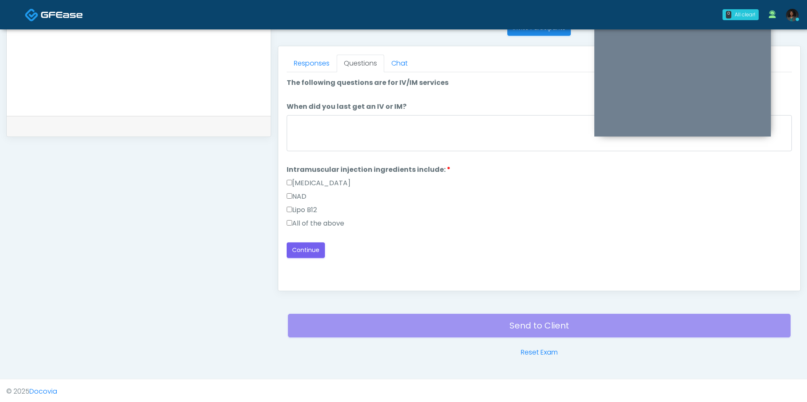
scroll to position [0, 0]
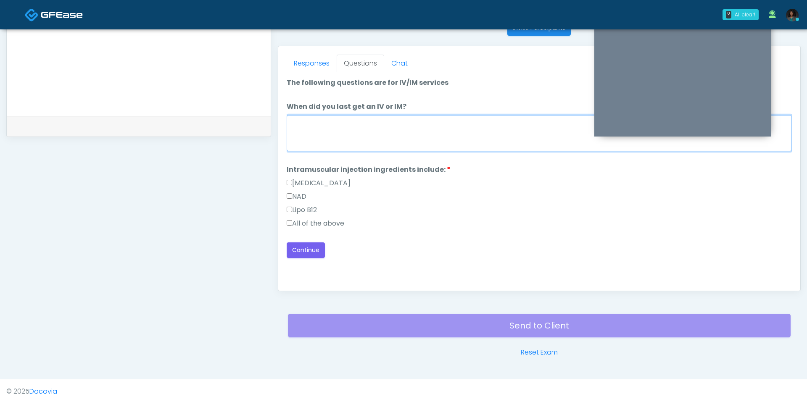
click at [397, 141] on textarea "When did you last get an IV or IM?" at bounding box center [539, 133] width 505 height 36
type textarea "**********"
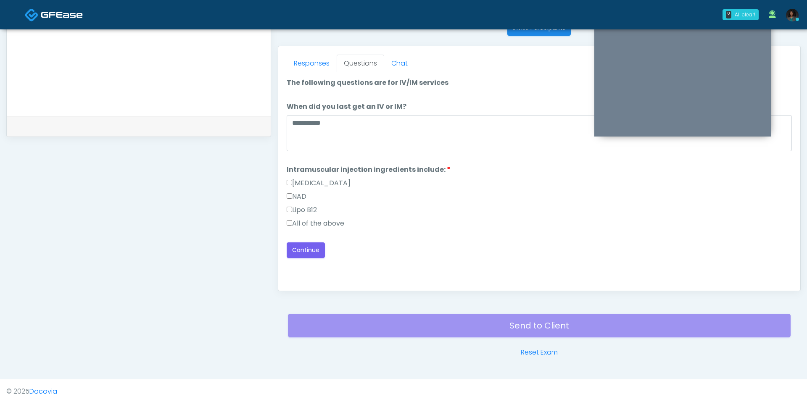
click at [329, 226] on label "All of the above" at bounding box center [316, 224] width 58 height 10
click at [309, 252] on button "Continue" at bounding box center [306, 250] width 38 height 16
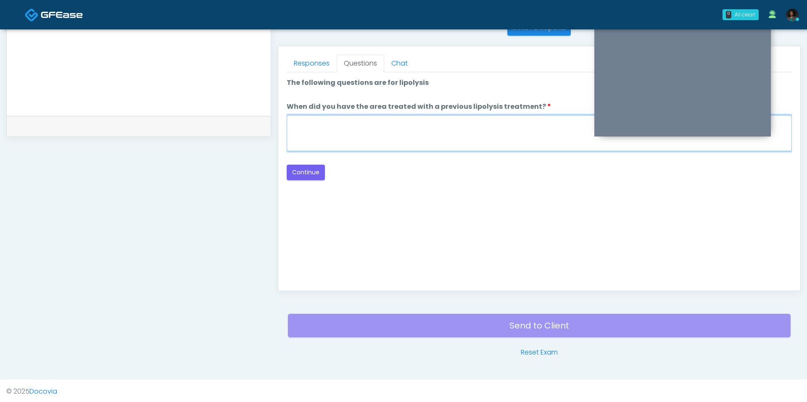
click at [350, 129] on textarea "When did you have the area treated with a previous lipolysis treatment?" at bounding box center [539, 133] width 505 height 36
type textarea "***"
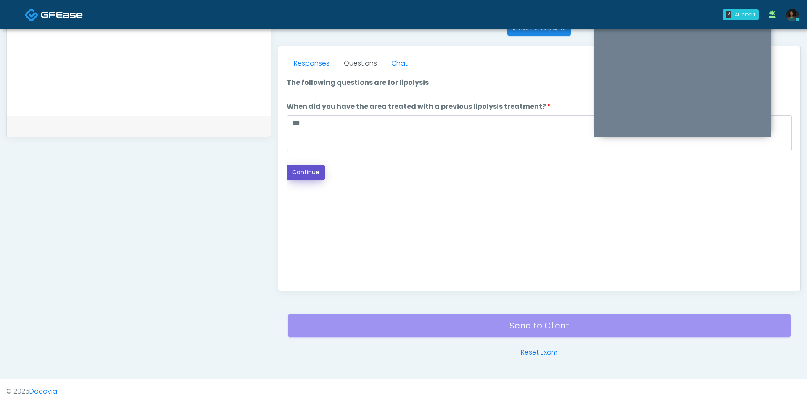
click at [313, 172] on button "Continue" at bounding box center [306, 173] width 38 height 16
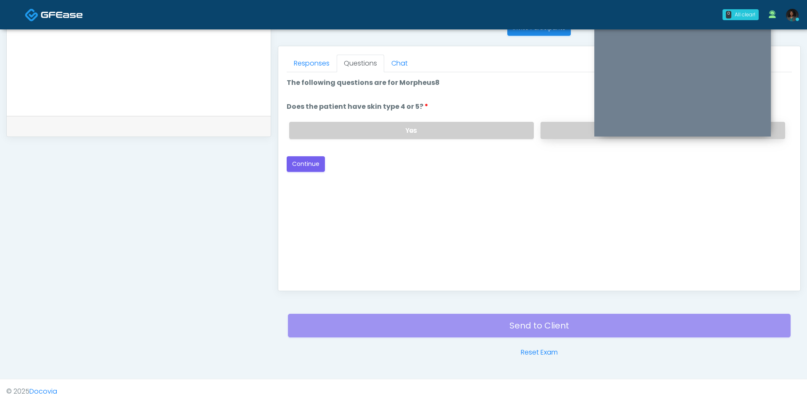
click at [563, 132] on label "No" at bounding box center [662, 130] width 245 height 17
click at [307, 160] on button "Continue" at bounding box center [306, 164] width 38 height 16
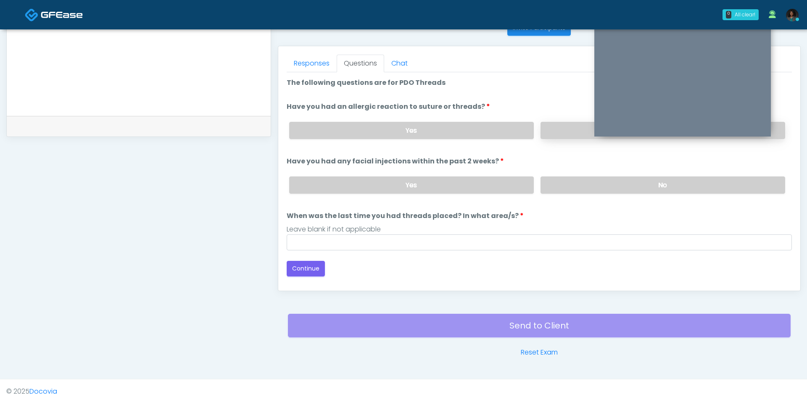
click at [567, 123] on label "No" at bounding box center [662, 130] width 245 height 17
click at [581, 181] on label "No" at bounding box center [662, 184] width 245 height 17
click at [308, 271] on button "Continue" at bounding box center [306, 269] width 38 height 16
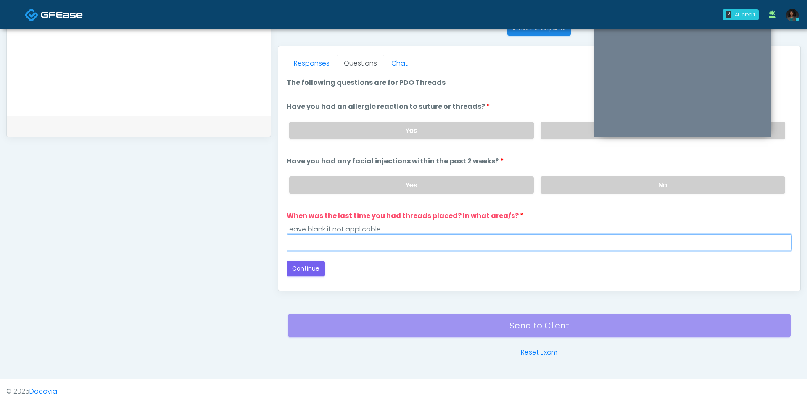
click at [323, 240] on input "When was the last time you had threads placed? In what area/s?" at bounding box center [539, 242] width 505 height 16
type input "***"
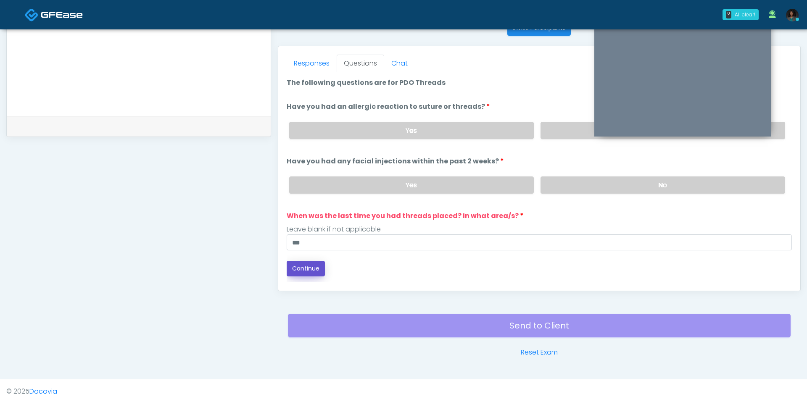
click at [291, 268] on button "Continue" at bounding box center [306, 269] width 38 height 16
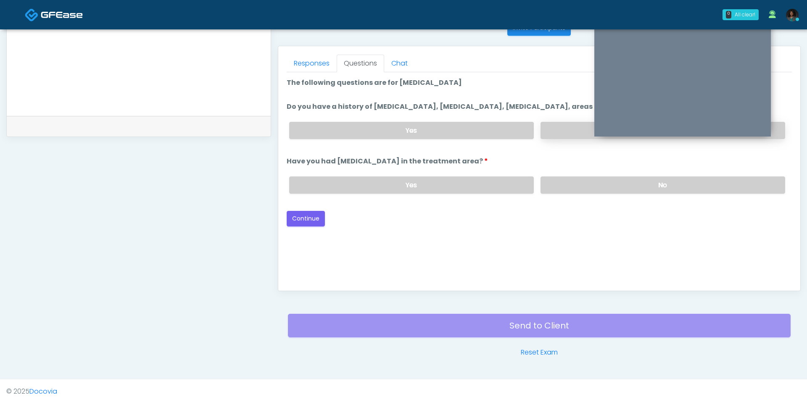
click at [548, 132] on label "No" at bounding box center [662, 130] width 245 height 17
click at [568, 185] on label "No" at bounding box center [662, 184] width 245 height 17
click at [303, 217] on button "Continue" at bounding box center [306, 219] width 38 height 16
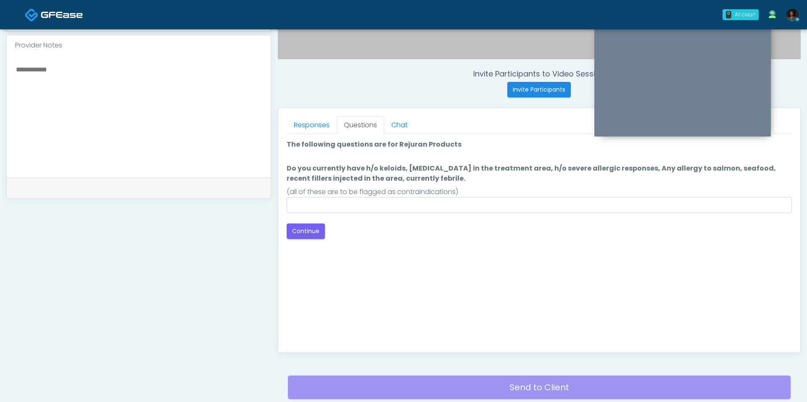
scroll to position [275, 0]
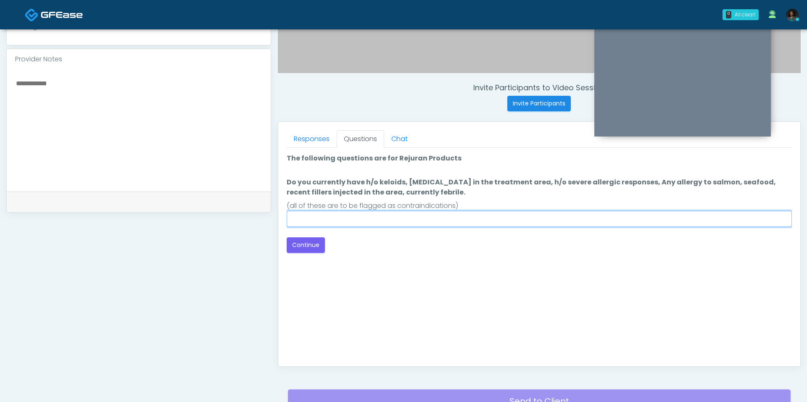
click at [343, 213] on input "Do you currently have h/o keloids, skin infection in the treatment area, h/o se…" at bounding box center [539, 219] width 505 height 16
type input "**"
click at [280, 246] on div "Responses Questions Chat Good Faith Exam Script Good Faith Exam Script INTRODUC…" at bounding box center [539, 244] width 522 height 245
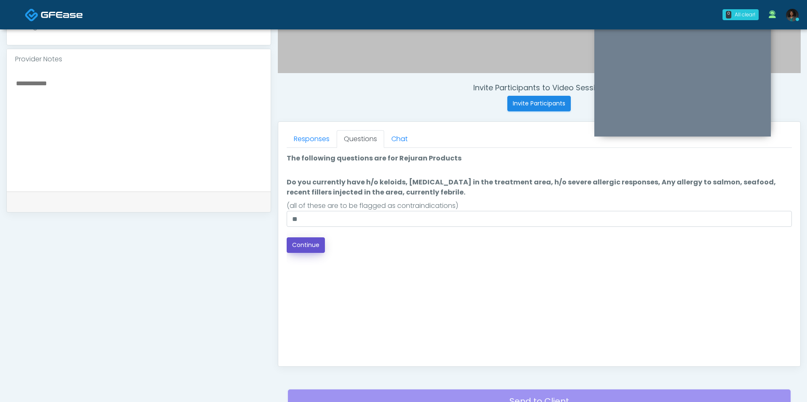
click at [310, 242] on button "Continue" at bounding box center [306, 245] width 38 height 16
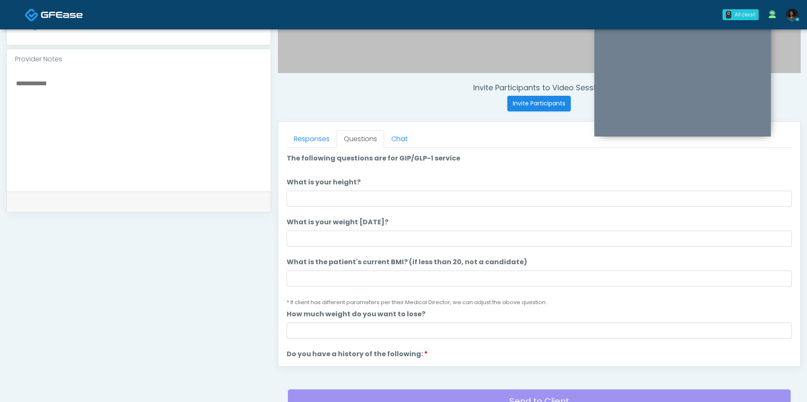
scroll to position [350, 0]
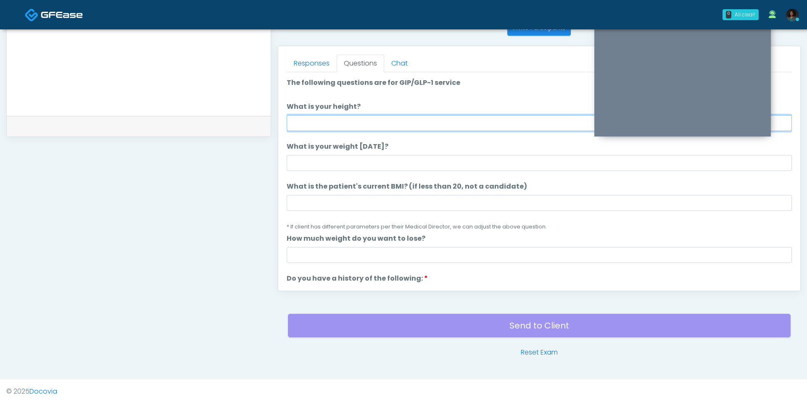
click at [363, 120] on input "What is your height?" at bounding box center [539, 123] width 505 height 16
type input "***"
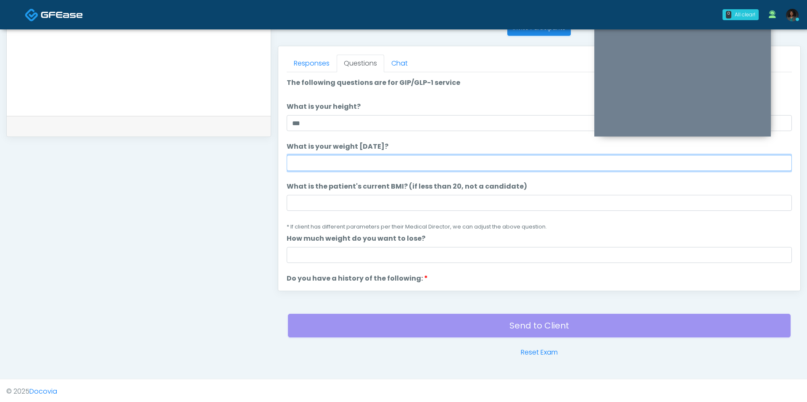
click at [332, 156] on input "What is your weight today?" at bounding box center [539, 163] width 505 height 16
type input "***"
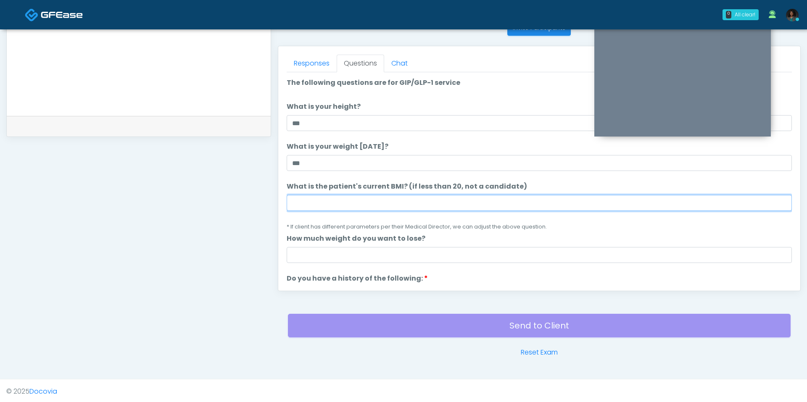
click at [318, 202] on input "What is the patient's current BMI? (if less than 20, not a candidate)" at bounding box center [539, 203] width 505 height 16
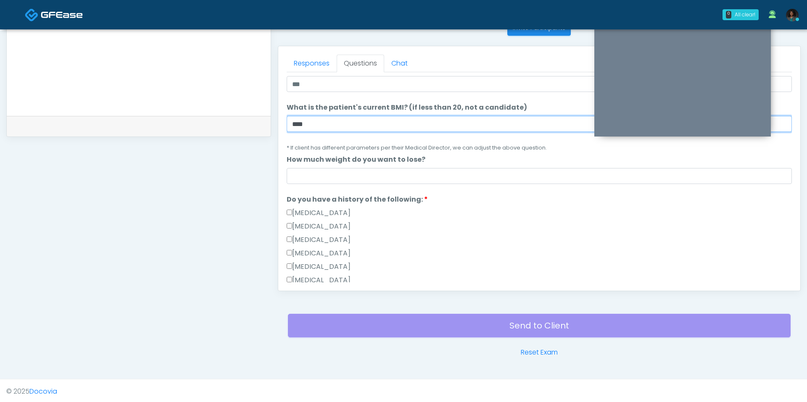
scroll to position [222, 0]
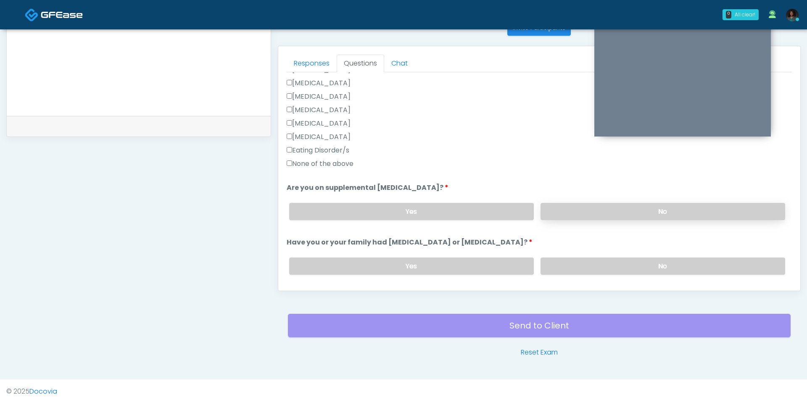
type input "****"
click at [567, 218] on label "No" at bounding box center [662, 211] width 245 height 17
click at [566, 261] on label "No" at bounding box center [662, 266] width 245 height 17
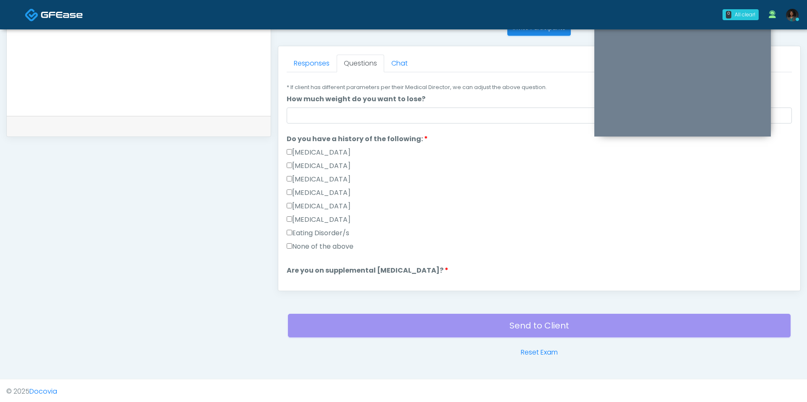
scroll to position [138, 0]
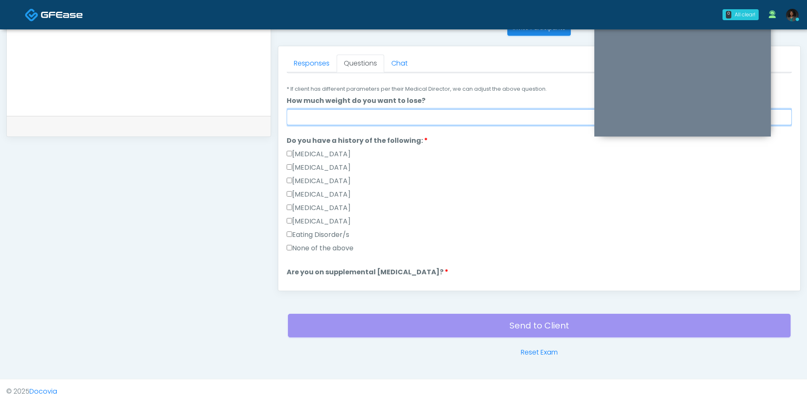
click at [360, 111] on input "How much weight do you want to lose?" at bounding box center [539, 117] width 505 height 16
type input "*"
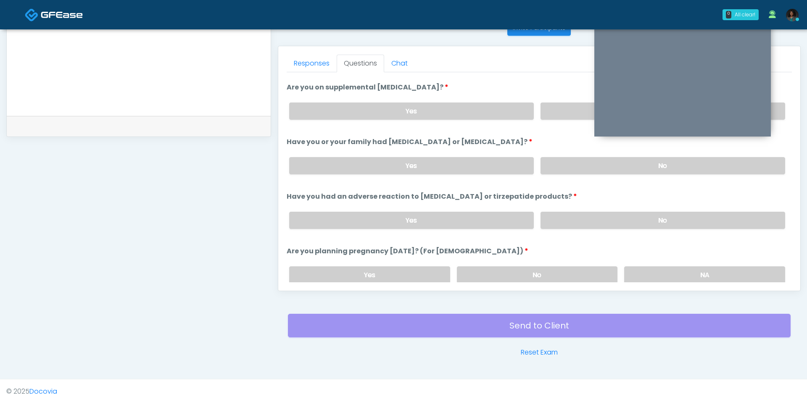
scroll to position [324, 0]
click at [576, 221] on label "No" at bounding box center [662, 219] width 245 height 17
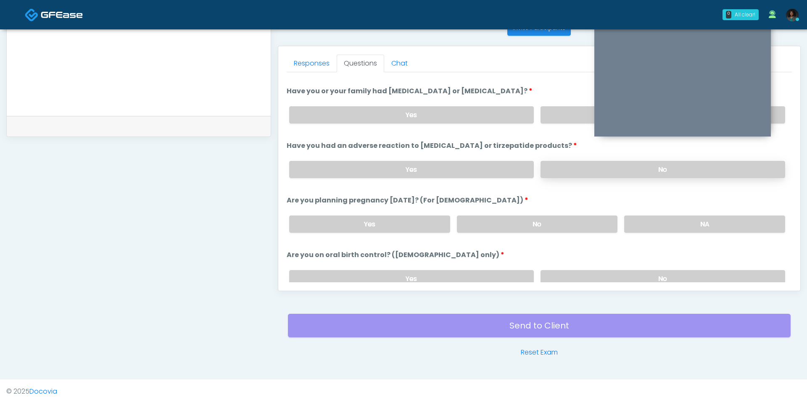
scroll to position [379, 0]
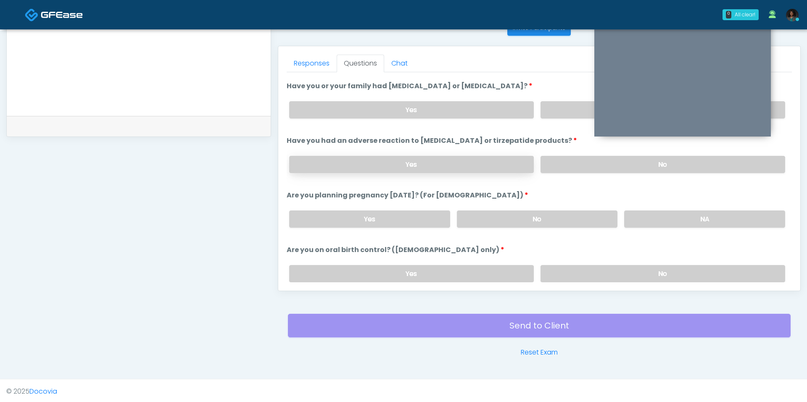
click at [448, 163] on label "Yes" at bounding box center [411, 164] width 245 height 17
click at [550, 159] on label "No" at bounding box center [662, 164] width 245 height 17
click at [540, 218] on label "No" at bounding box center [537, 219] width 161 height 17
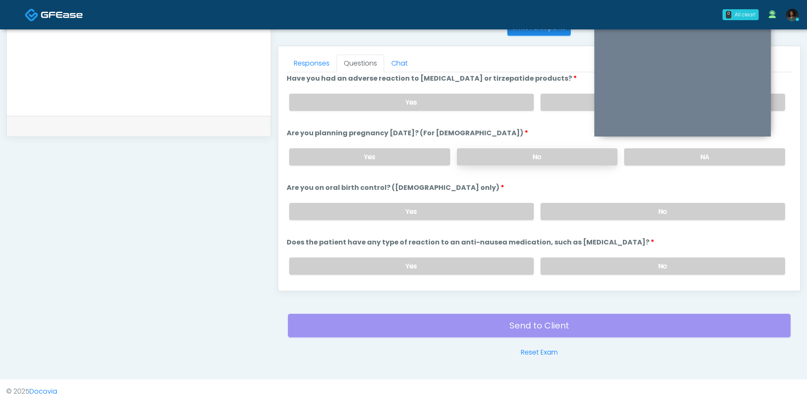
scroll to position [442, 0]
click at [587, 215] on div "Yes No" at bounding box center [536, 210] width 509 height 31
click at [587, 204] on label "No" at bounding box center [662, 210] width 245 height 17
click at [574, 256] on label "No" at bounding box center [662, 264] width 245 height 17
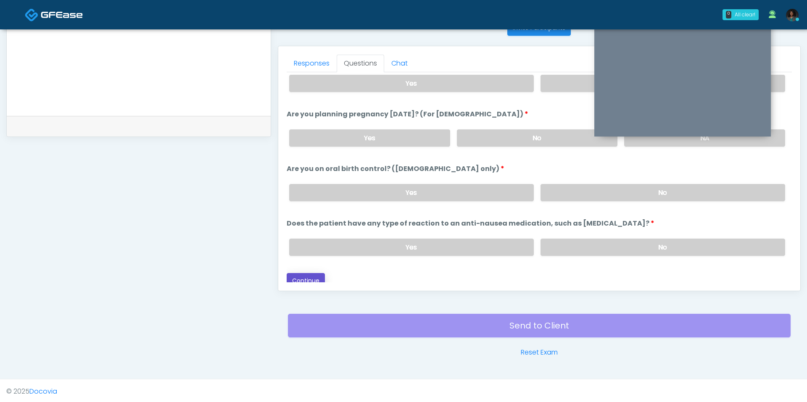
click at [311, 274] on button "Continue" at bounding box center [306, 281] width 38 height 16
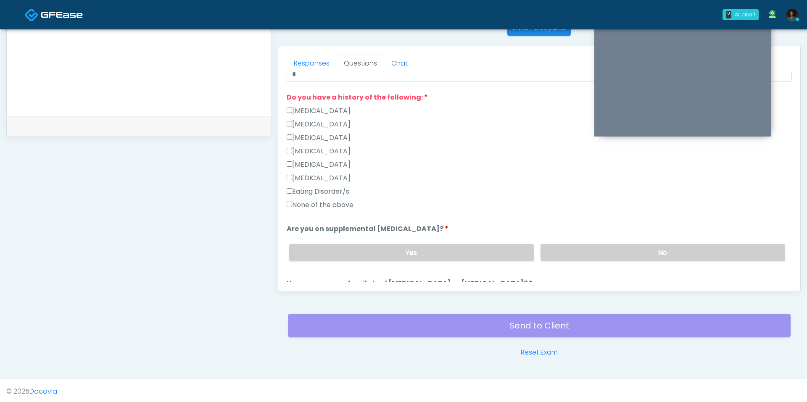
click at [332, 203] on label "None of the above" at bounding box center [320, 205] width 67 height 10
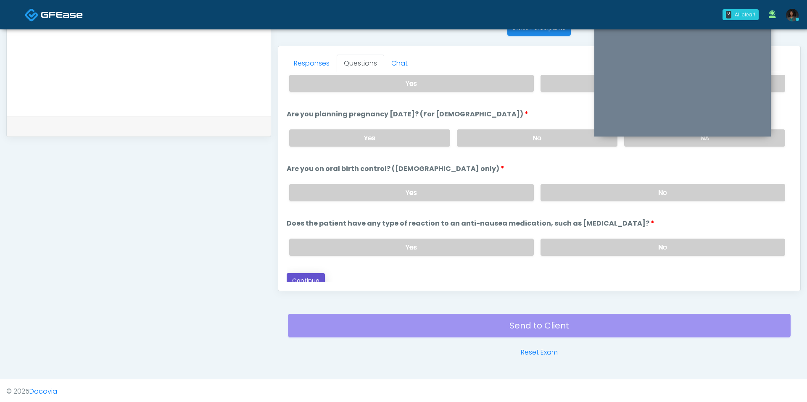
click at [311, 273] on button "Continue" at bounding box center [306, 281] width 38 height 16
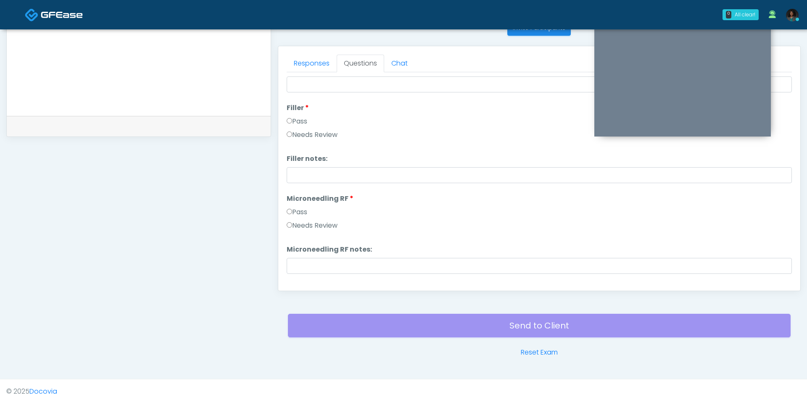
scroll to position [0, 0]
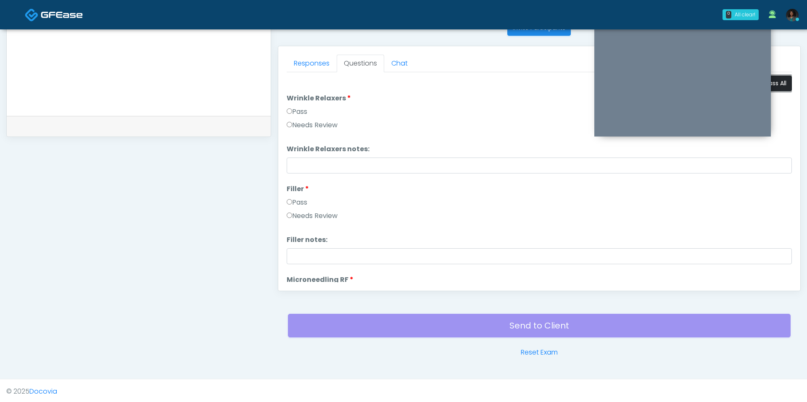
click at [782, 79] on button "Pass All" at bounding box center [776, 84] width 32 height 16
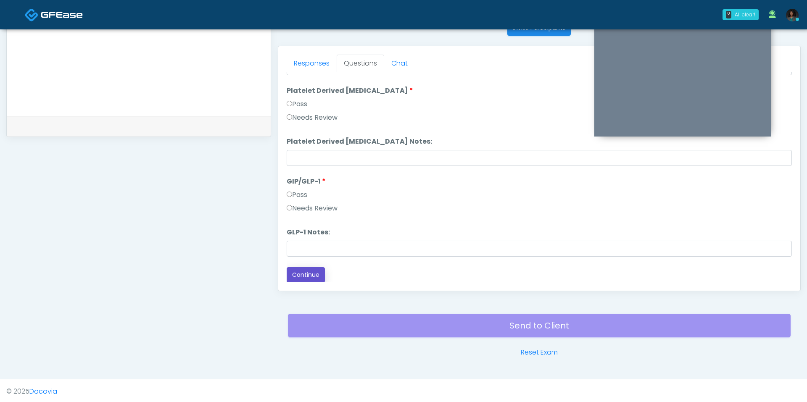
click at [315, 272] on button "Continue" at bounding box center [306, 275] width 38 height 16
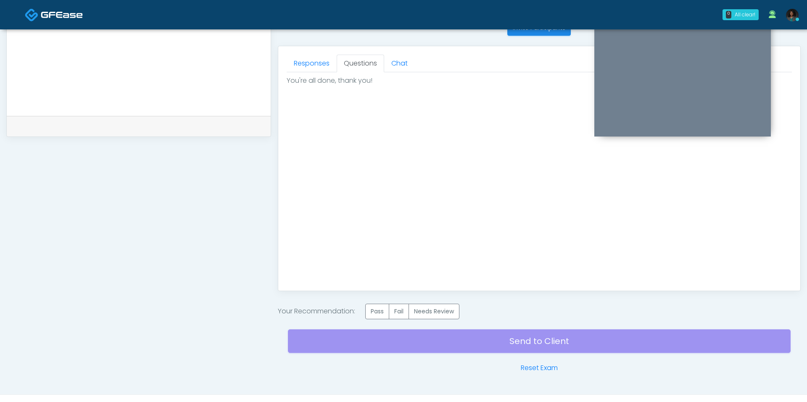
scroll to position [0, 0]
click at [382, 311] on label "Pass" at bounding box center [377, 312] width 24 height 16
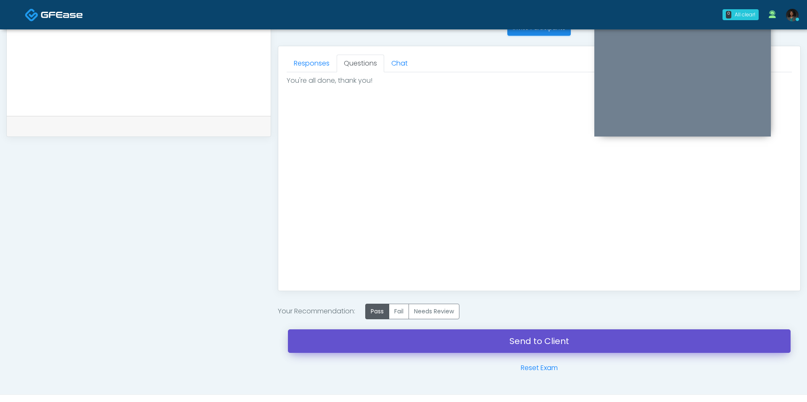
click at [388, 337] on link "Send to Client" at bounding box center [539, 341] width 503 height 24
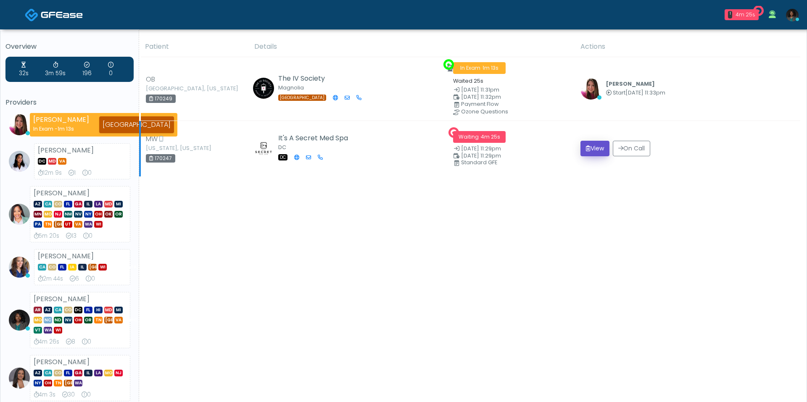
click at [593, 149] on button "View" at bounding box center [594, 149] width 29 height 16
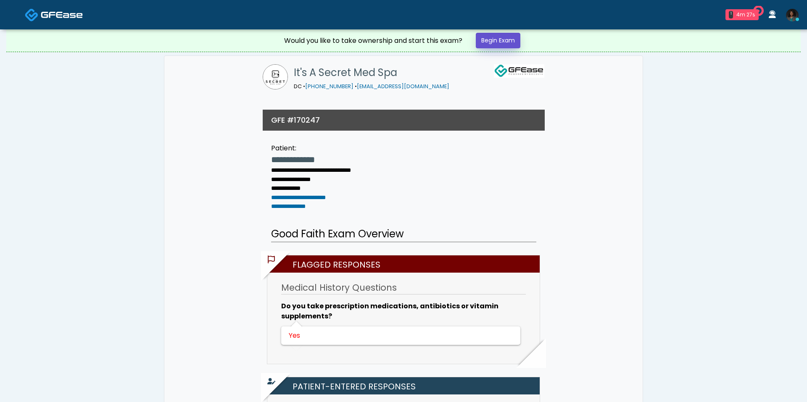
click at [507, 38] on link "Begin Exam" at bounding box center [498, 41] width 45 height 16
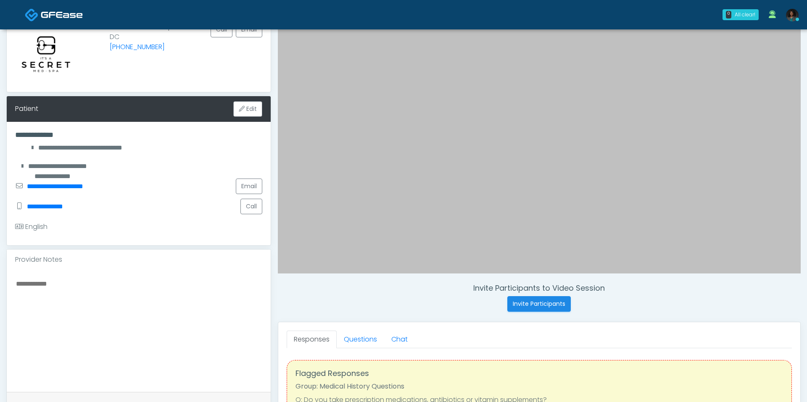
scroll to position [140, 0]
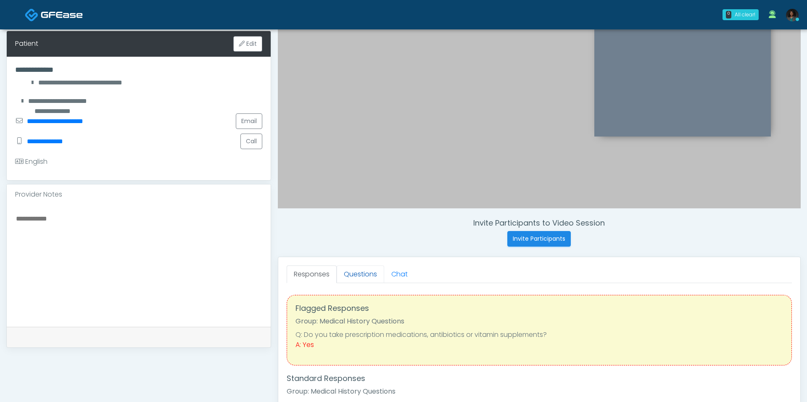
click at [367, 276] on link "Questions" at bounding box center [360, 275] width 47 height 18
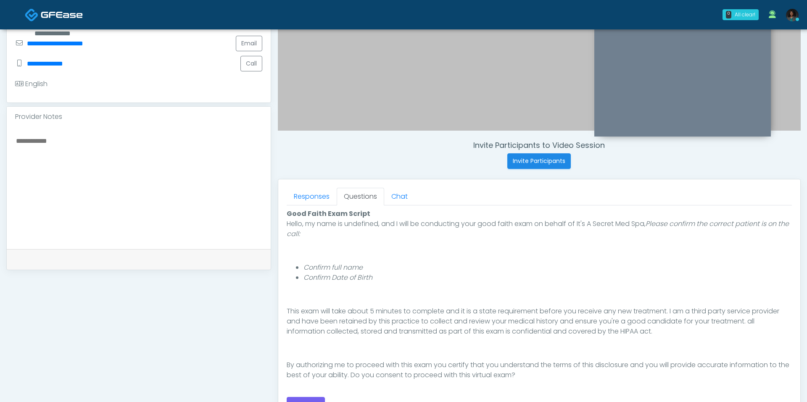
scroll to position [234, 0]
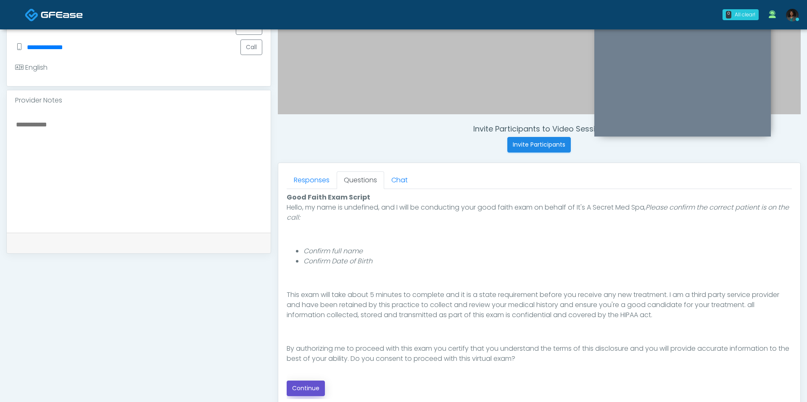
click at [310, 387] on button "Continue" at bounding box center [306, 389] width 38 height 16
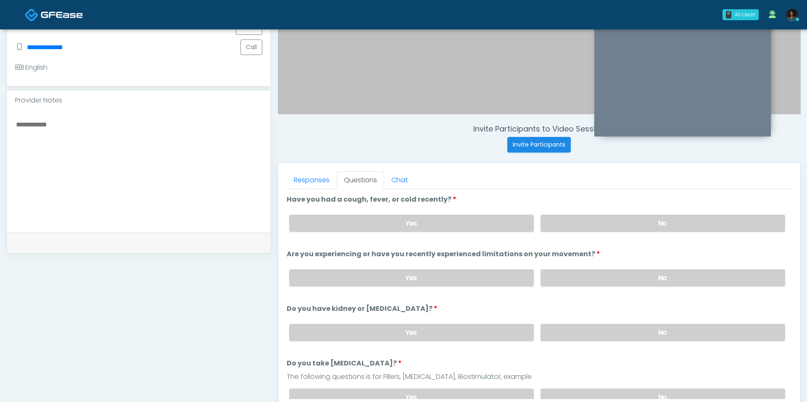
scroll to position [350, 0]
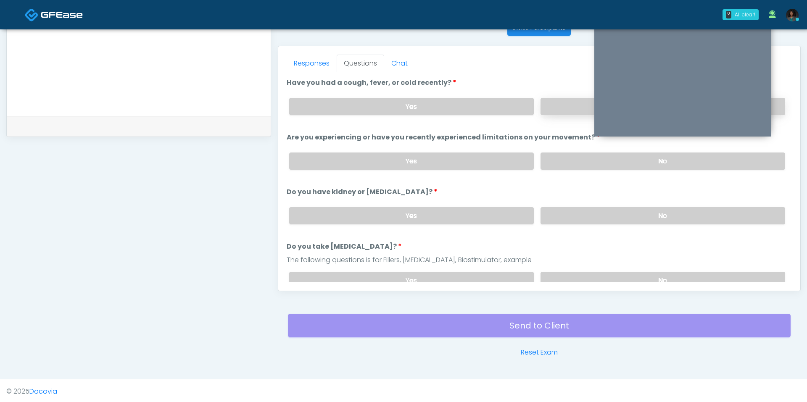
click at [558, 108] on label "No" at bounding box center [662, 106] width 245 height 17
click at [558, 168] on div "Yes No" at bounding box center [536, 161] width 509 height 31
click at [560, 171] on div "Yes No" at bounding box center [536, 161] width 509 height 31
click at [560, 163] on label "No" at bounding box center [662, 161] width 245 height 17
click at [560, 209] on label "No" at bounding box center [662, 215] width 245 height 17
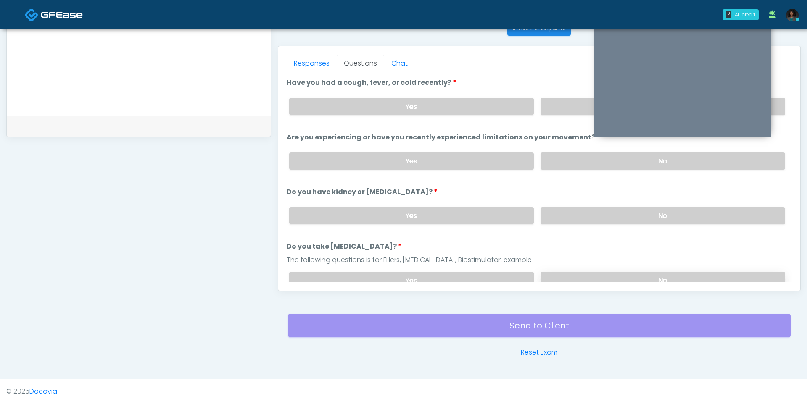
click at [558, 274] on label "No" at bounding box center [662, 280] width 245 height 17
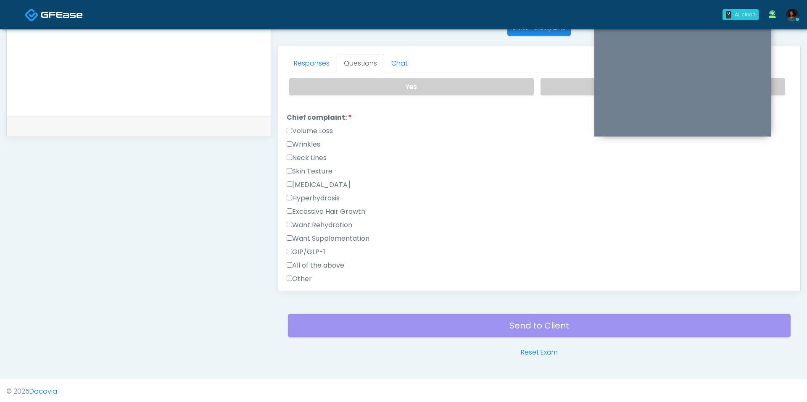
scroll to position [195, 0]
click at [306, 276] on label "Other" at bounding box center [299, 278] width 25 height 10
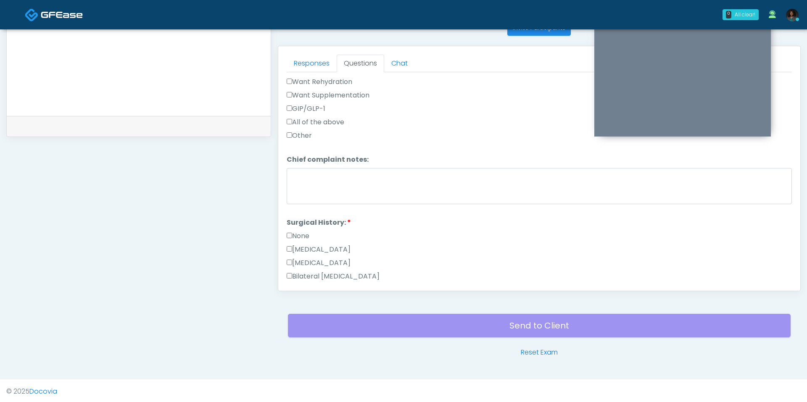
scroll to position [421, 0]
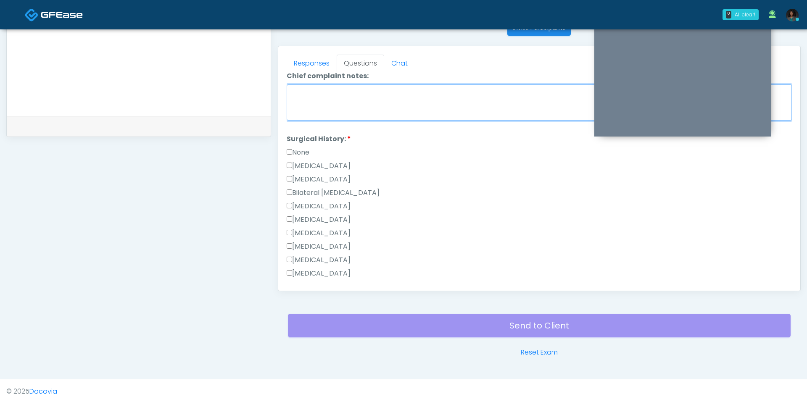
click at [372, 97] on textarea "Chief complaint notes:" at bounding box center [539, 102] width 505 height 36
type textarea "*****"
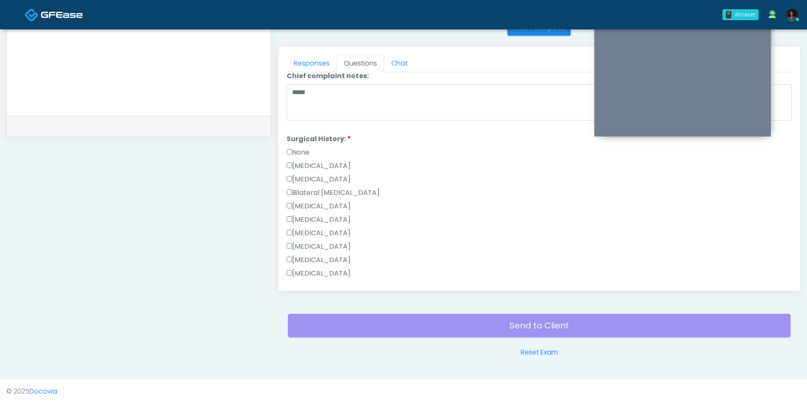
click at [308, 147] on label "None" at bounding box center [298, 152] width 23 height 10
click at [311, 255] on label "Appendectomy" at bounding box center [319, 260] width 64 height 10
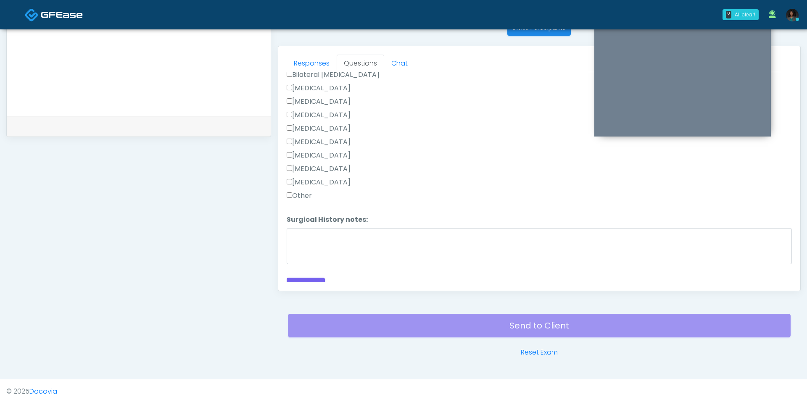
scroll to position [545, 0]
click at [301, 284] on div "Responses Questions Chat Good Faith Exam Script Good Faith Exam Script INTRODUC…" at bounding box center [539, 168] width 522 height 245
click at [301, 278] on button "Continue" at bounding box center [306, 280] width 38 height 16
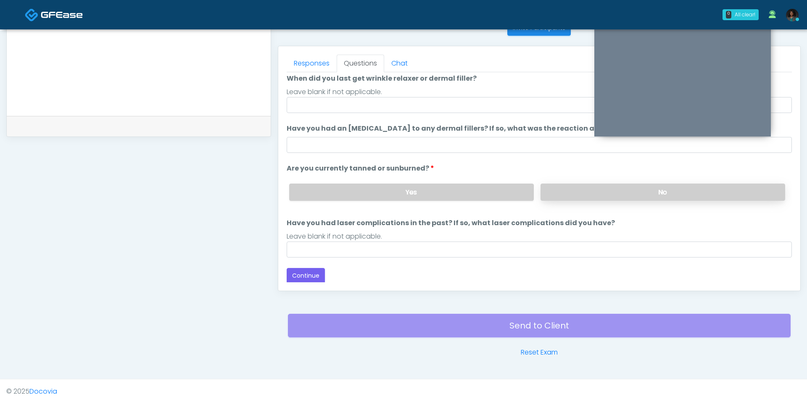
click at [561, 194] on label "No" at bounding box center [662, 192] width 245 height 17
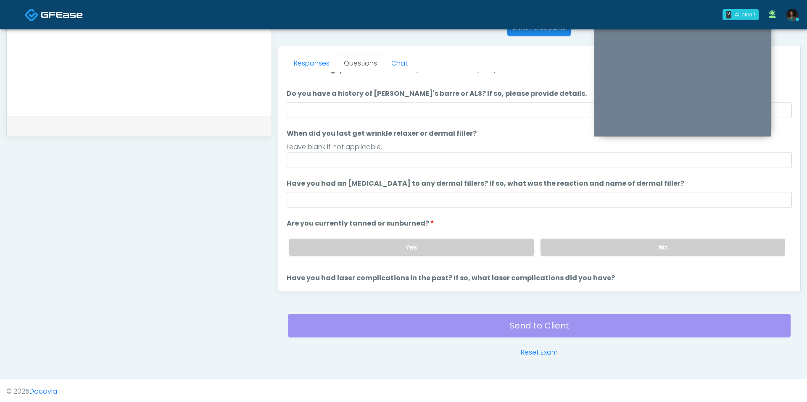
scroll to position [0, 0]
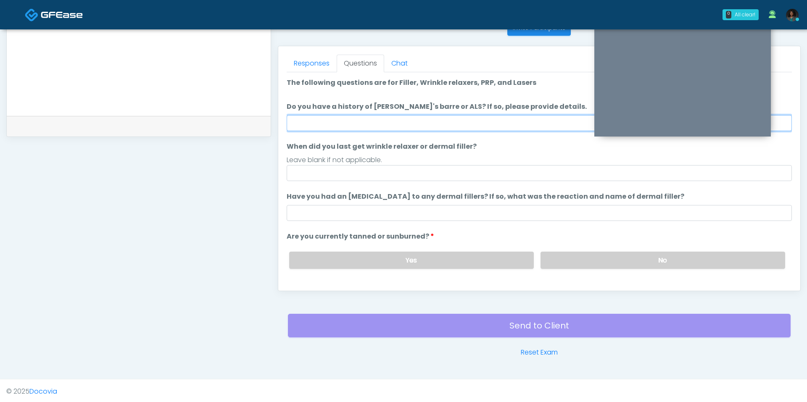
click at [451, 116] on input "Do you have a history of Guillain's barre or ALS? If so, please provide details." at bounding box center [539, 123] width 505 height 16
type input "**"
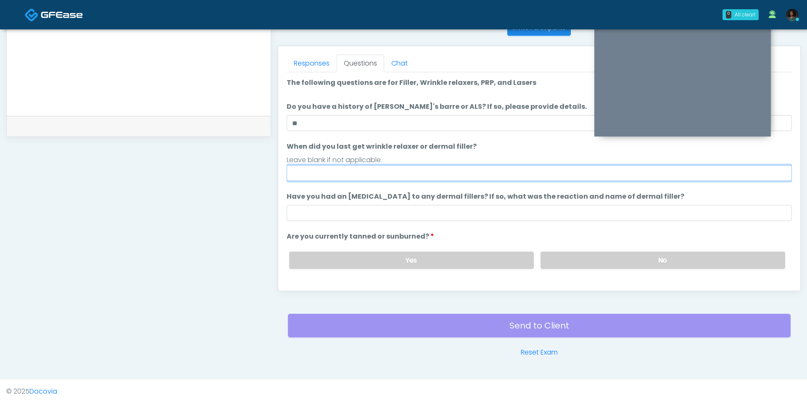
click at [382, 174] on input "When did you last get wrinkle relaxer or dermal filler?" at bounding box center [539, 173] width 505 height 16
type input "**********"
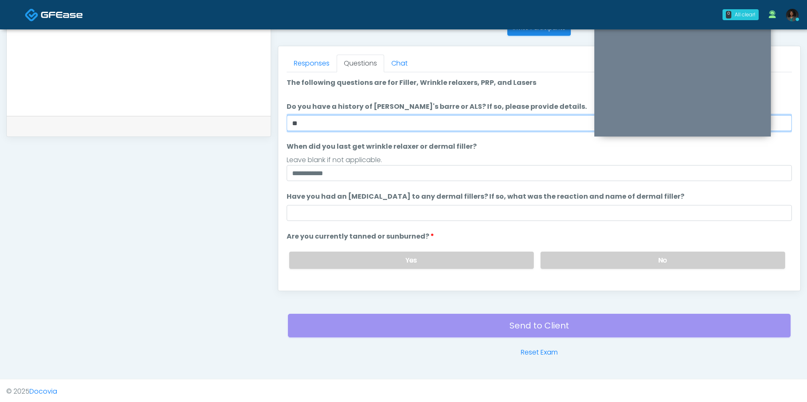
click at [375, 121] on input "**" at bounding box center [539, 123] width 505 height 16
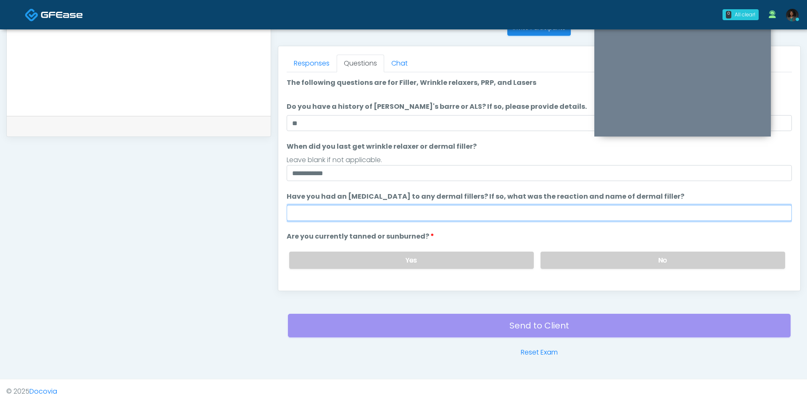
click at [303, 217] on input "Have you had an allergic response to any dermal fillers? If so, what was the re…" at bounding box center [539, 213] width 505 height 16
type input "***"
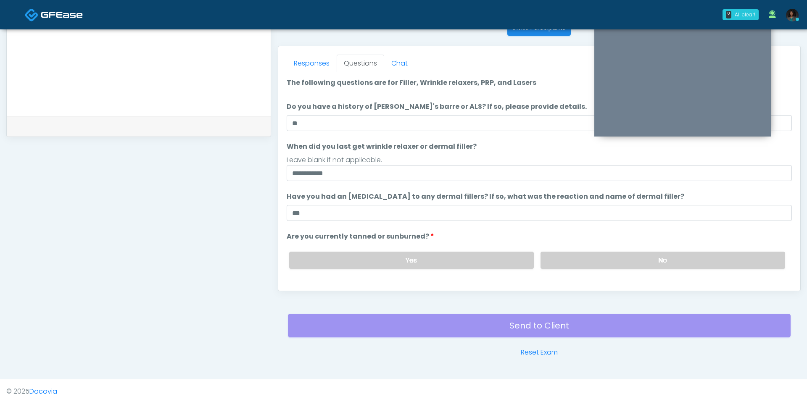
click at [532, 236] on li "Are you currently tanned or sunburned? Are you currently tanned or sunburned? Y…" at bounding box center [539, 254] width 505 height 44
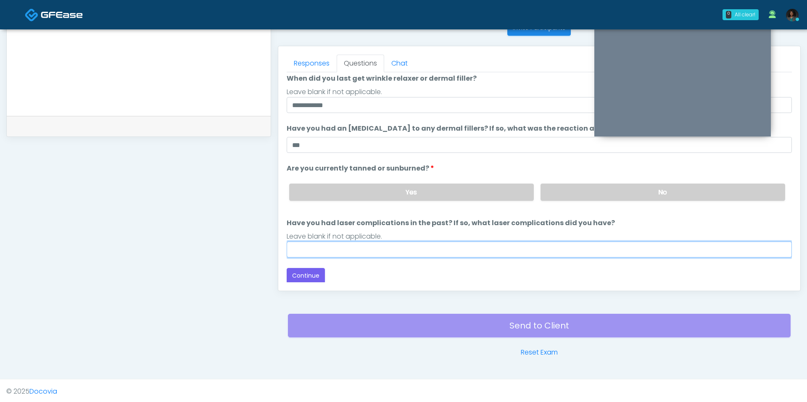
click at [376, 253] on input "Have you had laser complications in the past? If so, what laser complications d…" at bounding box center [539, 250] width 505 height 16
type input "***"
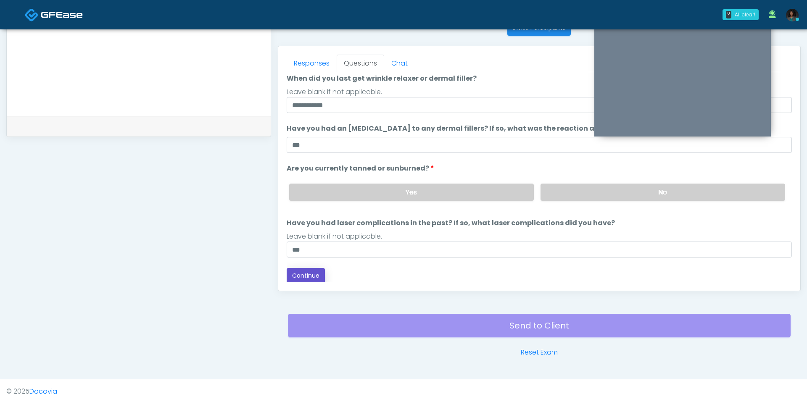
click at [317, 277] on button "Continue" at bounding box center [306, 276] width 38 height 16
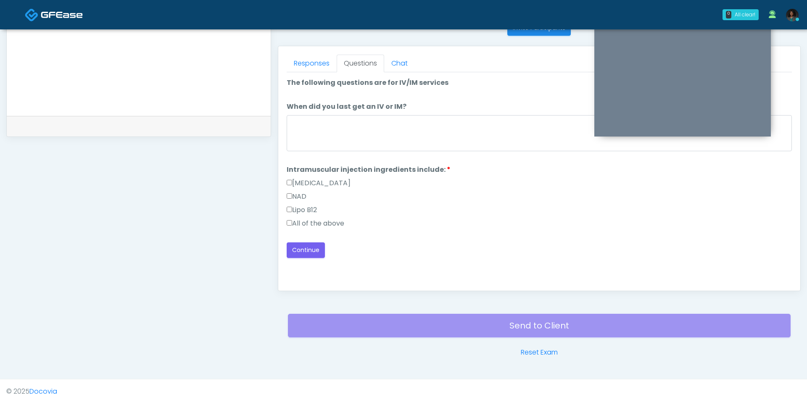
scroll to position [0, 0]
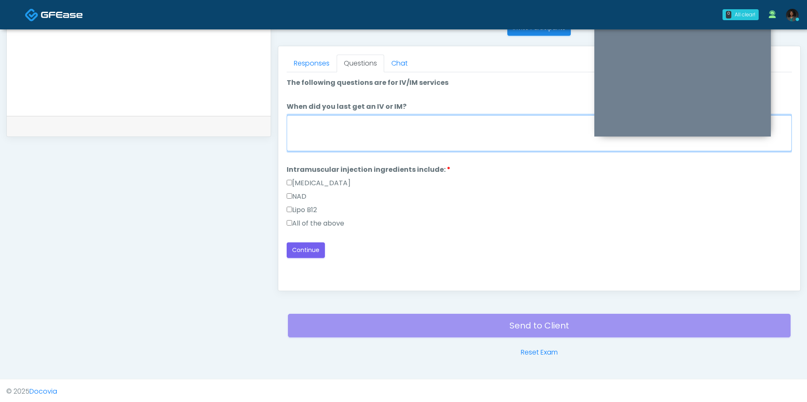
click at [383, 130] on textarea "When did you last get an IV or IM?" at bounding box center [539, 133] width 505 height 36
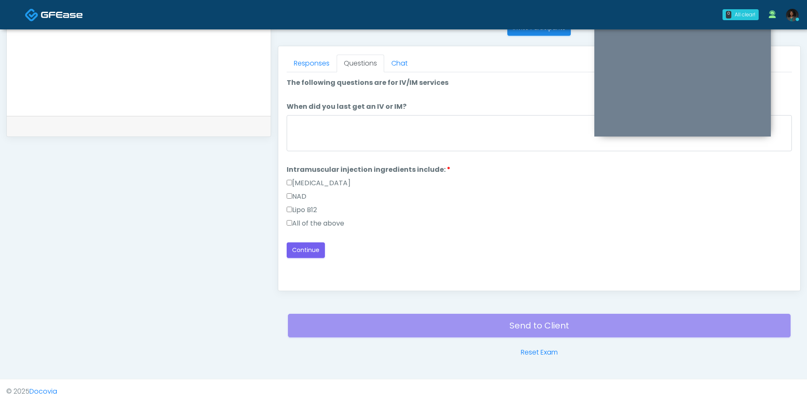
click at [317, 222] on label "All of the above" at bounding box center [316, 224] width 58 height 10
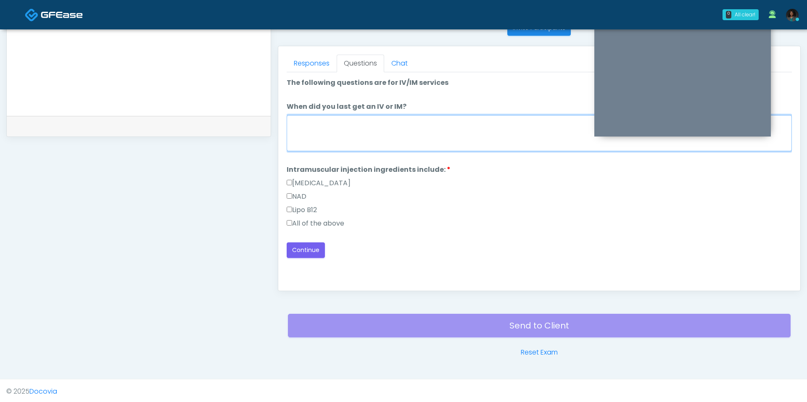
click at [327, 119] on textarea "When did you last get an IV or IM?" at bounding box center [539, 133] width 505 height 36
type textarea "*"
type textarea "***"
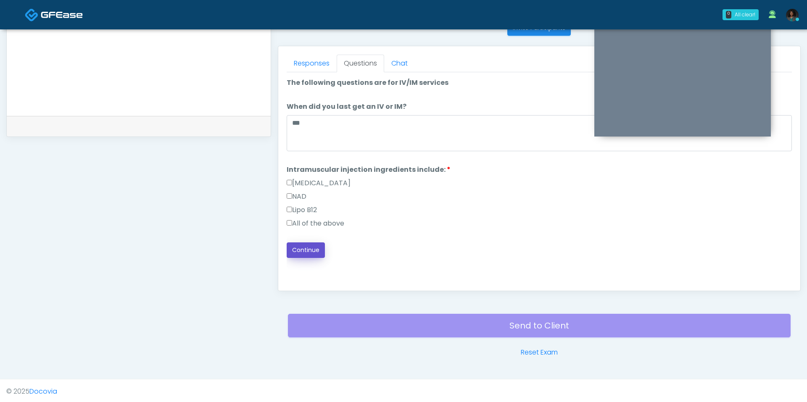
click at [304, 251] on button "Continue" at bounding box center [306, 250] width 38 height 16
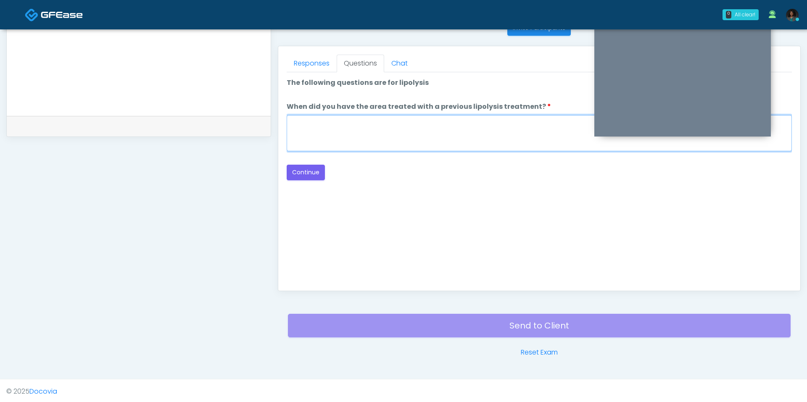
click at [392, 115] on textarea "When did you have the area treated with a previous lipolysis treatment?" at bounding box center [539, 133] width 505 height 36
type textarea "***"
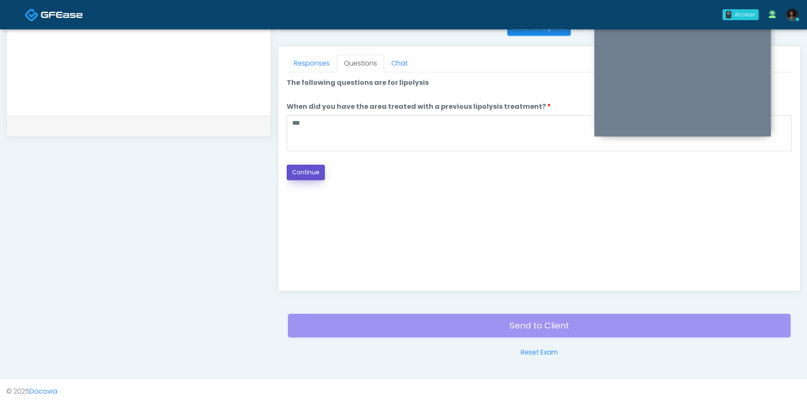
click at [310, 173] on button "Continue" at bounding box center [306, 173] width 38 height 16
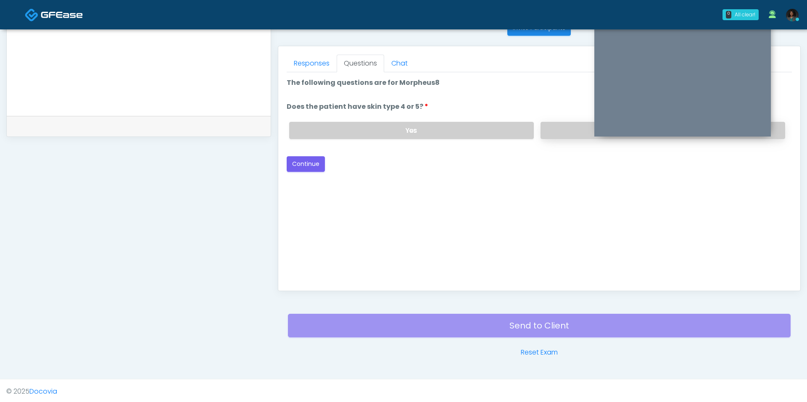
click at [563, 130] on label "No" at bounding box center [662, 130] width 245 height 17
click at [312, 170] on div "Good Faith Exam Script Good Faith Exam Script INTRODUCTION Hello, my name is un…" at bounding box center [539, 177] width 505 height 210
click at [312, 166] on button "Continue" at bounding box center [306, 164] width 38 height 16
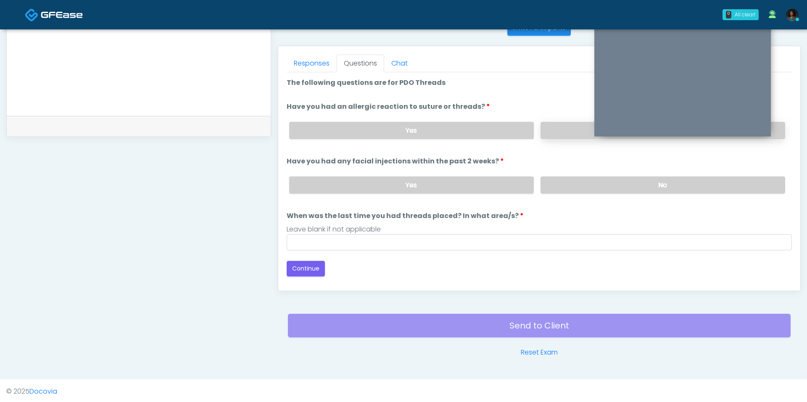
click at [547, 132] on label "No" at bounding box center [662, 130] width 245 height 17
click at [557, 189] on label "No" at bounding box center [662, 184] width 245 height 17
click at [303, 236] on input "When was the last time you had threads placed? In what area/s?" at bounding box center [539, 242] width 505 height 16
type input "***"
click at [303, 266] on button "Continue" at bounding box center [306, 269] width 38 height 16
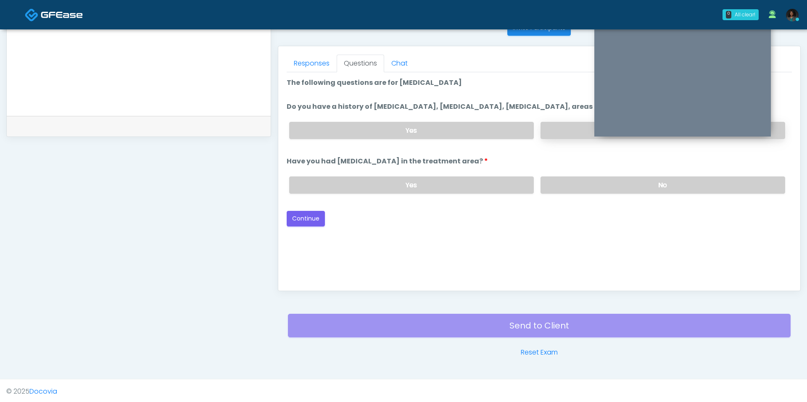
click at [542, 130] on label "No" at bounding box center [662, 130] width 245 height 17
click at [553, 196] on div "Yes No" at bounding box center [536, 185] width 509 height 31
click at [553, 187] on label "No" at bounding box center [662, 184] width 245 height 17
click at [316, 217] on button "Continue" at bounding box center [306, 219] width 38 height 16
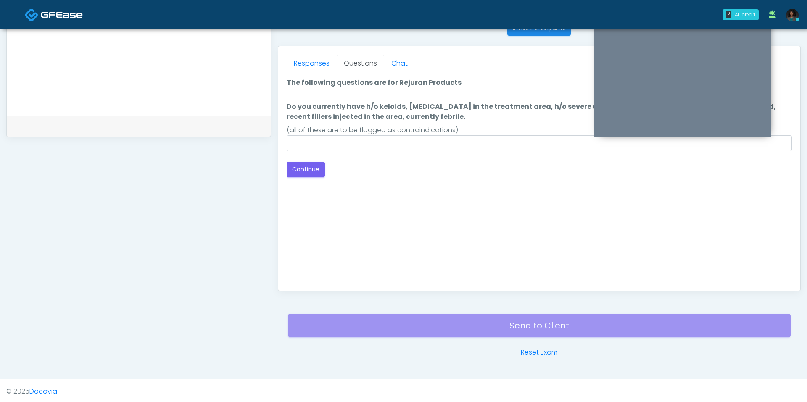
click at [380, 132] on div "(all of these are to be flagged as contraindications)" at bounding box center [539, 130] width 505 height 10
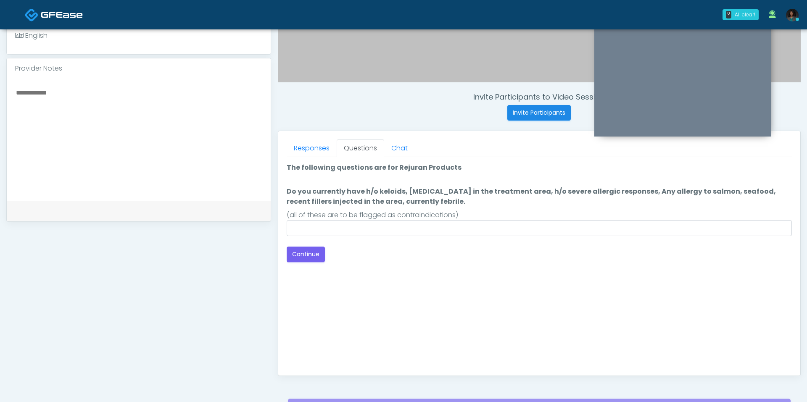
scroll to position [262, 0]
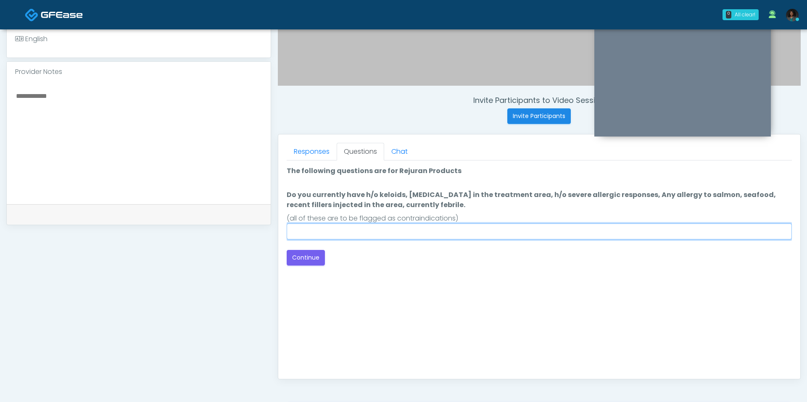
click at [318, 226] on input "Do you currently have h/o keloids, skin infection in the treatment area, h/o se…" at bounding box center [539, 232] width 505 height 16
type input "**"
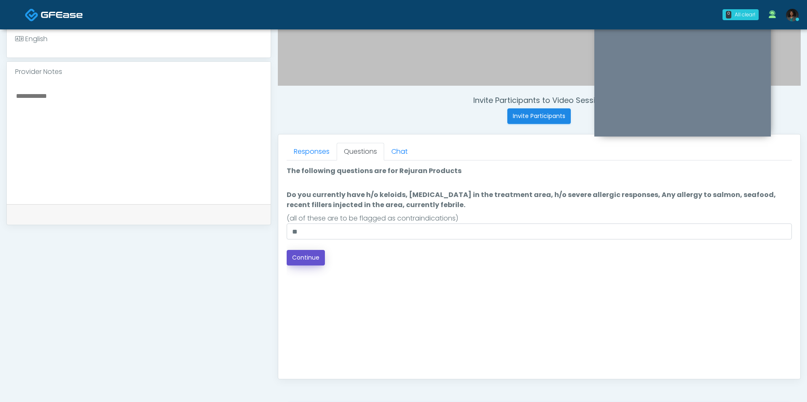
click at [305, 259] on button "Continue" at bounding box center [306, 258] width 38 height 16
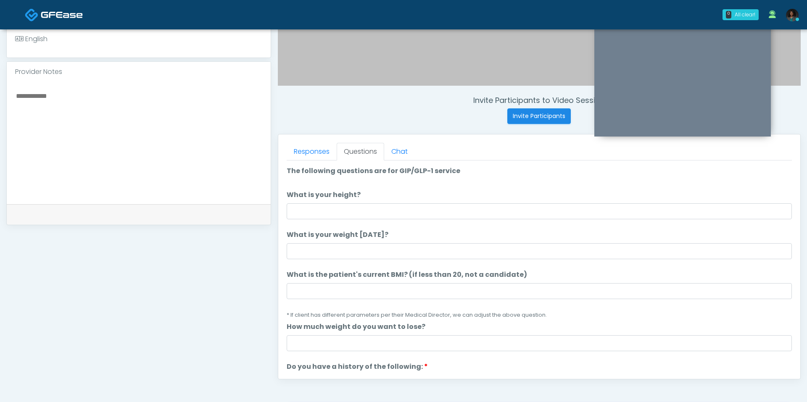
scroll to position [350, 0]
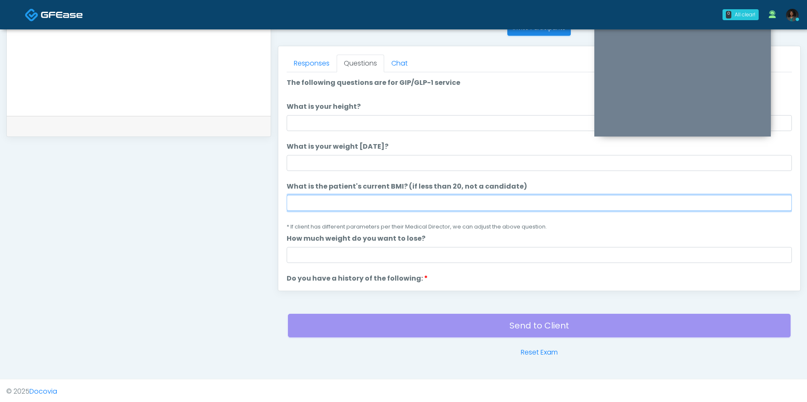
click at [345, 205] on input "What is the patient's current BMI? (if less than 20, not a candidate)" at bounding box center [539, 203] width 505 height 16
type input "****"
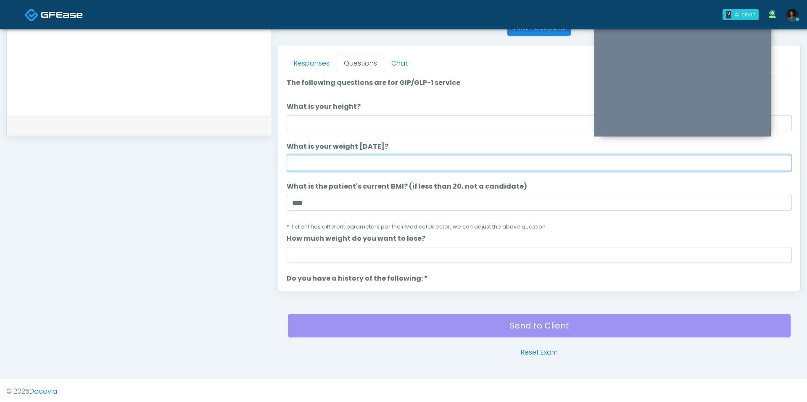
click at [338, 169] on input "What is your weight today?" at bounding box center [539, 163] width 505 height 16
type input "*"
type input "***"
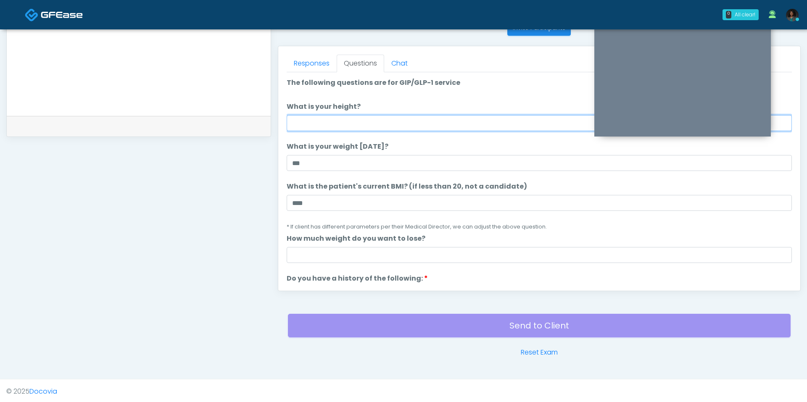
click at [338, 121] on input "What is your height?" at bounding box center [539, 123] width 505 height 16
type input "***"
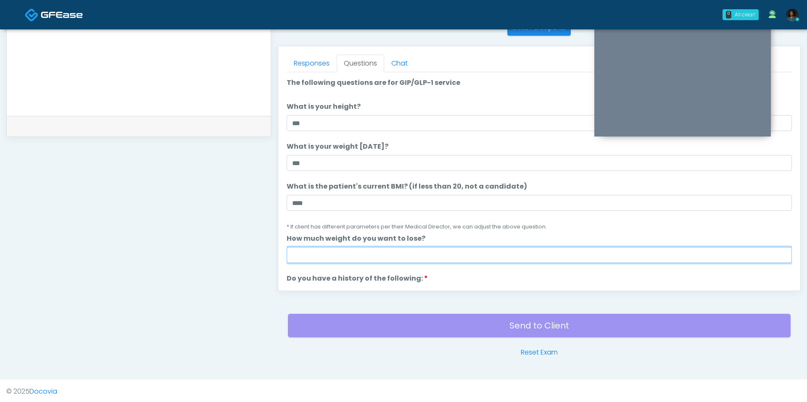
click at [318, 253] on input "How much weight do you want to lose?" at bounding box center [539, 255] width 505 height 16
type input "*"
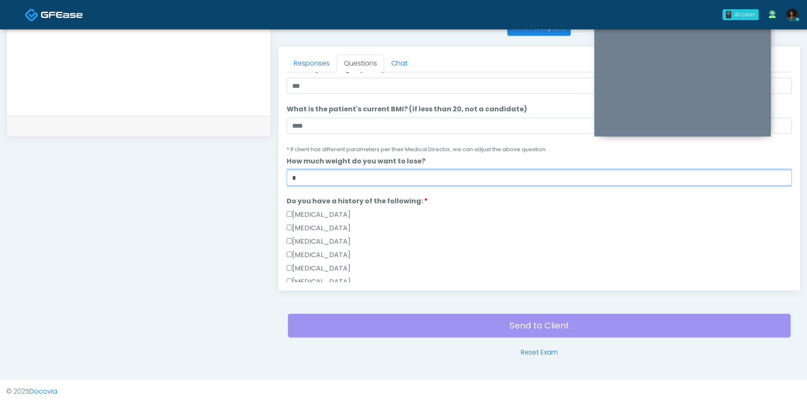
scroll to position [143, 0]
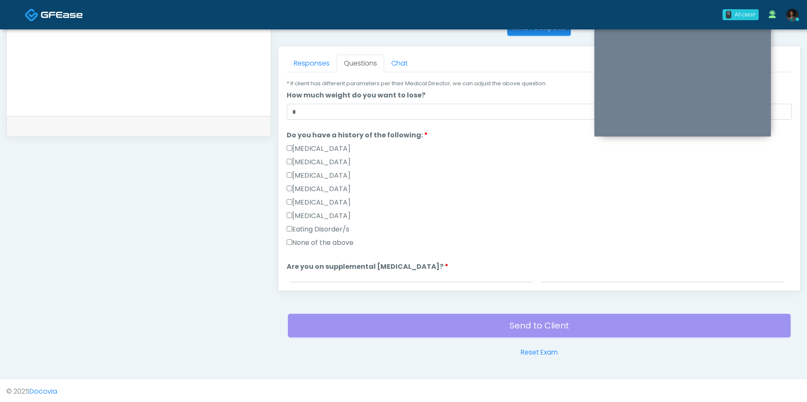
click at [310, 241] on label "None of the above" at bounding box center [320, 243] width 67 height 10
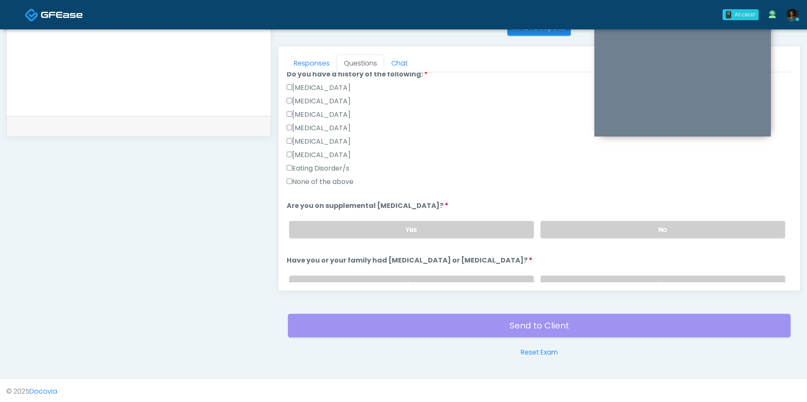
scroll to position [260, 0]
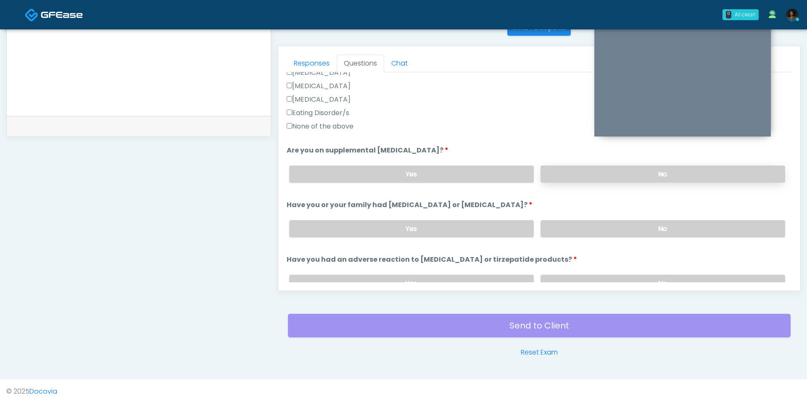
click at [583, 168] on label "No" at bounding box center [662, 174] width 245 height 17
click at [587, 216] on div "Yes No" at bounding box center [536, 228] width 509 height 31
click at [576, 226] on label "No" at bounding box center [662, 228] width 245 height 17
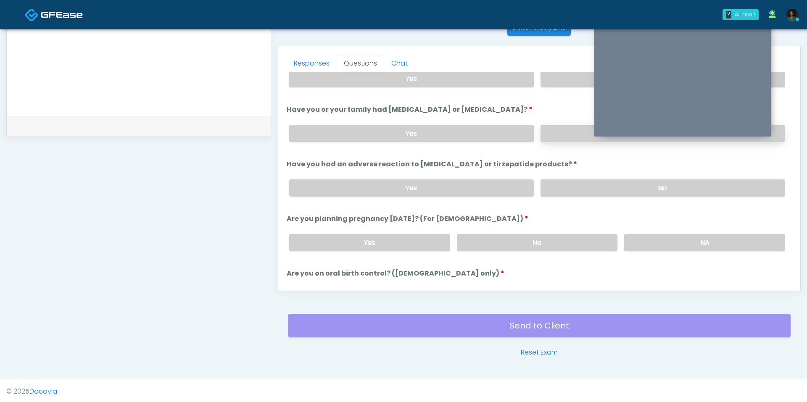
scroll to position [357, 0]
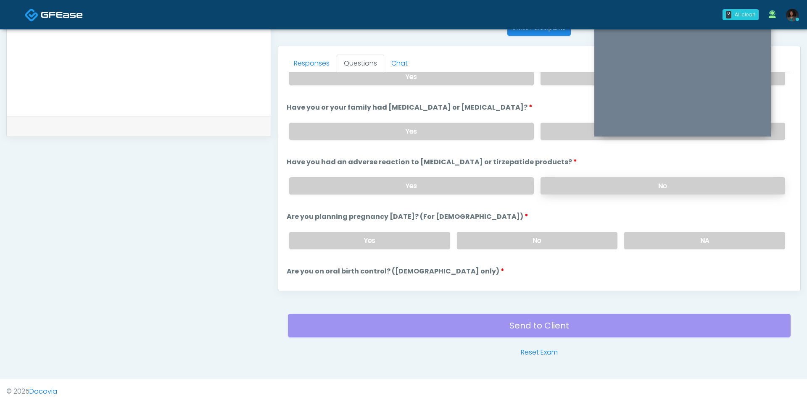
click at [577, 184] on label "No" at bounding box center [662, 185] width 245 height 17
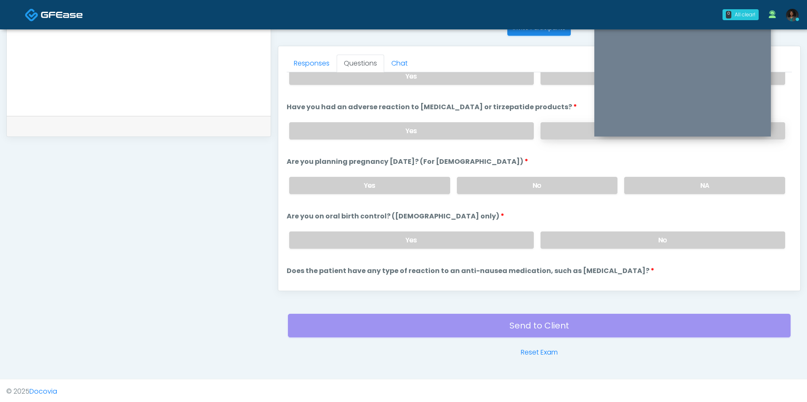
scroll to position [419, 0]
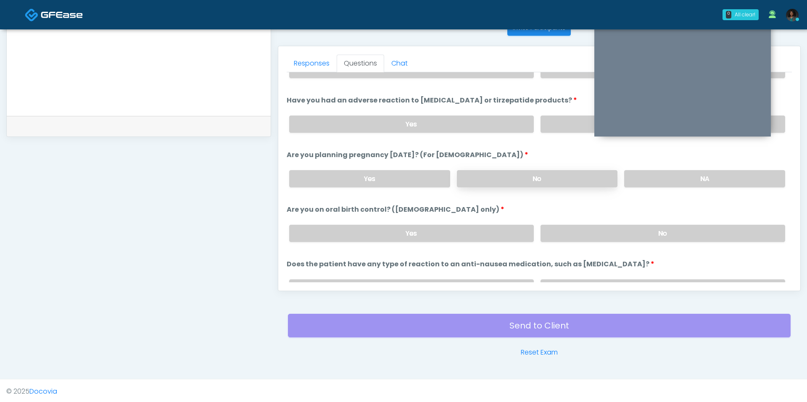
click at [576, 175] on label "No" at bounding box center [537, 178] width 161 height 17
click at [590, 231] on label "No" at bounding box center [662, 233] width 245 height 17
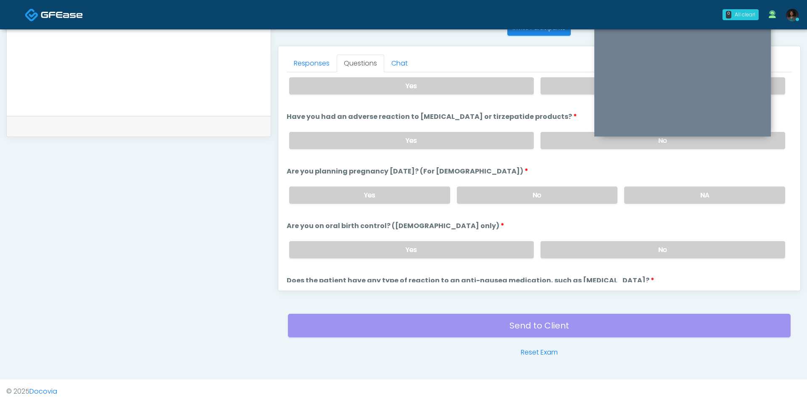
scroll to position [460, 0]
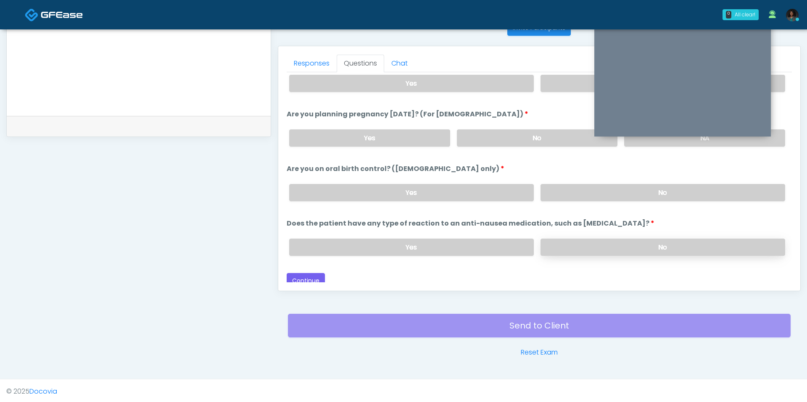
click at [594, 239] on label "No" at bounding box center [662, 247] width 245 height 17
click at [315, 278] on button "Continue" at bounding box center [306, 281] width 38 height 16
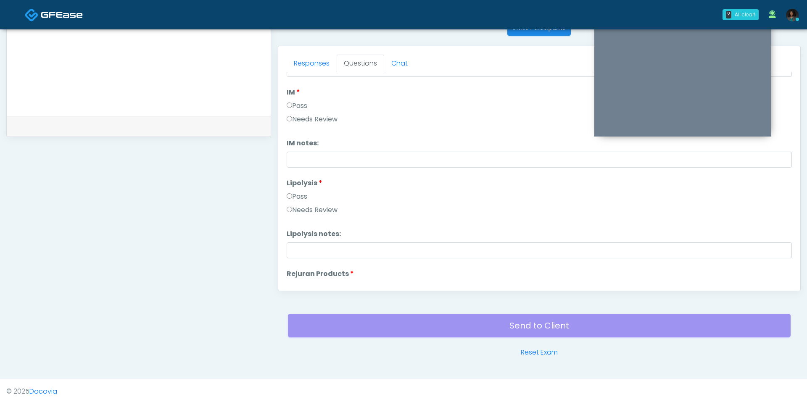
scroll to position [0, 0]
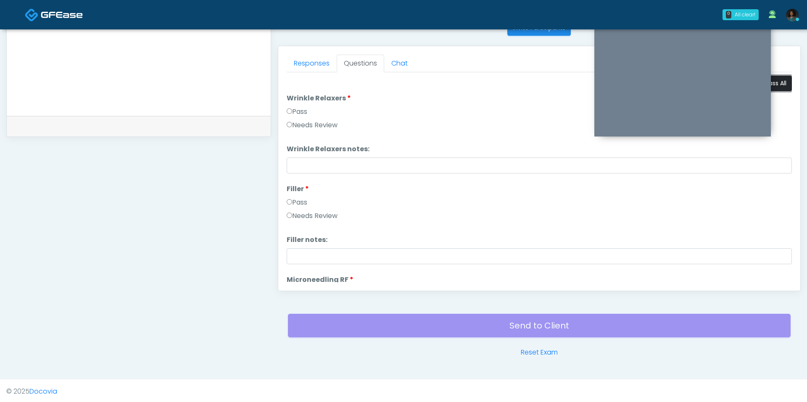
click at [779, 84] on button "Pass All" at bounding box center [776, 84] width 32 height 16
click at [776, 82] on button "Pass All" at bounding box center [776, 84] width 32 height 16
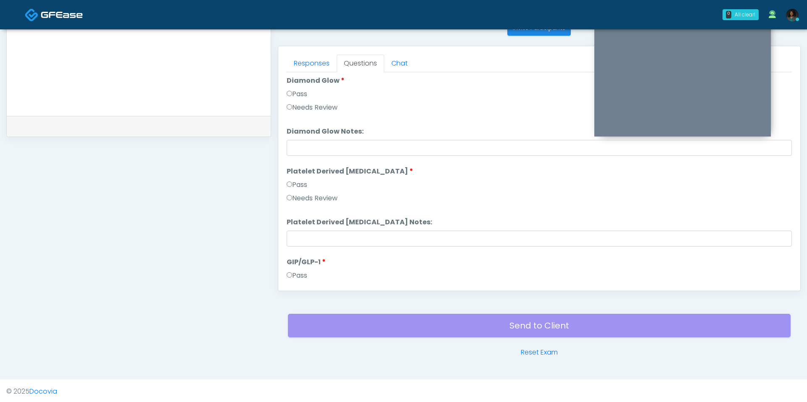
scroll to position [1655, 0]
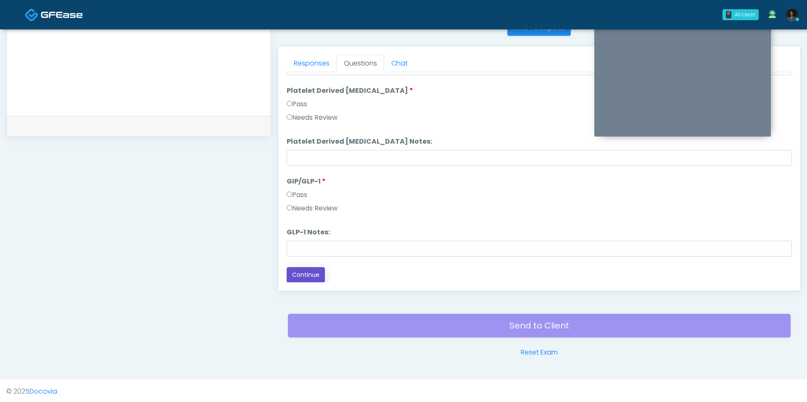
click at [312, 271] on button "Continue" at bounding box center [306, 275] width 38 height 16
click at [316, 186] on li "GIP/GLP-1 GIP/GLP-1 Pass Needs Review" at bounding box center [539, 196] width 505 height 40
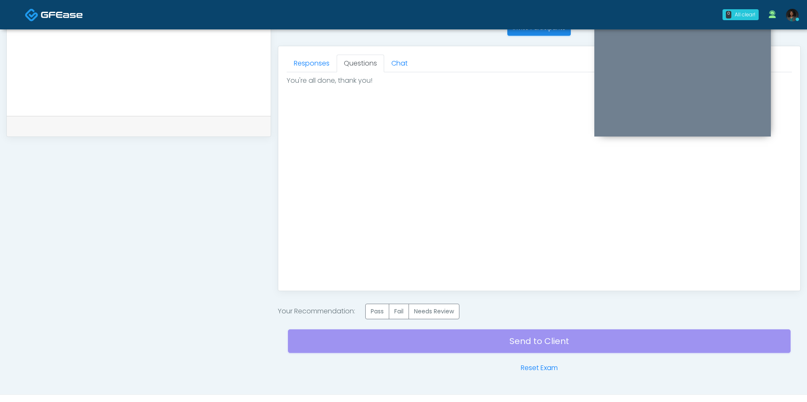
scroll to position [0, 0]
click at [380, 310] on label "Pass" at bounding box center [377, 312] width 24 height 16
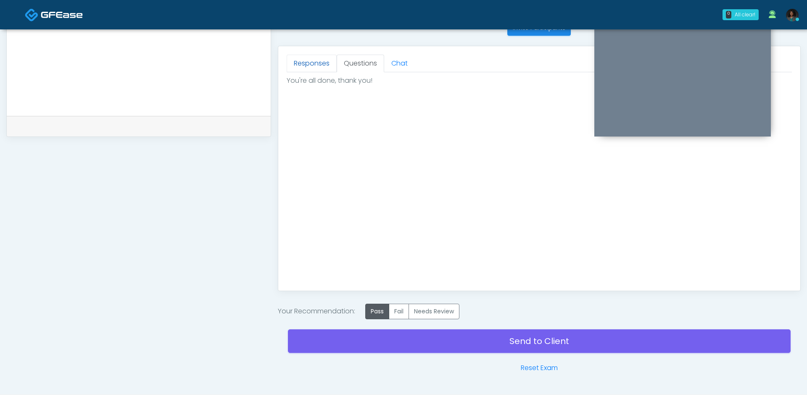
click at [309, 58] on link "Responses" at bounding box center [312, 64] width 50 height 18
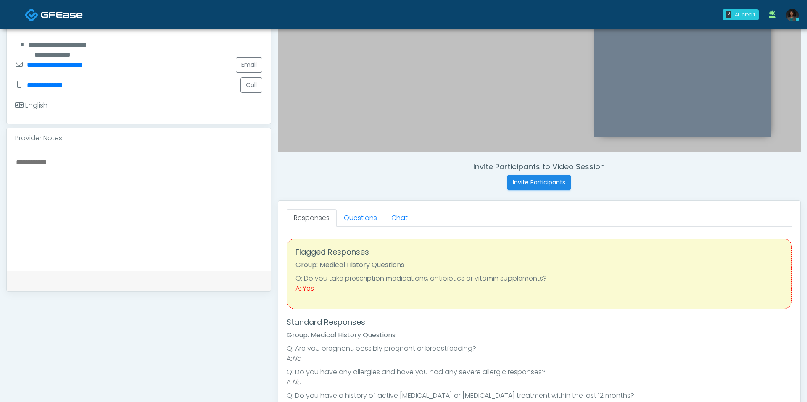
scroll to position [194, 0]
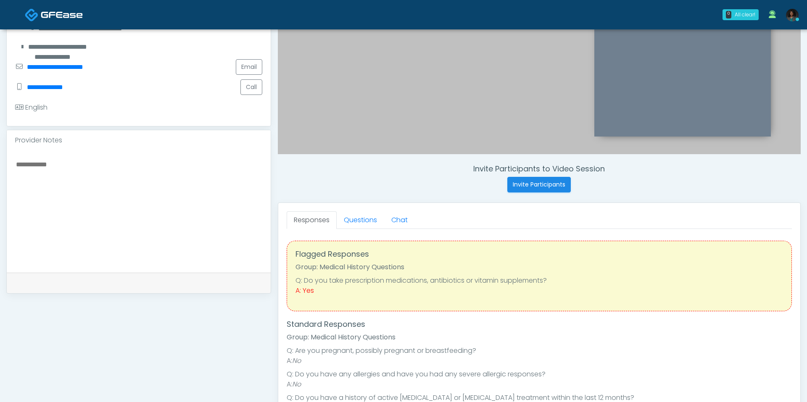
click at [151, 162] on textarea at bounding box center [138, 210] width 247 height 103
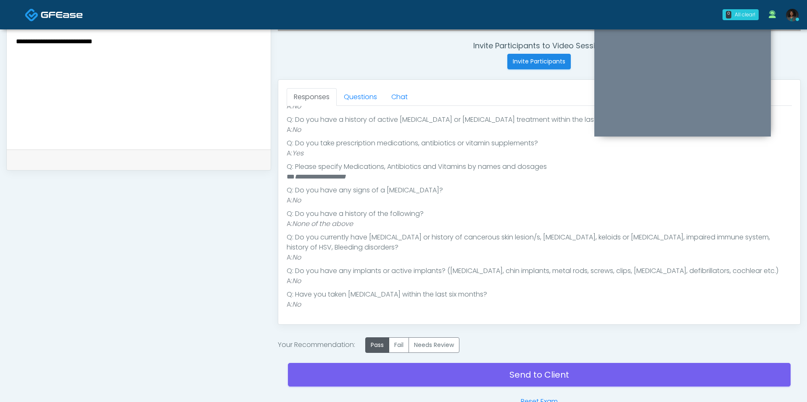
scroll to position [366, 0]
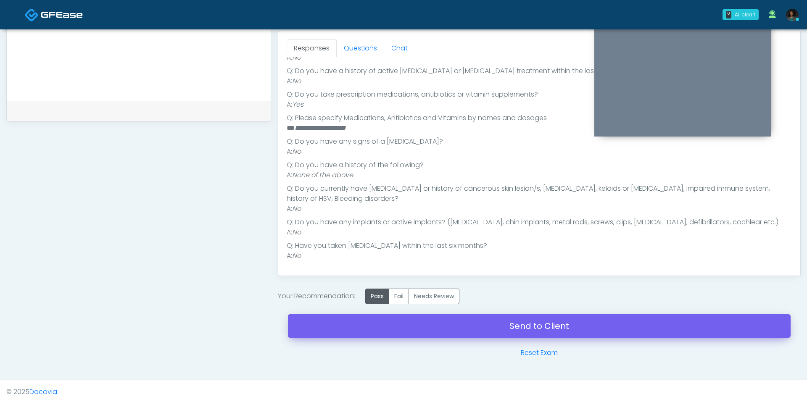
type textarea "**********"
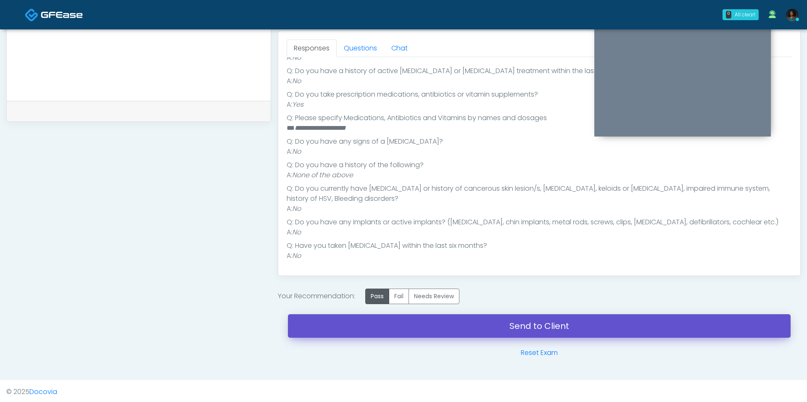
click at [459, 330] on link "Send to Client" at bounding box center [539, 326] width 503 height 24
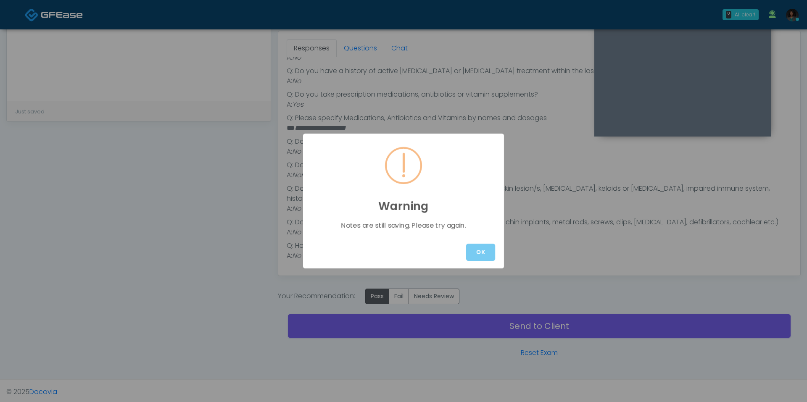
click at [475, 257] on button "OK" at bounding box center [480, 252] width 29 height 17
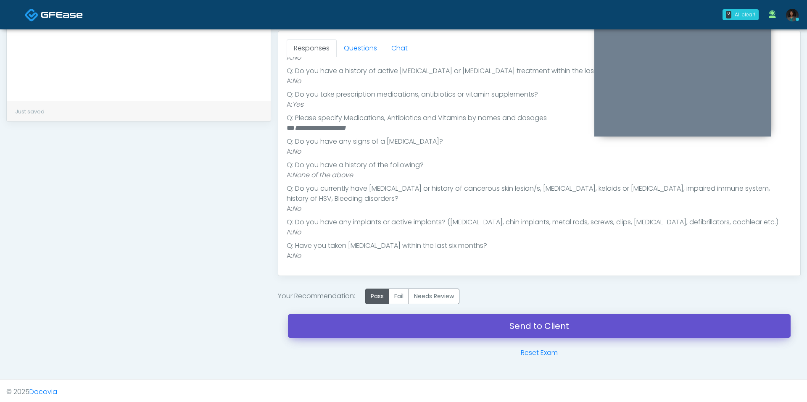
click at [474, 318] on link "Send to Client" at bounding box center [539, 326] width 503 height 24
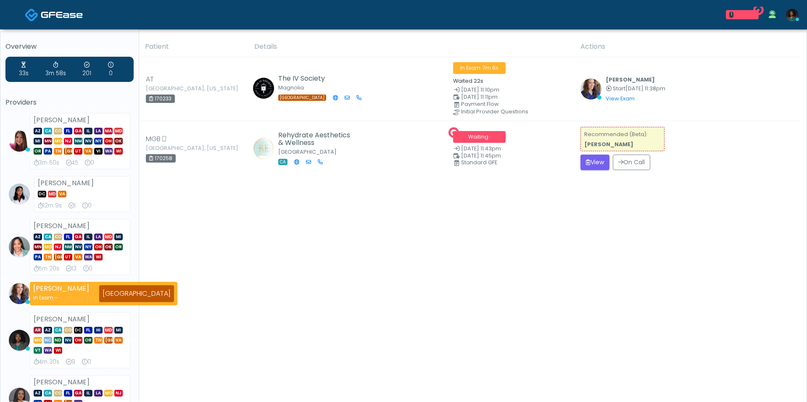
click at [282, 271] on div "Patient Details Actions" at bounding box center [469, 387] width 661 height 701
click at [584, 165] on button "View" at bounding box center [594, 163] width 29 height 16
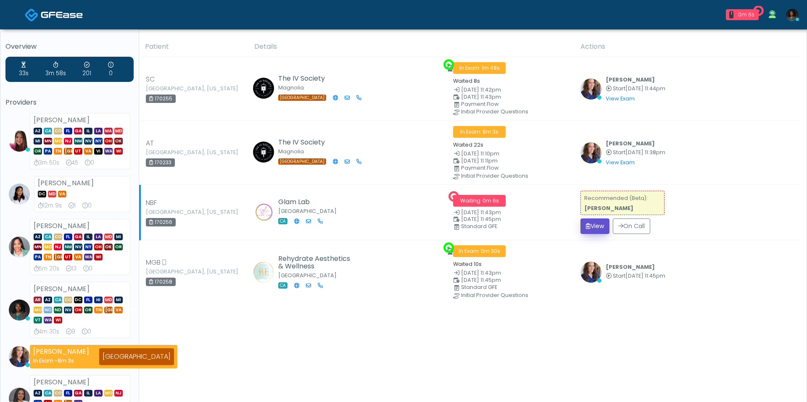
click at [596, 224] on button "View" at bounding box center [594, 227] width 29 height 16
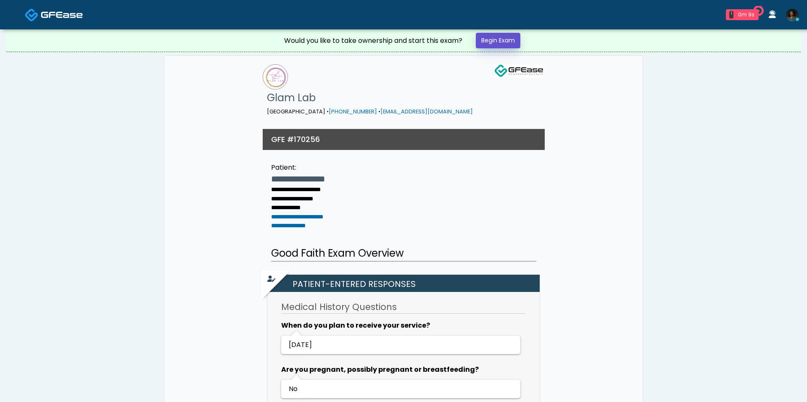
click at [481, 45] on link "Begin Exam" at bounding box center [498, 41] width 45 height 16
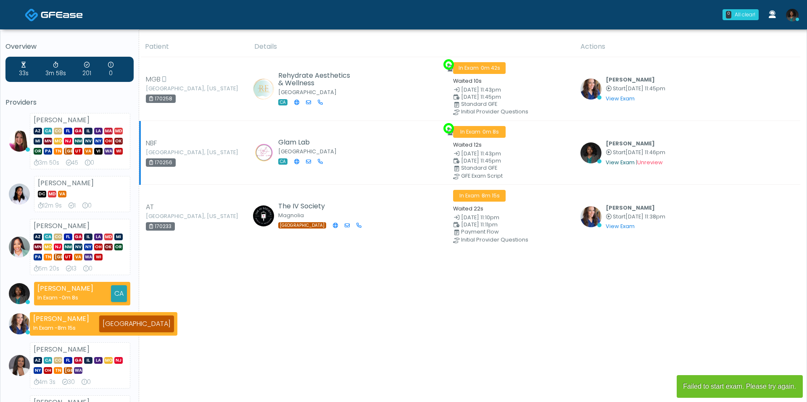
click at [618, 161] on link "View Exam" at bounding box center [620, 162] width 29 height 7
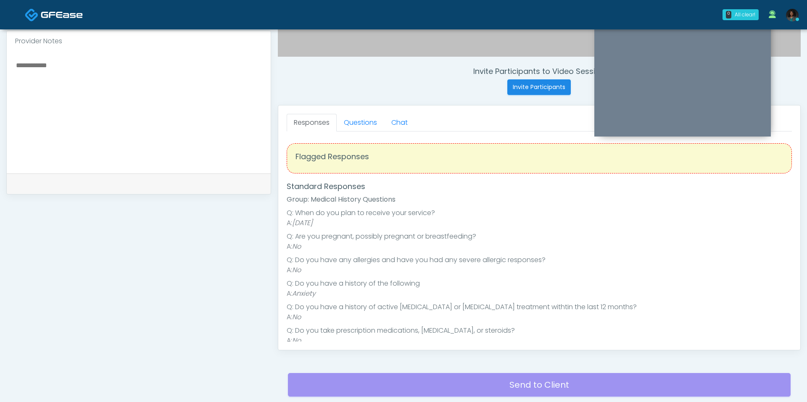
scroll to position [332, 0]
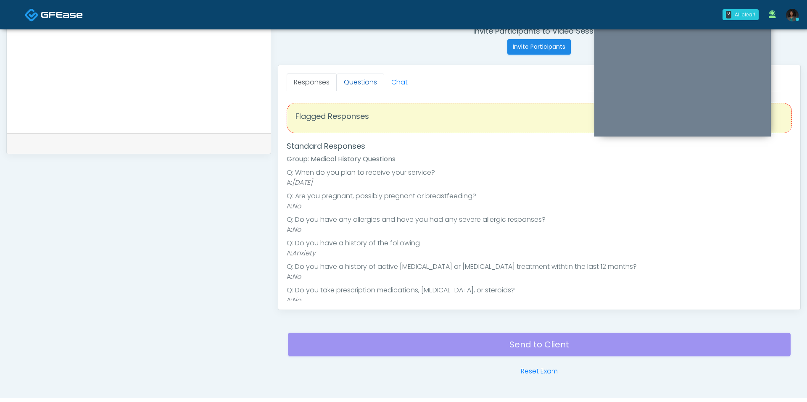
click at [360, 83] on link "Questions" at bounding box center [360, 83] width 47 height 18
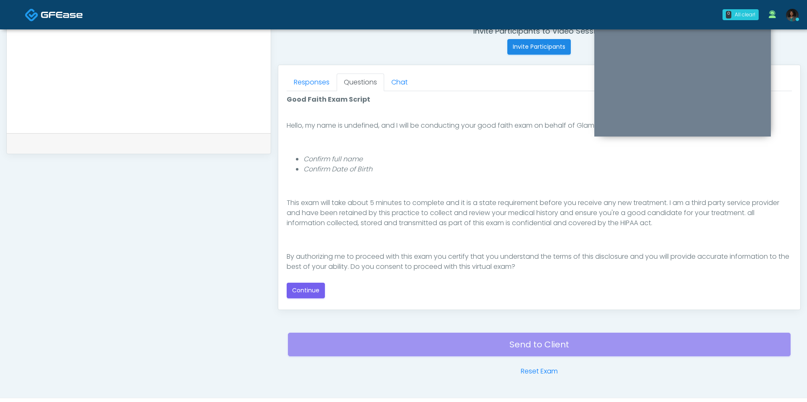
scroll to position [57, 0]
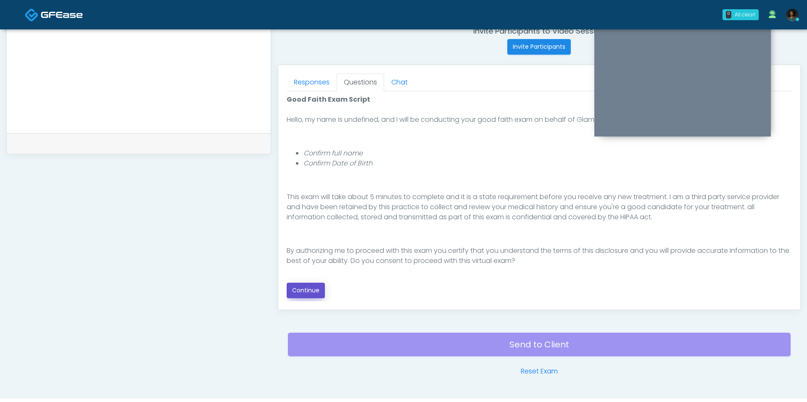
click at [310, 293] on button "Continue" at bounding box center [306, 291] width 38 height 16
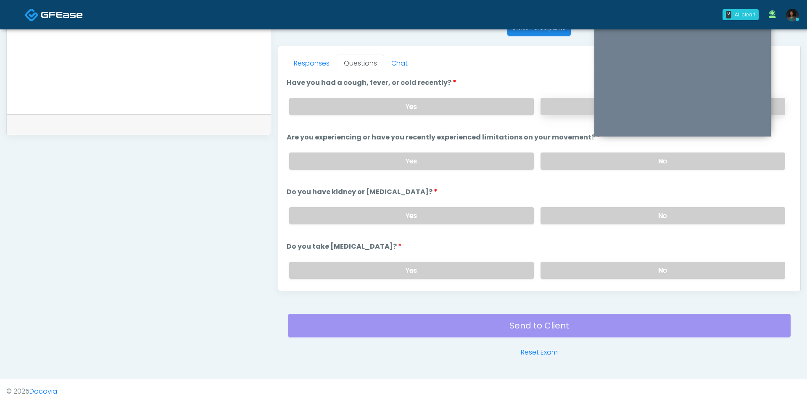
click at [552, 101] on label "No" at bounding box center [662, 106] width 245 height 17
click at [566, 160] on label "No" at bounding box center [662, 161] width 245 height 17
click at [566, 207] on label "No" at bounding box center [662, 215] width 245 height 17
click at [572, 263] on label "No" at bounding box center [662, 270] width 245 height 17
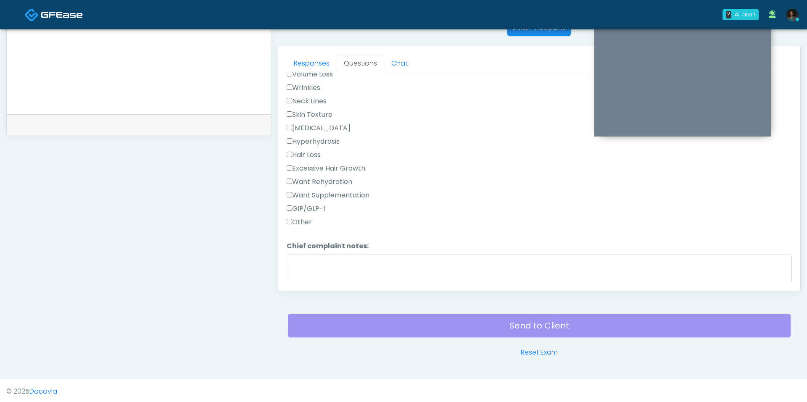
scroll to position [241, 0]
click at [301, 209] on div "GIP/GLP-1" at bounding box center [539, 209] width 505 height 13
click at [301, 216] on label "Other" at bounding box center [299, 221] width 25 height 10
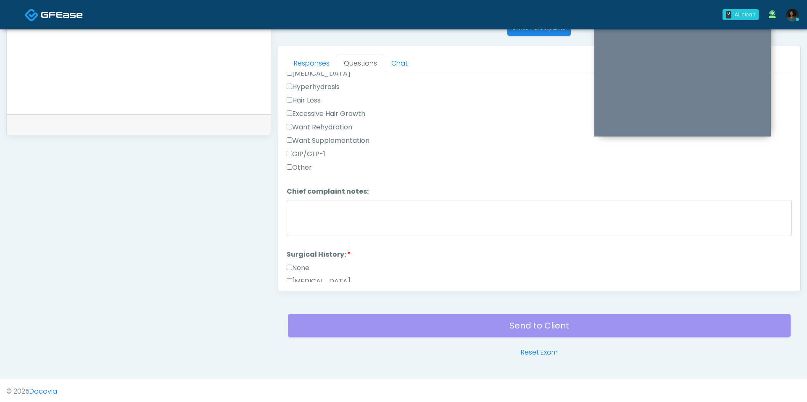
scroll to position [343, 0]
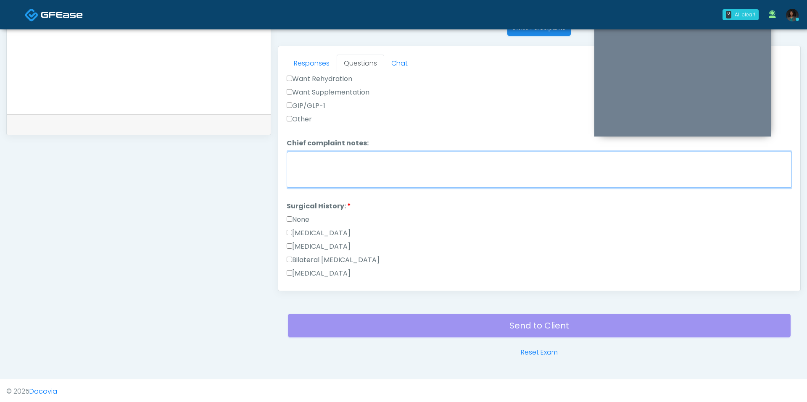
click at [312, 179] on textarea "Chief complaint notes:" at bounding box center [539, 170] width 505 height 36
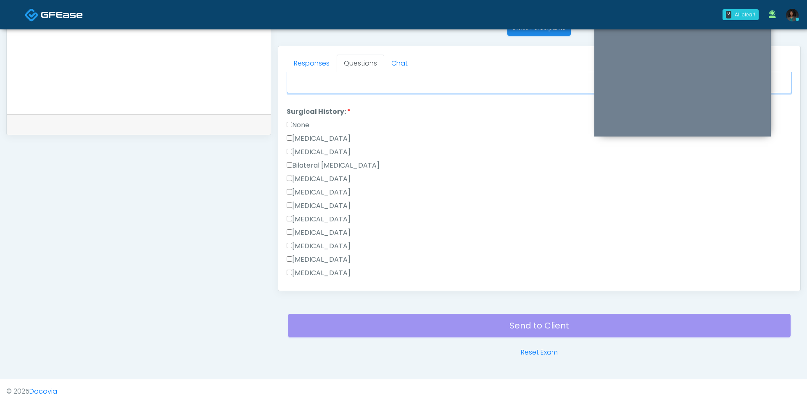
scroll to position [446, 0]
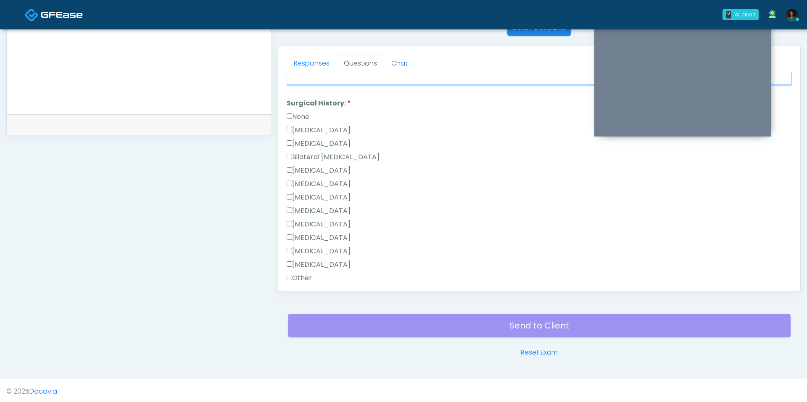
type textarea "*****"
click at [298, 112] on label "None" at bounding box center [298, 117] width 23 height 10
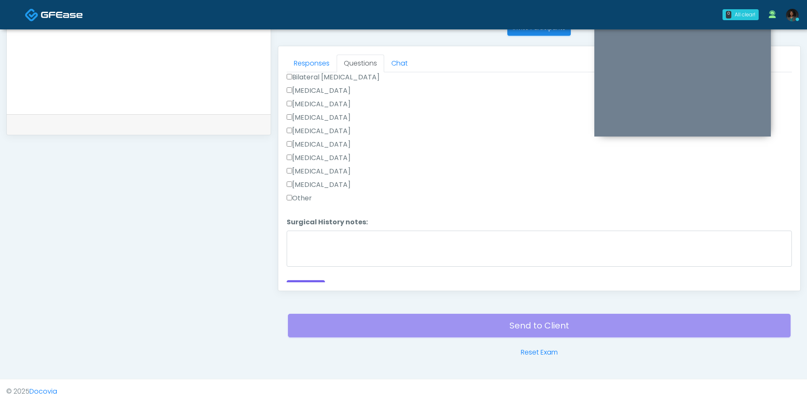
scroll to position [535, 0]
click at [309, 272] on button "Continue" at bounding box center [306, 280] width 38 height 16
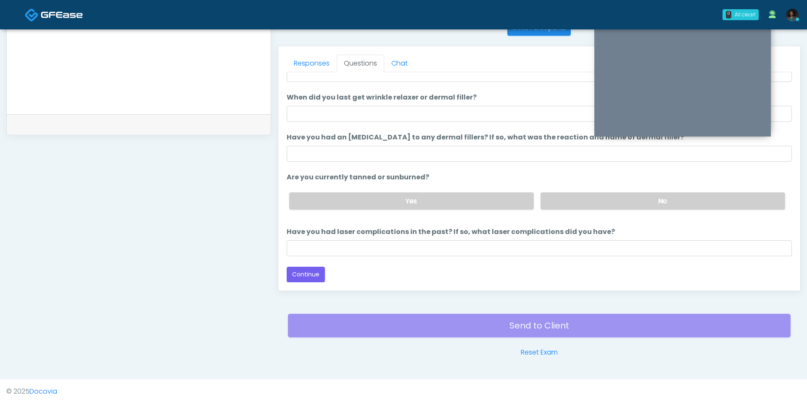
scroll to position [48, 0]
click at [379, 126] on ol "The following questions are for Filler, Wrinkle relaxers, PRP The following que…" at bounding box center [539, 144] width 505 height 228
click at [378, 123] on ol "The following questions are for Filler, Wrinkle relaxers, PRP The following que…" at bounding box center [539, 144] width 505 height 228
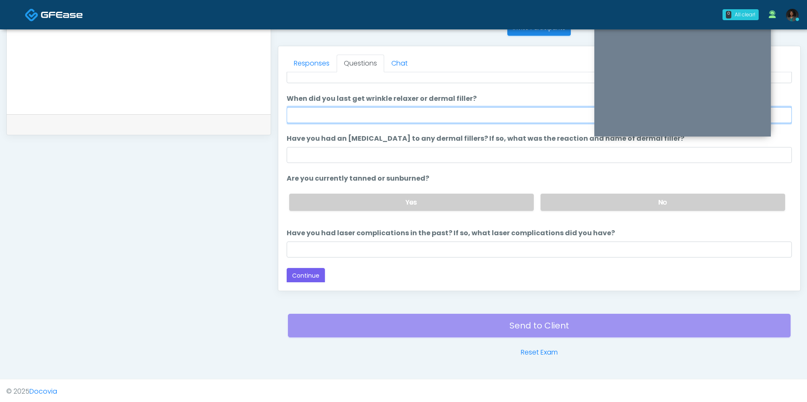
click at [376, 115] on input "When did you last get wrinkle relaxer or dermal filler?" at bounding box center [539, 115] width 505 height 16
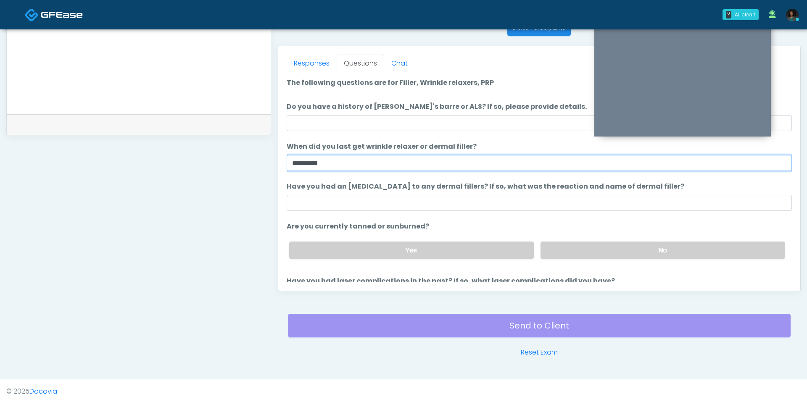
type input "**********"
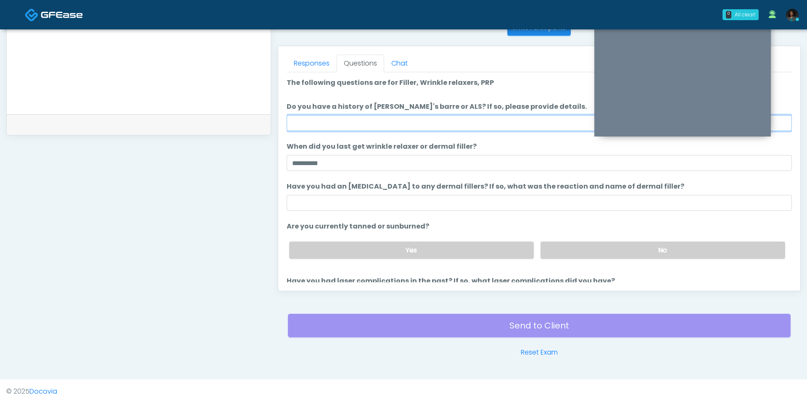
click at [393, 123] on input "Do you have a history of [PERSON_NAME]'s barre or ALS? If so, please provide de…" at bounding box center [539, 123] width 505 height 16
type input "**"
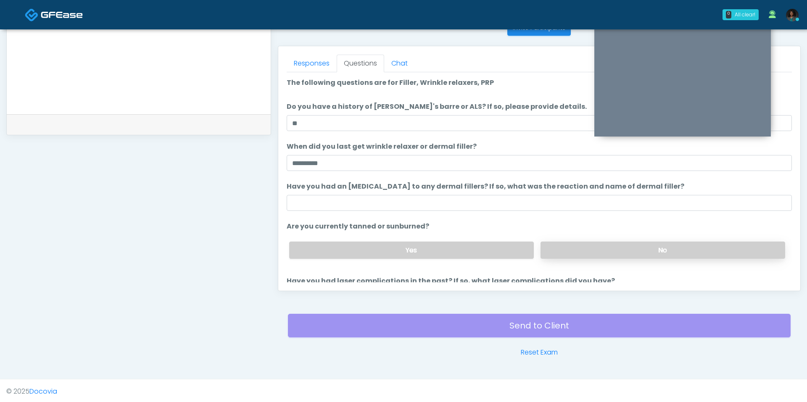
click at [561, 248] on label "No" at bounding box center [662, 250] width 245 height 17
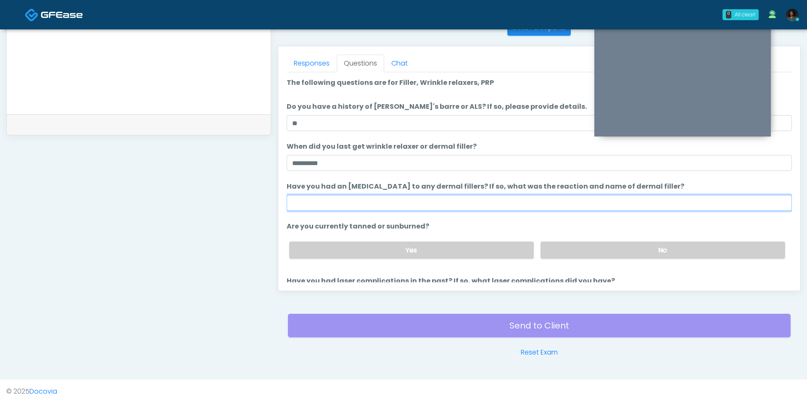
click at [528, 208] on input "Have you had an [MEDICAL_DATA] to any dermal fillers? If so, what was the react…" at bounding box center [539, 203] width 505 height 16
type input "**"
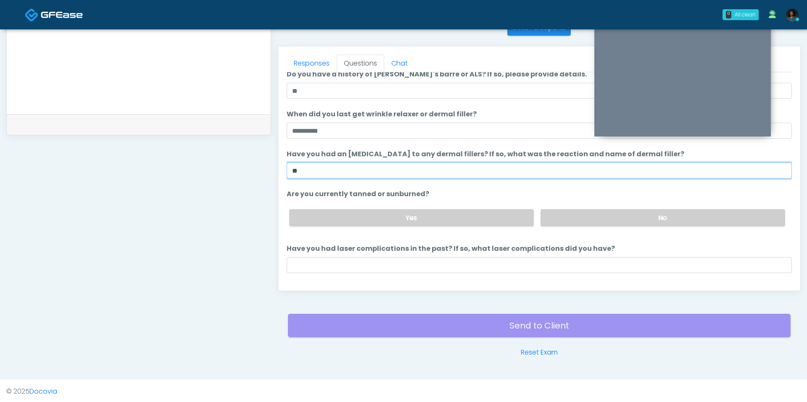
scroll to position [48, 0]
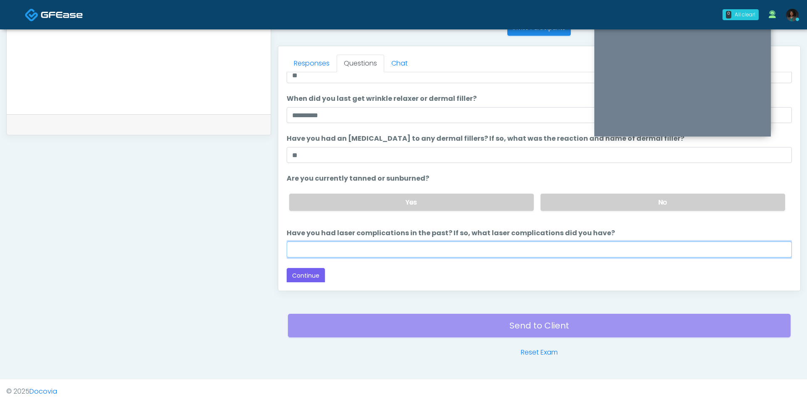
click at [435, 243] on input "Have you had laser complications in the past? If so, what laser complications d…" at bounding box center [539, 250] width 505 height 16
type input "**"
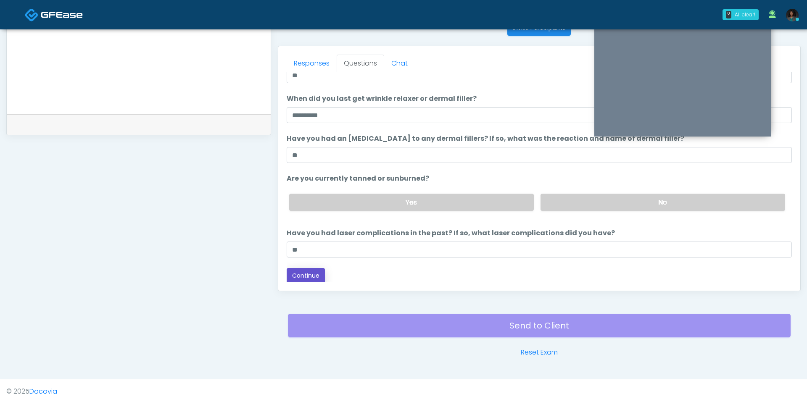
click at [310, 275] on button "Continue" at bounding box center [306, 276] width 38 height 16
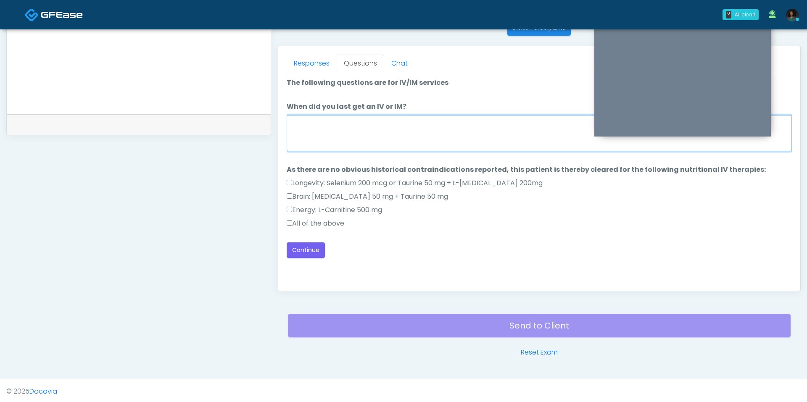
click at [333, 140] on textarea "When did you last get an IV or IM?" at bounding box center [539, 133] width 505 height 36
type textarea "***"
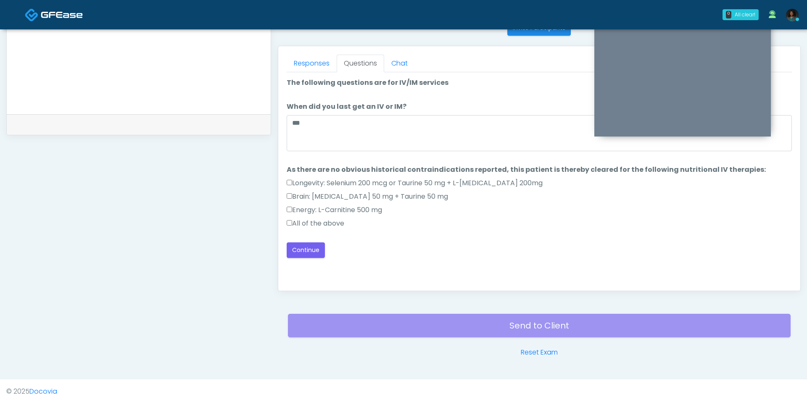
click at [305, 222] on label "All of the above" at bounding box center [316, 224] width 58 height 10
click at [310, 247] on button "Continue" at bounding box center [306, 250] width 38 height 16
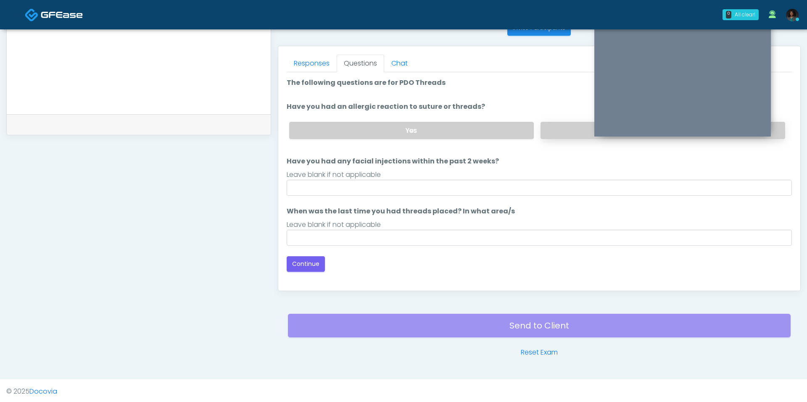
click at [546, 130] on label "No" at bounding box center [662, 130] width 245 height 17
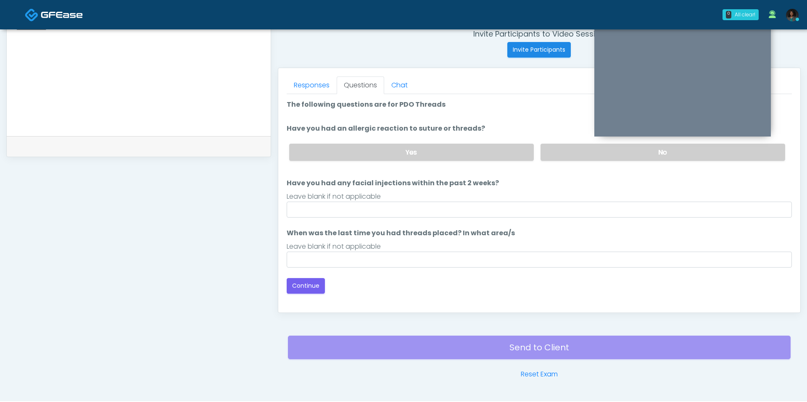
scroll to position [337, 0]
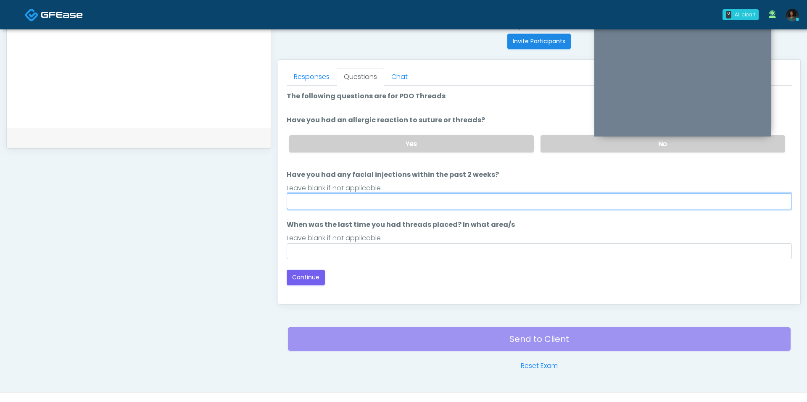
click at [471, 195] on input "Have you had any facial injections within the past 2 weeks?" at bounding box center [539, 201] width 505 height 16
type input "***"
click at [405, 246] on input "When was the last time you had threads placed? In what area/s" at bounding box center [539, 251] width 505 height 16
type input "***"
click at [525, 195] on input "***" at bounding box center [539, 201] width 505 height 16
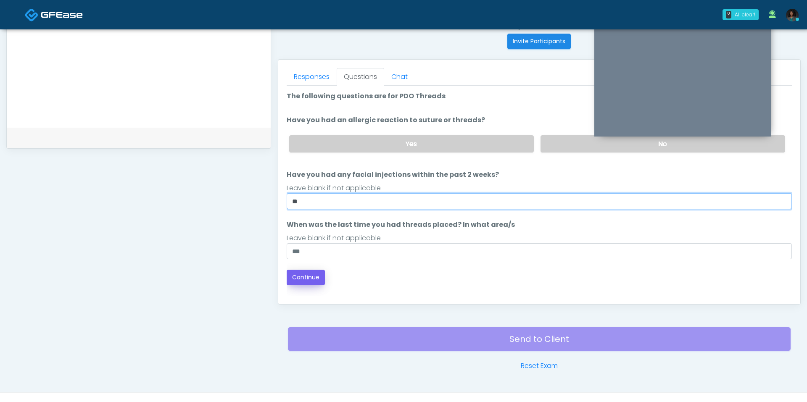
type input "**"
click at [304, 279] on button "Continue" at bounding box center [306, 278] width 38 height 16
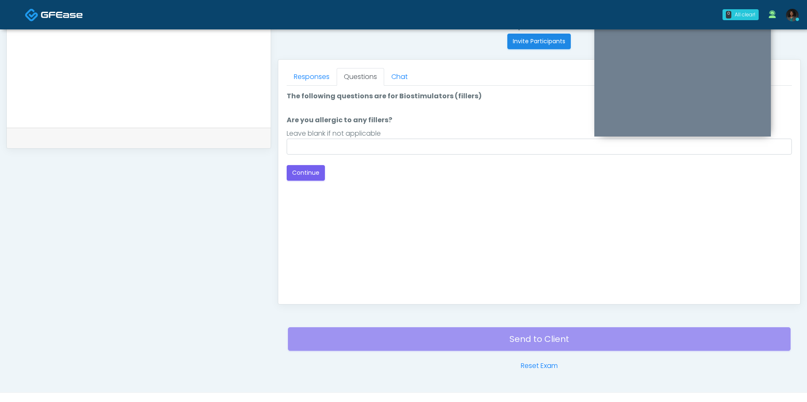
scroll to position [350, 0]
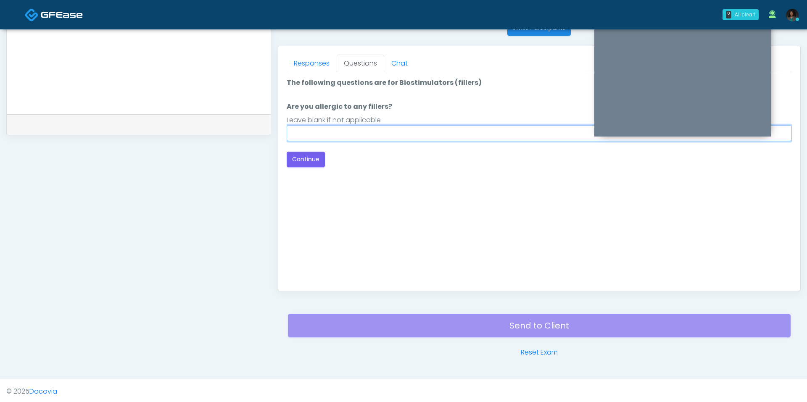
click at [373, 128] on input "Are you allergic to any fillers?" at bounding box center [539, 133] width 505 height 16
type input "**"
click at [303, 153] on button "Continue" at bounding box center [306, 160] width 38 height 16
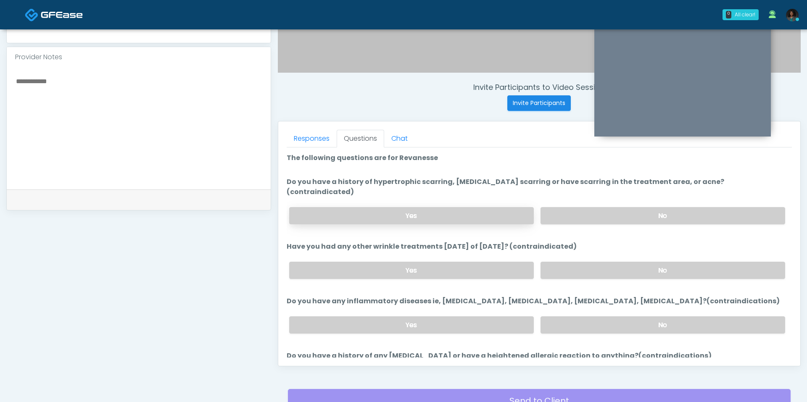
scroll to position [274, 0]
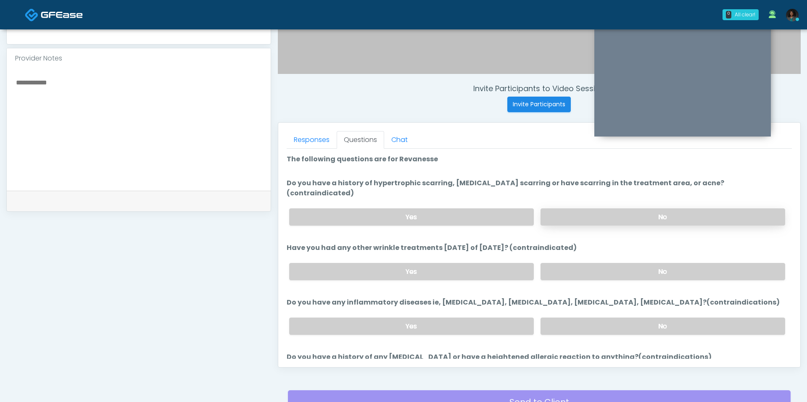
click at [568, 208] on label "No" at bounding box center [662, 216] width 245 height 17
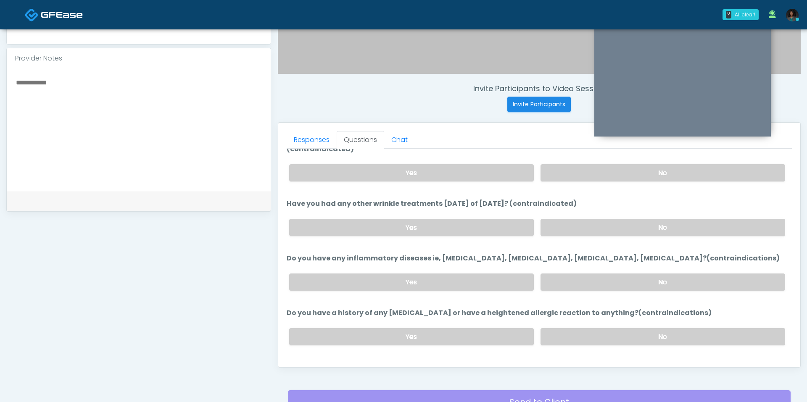
scroll to position [46, 0]
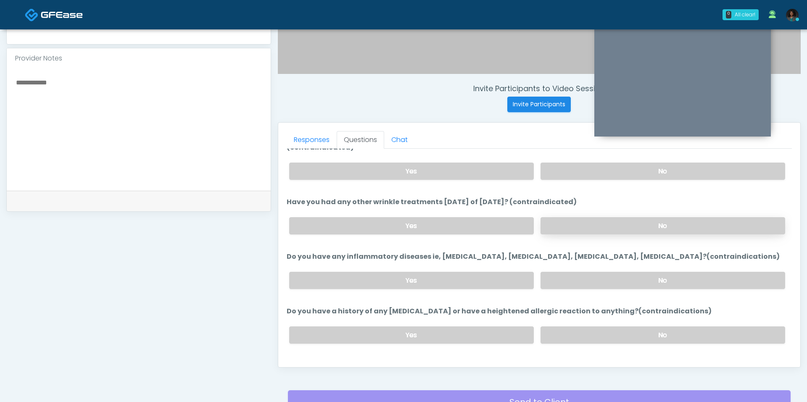
click at [558, 217] on label "No" at bounding box center [662, 225] width 245 height 17
click at [569, 272] on label "No" at bounding box center [662, 280] width 245 height 17
click at [571, 327] on label "No" at bounding box center [662, 335] width 245 height 17
click at [309, 361] on button "Continue" at bounding box center [306, 369] width 38 height 16
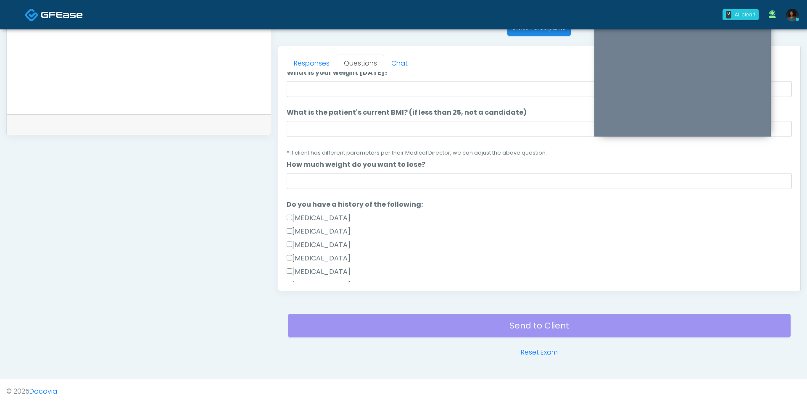
scroll to position [0, 0]
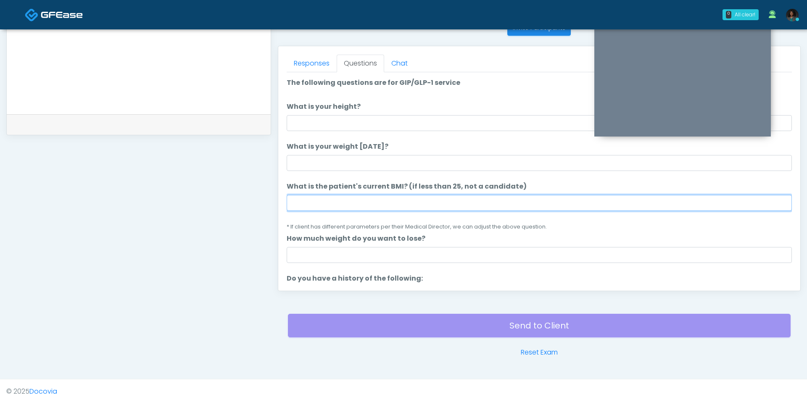
click at [332, 200] on input "What is the patient's current BMI? (if less than 25, not a candidate)" at bounding box center [539, 203] width 505 height 16
type input "****"
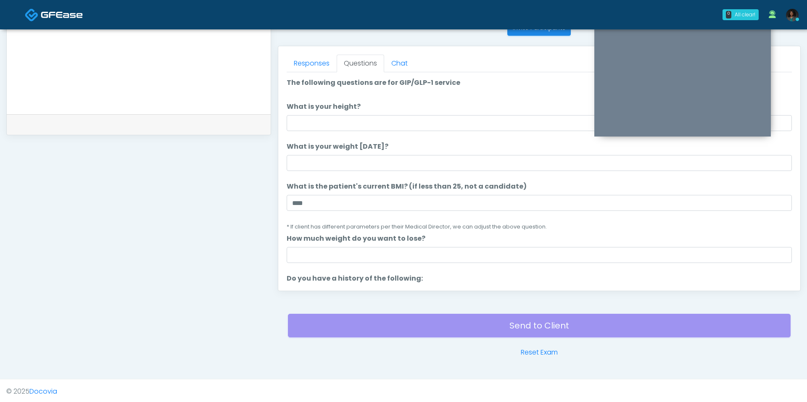
click at [318, 112] on li "What is your height? What is your height?" at bounding box center [539, 116] width 505 height 29
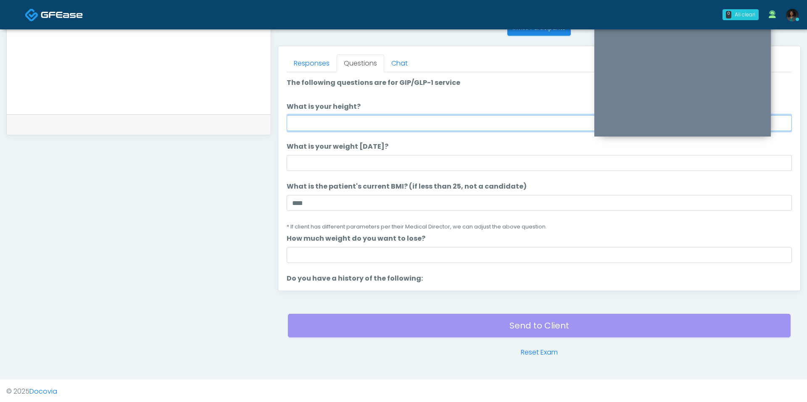
click at [311, 119] on input "What is your height?" at bounding box center [539, 123] width 505 height 16
type input "***"
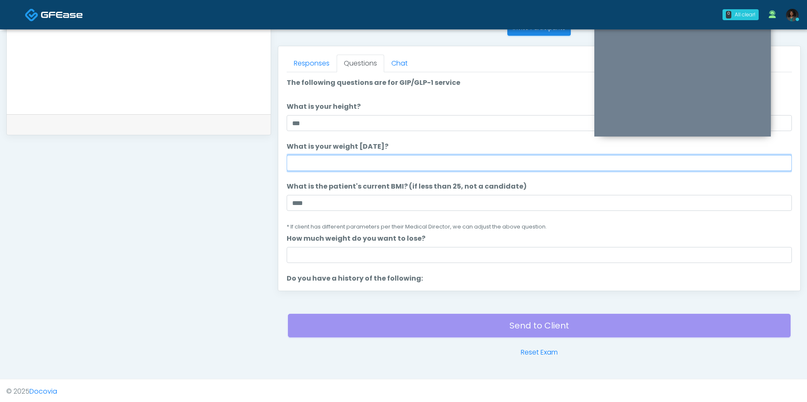
click at [351, 158] on input "What is your weight today?" at bounding box center [539, 163] width 505 height 16
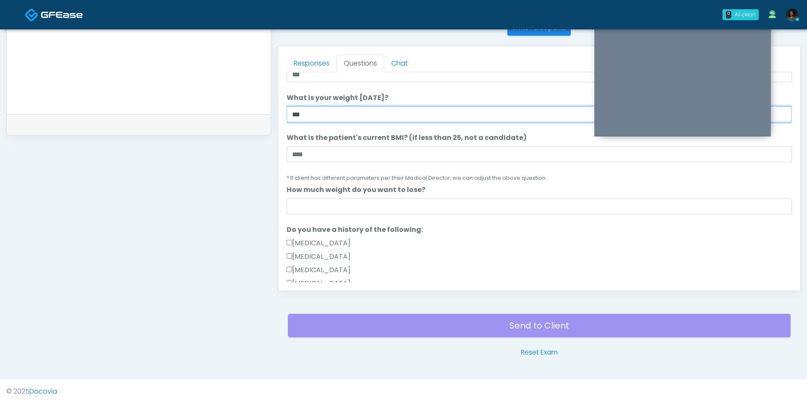
scroll to position [104, 0]
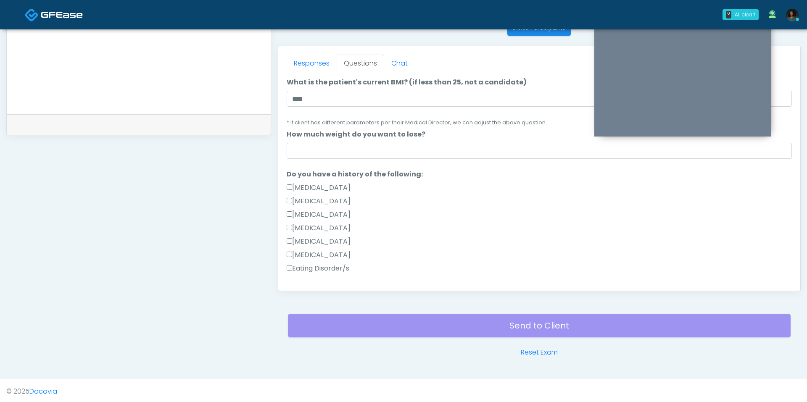
type input "***"
click at [355, 161] on ol "The following questions are for GIP/GLP-1 service The following questions are f…" at bounding box center [539, 289] width 505 height 631
click at [353, 150] on input "How much weight do you want to lose?" at bounding box center [539, 151] width 505 height 16
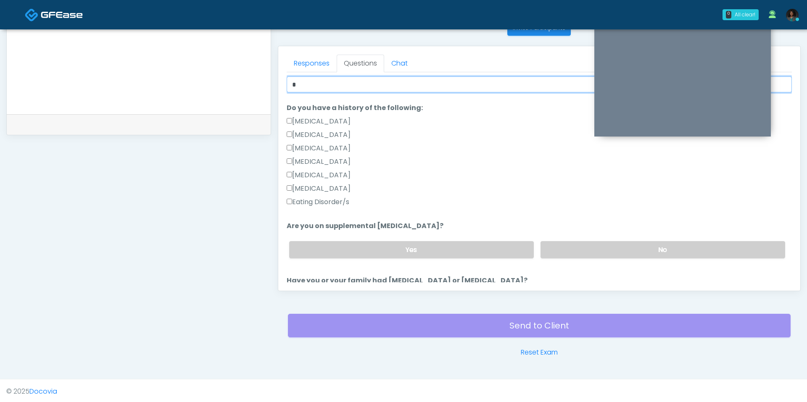
scroll to position [194, 0]
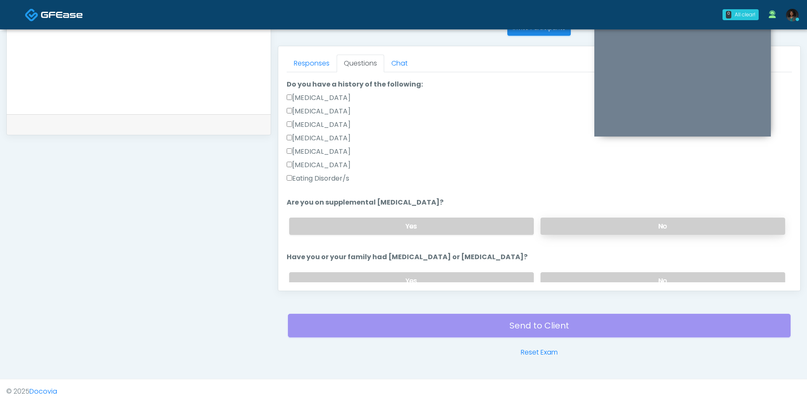
type input "*"
click at [573, 221] on label "No" at bounding box center [662, 226] width 245 height 17
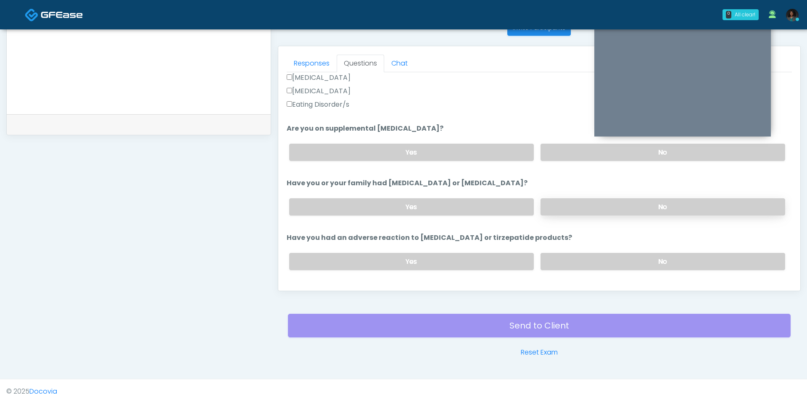
click at [545, 206] on label "No" at bounding box center [662, 206] width 245 height 17
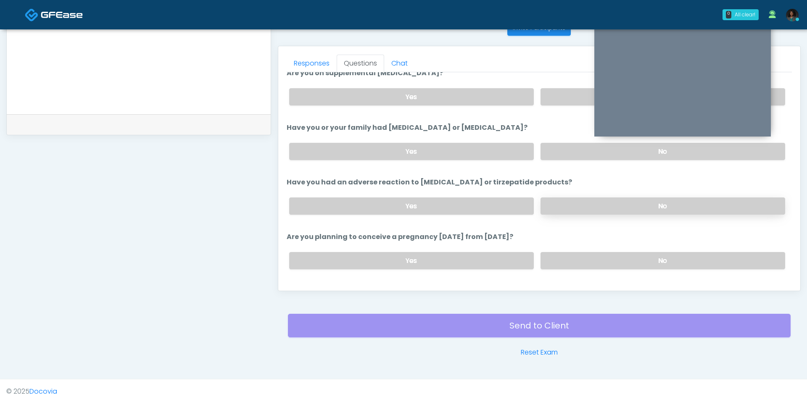
click at [555, 205] on label "No" at bounding box center [662, 206] width 245 height 17
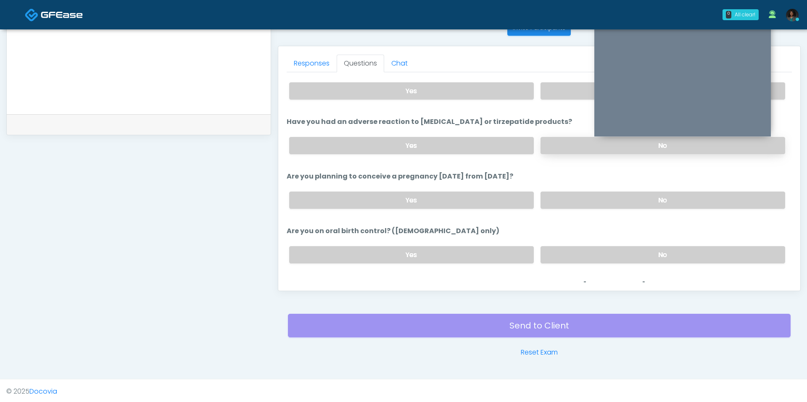
scroll to position [385, 0]
click at [555, 205] on div "Yes No" at bounding box center [536, 199] width 509 height 31
click at [556, 195] on label "No" at bounding box center [662, 198] width 245 height 17
click at [563, 254] on label "No" at bounding box center [662, 253] width 245 height 17
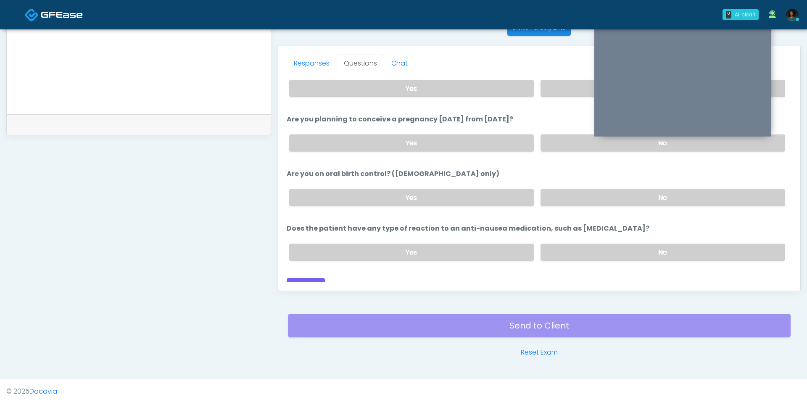
scroll to position [446, 0]
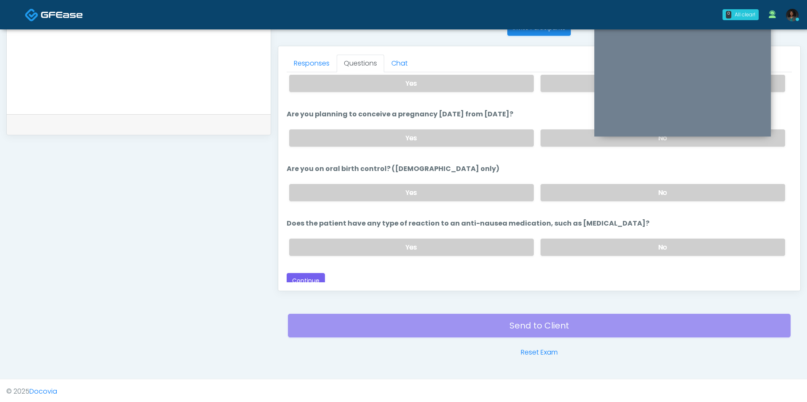
click at [328, 273] on div "Back Continue" at bounding box center [539, 281] width 505 height 16
click at [559, 245] on label "No" at bounding box center [662, 247] width 245 height 17
click at [302, 277] on button "Continue" at bounding box center [306, 281] width 38 height 16
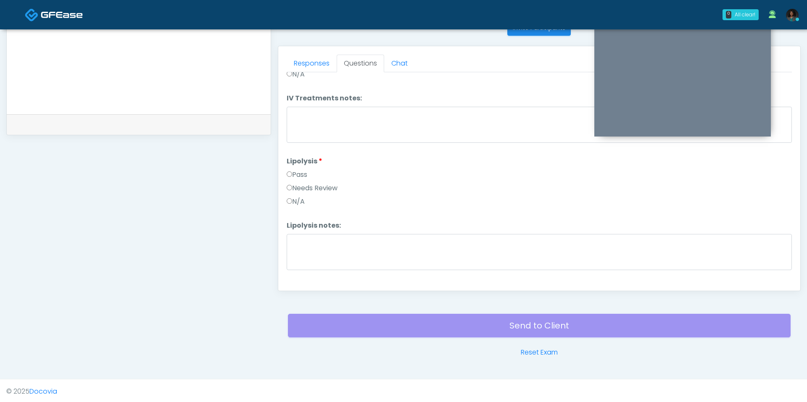
scroll to position [0, 0]
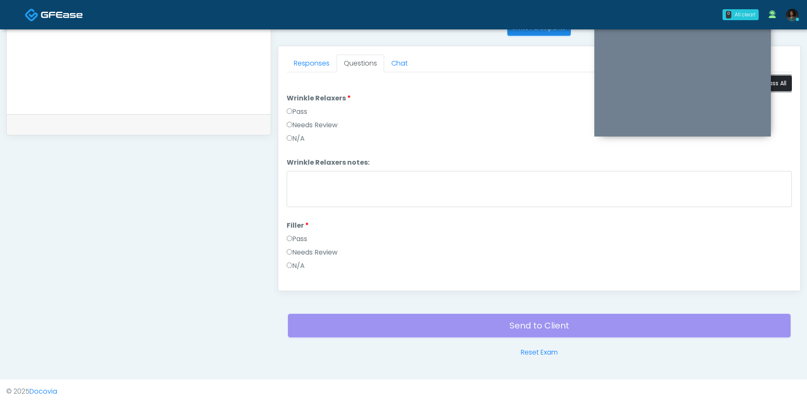
click at [777, 82] on button "Pass All" at bounding box center [776, 84] width 32 height 16
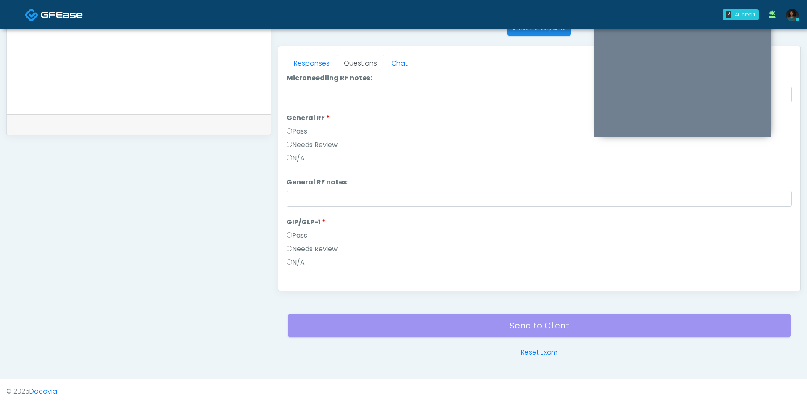
scroll to position [1317, 0]
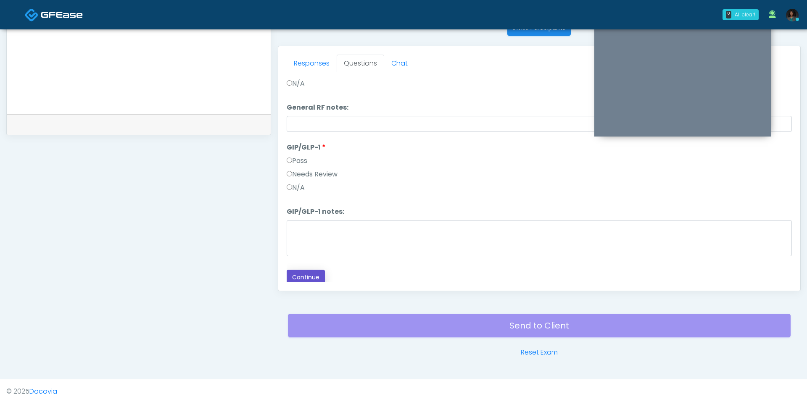
click at [315, 270] on button "Continue" at bounding box center [306, 278] width 38 height 16
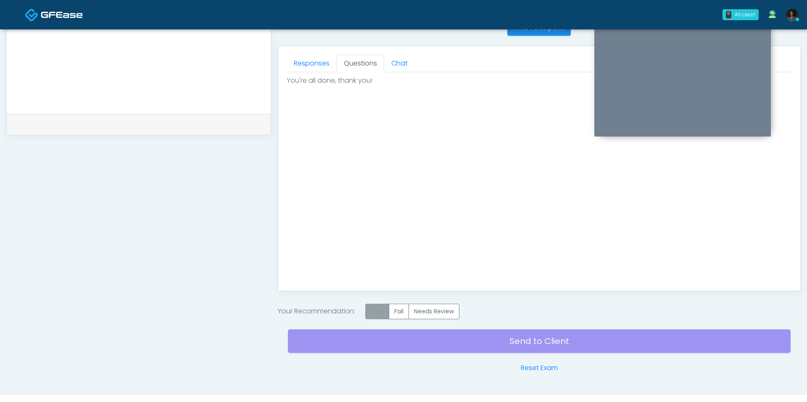
click at [379, 315] on label "Pass" at bounding box center [377, 312] width 24 height 16
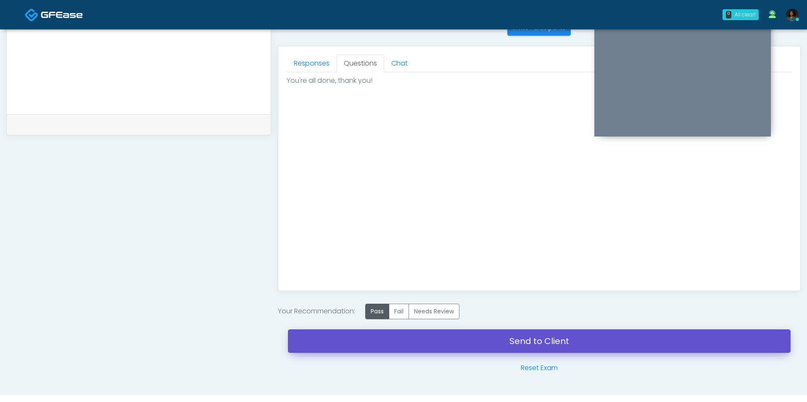
click at [391, 334] on link "Send to Client" at bounding box center [539, 341] width 503 height 24
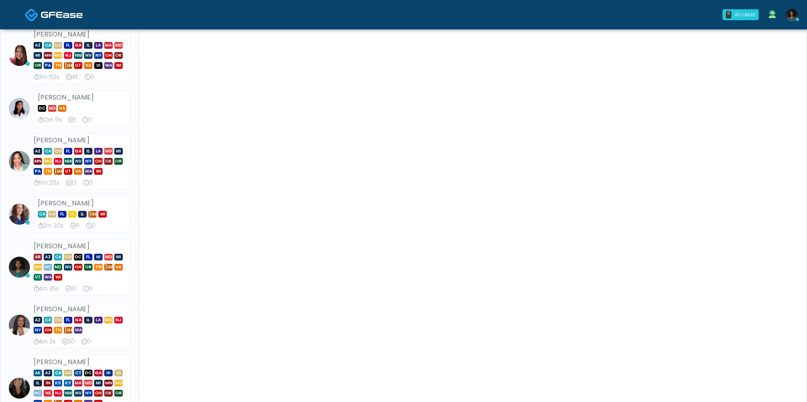
scroll to position [86, 0]
click at [748, 18] on div "0m 5s" at bounding box center [746, 15] width 18 height 8
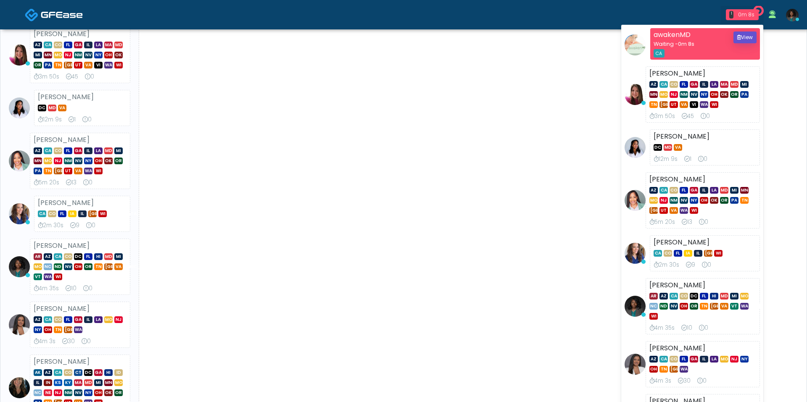
click at [737, 37] on icon "submit" at bounding box center [739, 37] width 4 height 5
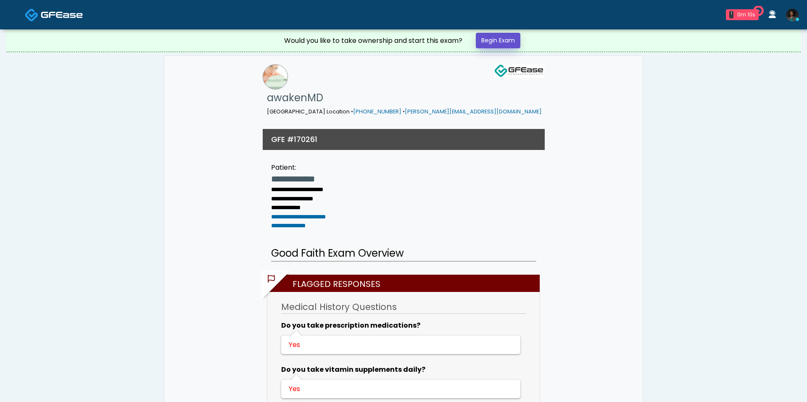
click at [503, 39] on link "Begin Exam" at bounding box center [498, 41] width 45 height 16
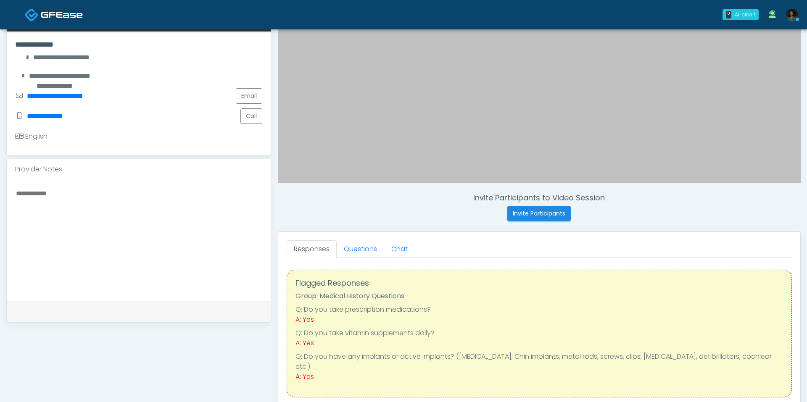
scroll to position [166, 0]
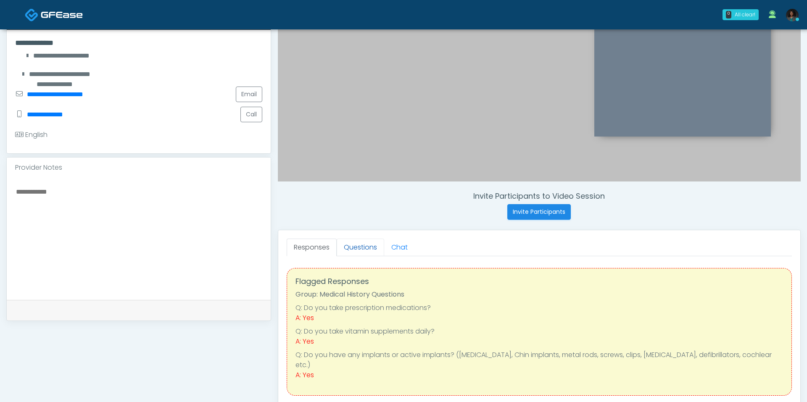
click at [357, 252] on link "Questions" at bounding box center [360, 248] width 47 height 18
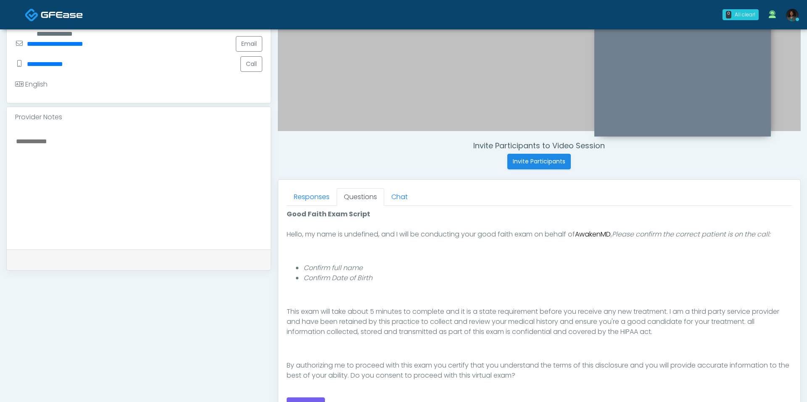
scroll to position [246, 0]
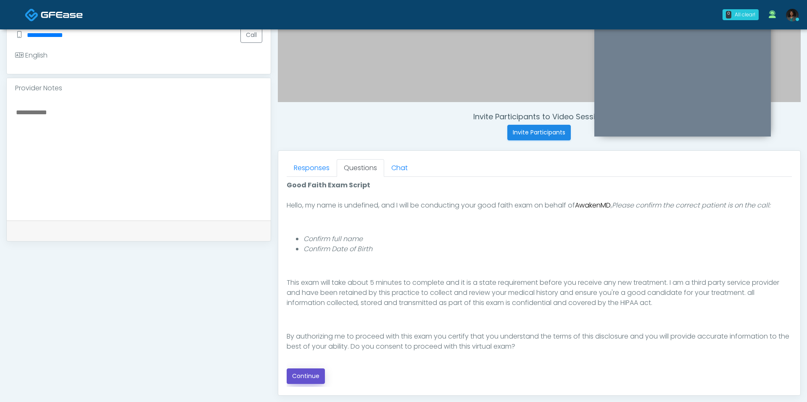
click at [306, 376] on button "Continue" at bounding box center [306, 377] width 38 height 16
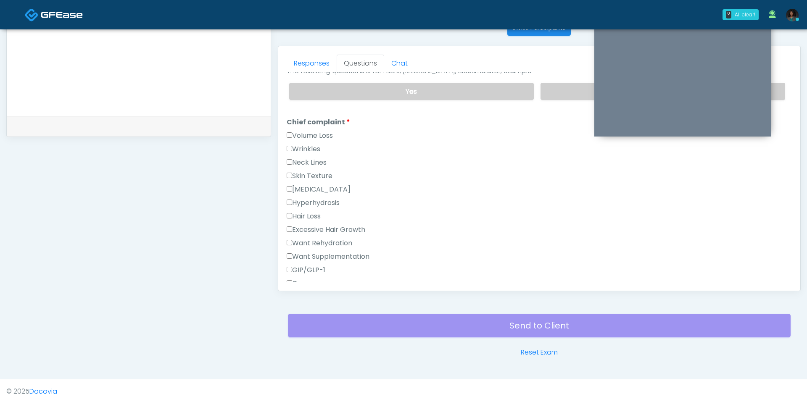
scroll to position [0, 0]
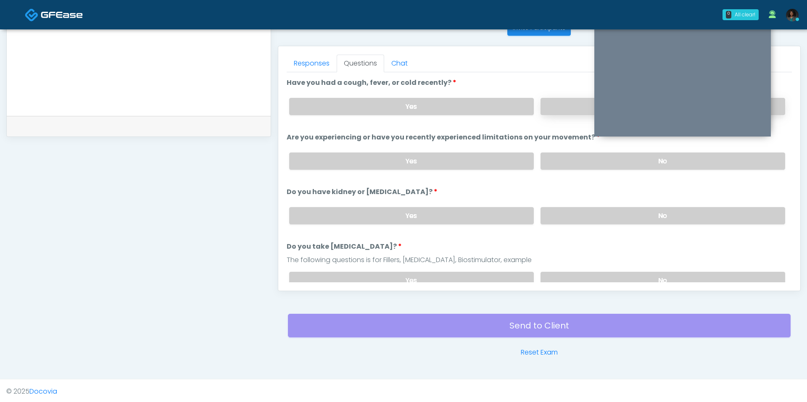
click at [554, 101] on label "No" at bounding box center [662, 106] width 245 height 17
click at [570, 159] on label "No" at bounding box center [662, 161] width 245 height 17
click at [572, 218] on label "No" at bounding box center [662, 215] width 245 height 17
click at [571, 272] on label "No" at bounding box center [662, 280] width 245 height 17
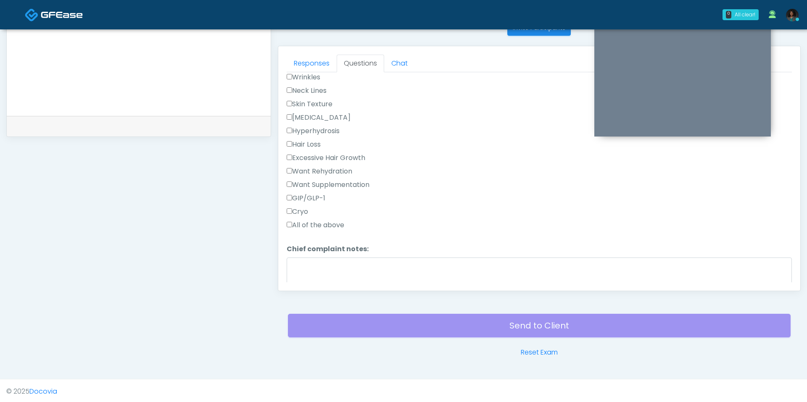
scroll to position [283, 0]
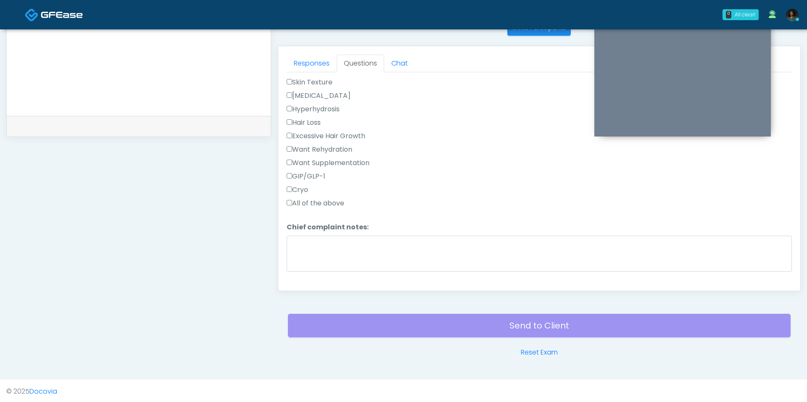
click at [317, 203] on div "All of the above" at bounding box center [539, 204] width 505 height 13
click at [319, 198] on label "All of the above" at bounding box center [316, 203] width 58 height 10
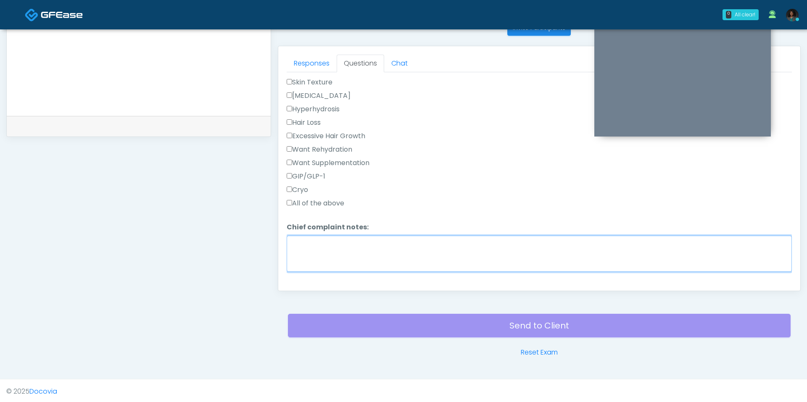
click at [323, 248] on textarea "Chief complaint notes:" at bounding box center [539, 254] width 505 height 36
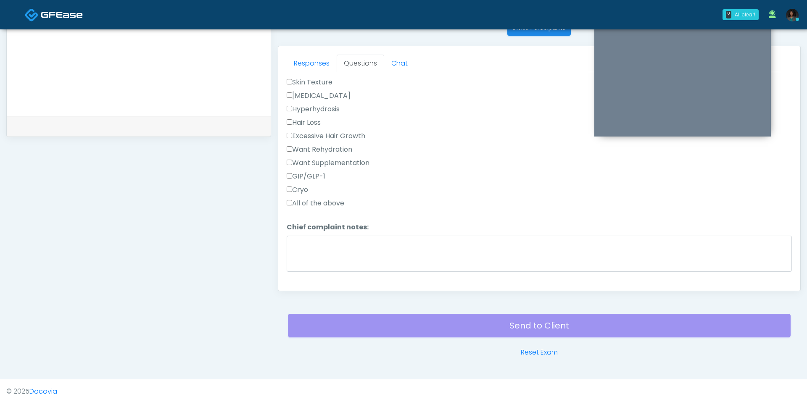
click at [308, 198] on label "All of the above" at bounding box center [316, 203] width 58 height 10
click at [306, 118] on label "Wrinkles" at bounding box center [304, 123] width 34 height 10
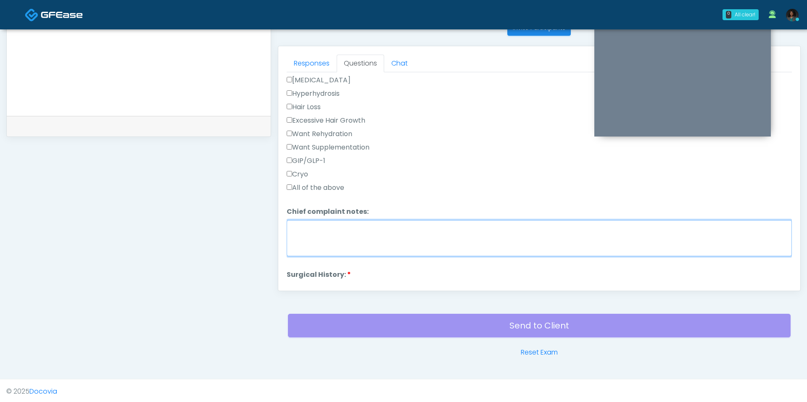
click at [322, 237] on textarea "Chief complaint notes:" at bounding box center [539, 238] width 505 height 36
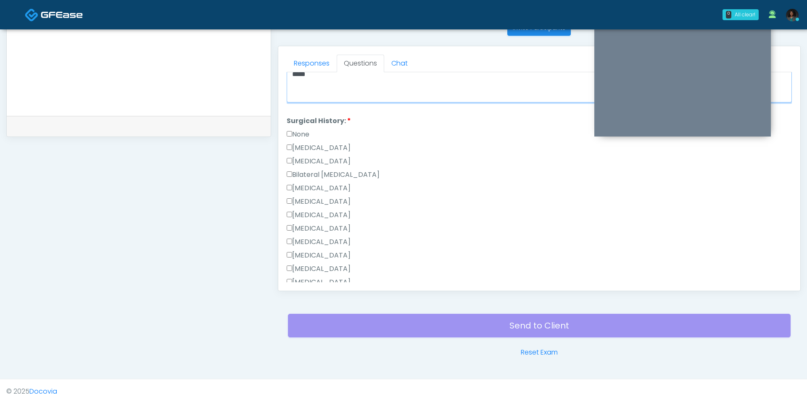
scroll to position [465, 0]
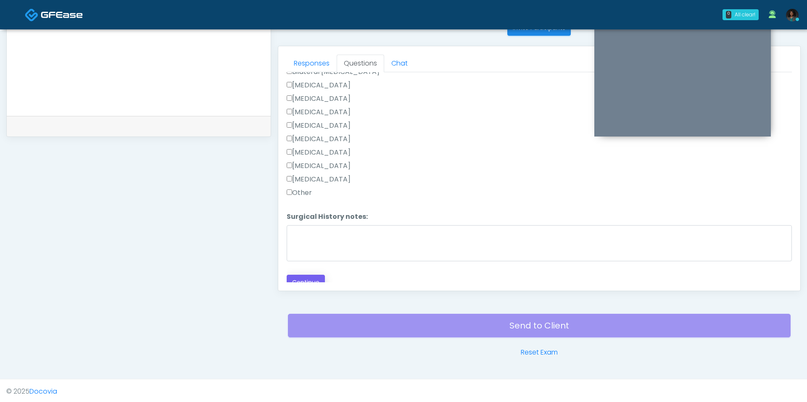
type textarea "*****"
click at [303, 276] on button "Continue" at bounding box center [306, 283] width 38 height 16
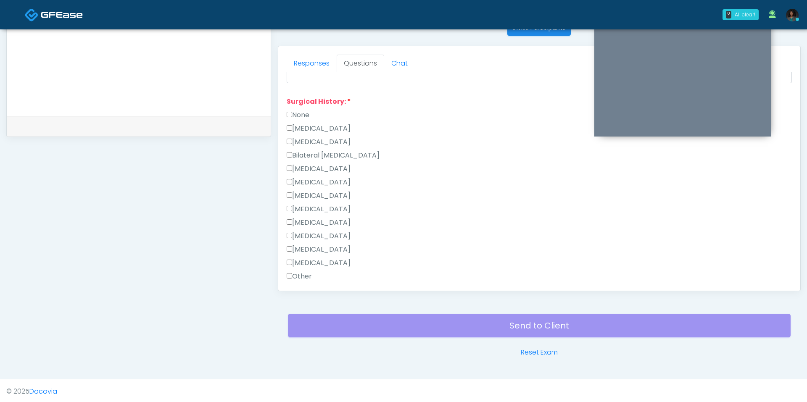
scroll to position [477, 0]
click at [300, 108] on label "None" at bounding box center [298, 110] width 23 height 10
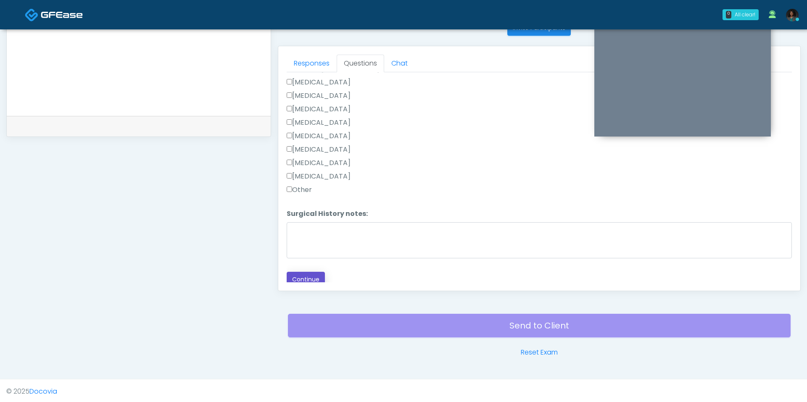
click at [314, 272] on button "Continue" at bounding box center [306, 280] width 38 height 16
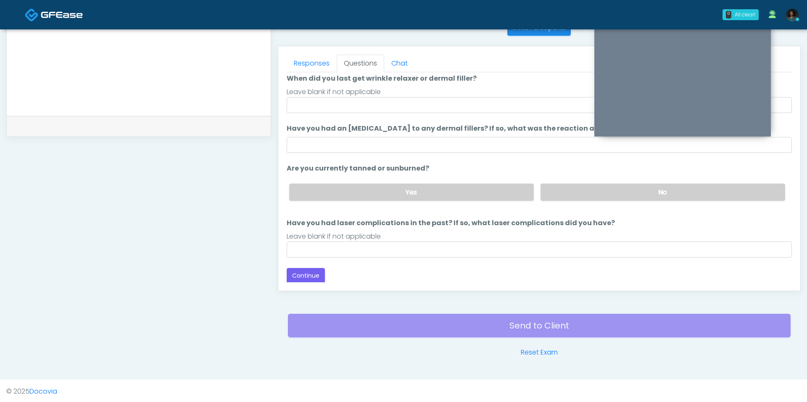
scroll to position [0, 0]
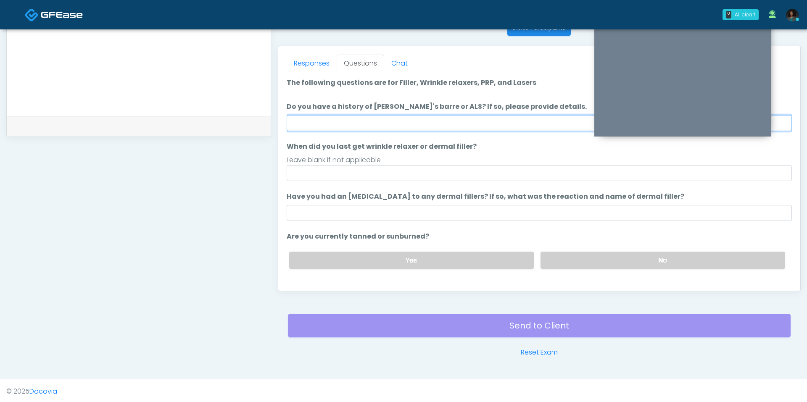
click at [362, 116] on input "Do you have a history of [PERSON_NAME]'s barre or ALS? If so, please provide de…" at bounding box center [539, 123] width 505 height 16
type input "***"
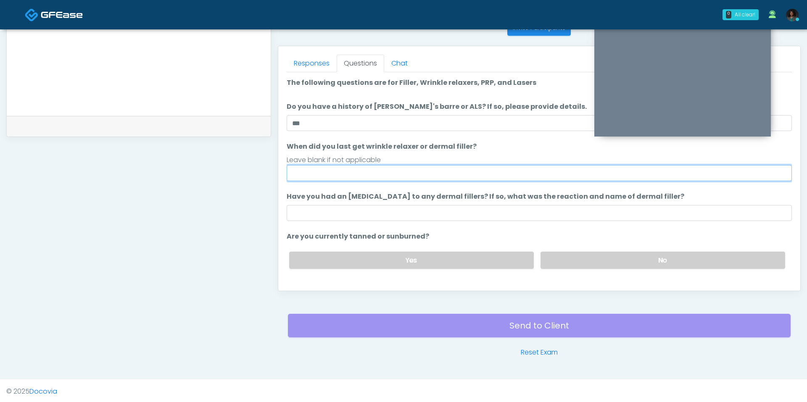
click at [378, 179] on input "When did you last get wrinkle relaxer or dermal filler?" at bounding box center [539, 173] width 505 height 16
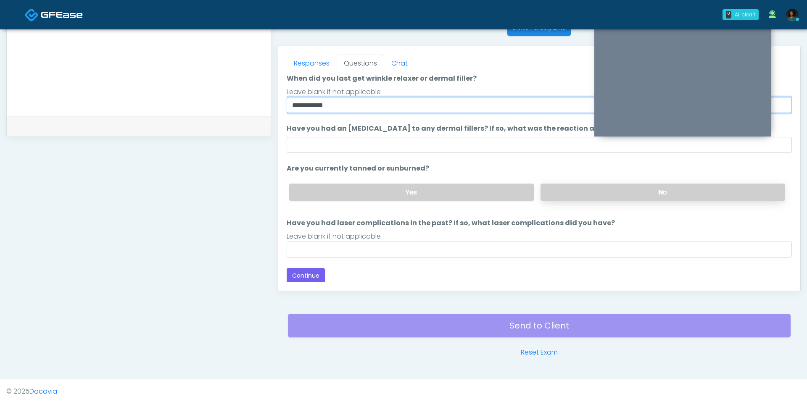
type input "**********"
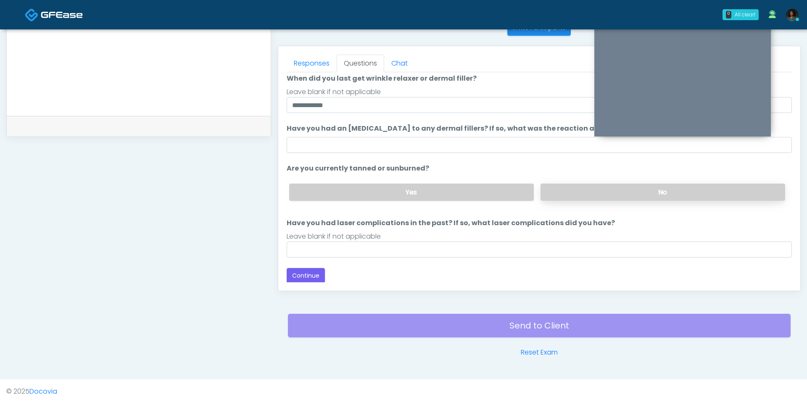
click at [590, 192] on label "No" at bounding box center [662, 192] width 245 height 17
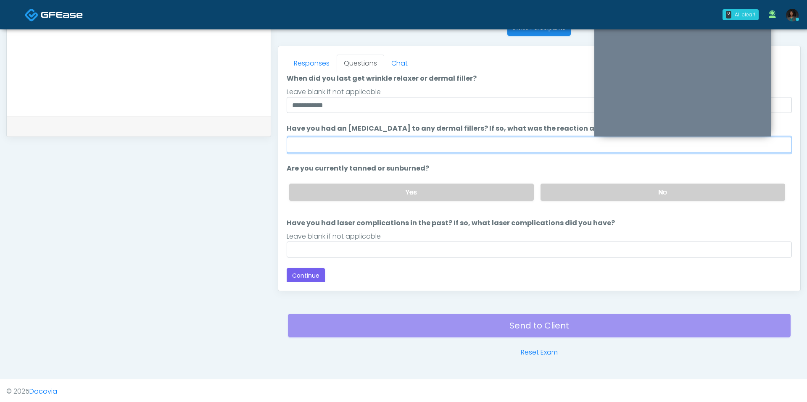
click at [446, 145] on input "Have you had an [MEDICAL_DATA] to any dermal fillers? If so, what was the react…" at bounding box center [539, 145] width 505 height 16
type input "***"
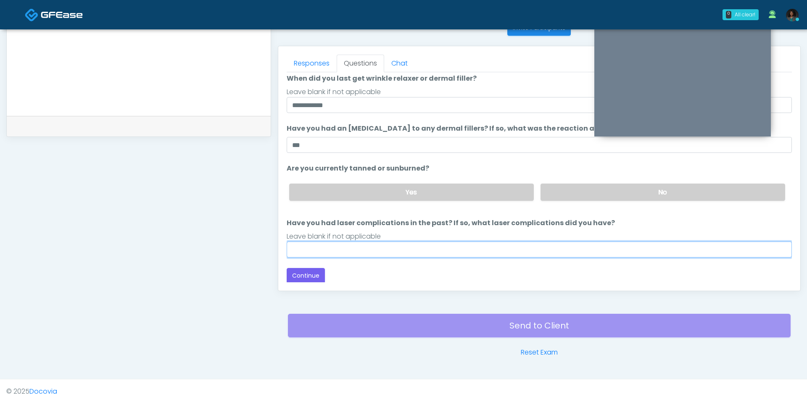
click at [412, 246] on input "Have you had laser complications in the past? If so, what laser complications d…" at bounding box center [539, 250] width 505 height 16
type input "***"
click at [321, 265] on div "Loading... Connecting to your agent... Please wait while we prepare your person…" at bounding box center [539, 147] width 505 height 274
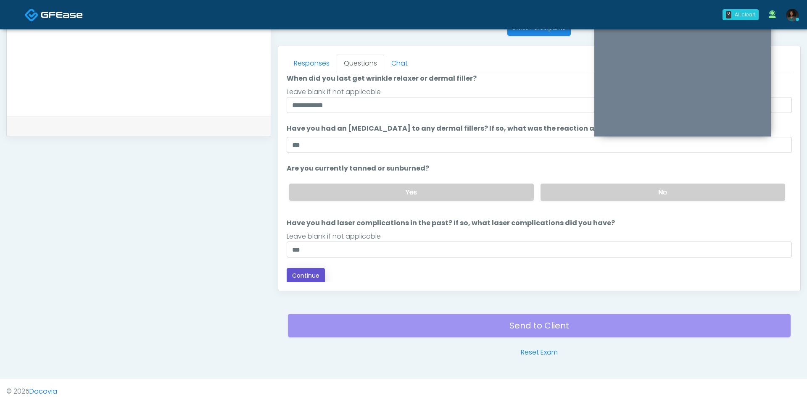
click at [316, 269] on button "Continue" at bounding box center [306, 276] width 38 height 16
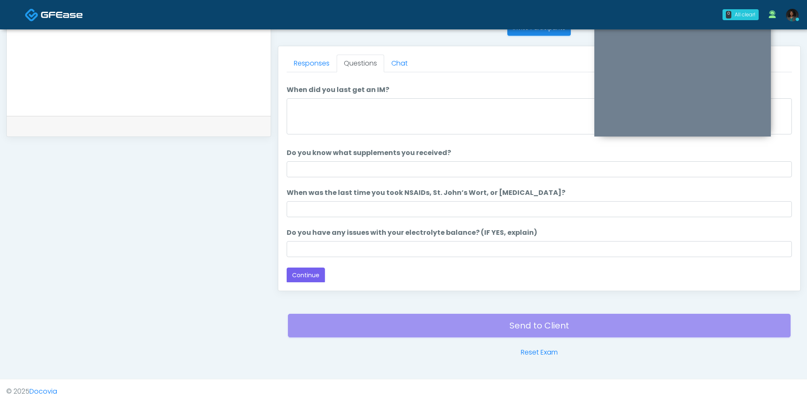
scroll to position [0, 0]
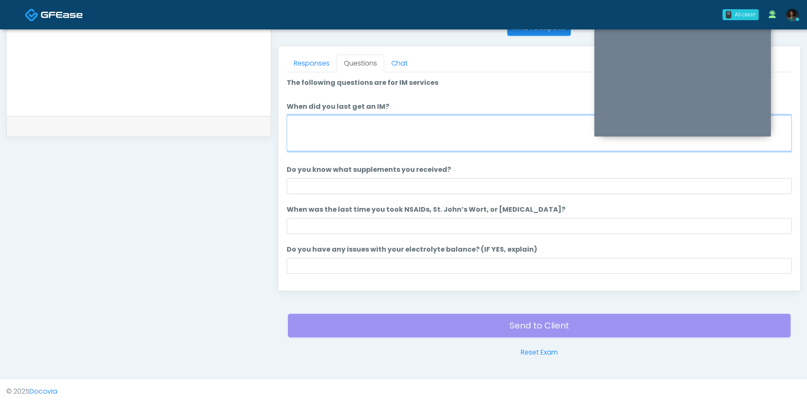
click at [364, 126] on textarea "When did you last get an IM?" at bounding box center [539, 133] width 505 height 36
type textarea "**********"
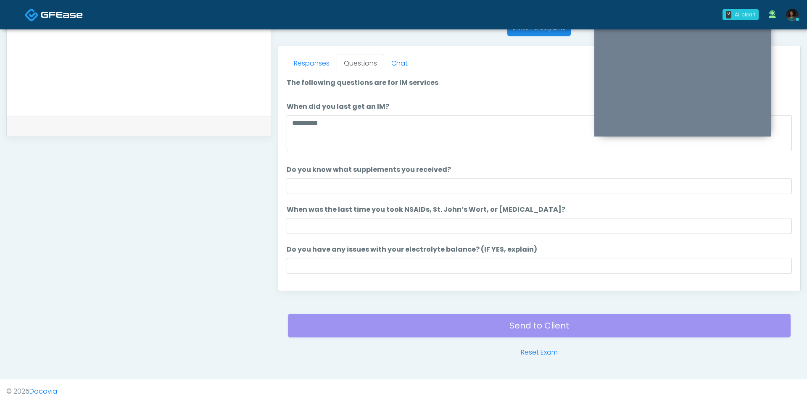
click at [367, 174] on li "Do you know what supplements you received? Do you know what supplements you rec…" at bounding box center [539, 179] width 505 height 29
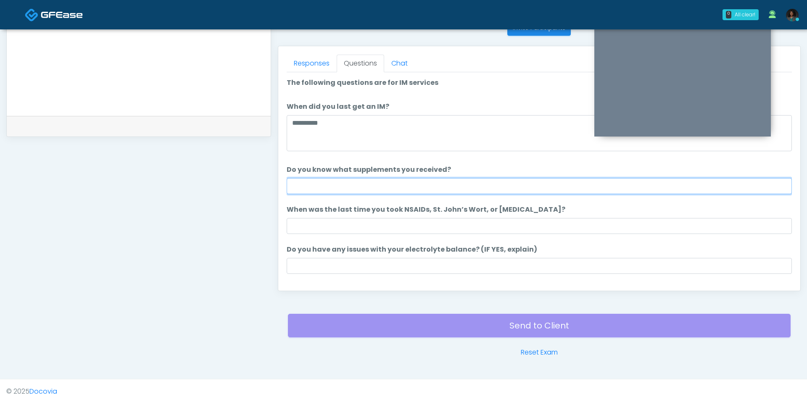
click at [353, 182] on input "Do you know what supplements you received?" at bounding box center [539, 186] width 505 height 16
type input "**"
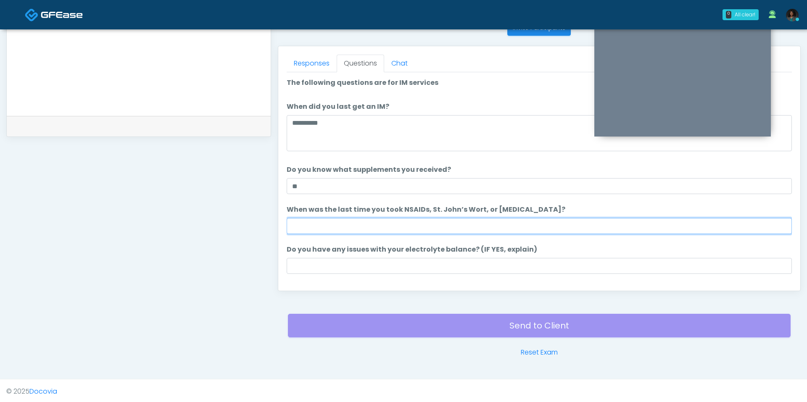
click at [364, 221] on input "When was the last time you took NSAIDs, St. John’s Wort, or [MEDICAL_DATA]?" at bounding box center [539, 226] width 505 height 16
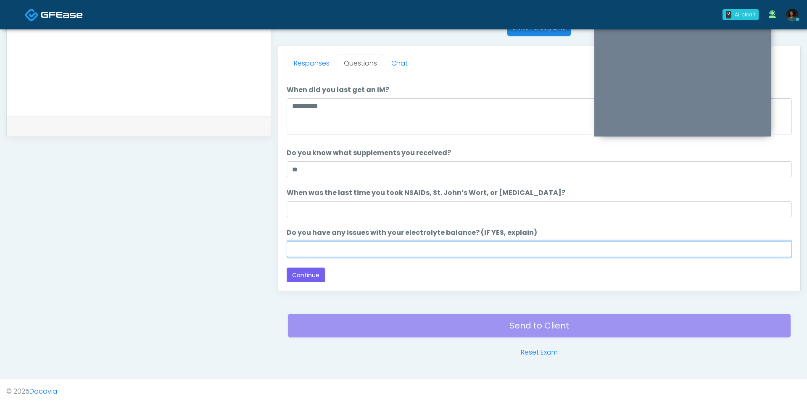
click at [372, 249] on input "Do you have any issues with your electrolyte balance? (IF YES, explain)" at bounding box center [539, 249] width 505 height 16
type input "*"
type input "***"
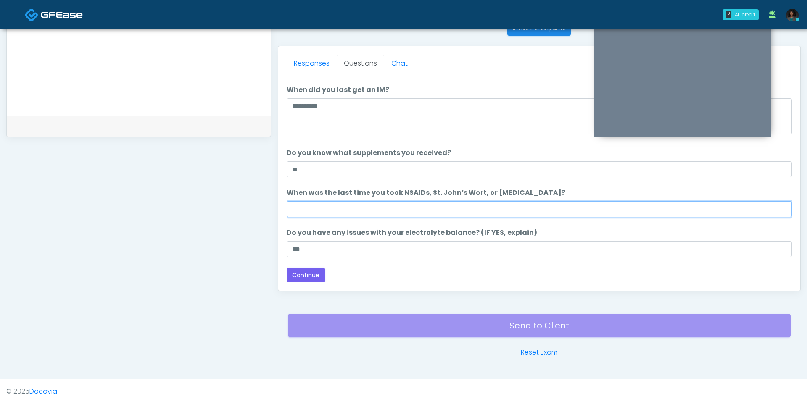
click at [398, 202] on input "When was the last time you took NSAIDs, St. John’s Wort, or [MEDICAL_DATA]?" at bounding box center [539, 209] width 505 height 16
click at [350, 208] on input "***" at bounding box center [539, 209] width 505 height 16
type input "*"
type input "**********"
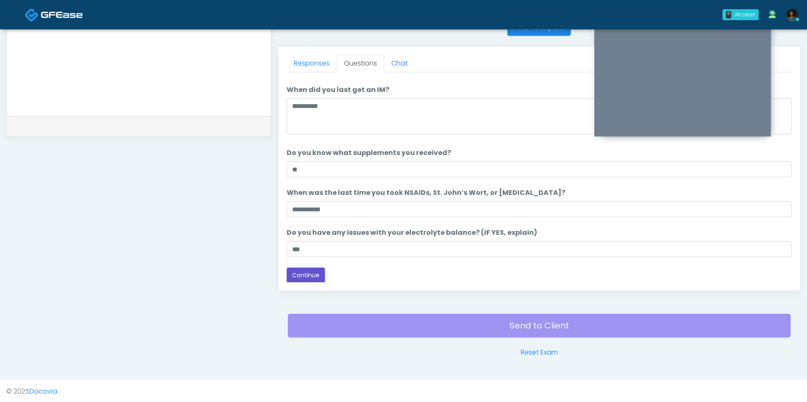
click at [305, 273] on button "Continue" at bounding box center [306, 276] width 38 height 16
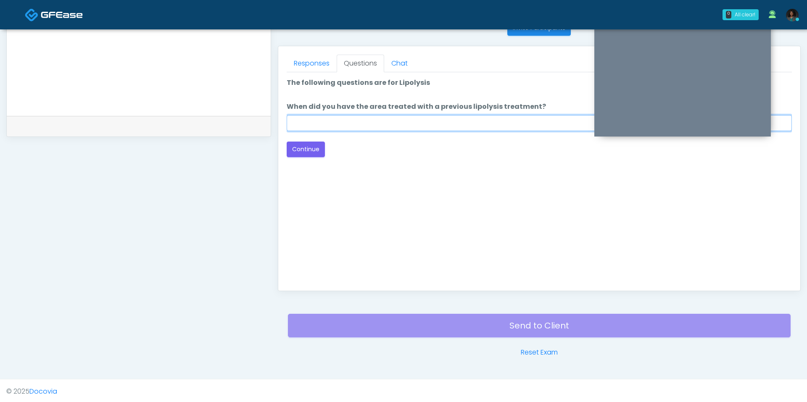
click at [389, 126] on input "When did you have the area treated with a previous lipolysis treatment?" at bounding box center [539, 123] width 505 height 16
type input "***"
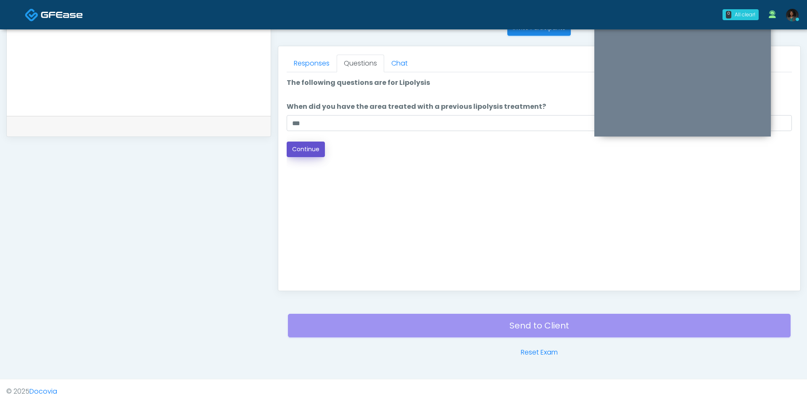
click at [308, 143] on button "Continue" at bounding box center [306, 150] width 38 height 16
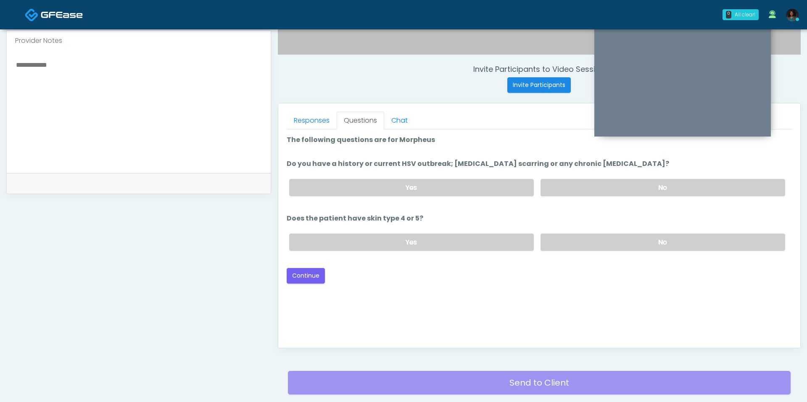
scroll to position [285, 0]
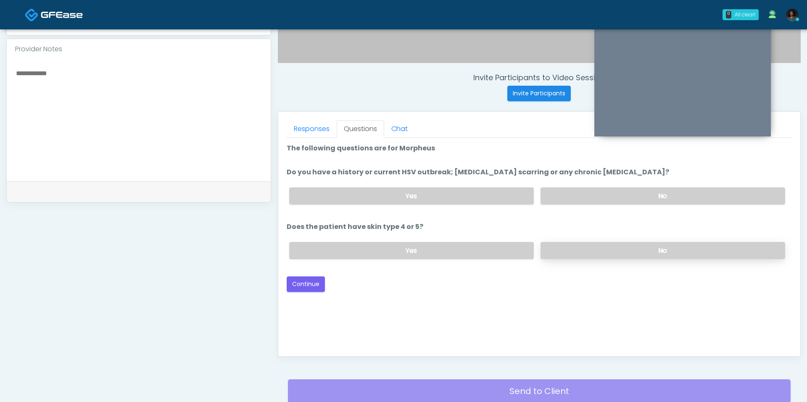
click at [583, 243] on label "No" at bounding box center [662, 250] width 245 height 17
click at [583, 192] on label "No" at bounding box center [662, 195] width 245 height 17
click at [308, 288] on button "Continue" at bounding box center [306, 285] width 38 height 16
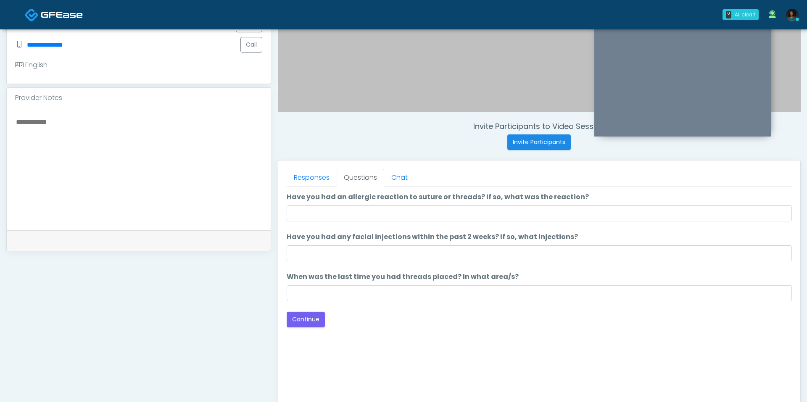
scroll to position [235, 0]
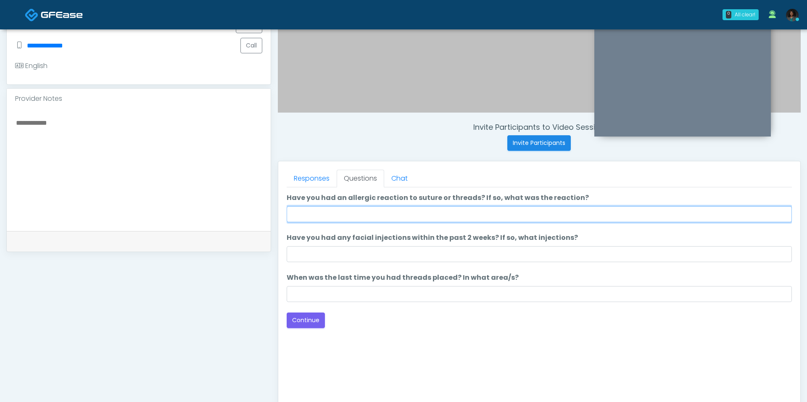
click at [384, 215] on input "Have you had an allergic reaction to suture or threads? If so, what was the rea…" at bounding box center [539, 214] width 505 height 16
type input "**"
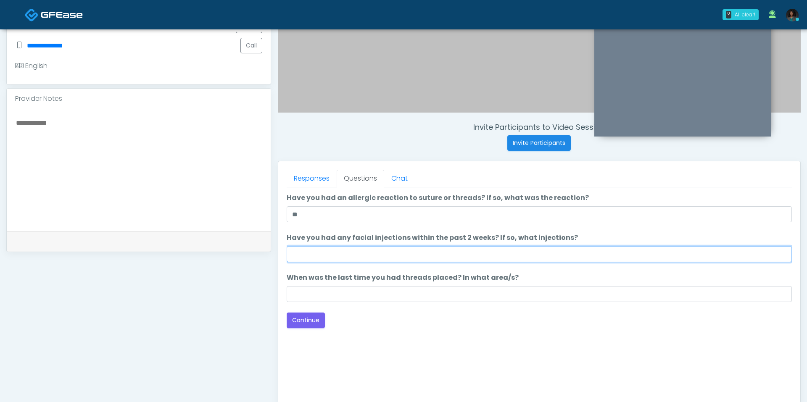
click at [387, 255] on input "Have you had any facial injections within the past 2 weeks? If so, what injecti…" at bounding box center [539, 254] width 505 height 16
type input "**"
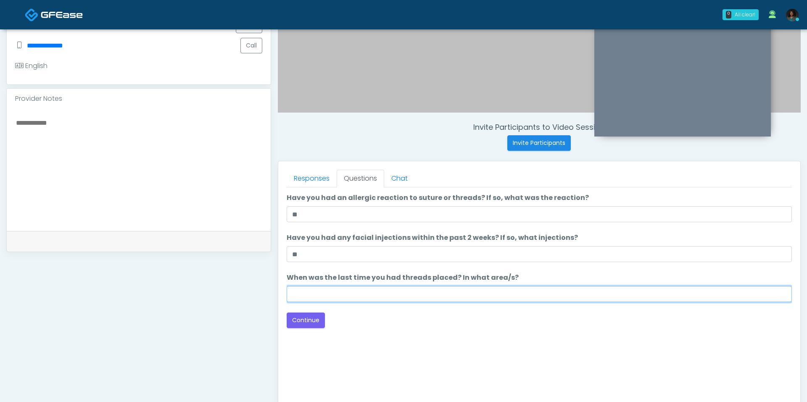
click at [386, 295] on input "When was the last time you had threads placed? In what area/s?" at bounding box center [539, 294] width 505 height 16
type input "***"
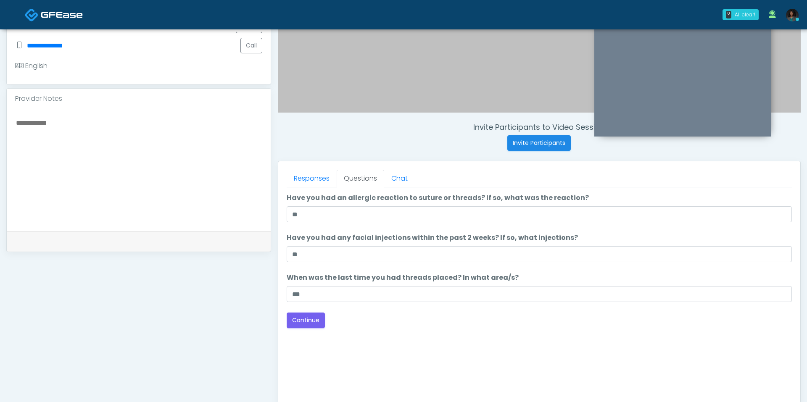
click at [329, 311] on div "Loading... Connecting to your agent... Please wait while we prepare your person…" at bounding box center [539, 260] width 505 height 135
click at [319, 313] on button "Continue" at bounding box center [306, 321] width 38 height 16
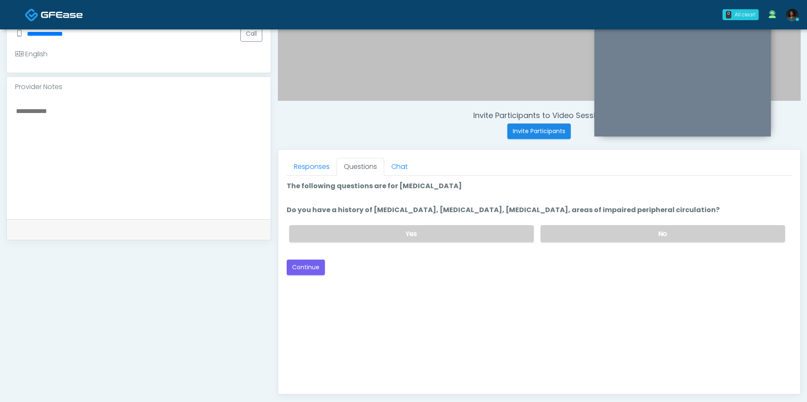
scroll to position [245, 0]
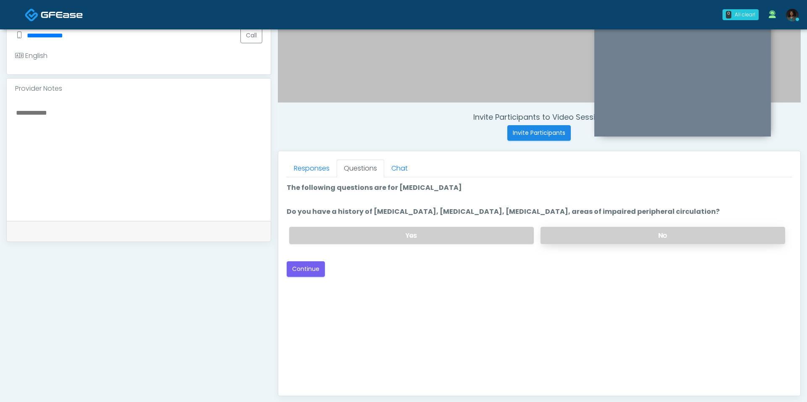
click at [560, 234] on label "No" at bounding box center [662, 235] width 245 height 17
click at [322, 274] on div "Good Faith Exam Script Good Faith Exam Script INTRODUCTION Hello, my name is un…" at bounding box center [539, 282] width 505 height 210
click at [322, 274] on button "Continue" at bounding box center [306, 269] width 38 height 16
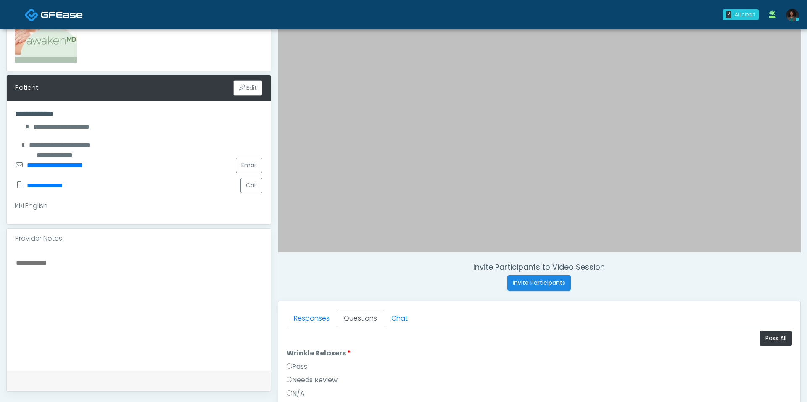
scroll to position [173, 0]
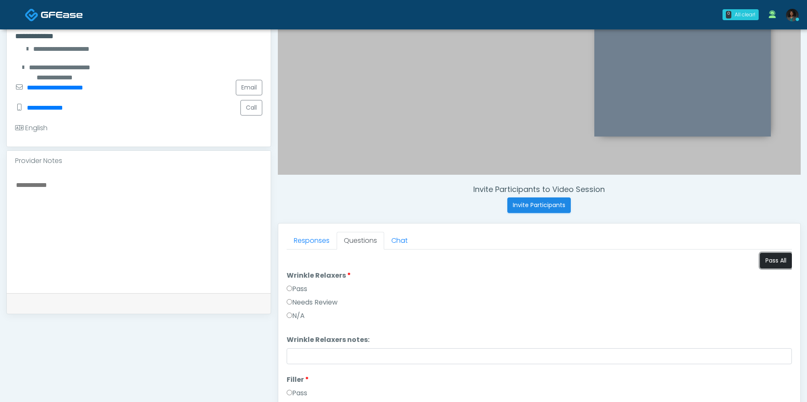
click at [774, 259] on button "Pass All" at bounding box center [776, 261] width 32 height 16
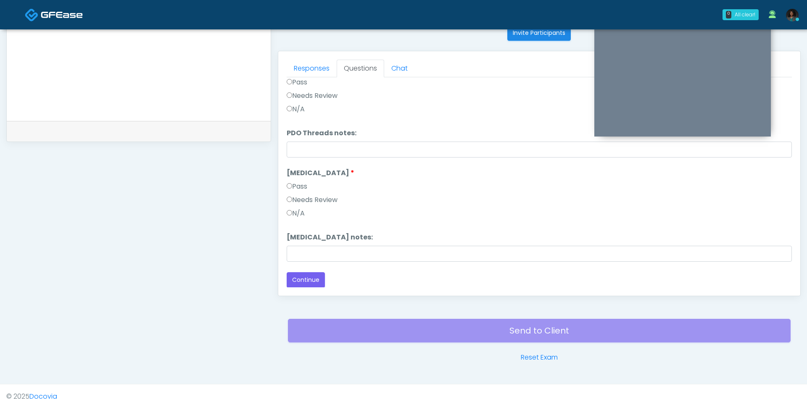
scroll to position [350, 0]
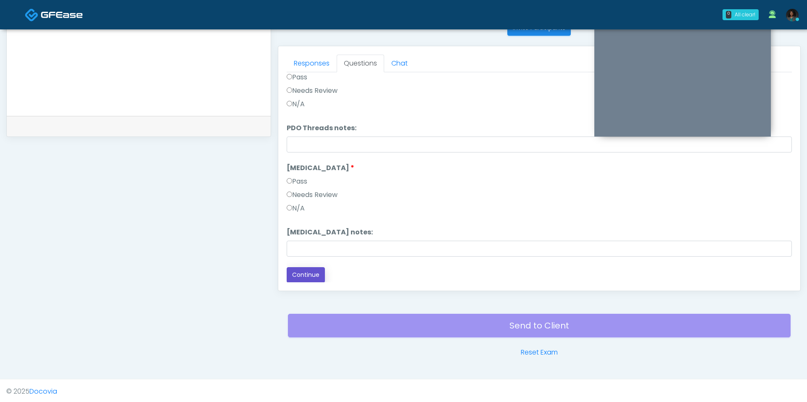
click at [309, 272] on button "Continue" at bounding box center [306, 275] width 38 height 16
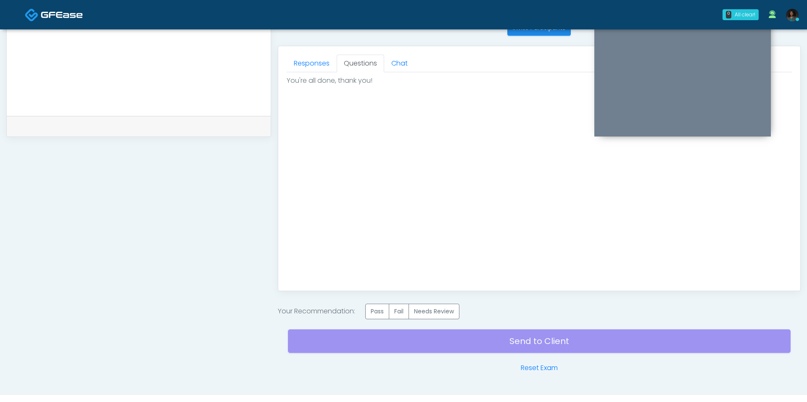
scroll to position [0, 0]
click at [383, 309] on label "Pass" at bounding box center [377, 312] width 24 height 16
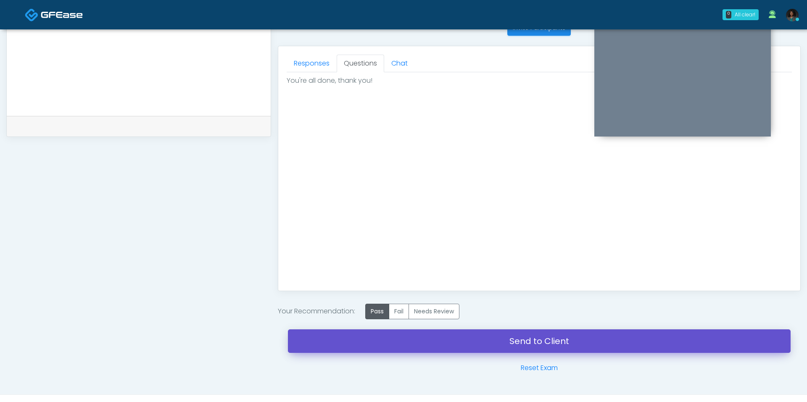
click at [384, 337] on link "Send to Client" at bounding box center [539, 341] width 503 height 24
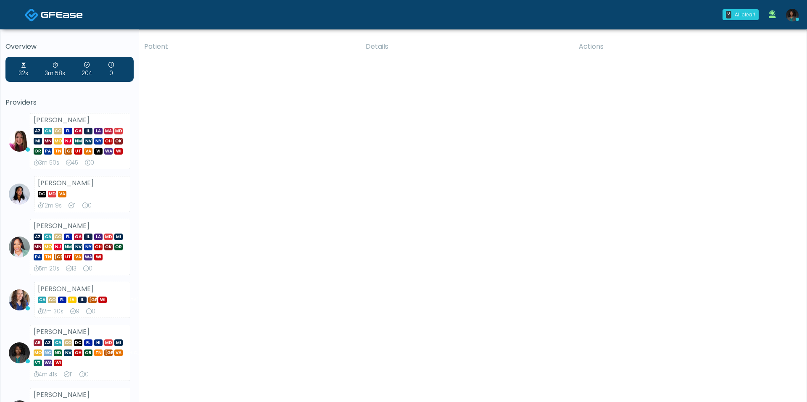
click at [790, 16] on img at bounding box center [792, 15] width 13 height 13
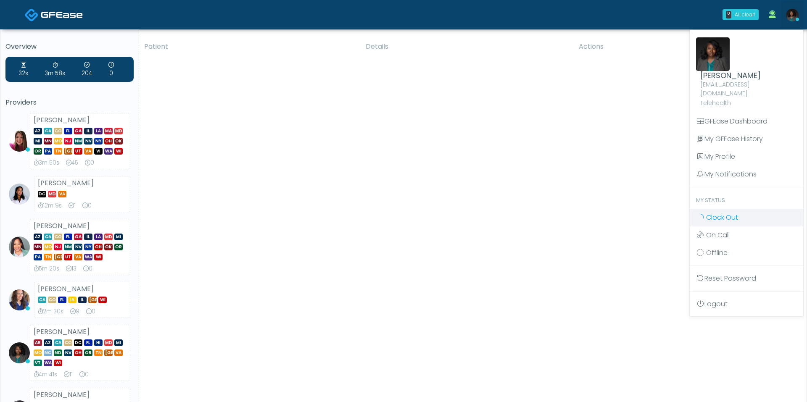
click at [726, 213] on span "Clock Out" at bounding box center [722, 218] width 32 height 10
